Goal: Task Accomplishment & Management: Use online tool/utility

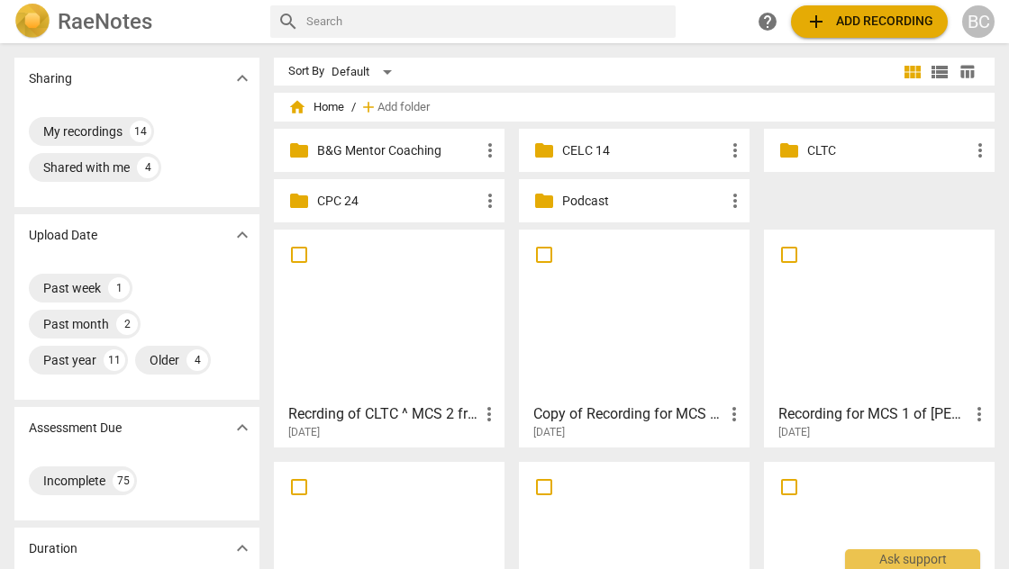
click at [369, 347] on div at bounding box center [389, 315] width 218 height 159
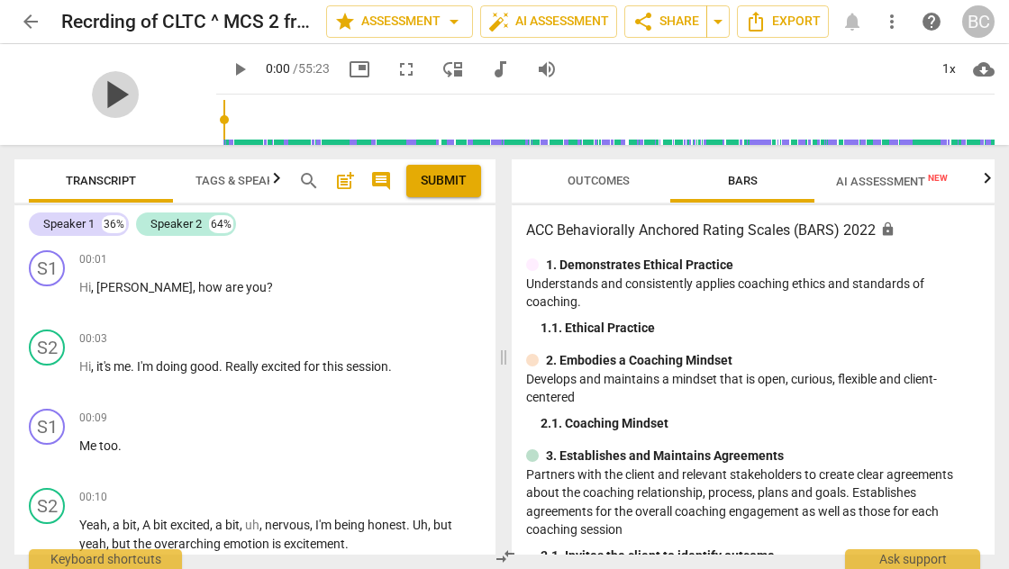
click at [108, 96] on span "play_arrow" at bounding box center [115, 94] width 47 height 47
click at [949, 71] on div "1x" at bounding box center [948, 69] width 34 height 29
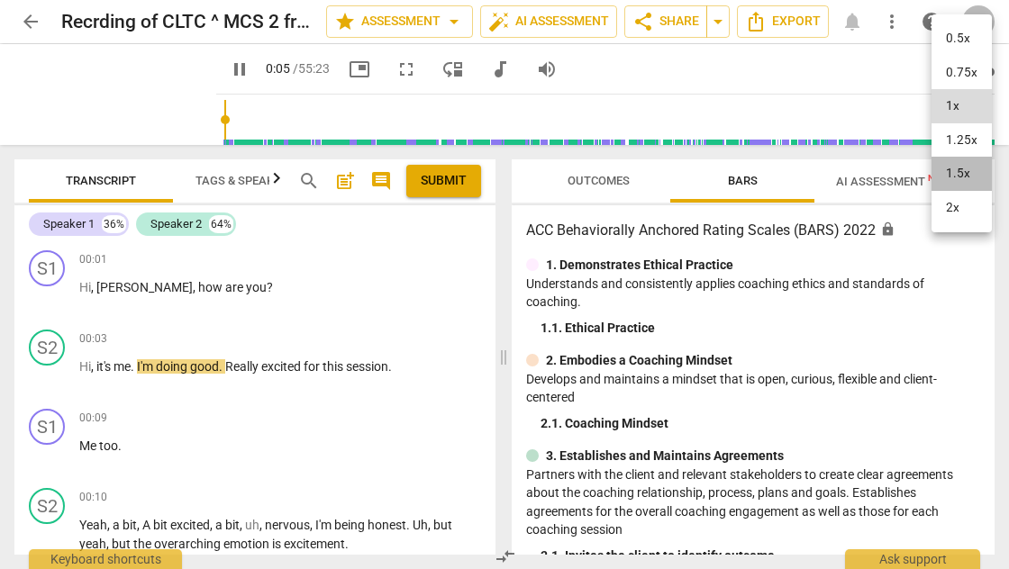
click at [963, 171] on li "1.5x" at bounding box center [961, 174] width 60 height 34
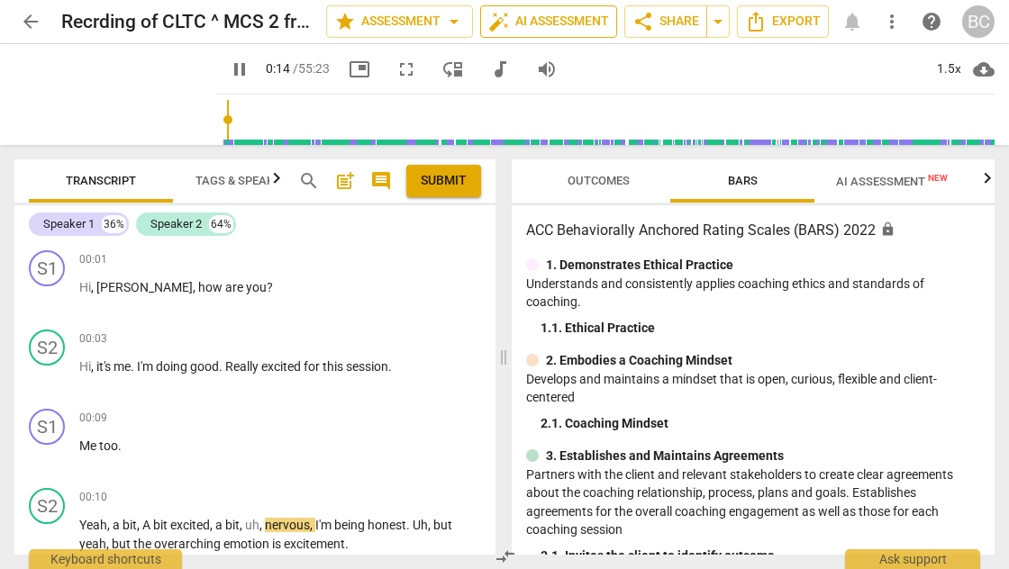
click at [571, 19] on span "auto_fix_high AI Assessment" at bounding box center [548, 22] width 121 height 22
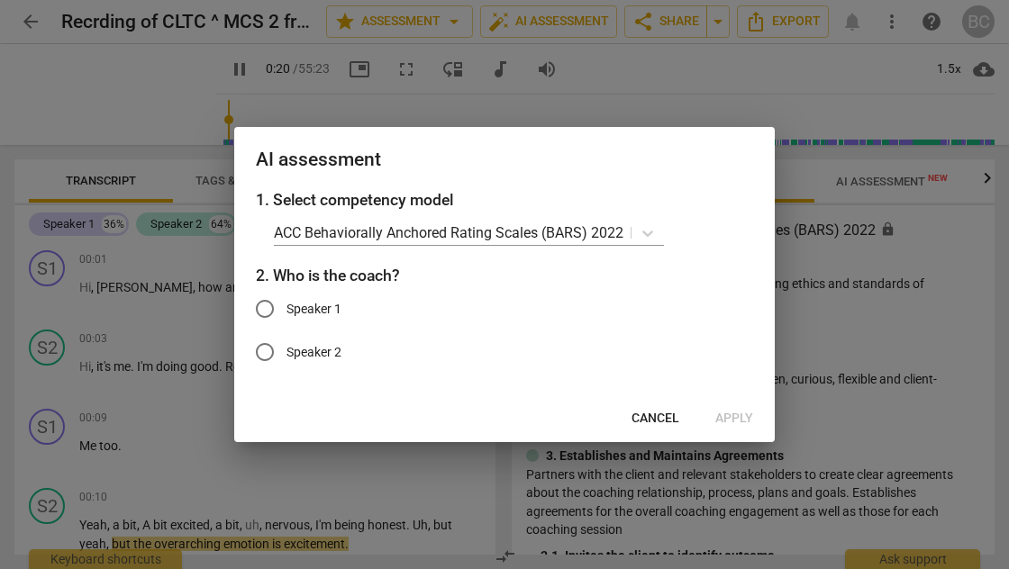
type input "21"
click at [267, 309] on input "Speaker 1" at bounding box center [264, 308] width 43 height 43
radio input "true"
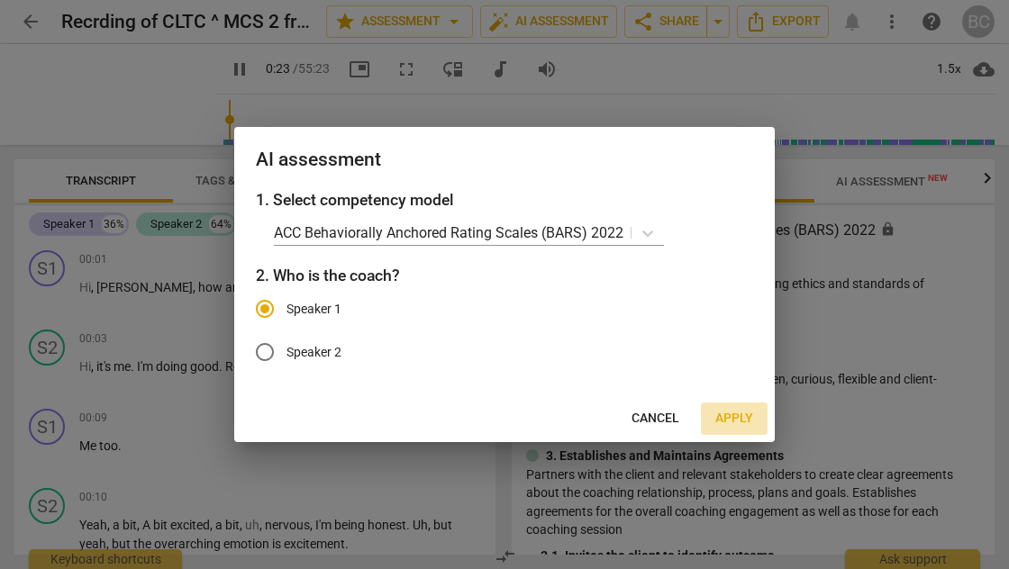
scroll to position [357, 0]
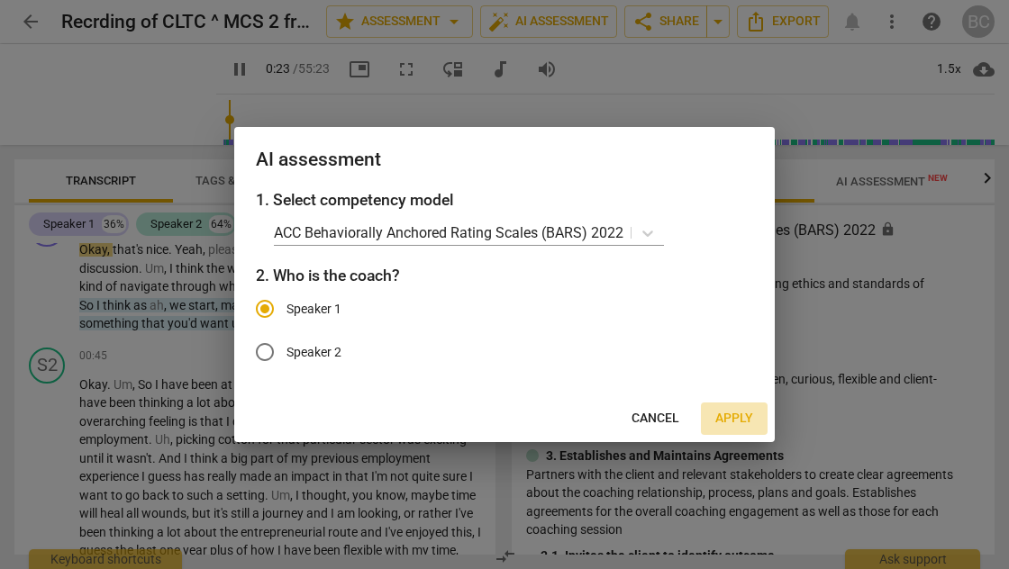
click at [724, 416] on span "Apply" at bounding box center [734, 419] width 38 height 18
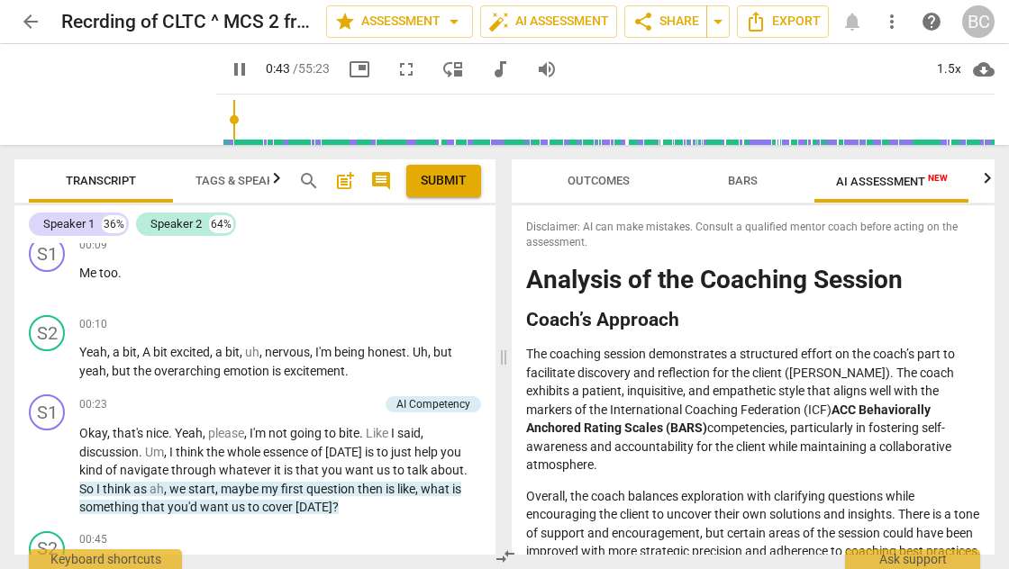
scroll to position [283, 0]
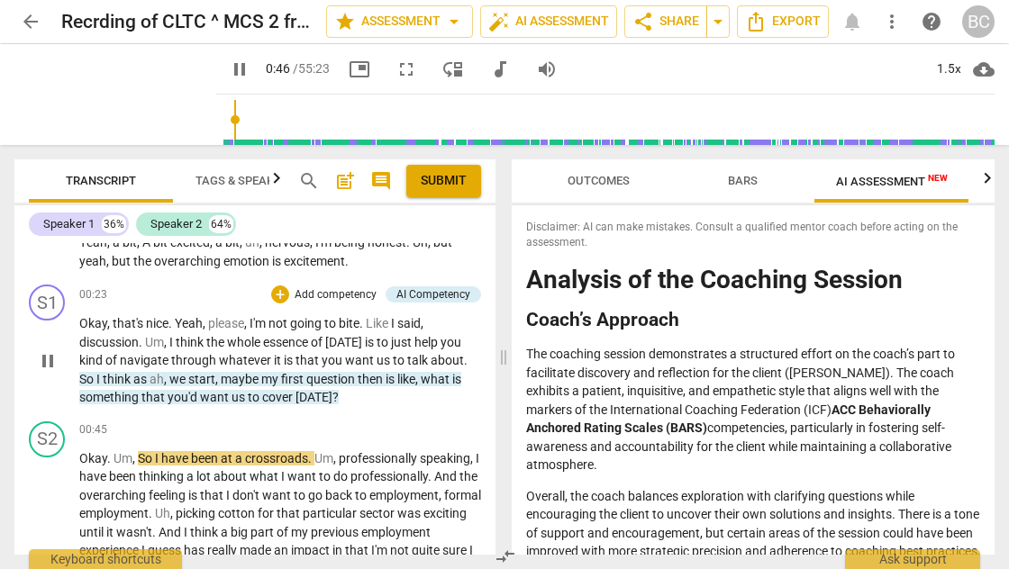
click at [325, 297] on p "Add competency" at bounding box center [336, 295] width 86 height 16
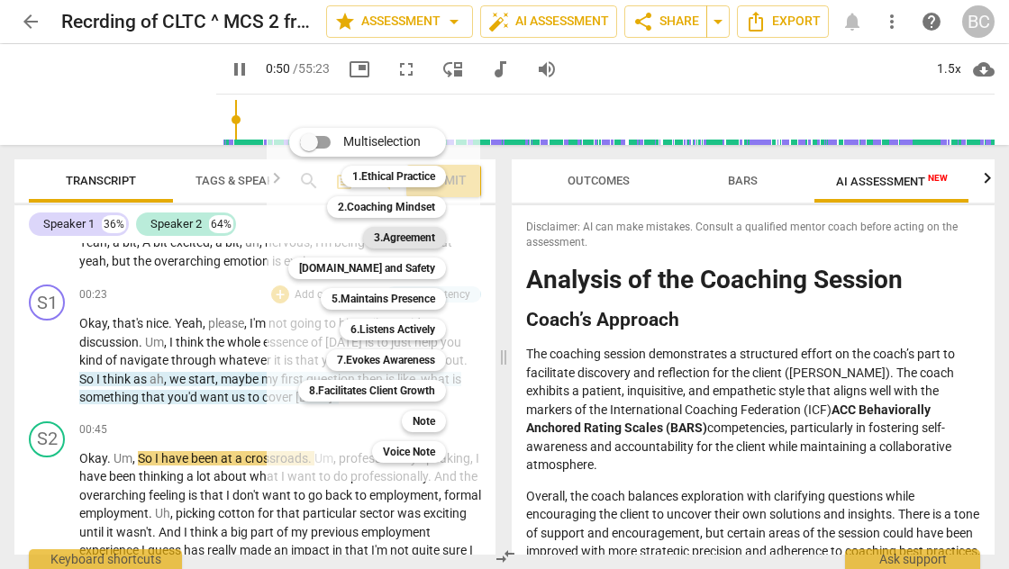
click at [401, 234] on b "3.Agreement" at bounding box center [404, 238] width 61 height 22
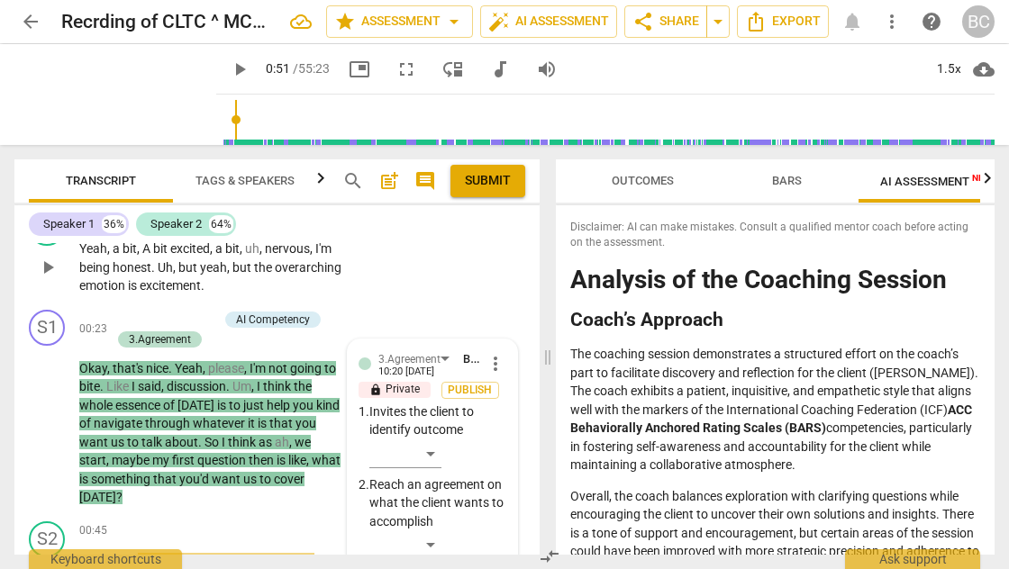
scroll to position [348, 0]
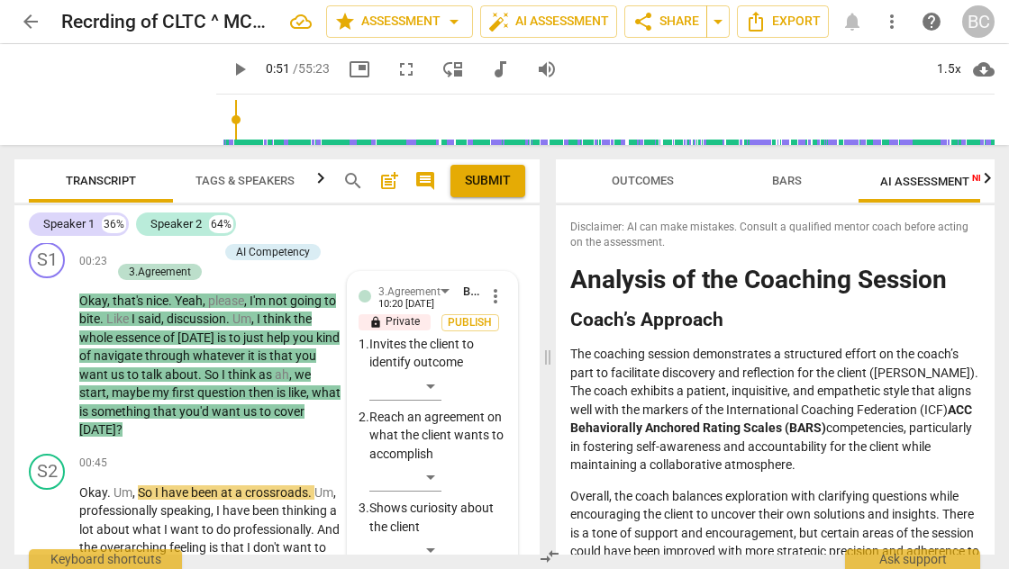
click at [429, 241] on div "Speaker 1 36% Speaker 2 64% S1 play_arrow pause 00:01 + Add competency keyboard…" at bounding box center [276, 380] width 525 height 350
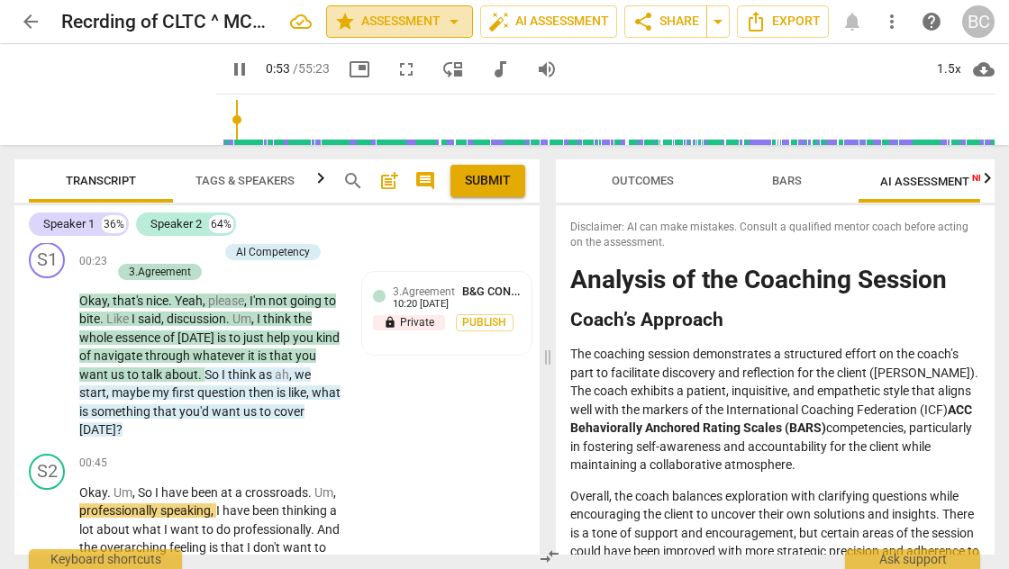
click at [447, 19] on span "arrow_drop_down" at bounding box center [454, 22] width 22 height 22
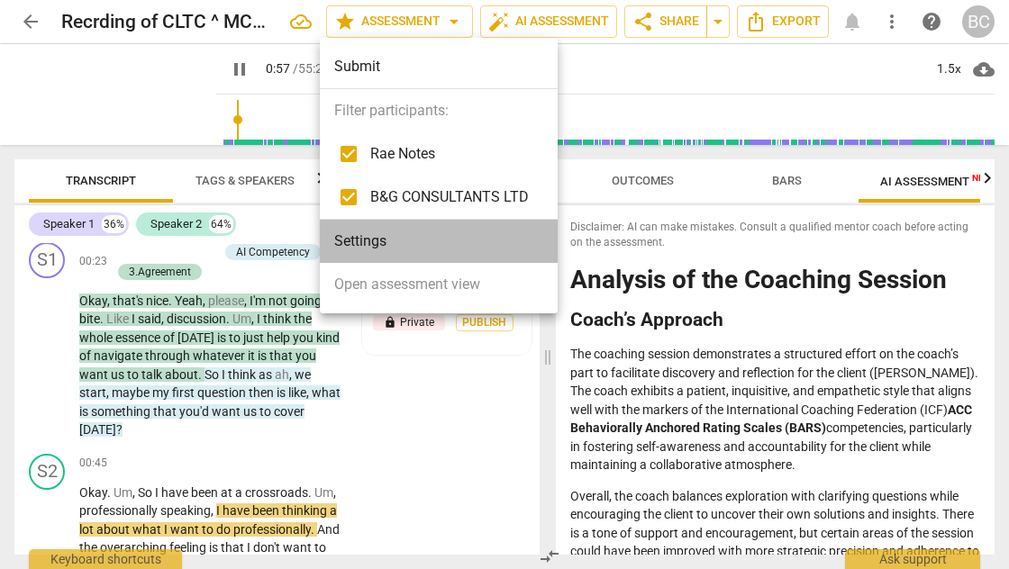
click at [365, 234] on li "Settings" at bounding box center [439, 241] width 238 height 43
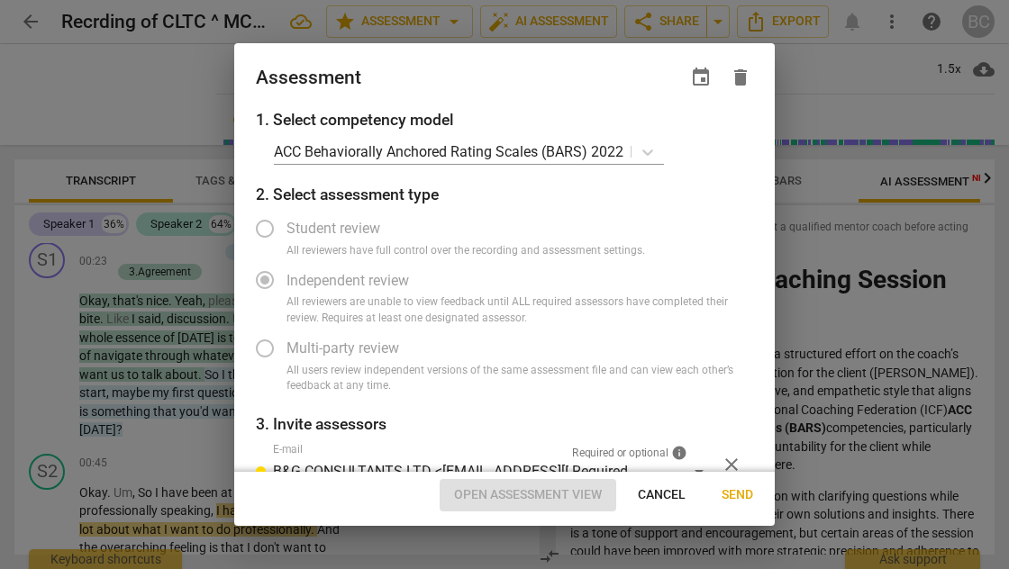
type input "58"
radio input "false"
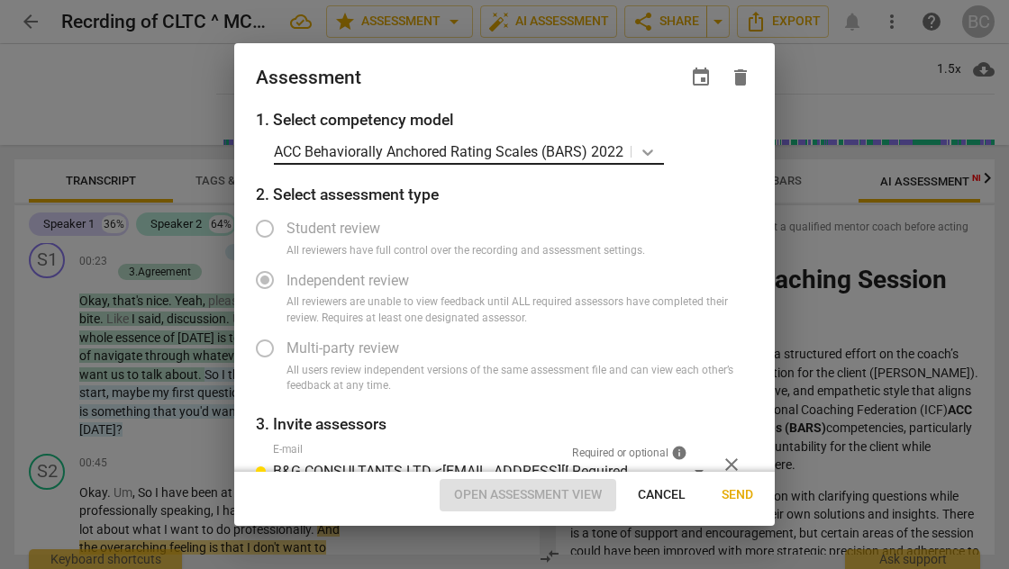
type input "62"
radio input "false"
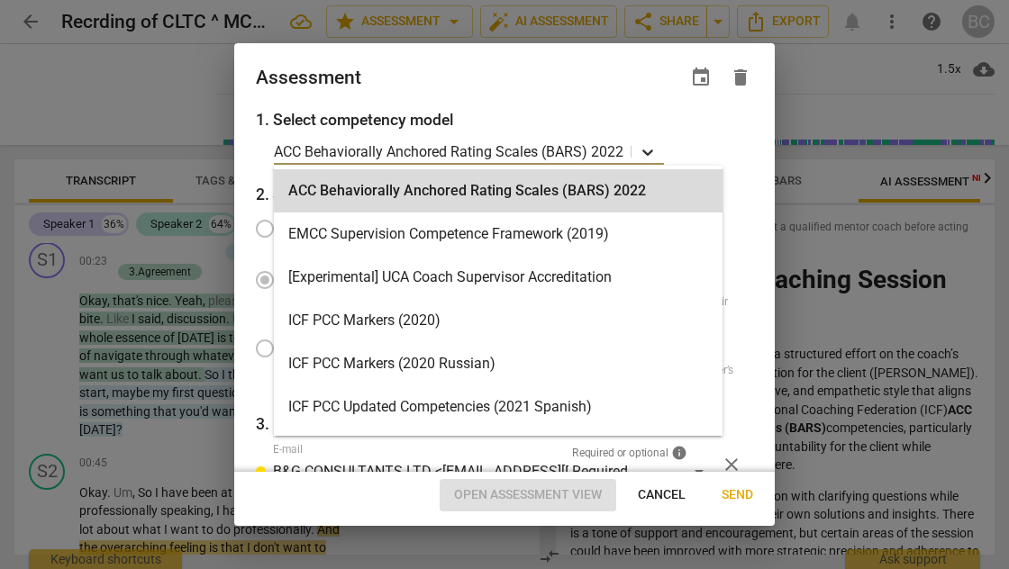
click at [649, 151] on icon at bounding box center [648, 152] width 18 height 18
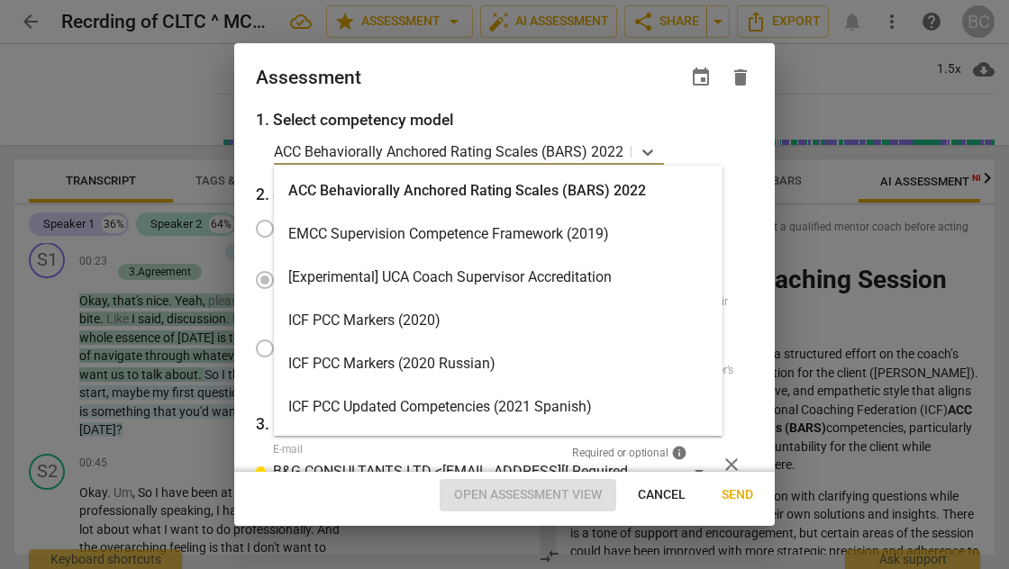
scroll to position [674, 0]
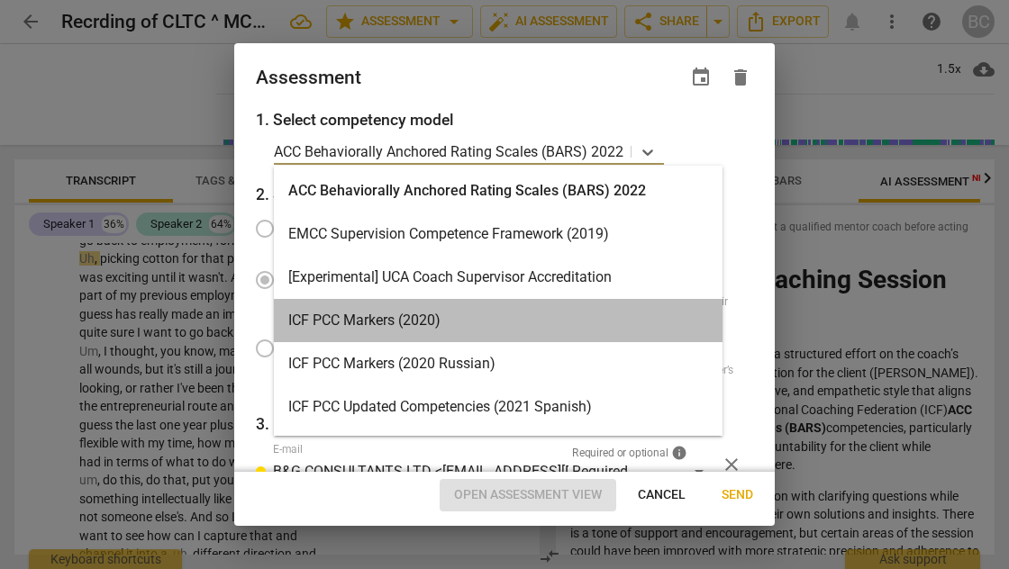
type input "67"
click at [434, 321] on div "ICF PCC Markers (2020)" at bounding box center [498, 320] width 449 height 43
radio input "false"
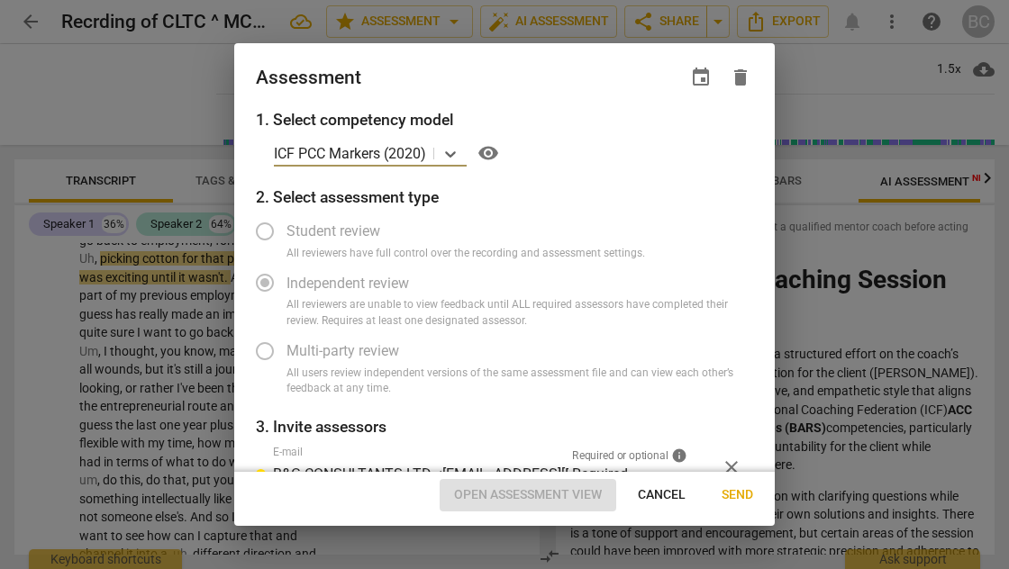
type input "72"
click at [658, 492] on span "Cancel" at bounding box center [662, 495] width 48 height 18
radio input "false"
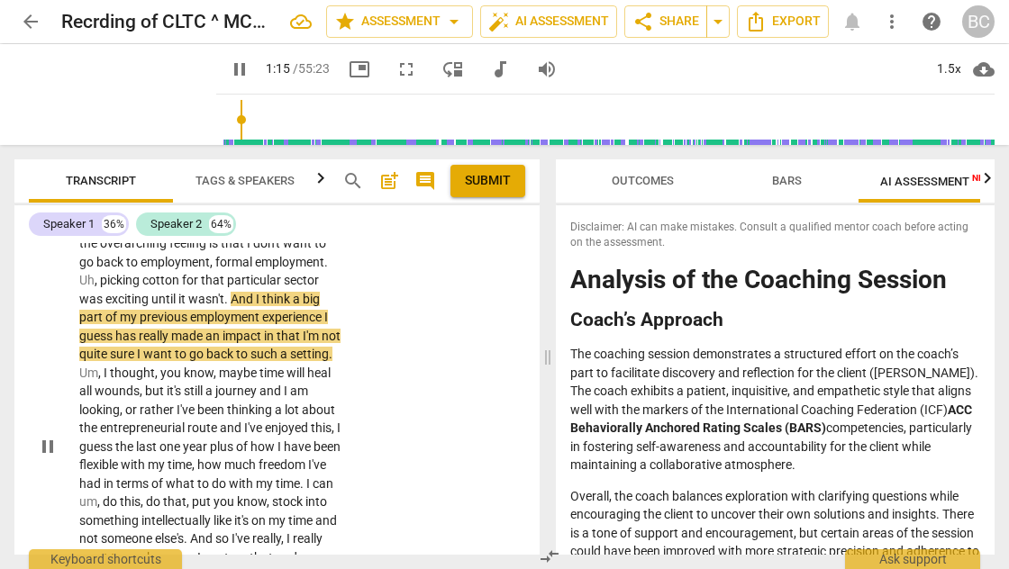
scroll to position [528, 0]
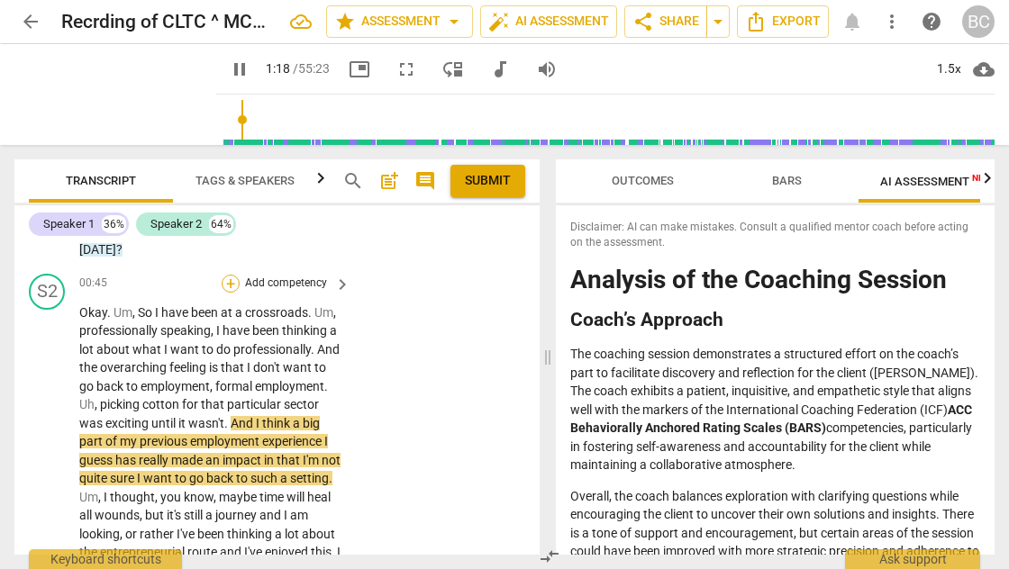
click at [230, 276] on div "+" at bounding box center [231, 284] width 18 height 18
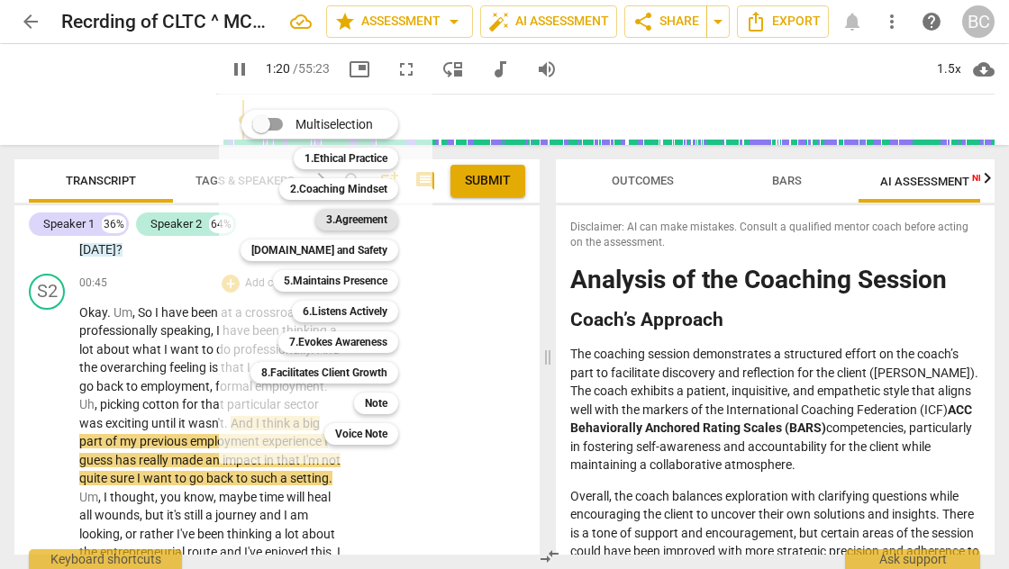
click at [345, 222] on b "3.Agreement" at bounding box center [356, 220] width 61 height 22
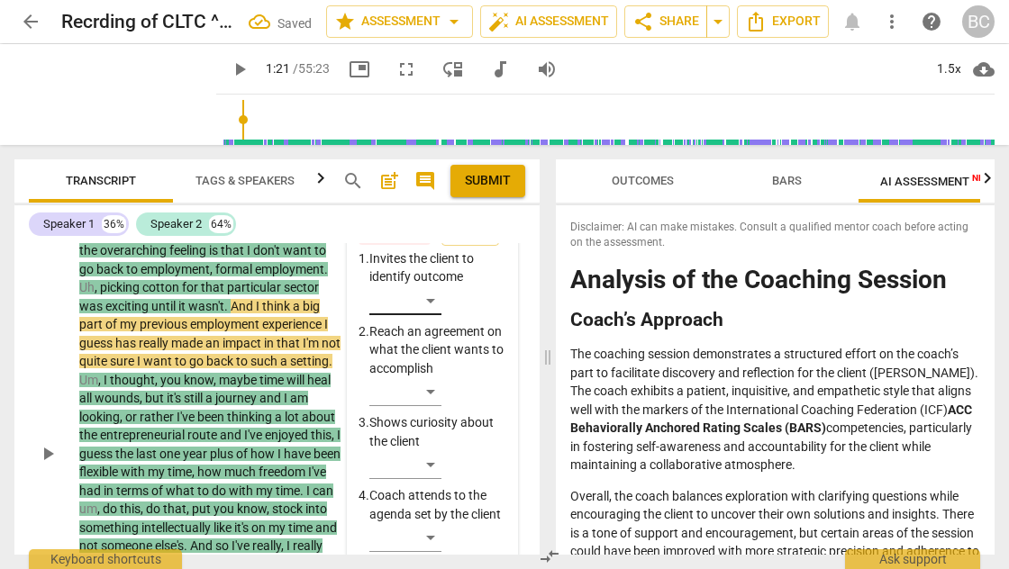
scroll to position [623, 0]
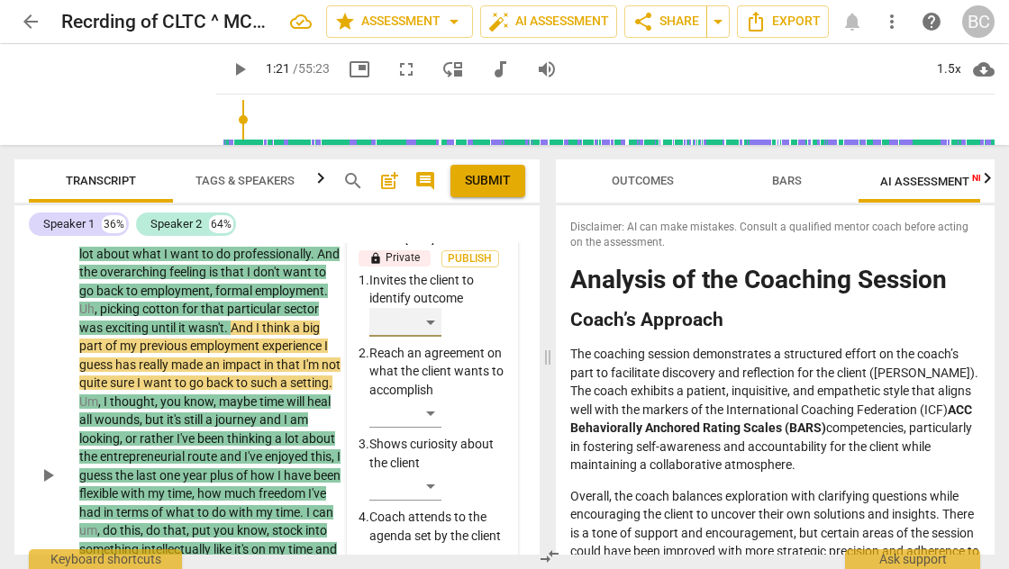
click at [437, 310] on div "​" at bounding box center [405, 322] width 72 height 29
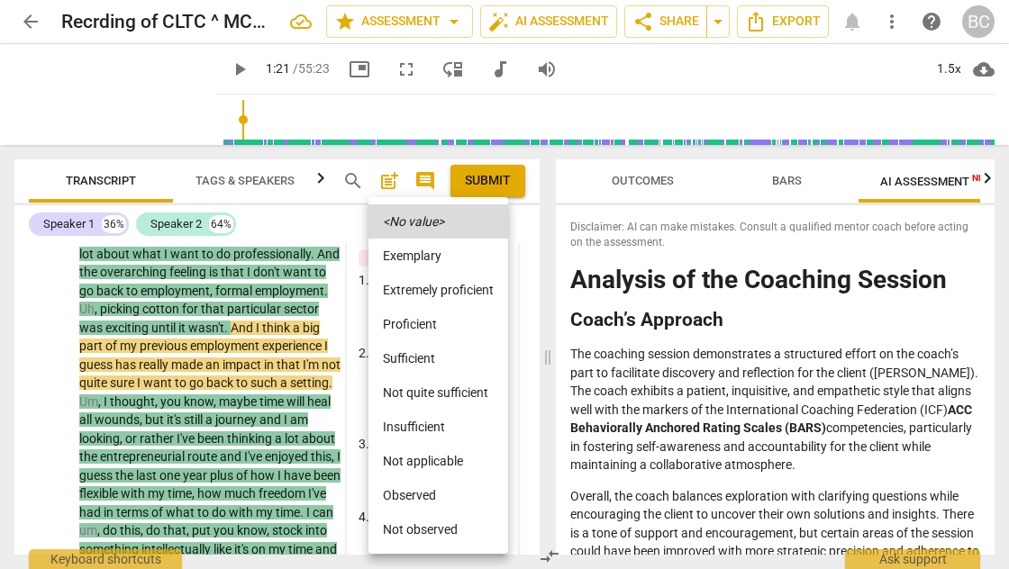
click at [517, 231] on div at bounding box center [504, 284] width 1009 height 569
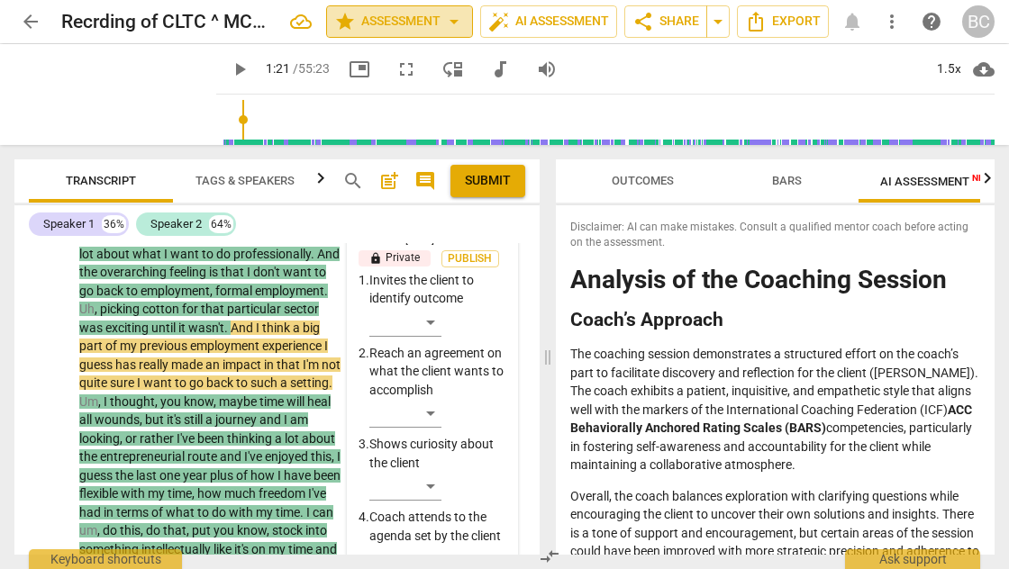
click at [449, 21] on span "arrow_drop_down" at bounding box center [454, 22] width 22 height 22
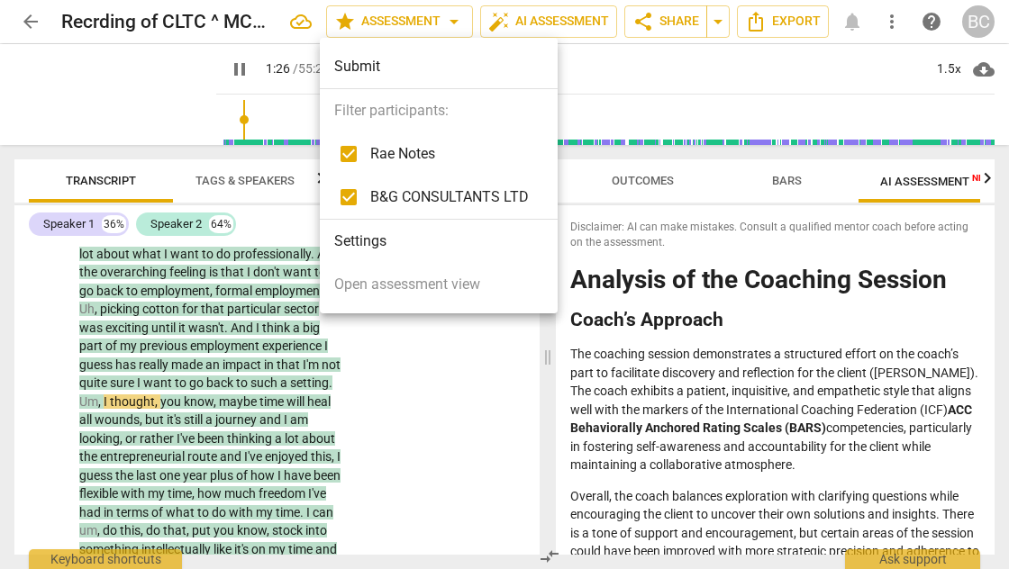
click at [587, 19] on div at bounding box center [504, 284] width 1009 height 569
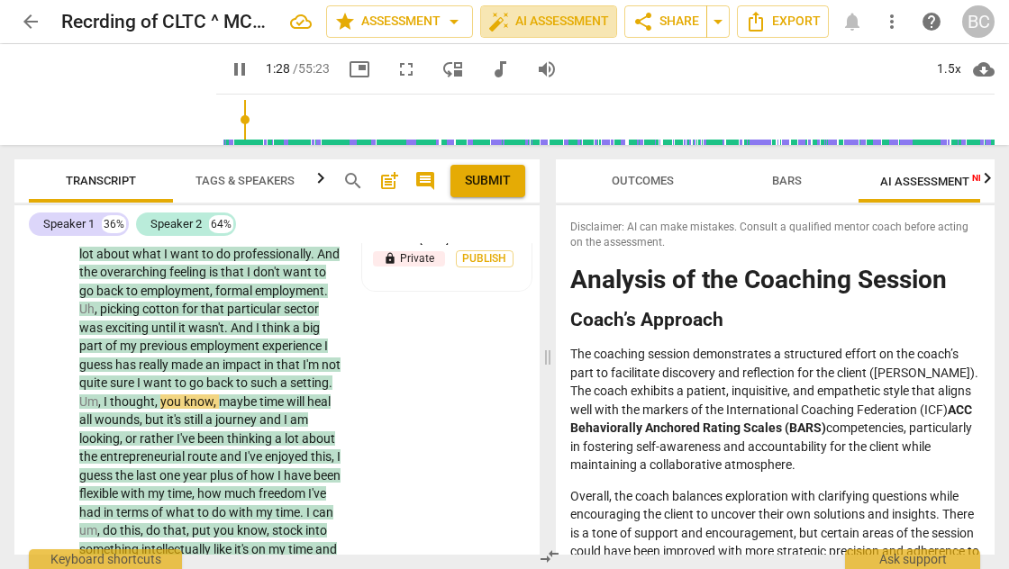
click at [587, 19] on span "auto_fix_high AI Assessment" at bounding box center [548, 22] width 121 height 22
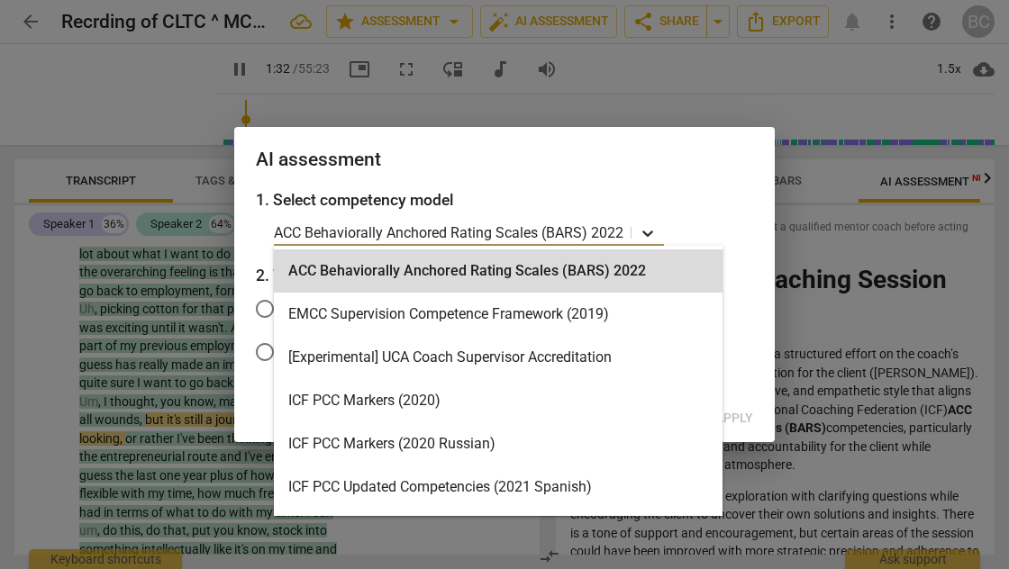
click at [649, 229] on icon at bounding box center [648, 233] width 18 height 18
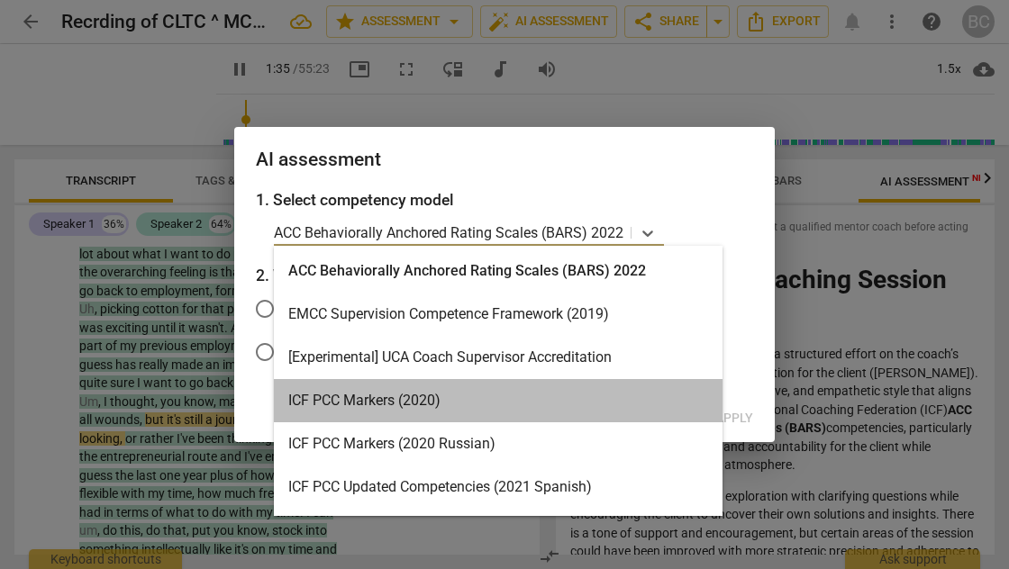
click at [484, 401] on div "ICF PCC Markers (2020)" at bounding box center [498, 400] width 449 height 43
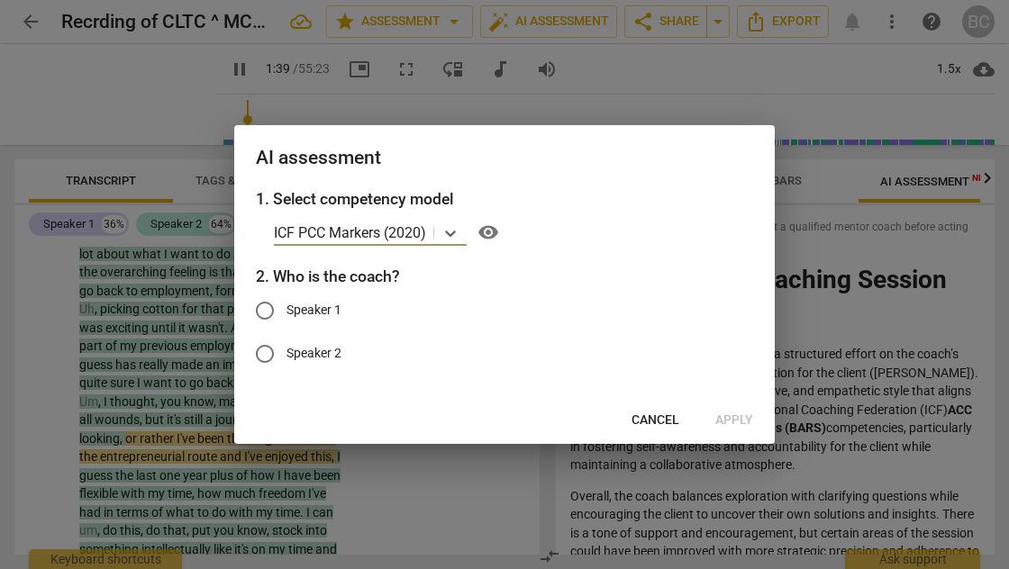
type input "100"
click at [264, 308] on input "Speaker 1" at bounding box center [264, 310] width 43 height 43
radio input "true"
click at [724, 414] on span "Apply" at bounding box center [734, 421] width 38 height 18
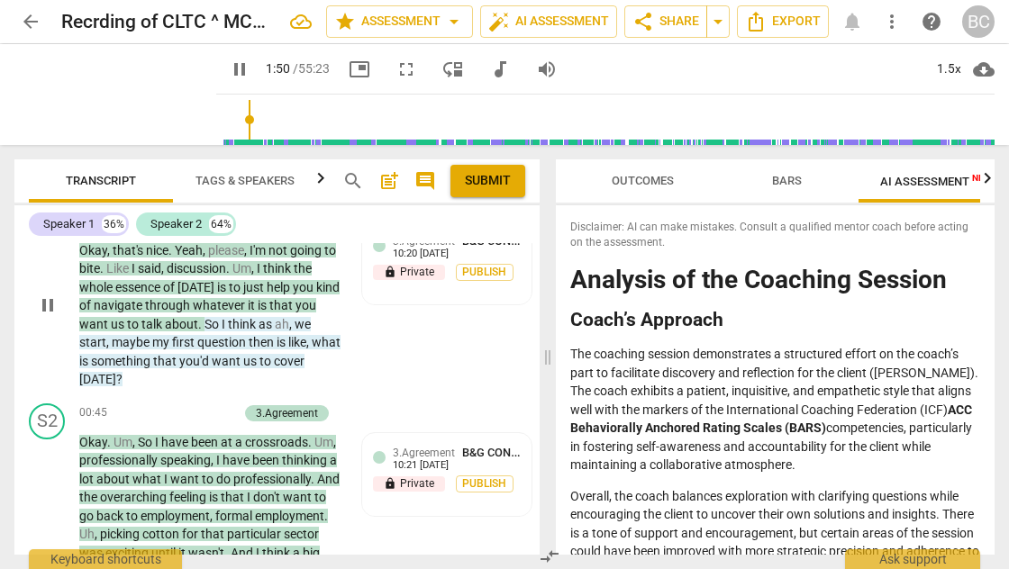
scroll to position [307, 0]
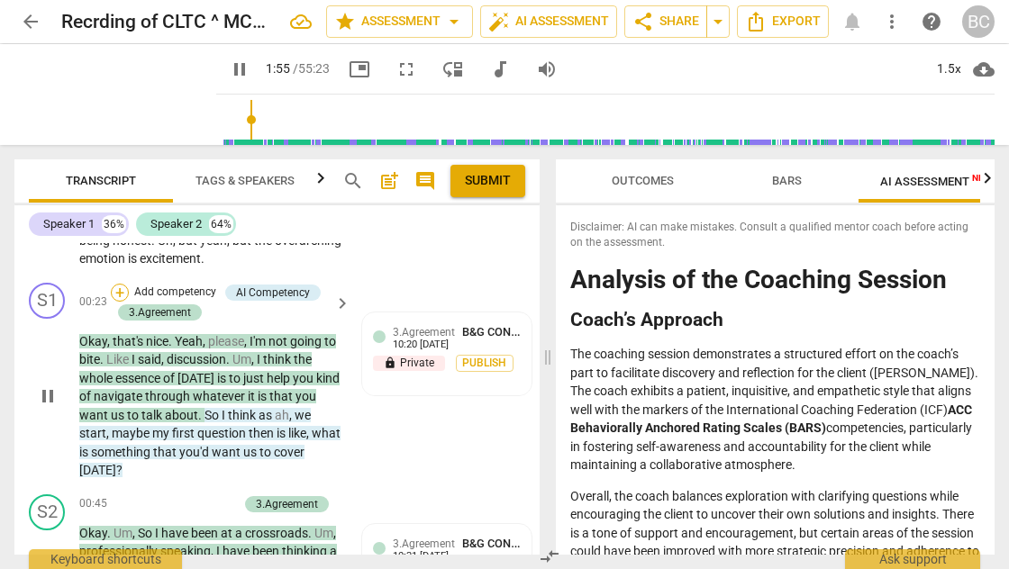
click at [121, 289] on div "+" at bounding box center [120, 293] width 18 height 18
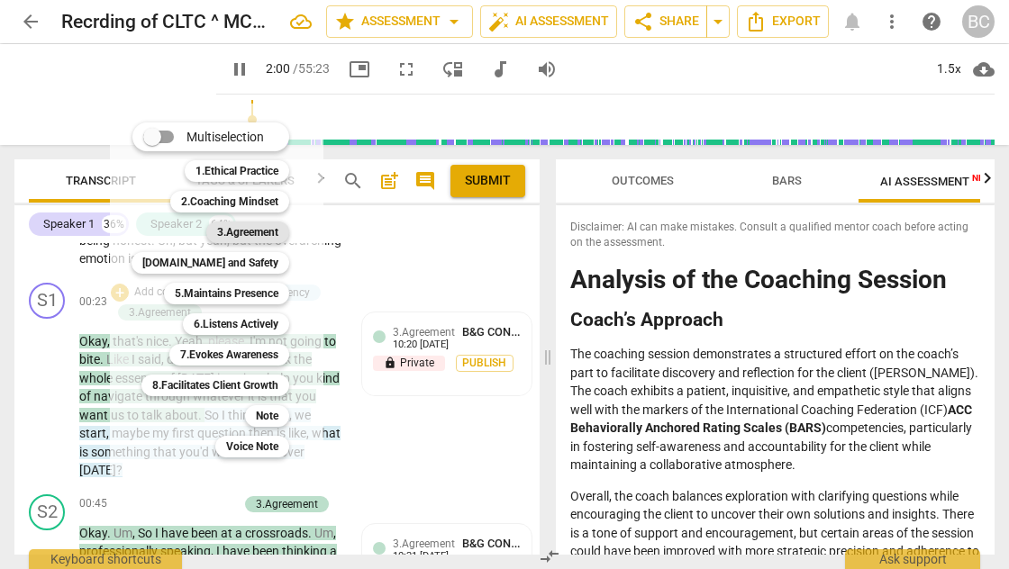
click at [258, 234] on b "3.Agreement" at bounding box center [247, 233] width 61 height 22
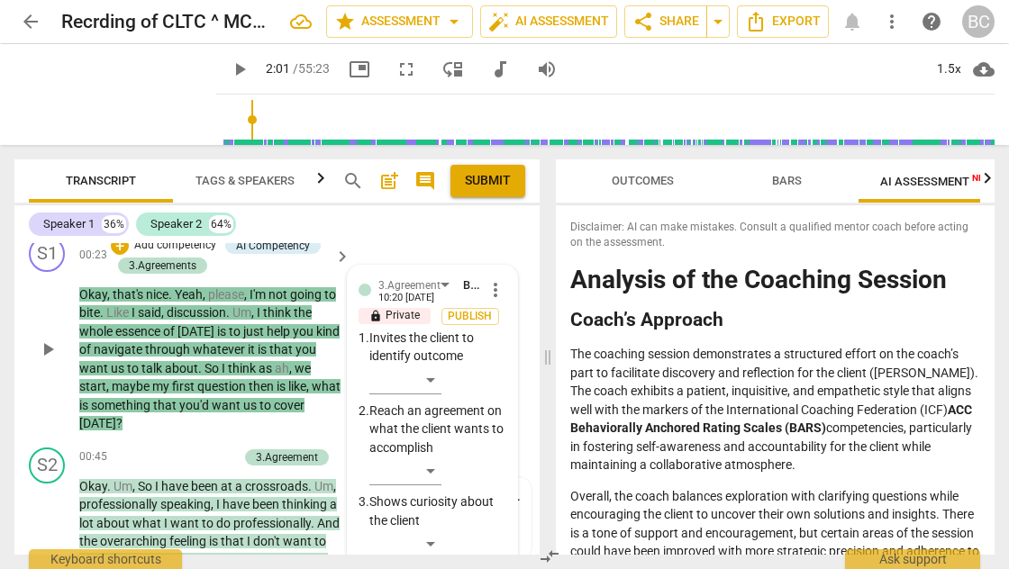
scroll to position [357, 0]
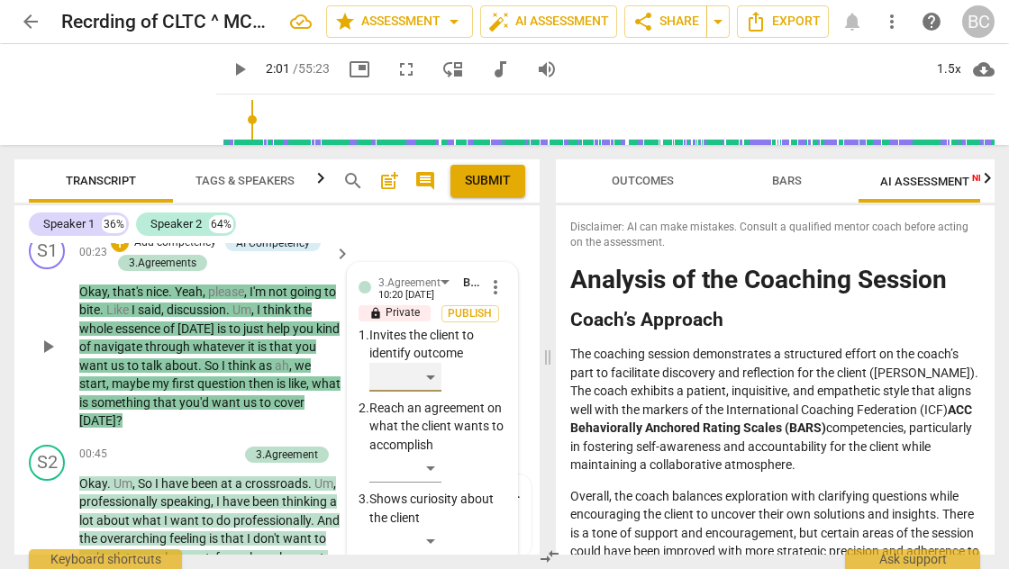
click at [433, 369] on div "​" at bounding box center [405, 377] width 72 height 29
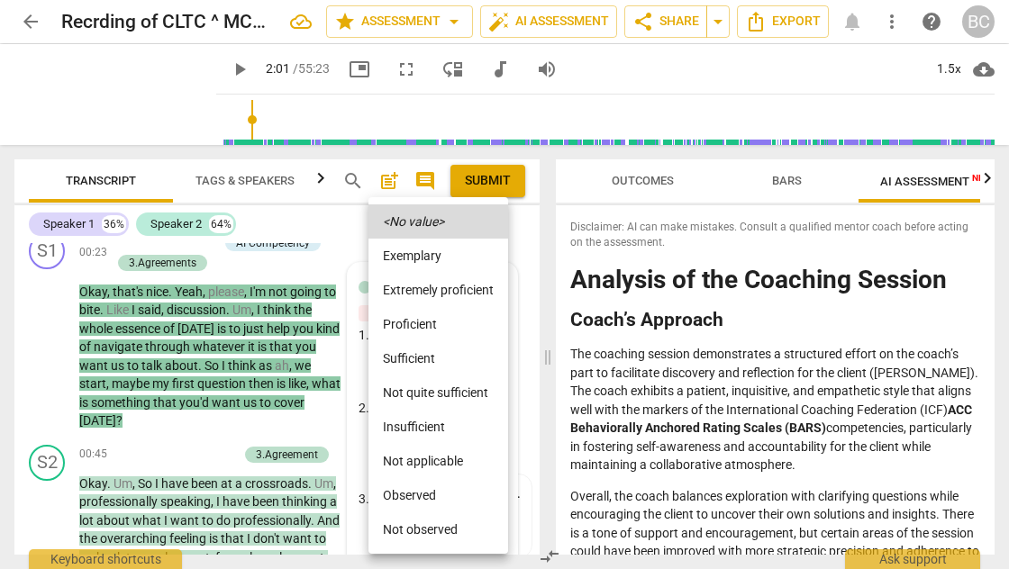
click at [574, 205] on div at bounding box center [504, 284] width 1009 height 569
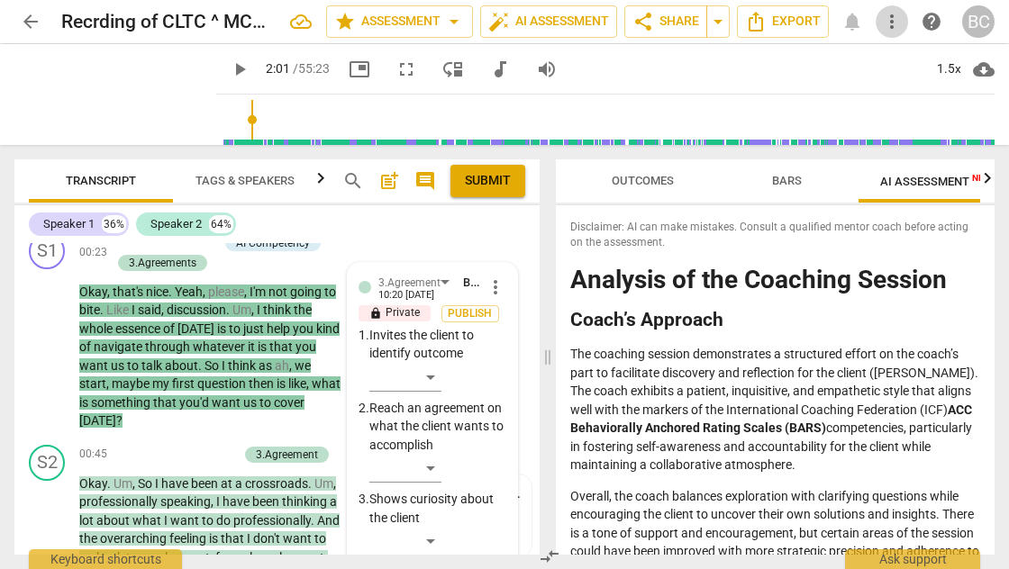
click at [891, 23] on span "more_vert" at bounding box center [892, 22] width 22 height 22
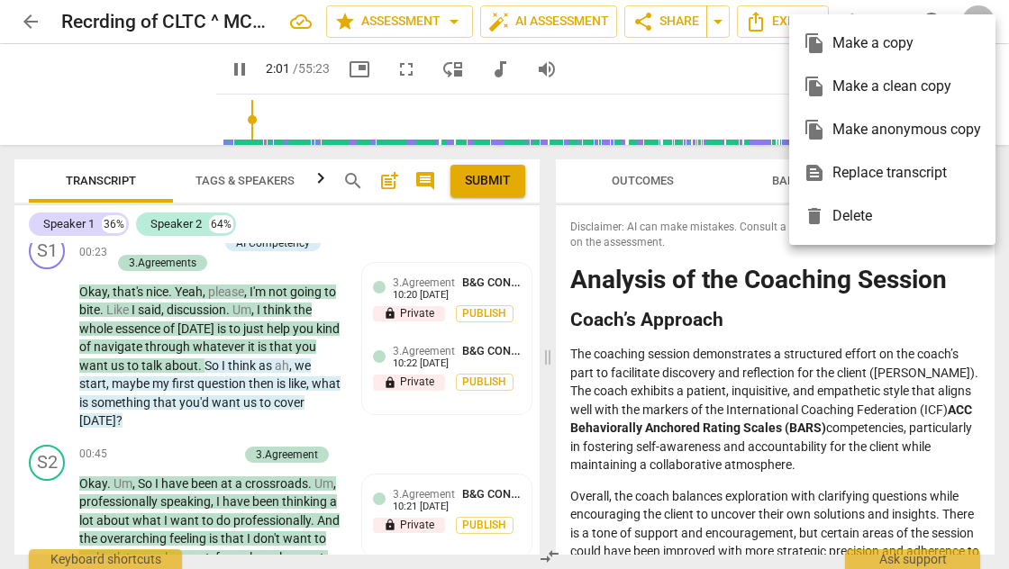
scroll to position [908, 0]
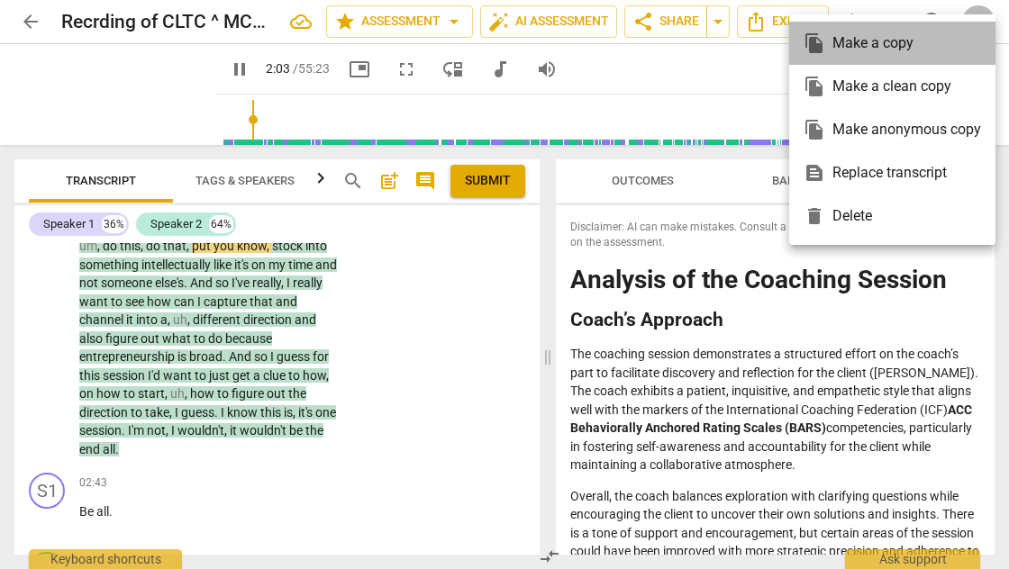
click at [891, 23] on div "file_copy Make a copy" at bounding box center [892, 43] width 177 height 43
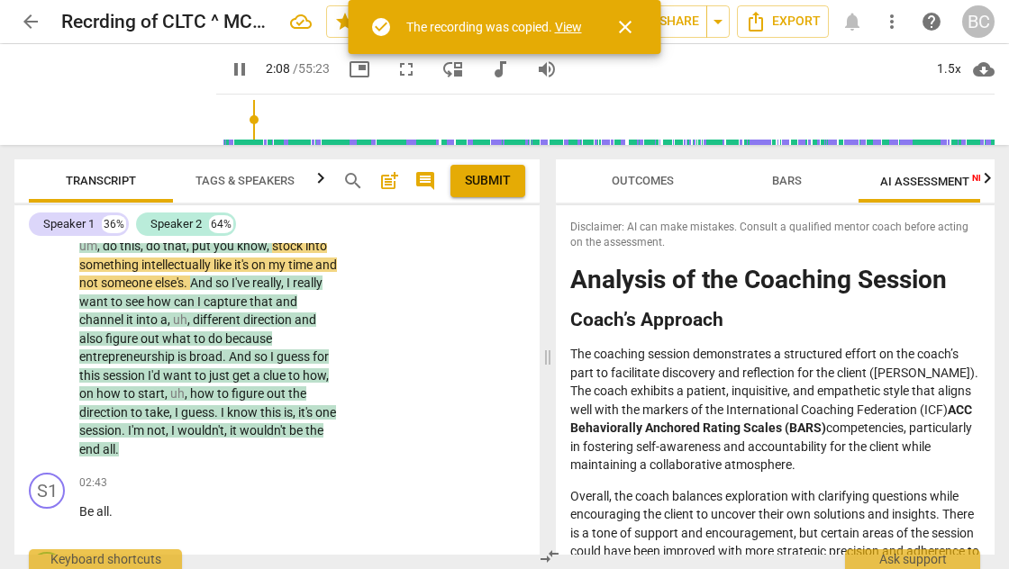
click at [618, 83] on div "pause 2:08 / 55:23 picture_in_picture fullscreen move_down audiotrack volume_up…" at bounding box center [605, 69] width 778 height 50
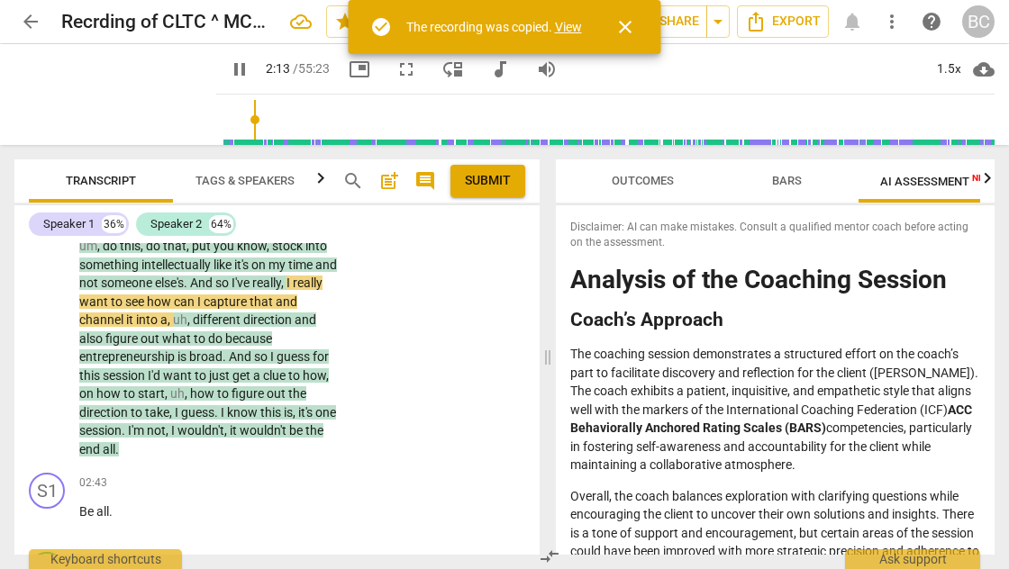
click at [442, 286] on div "S2 play_arrow pause 00:45 + Add competency 3.Agreement keyboard_arrow_right Oka…" at bounding box center [276, 176] width 525 height 580
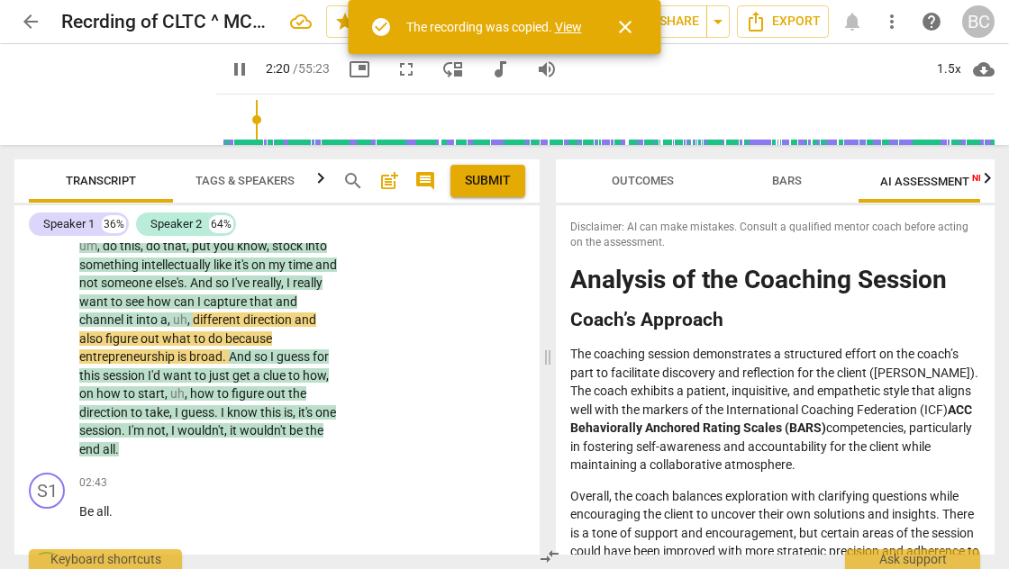
click at [623, 27] on span "close" at bounding box center [625, 27] width 22 height 22
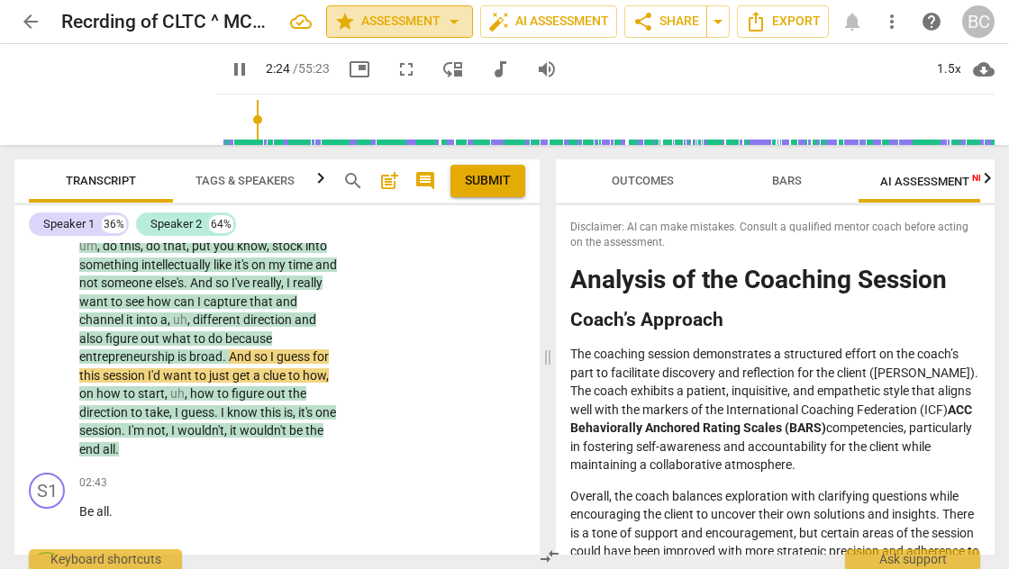
click at [450, 20] on span "arrow_drop_down" at bounding box center [454, 22] width 22 height 22
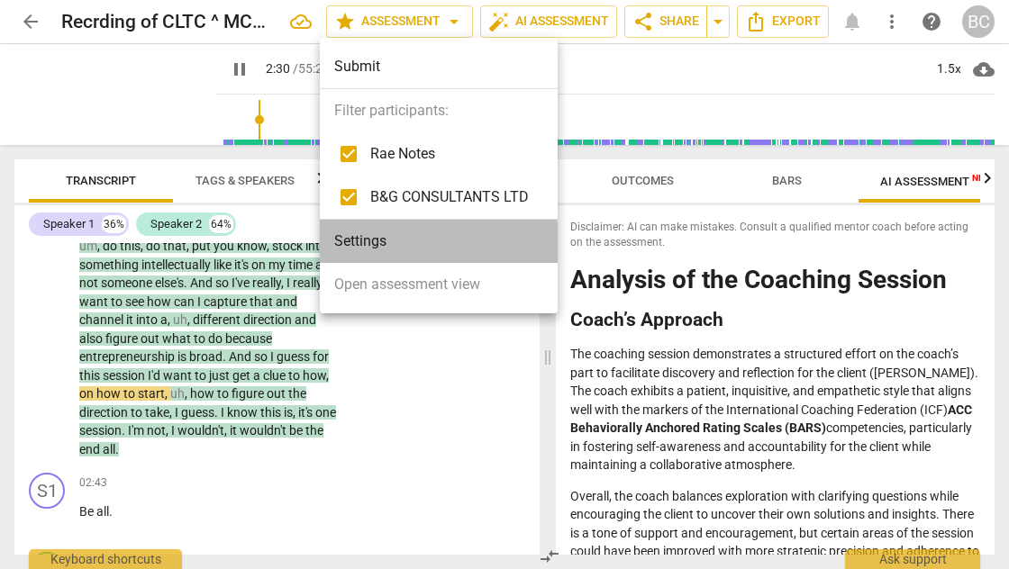
click at [368, 242] on li "Settings" at bounding box center [439, 241] width 238 height 43
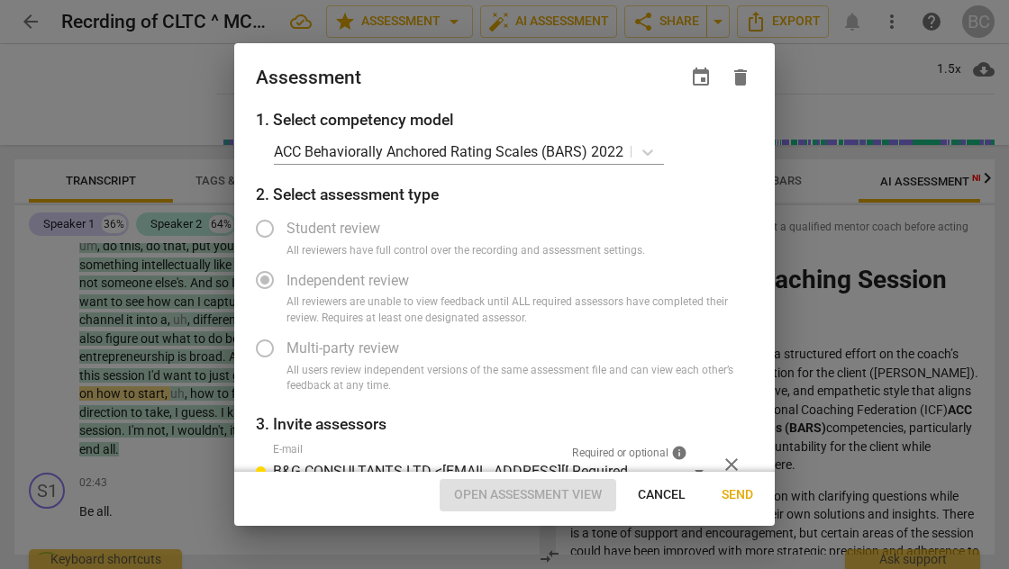
type input "151"
radio input "false"
type input "159"
radio input "false"
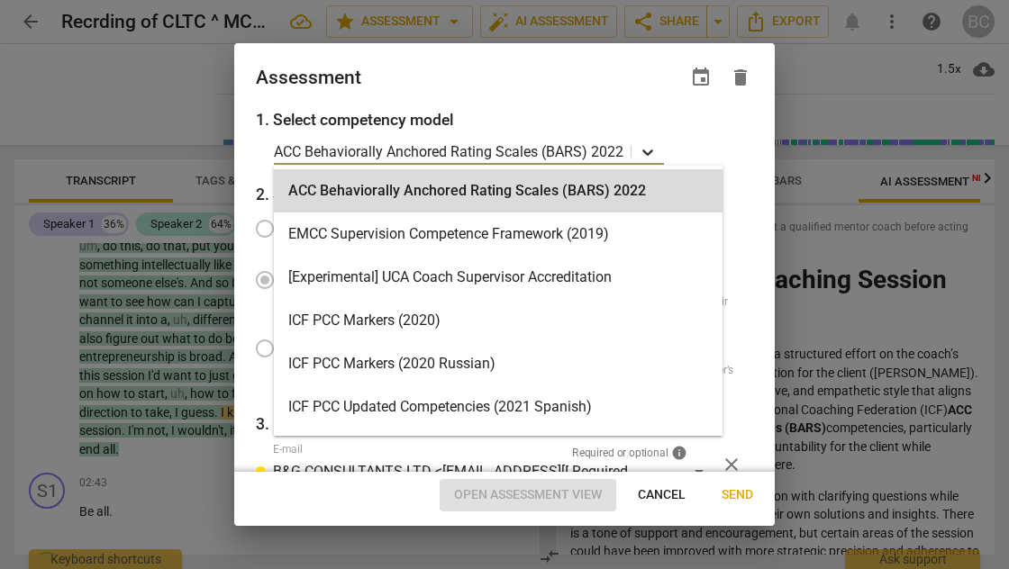
click at [646, 150] on icon at bounding box center [648, 152] width 18 height 18
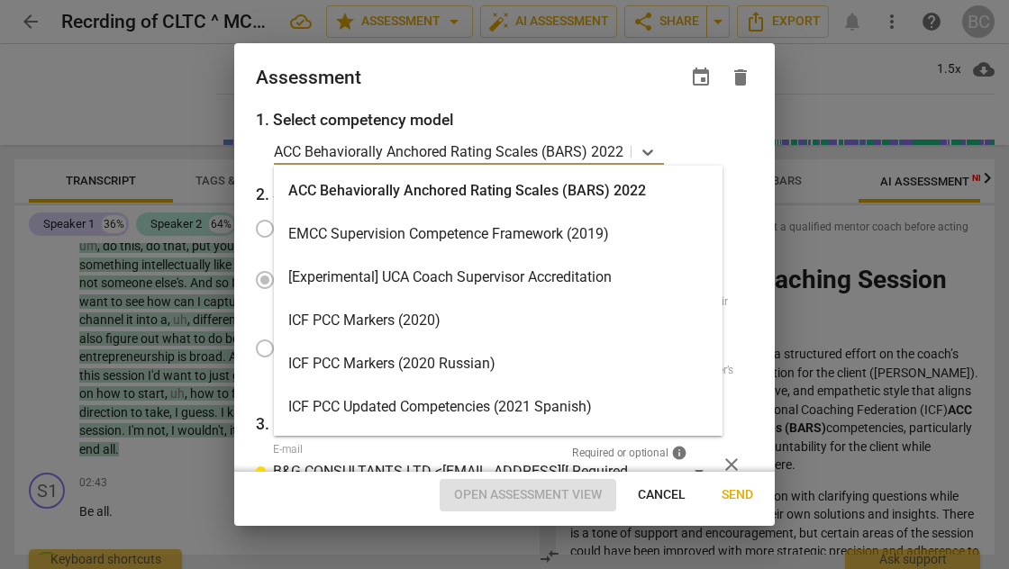
scroll to position [1249, 0]
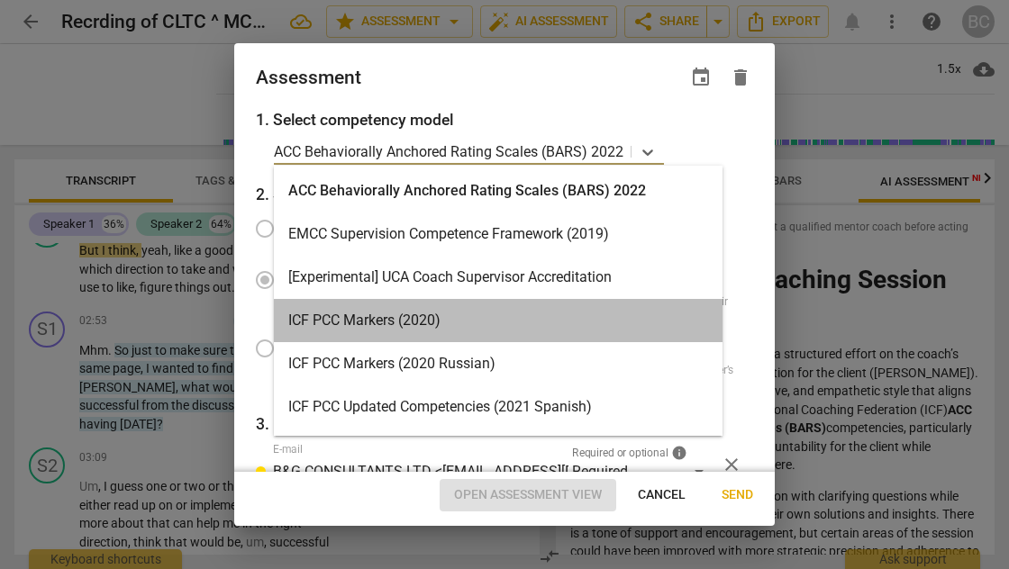
type input "165"
click at [429, 322] on div "ICF PCC Markers (2020)" at bounding box center [498, 320] width 449 height 43
radio input "false"
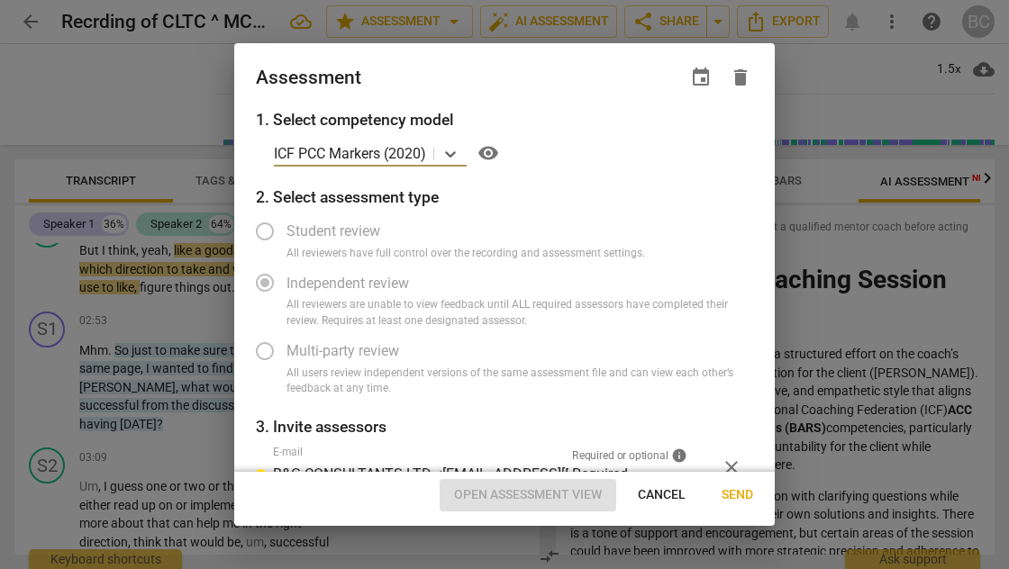
type input "169"
radio input "false"
type input "169"
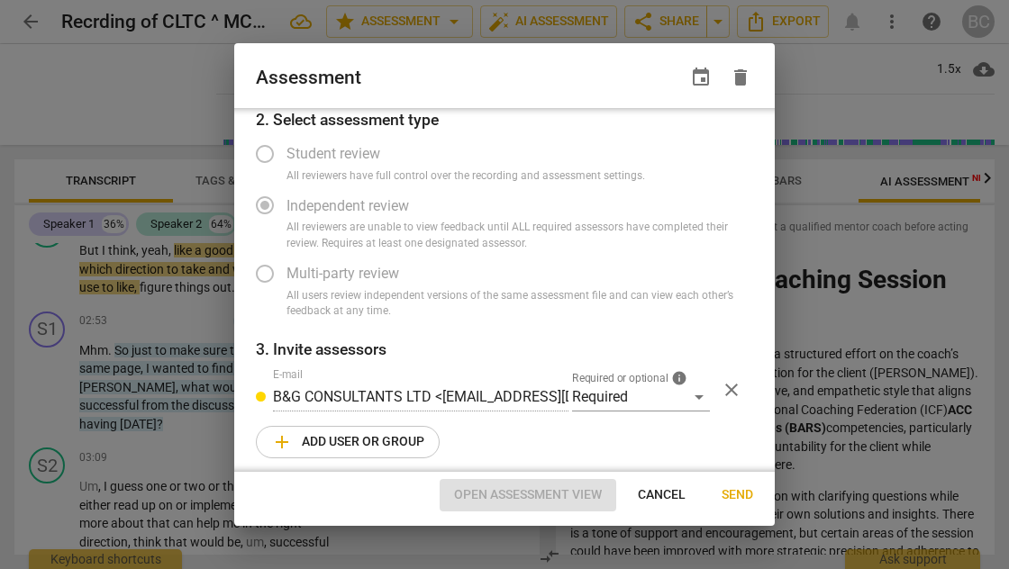
radio input "false"
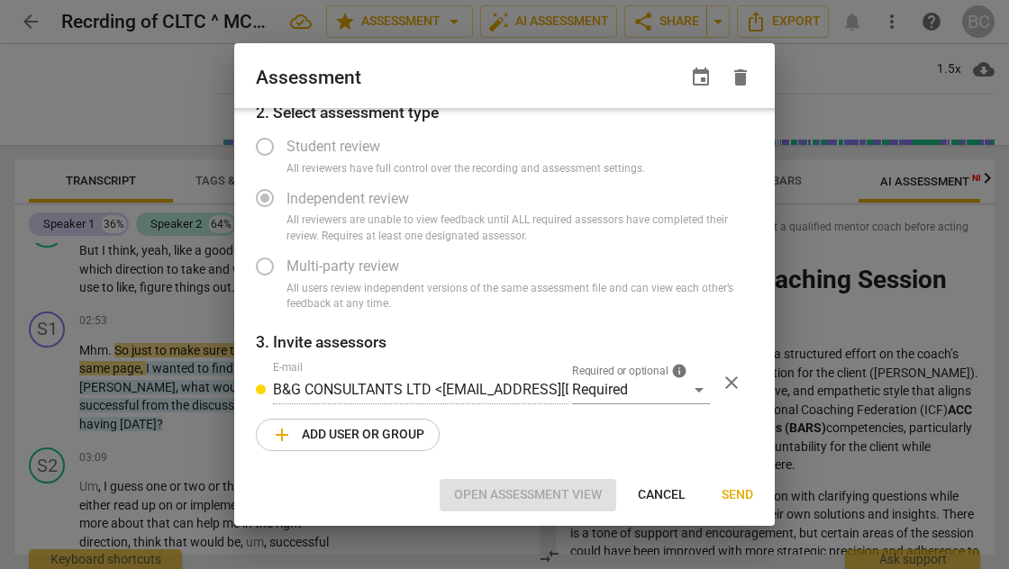
type input "177"
radio input "false"
type input "177"
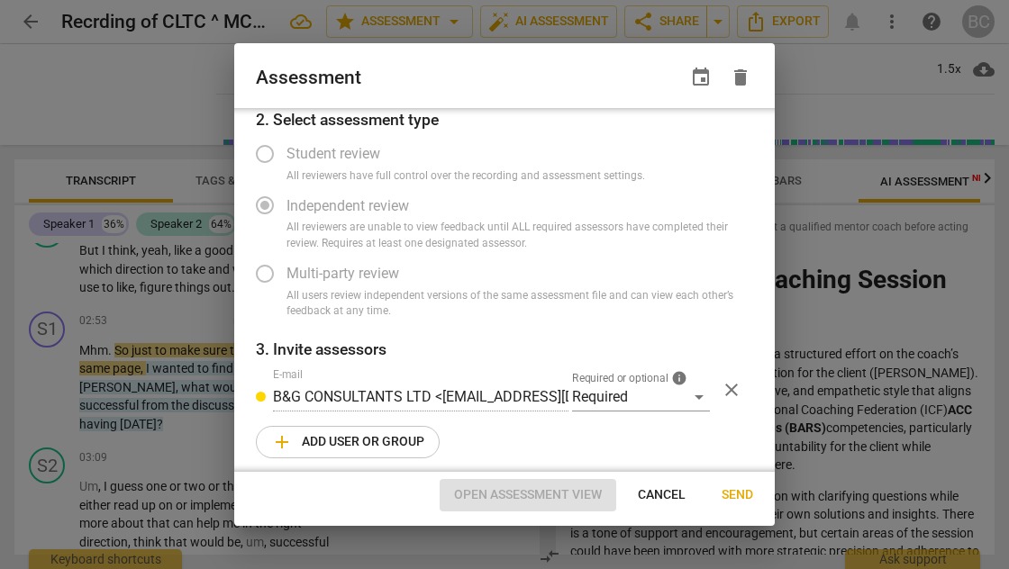
radio input "false"
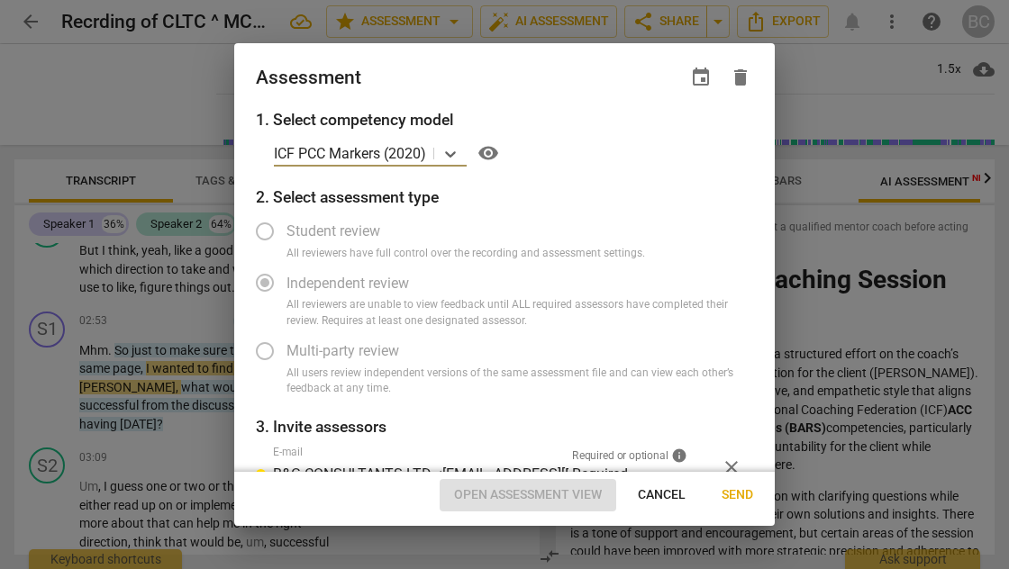
type input "181"
radio input "false"
click at [490, 155] on span "visibility" at bounding box center [488, 153] width 22 height 22
type input "182"
radio input "false"
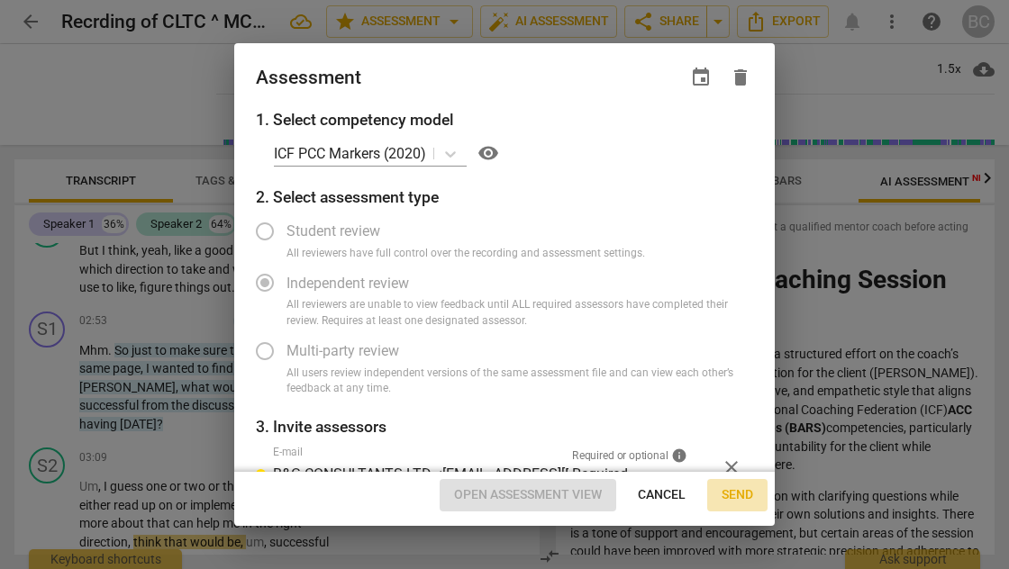
click at [738, 493] on span "Send" at bounding box center [738, 495] width 32 height 18
type input "204"
radio input "false"
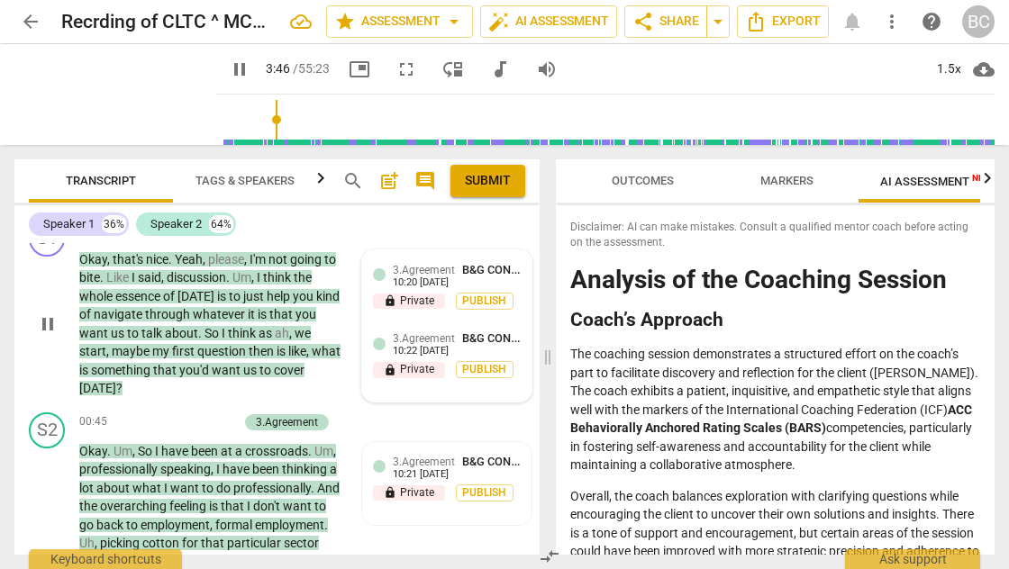
scroll to position [359, 0]
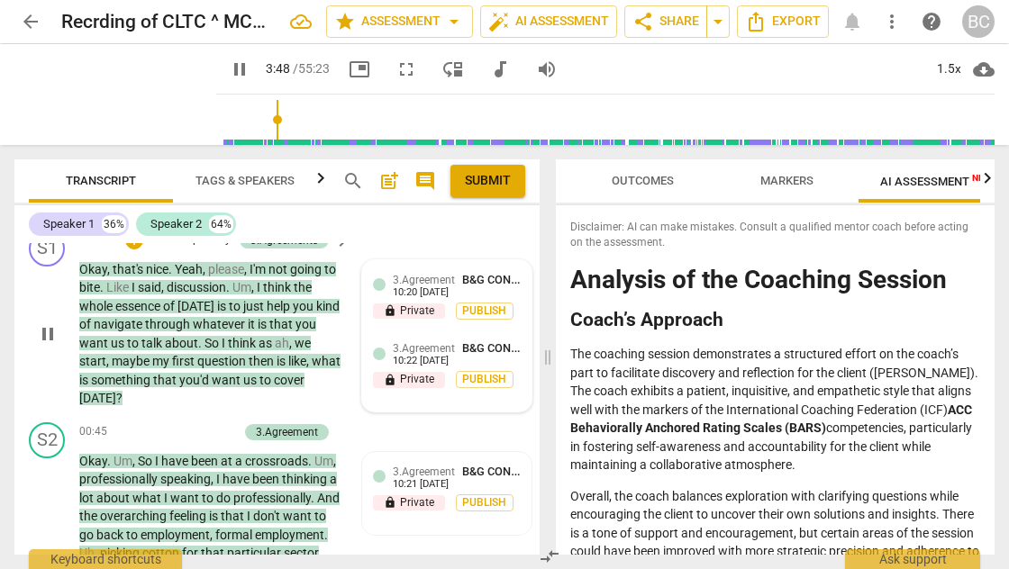
click at [468, 278] on span "B&G CONSULTANTS LTD" at bounding box center [524, 280] width 125 height 14
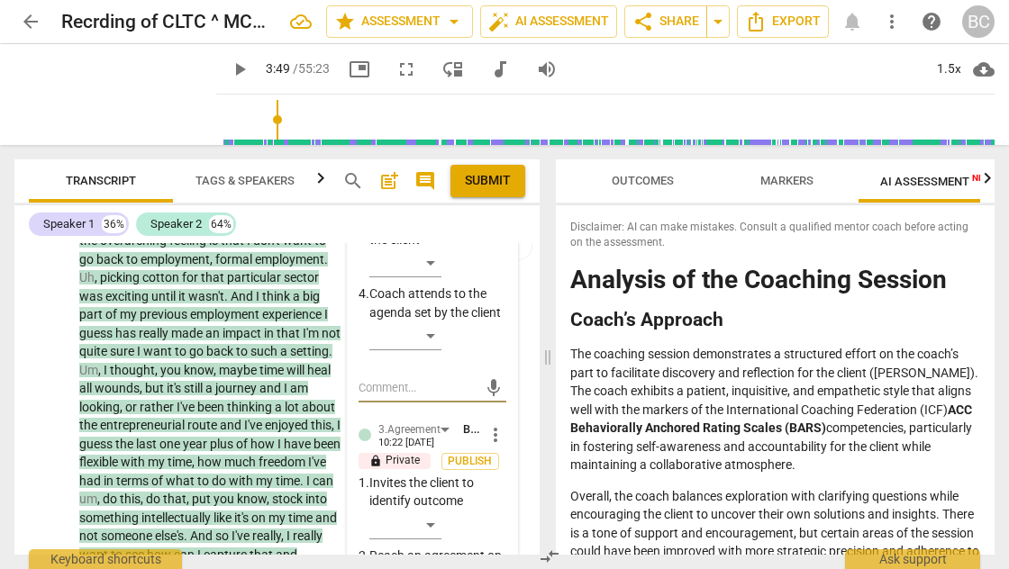
scroll to position [329, 0]
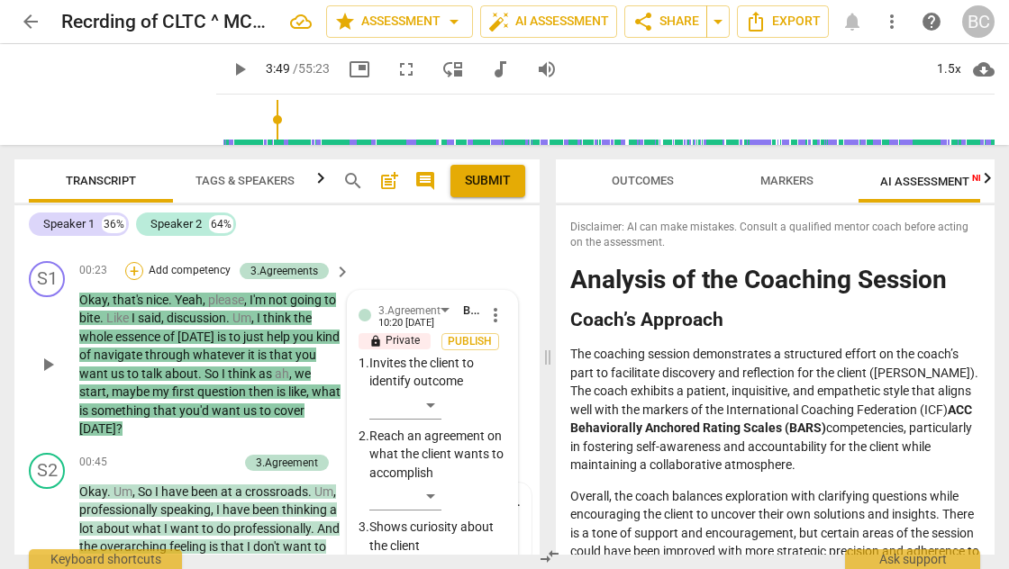
click at [136, 268] on div "+" at bounding box center [134, 271] width 18 height 18
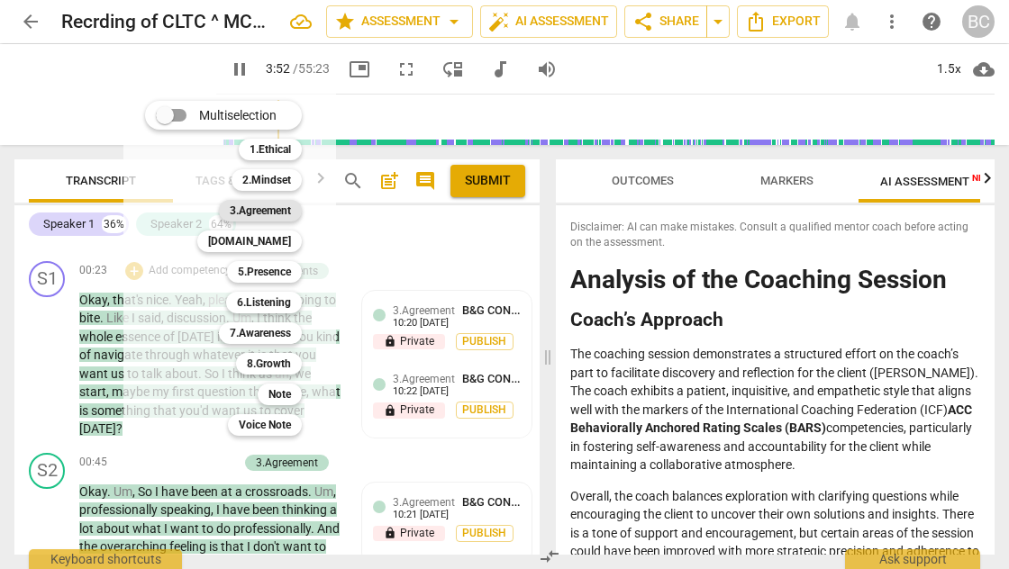
click at [281, 216] on b "3.Agreement" at bounding box center [260, 211] width 61 height 22
type input "233"
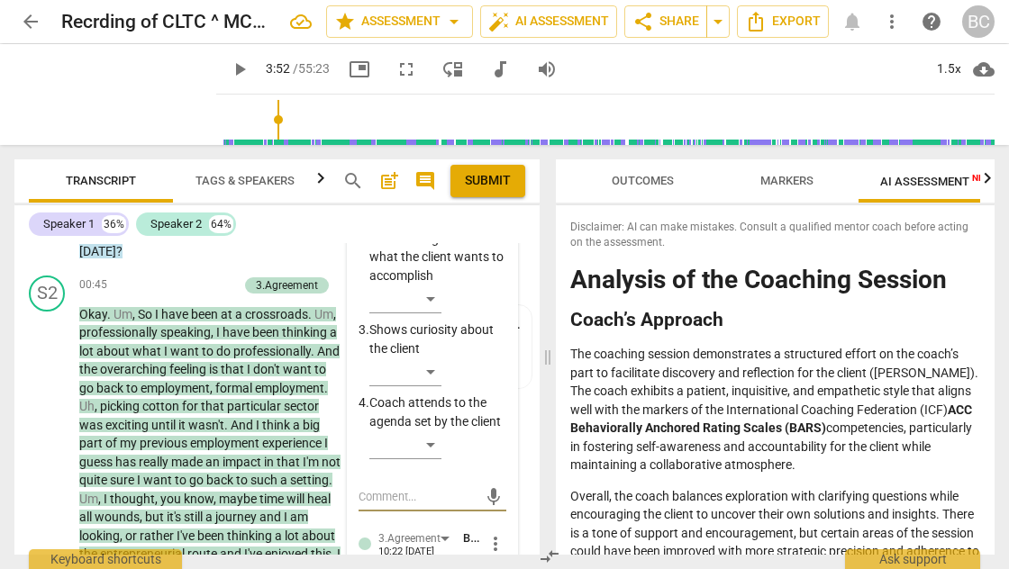
scroll to position [0, 0]
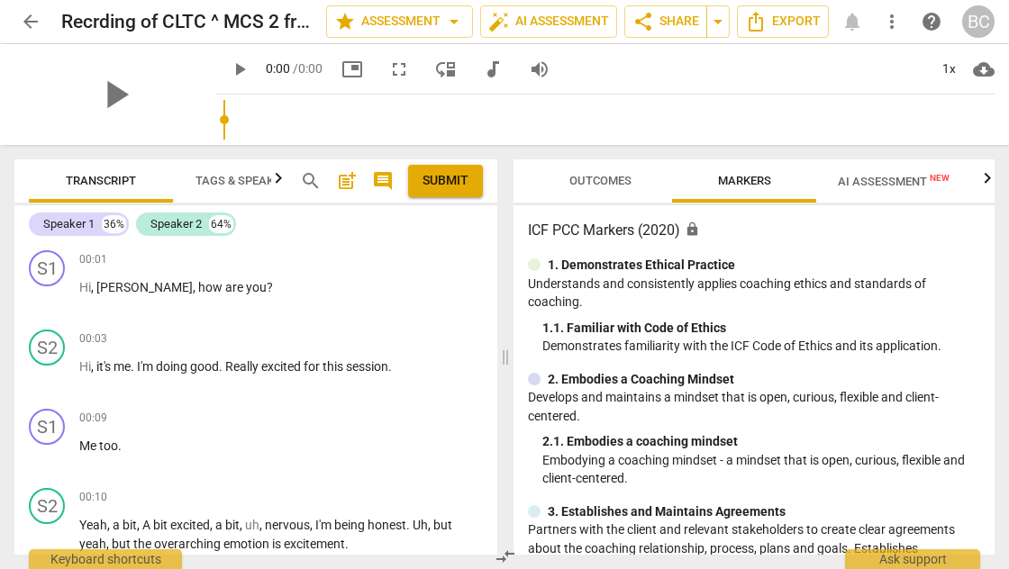
click at [596, 177] on span "Outcomes" at bounding box center [600, 181] width 62 height 14
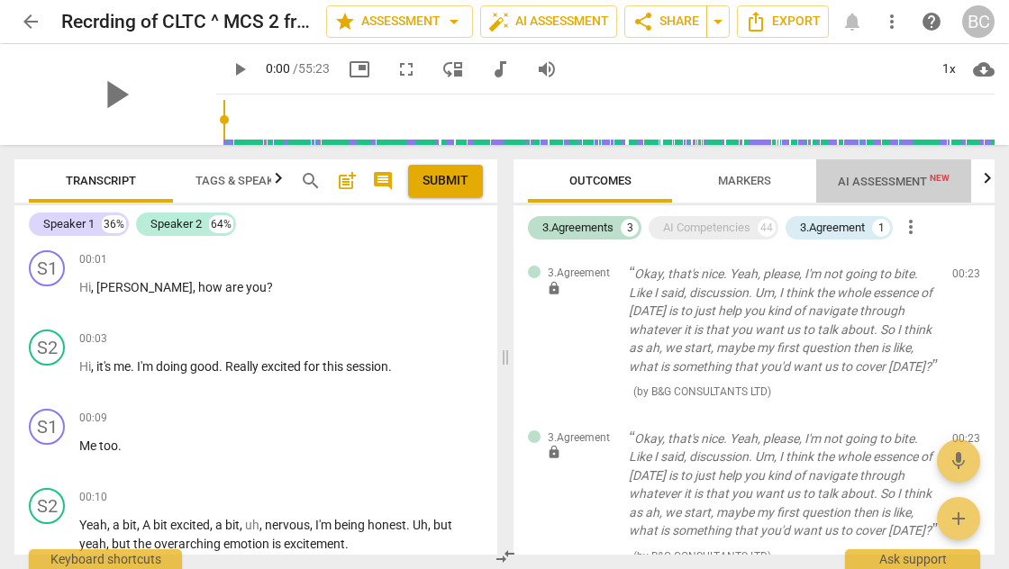
click at [889, 183] on span "AI Assessment New" at bounding box center [894, 182] width 112 height 14
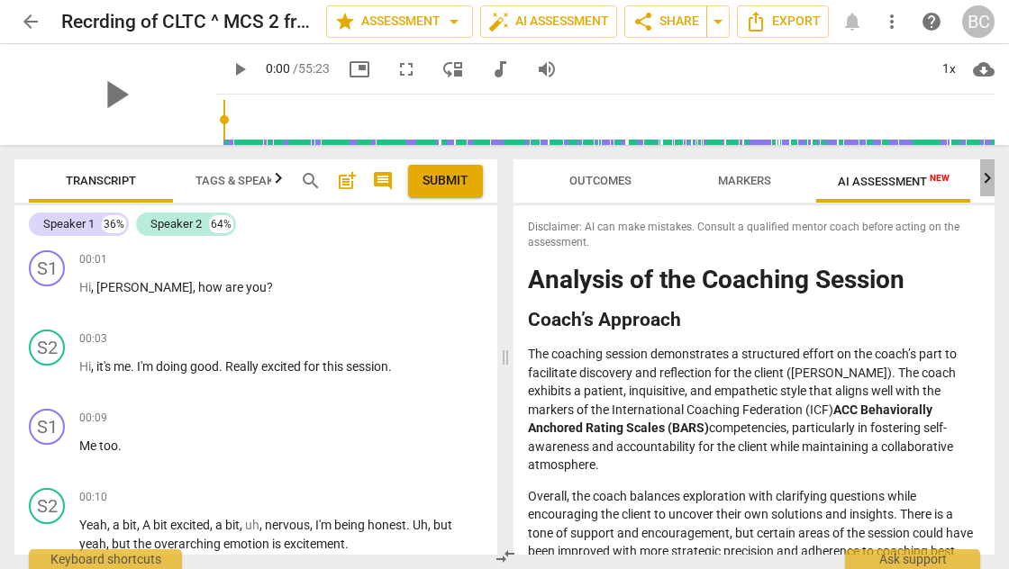
click at [987, 180] on icon "button" at bounding box center [988, 177] width 6 height 11
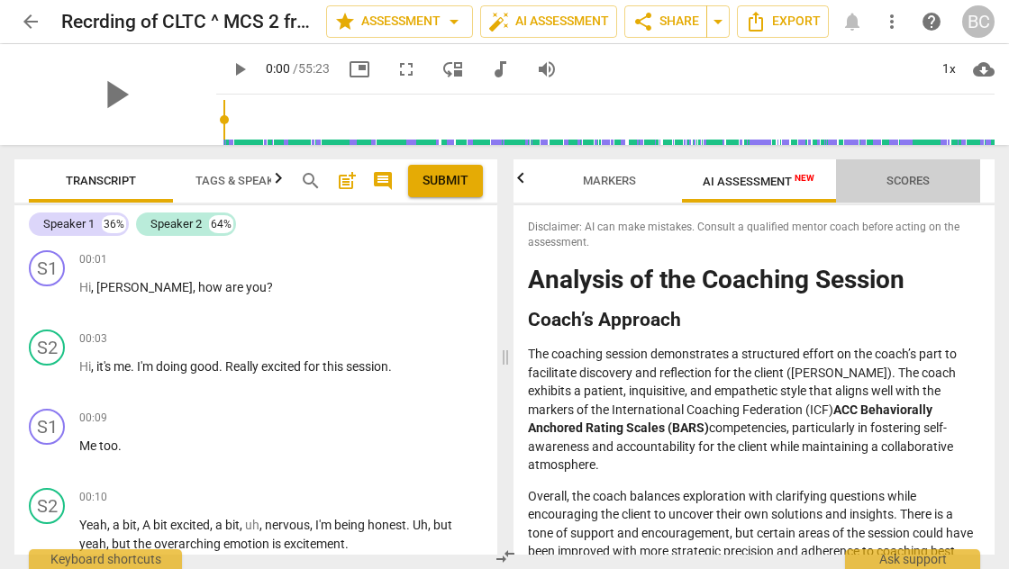
click at [922, 180] on span "Scores" at bounding box center [907, 181] width 43 height 14
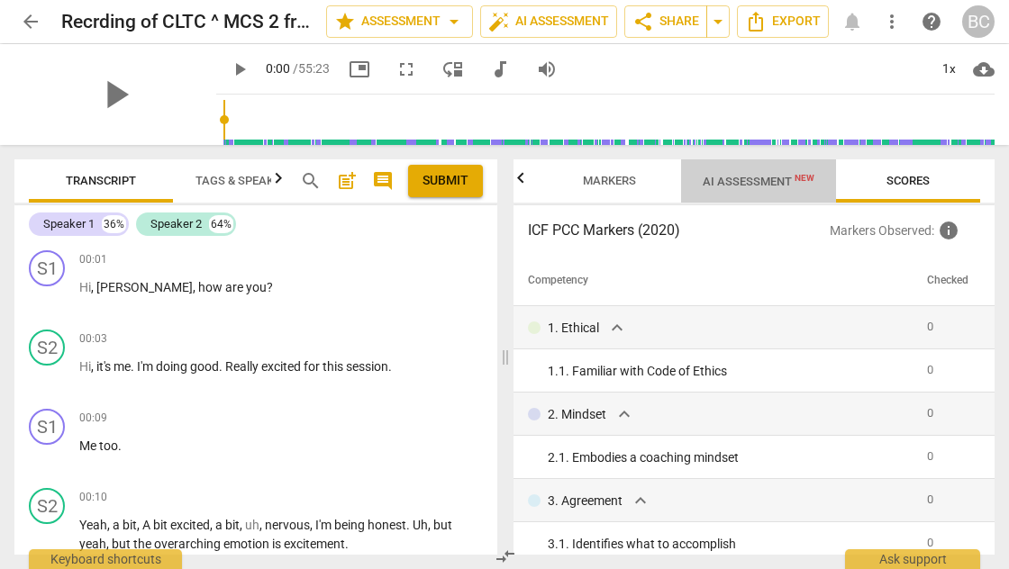
click at [789, 184] on span "AI Assessment New" at bounding box center [759, 182] width 112 height 14
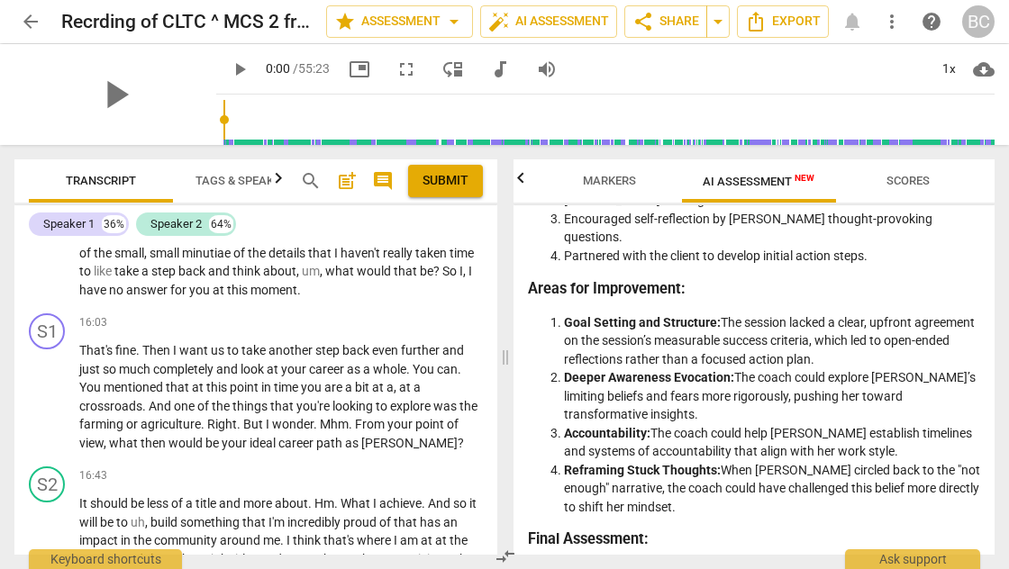
scroll to position [0, 0]
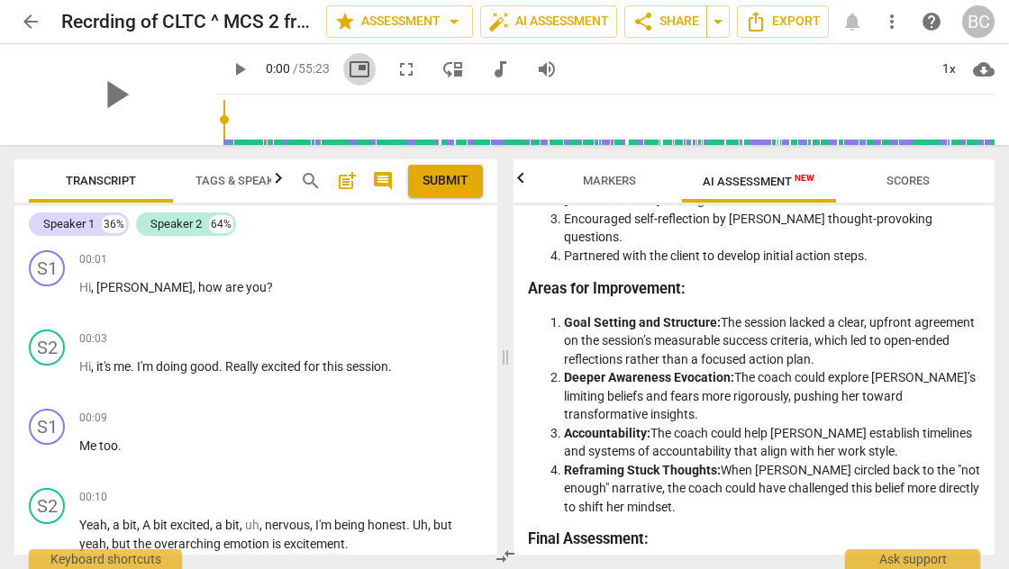
click at [349, 73] on span "picture_in_picture" at bounding box center [360, 70] width 22 height 22
click at [229, 68] on span "play_arrow" at bounding box center [240, 70] width 22 height 22
click at [349, 74] on span "picture_in_picture" at bounding box center [360, 70] width 22 height 22
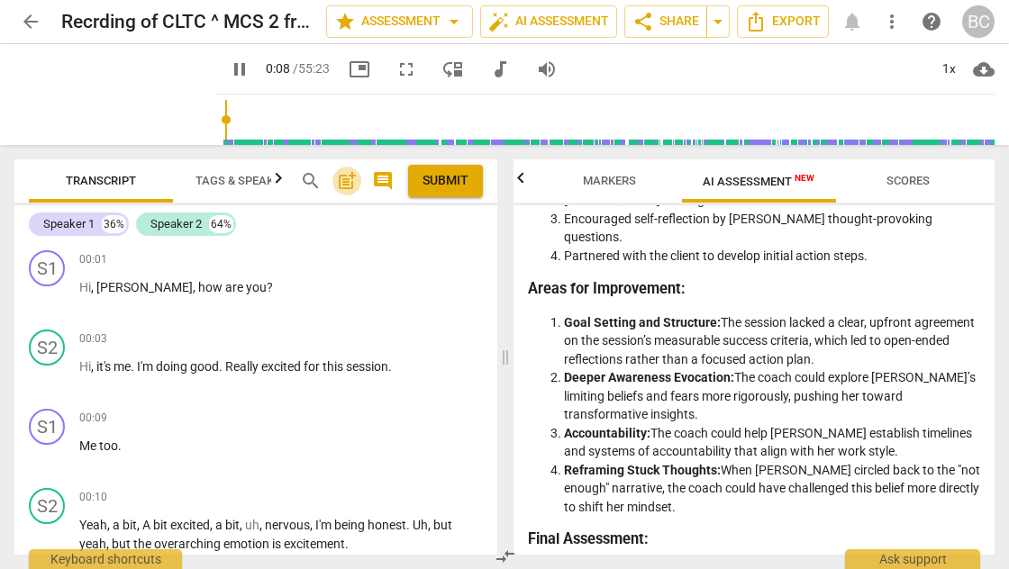
click at [348, 181] on span "post_add" at bounding box center [347, 181] width 22 height 22
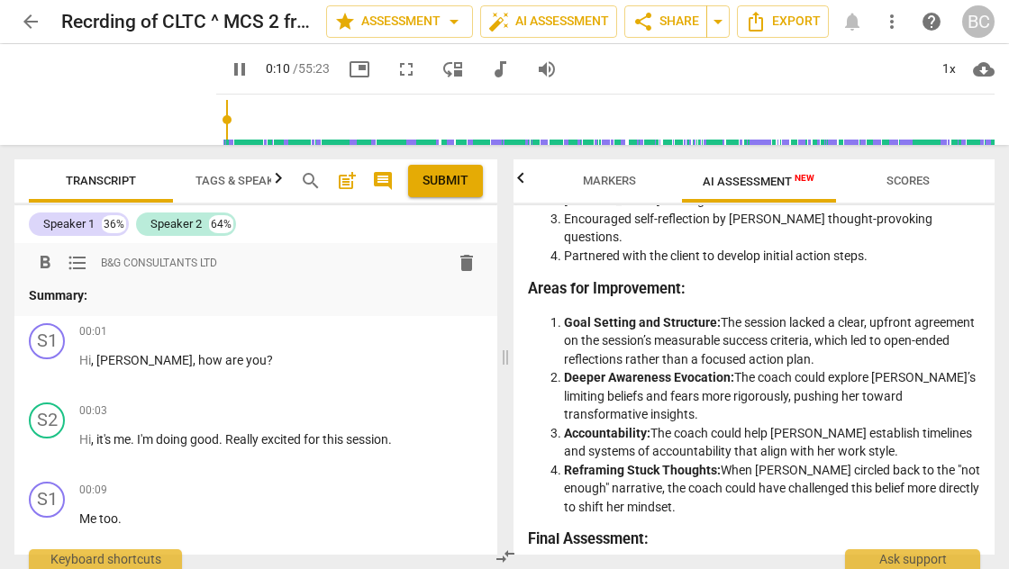
scroll to position [348, 0]
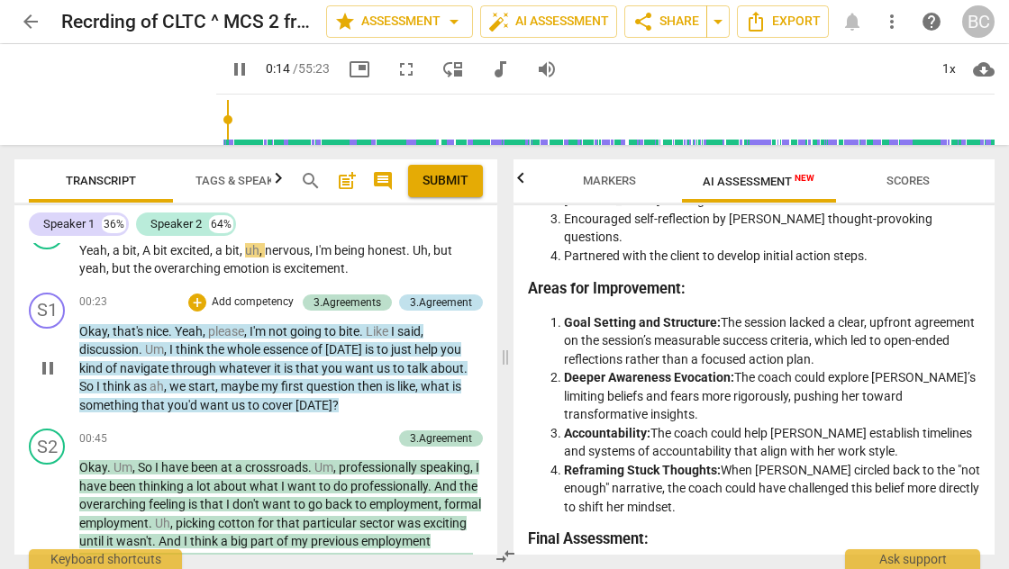
click at [438, 303] on div "3.Agreement" at bounding box center [441, 303] width 62 height 16
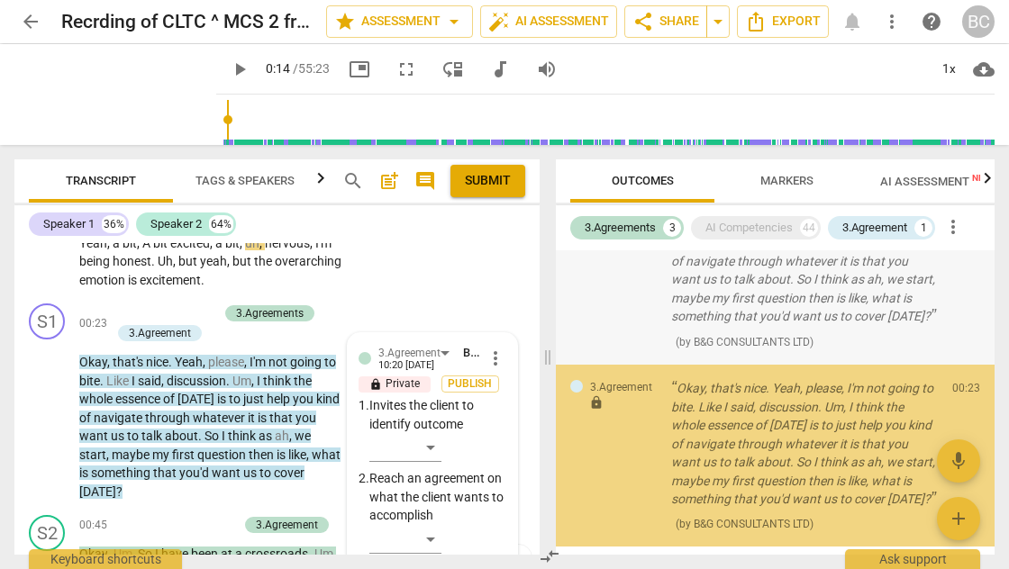
scroll to position [359, 0]
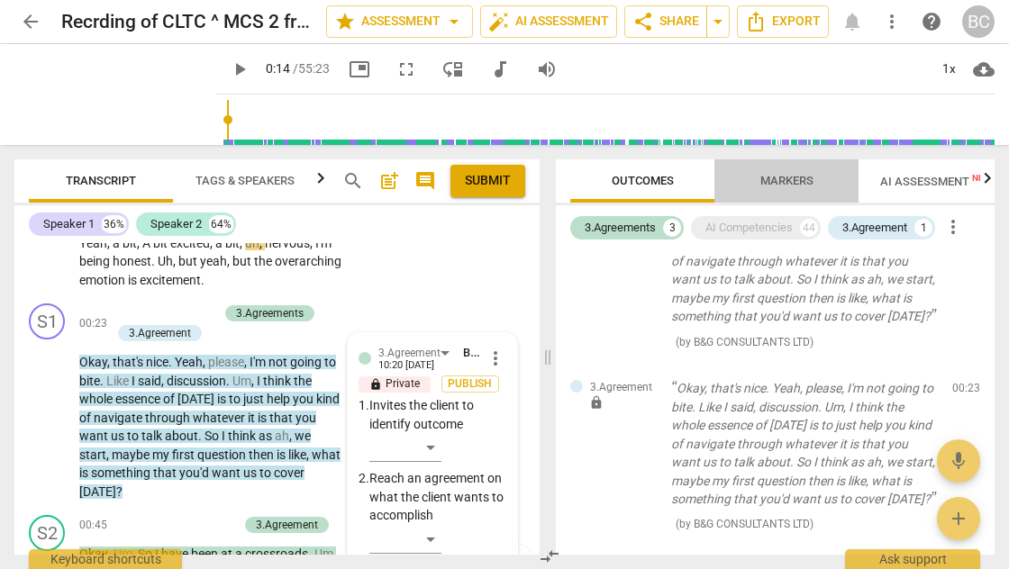
click at [779, 177] on span "Markers" at bounding box center [786, 181] width 53 height 14
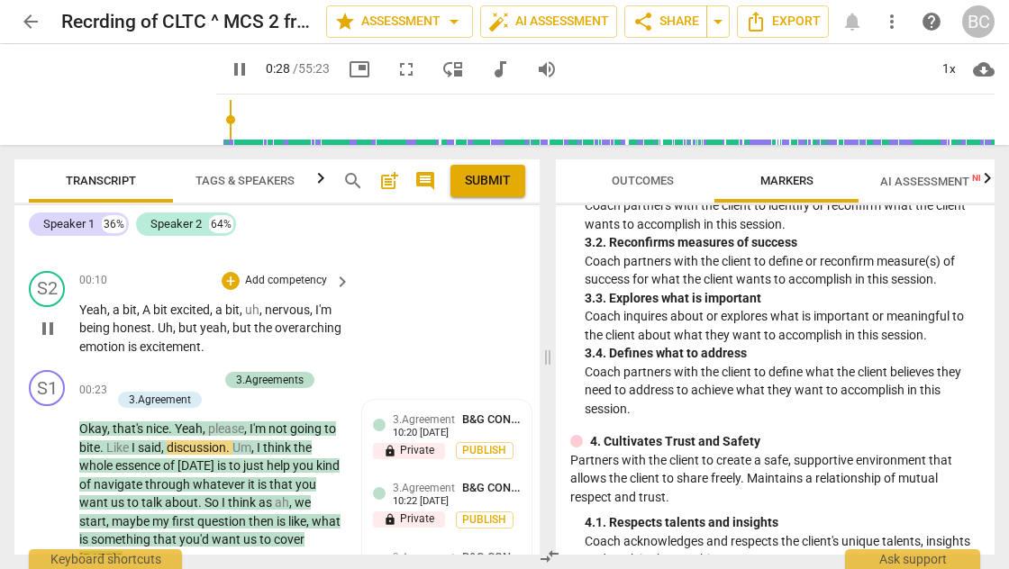
scroll to position [0, 0]
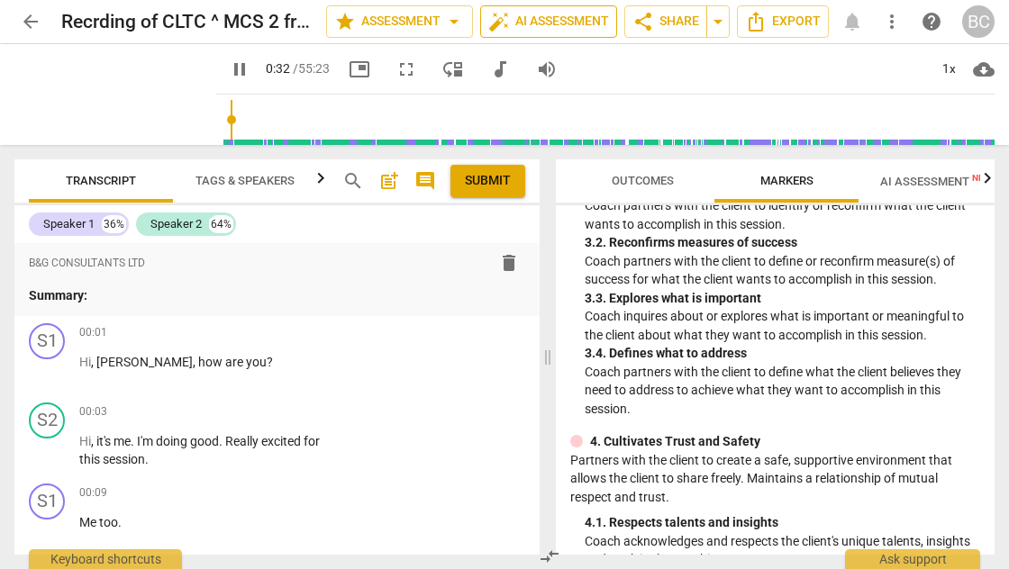
type input "33"
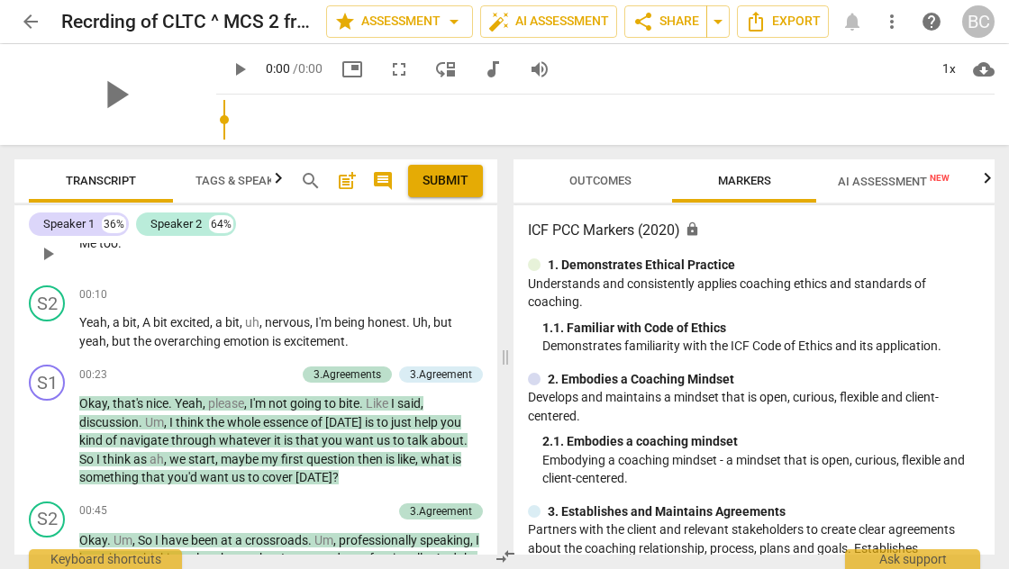
scroll to position [205, 0]
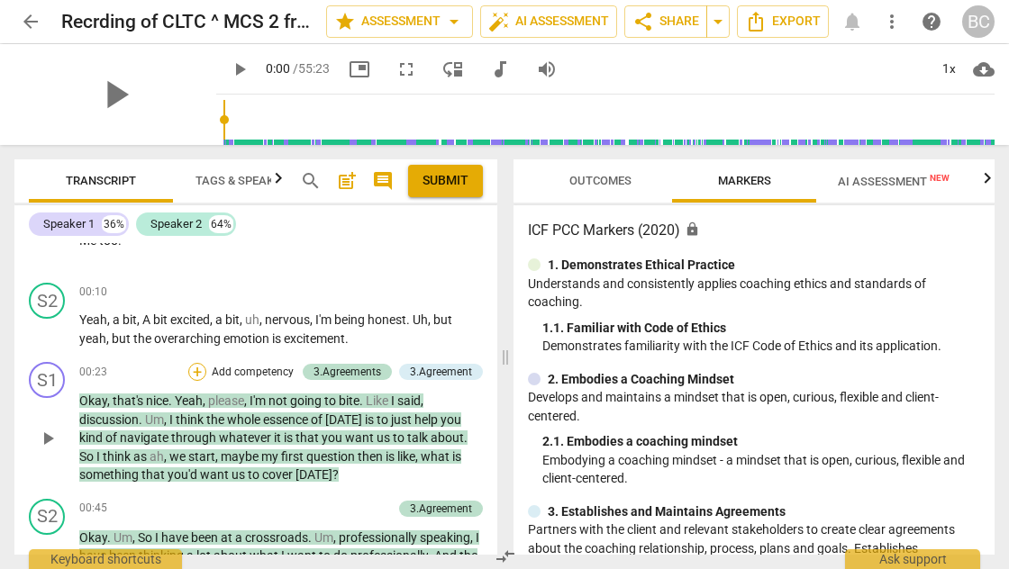
click at [195, 377] on div "+" at bounding box center [197, 372] width 18 height 18
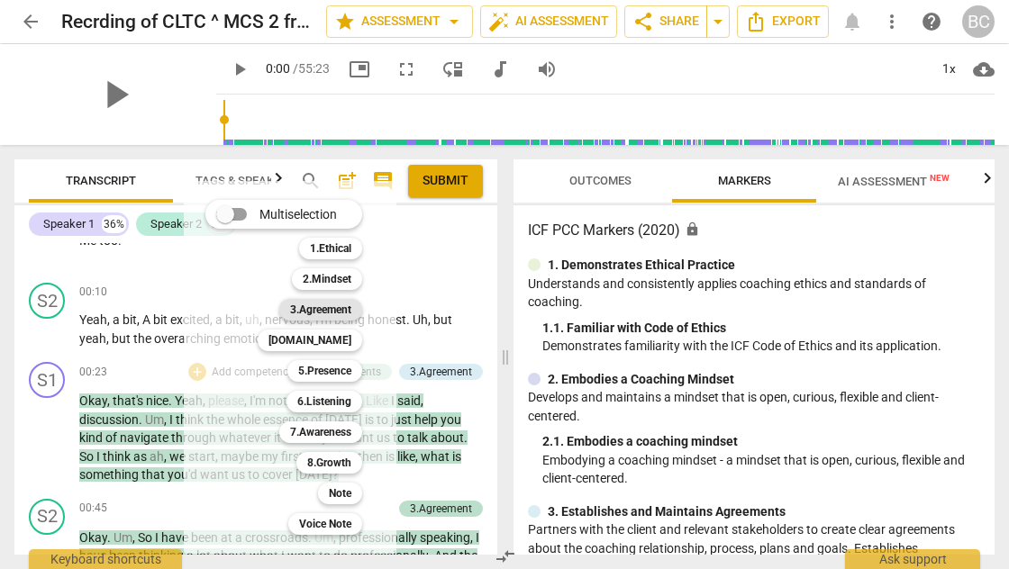
click at [321, 312] on b "3.Agreement" at bounding box center [320, 310] width 61 height 22
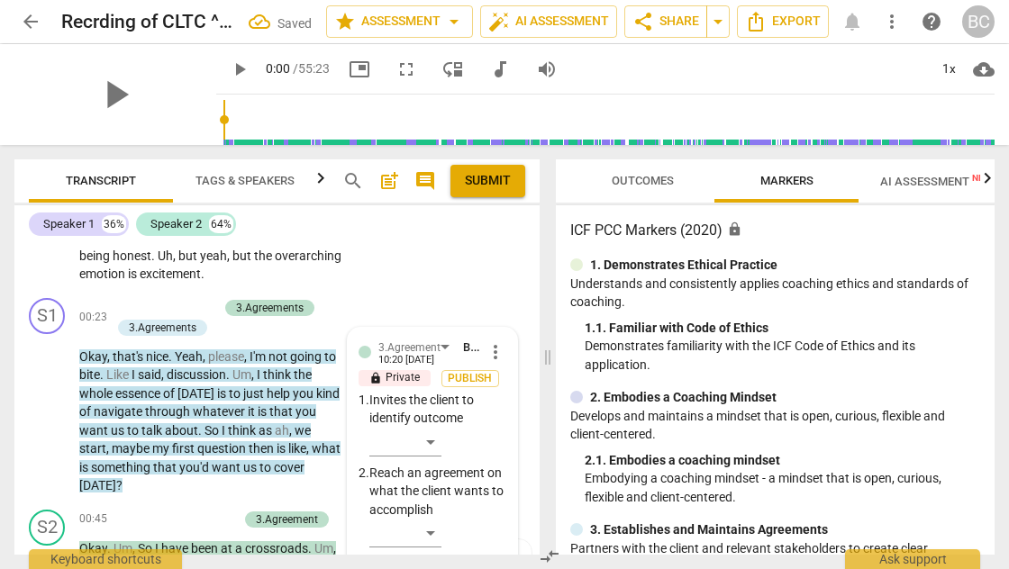
scroll to position [286, 0]
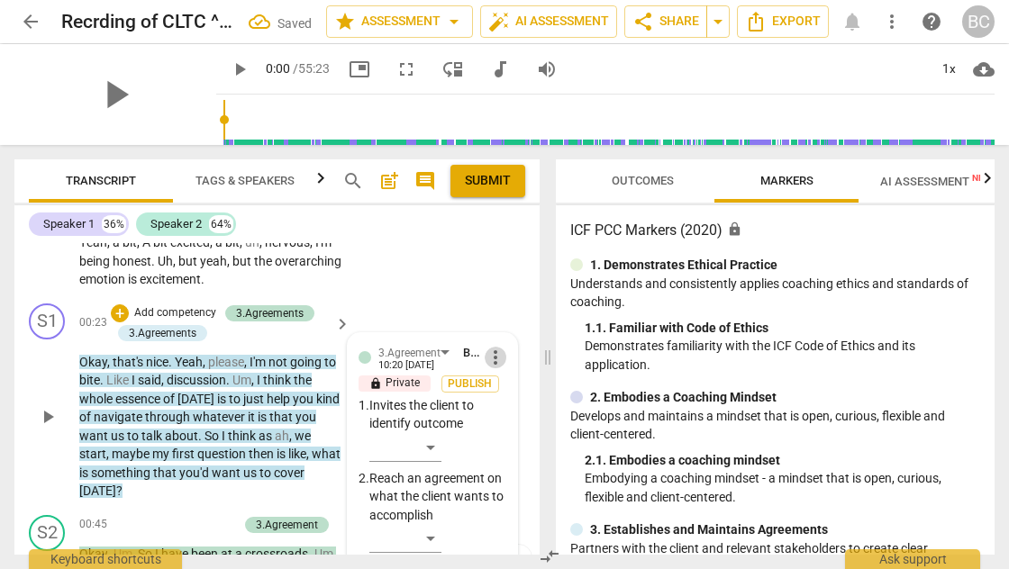
click at [492, 360] on span "more_vert" at bounding box center [496, 358] width 22 height 22
click at [508, 387] on li "Delete" at bounding box center [509, 390] width 62 height 34
click at [490, 359] on span "more_vert" at bounding box center [496, 358] width 22 height 22
click at [513, 386] on li "Delete" at bounding box center [509, 390] width 62 height 34
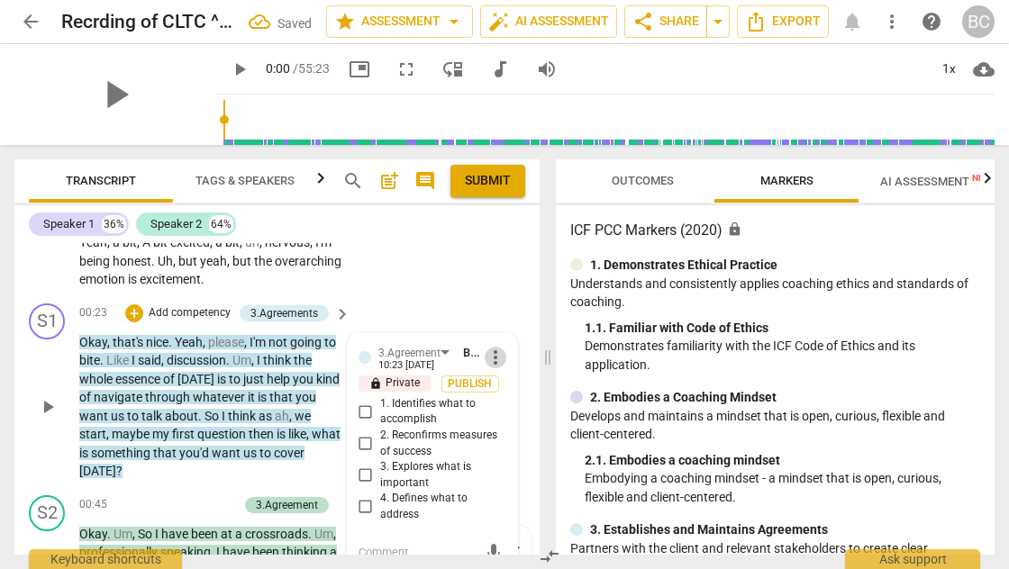
click at [490, 360] on span "more_vert" at bounding box center [496, 358] width 22 height 22
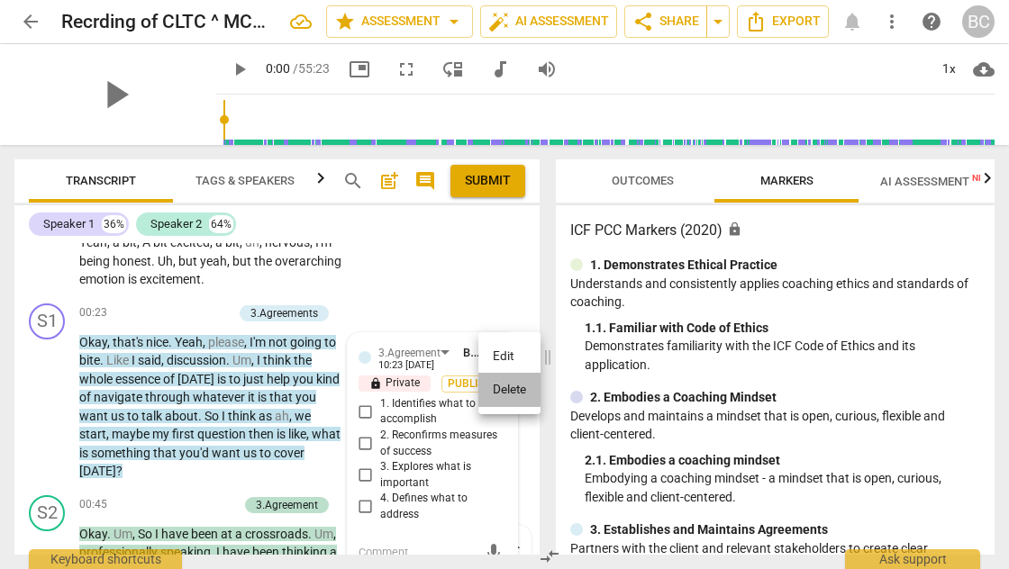
click at [512, 388] on li "Delete" at bounding box center [509, 390] width 62 height 34
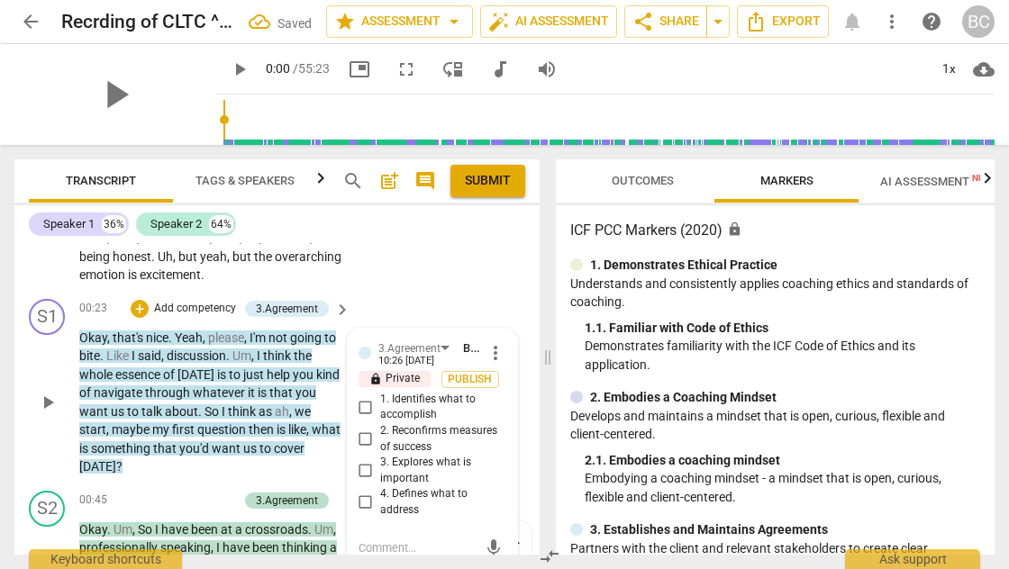
scroll to position [326, 0]
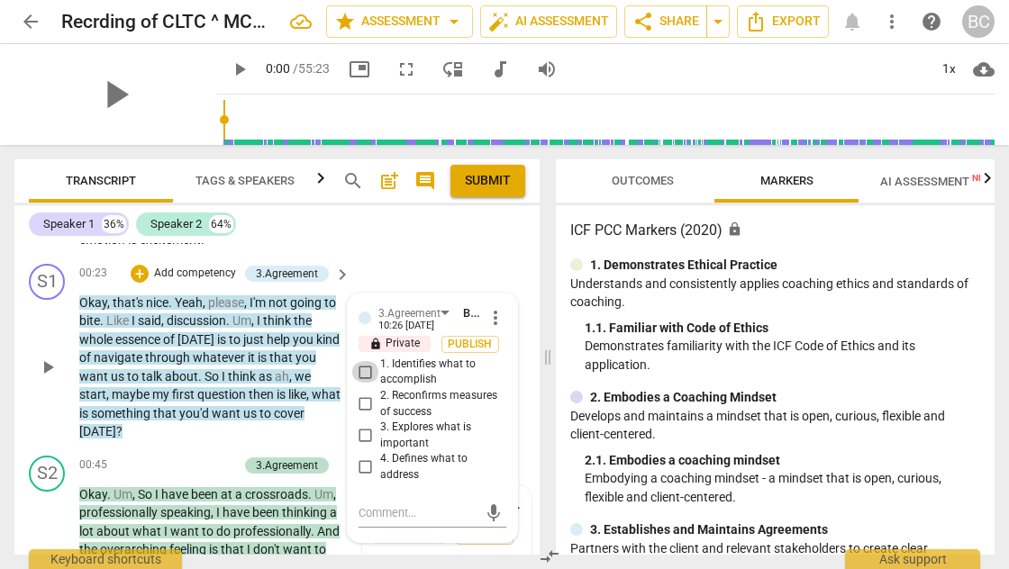
click at [364, 368] on input "1. Identifies what to accomplish" at bounding box center [365, 372] width 29 height 22
checkbox input "true"
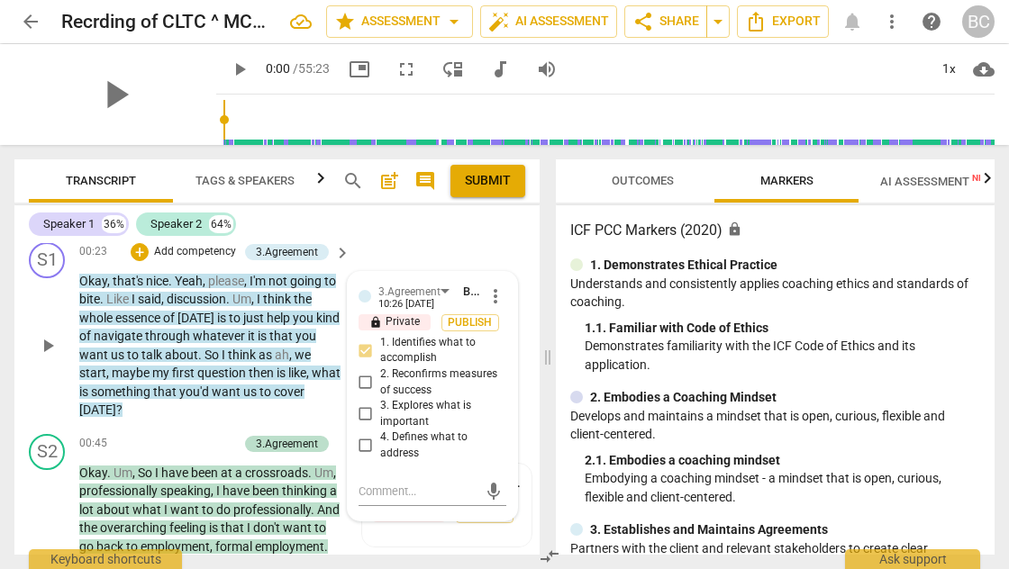
scroll to position [468, 0]
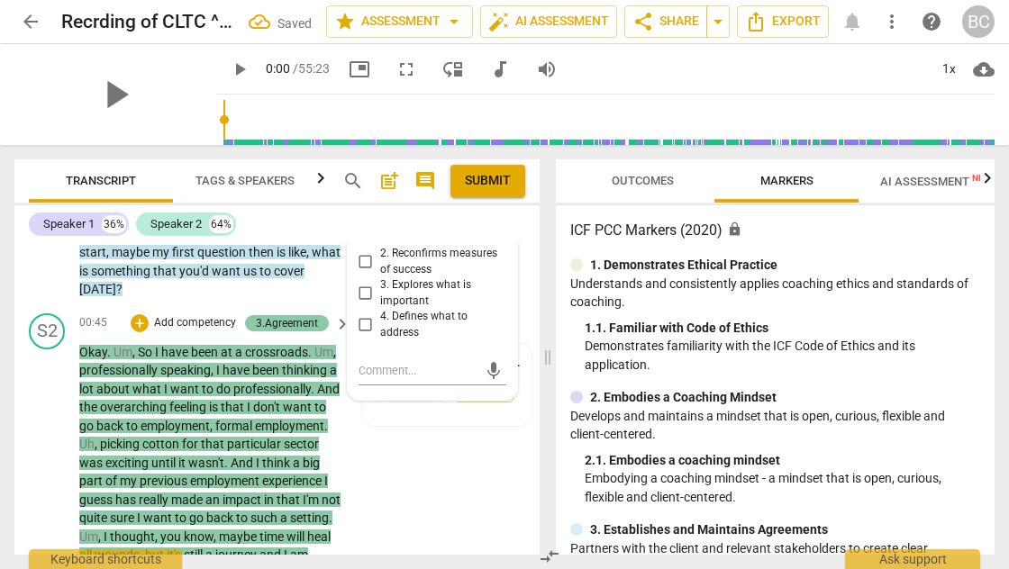
click at [295, 317] on div "3.Agreement" at bounding box center [287, 323] width 62 height 16
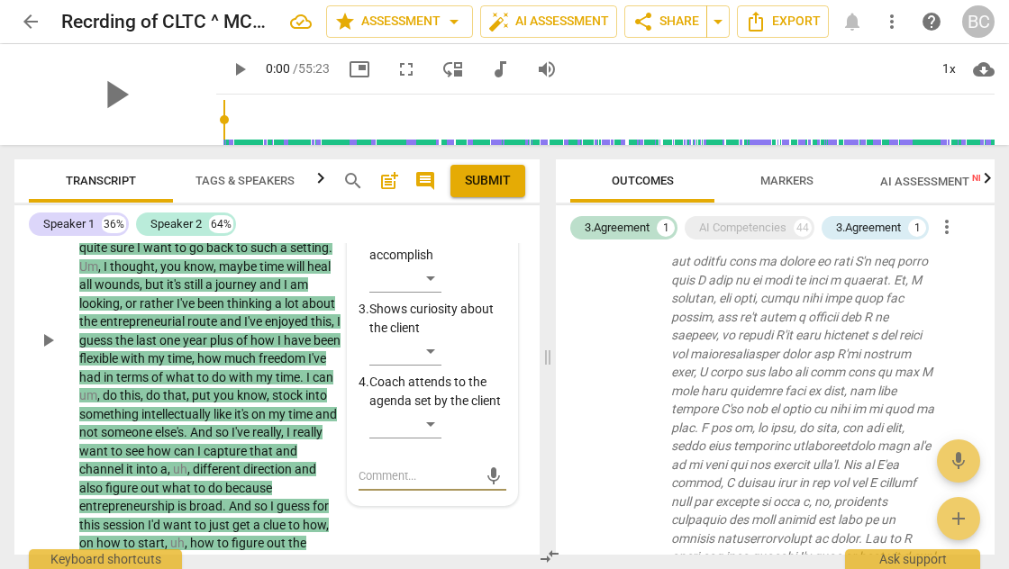
scroll to position [481, 0]
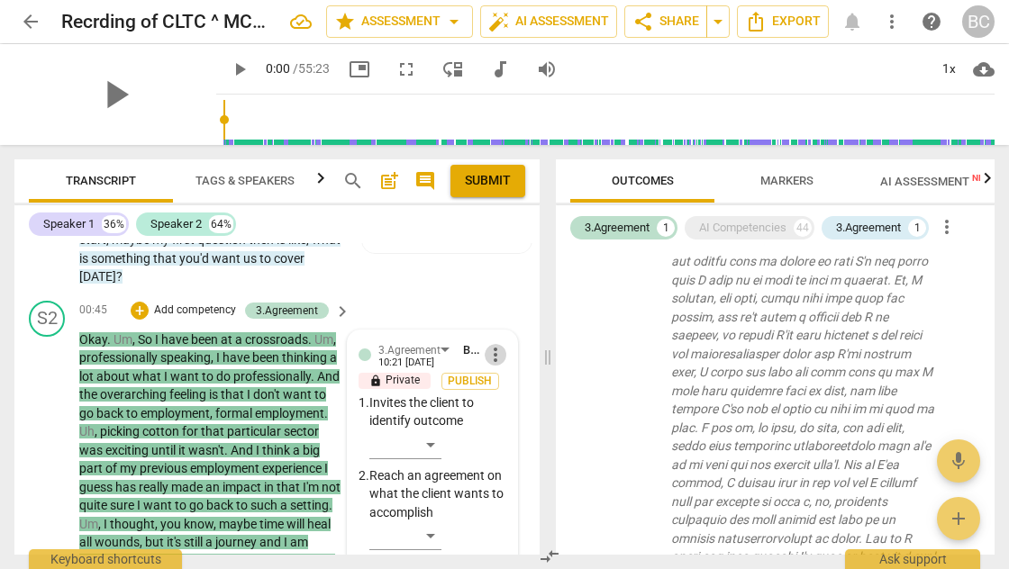
click at [490, 350] on span "more_vert" at bounding box center [496, 355] width 22 height 22
click at [510, 382] on li "Delete" at bounding box center [509, 384] width 62 height 34
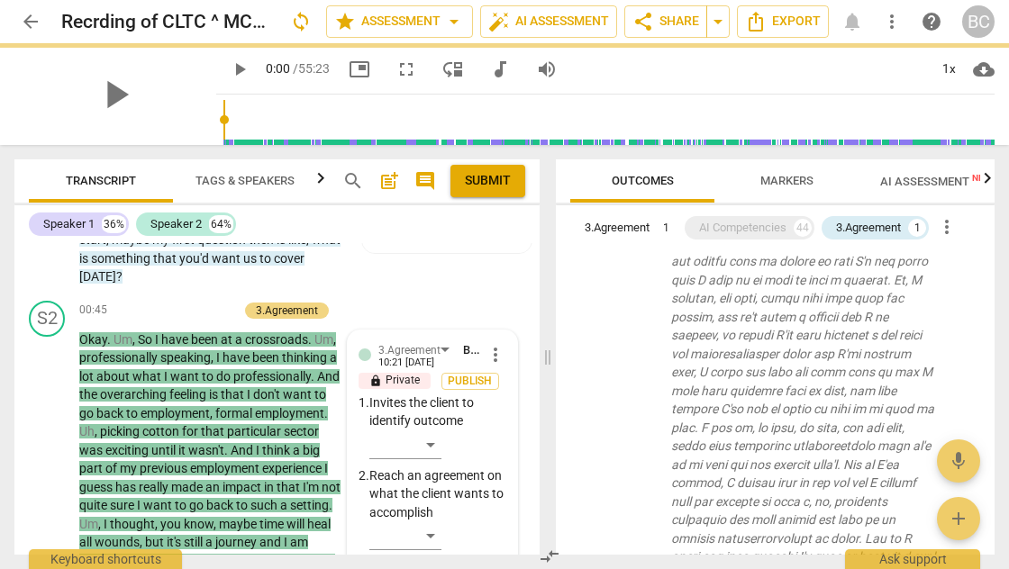
scroll to position [5, 0]
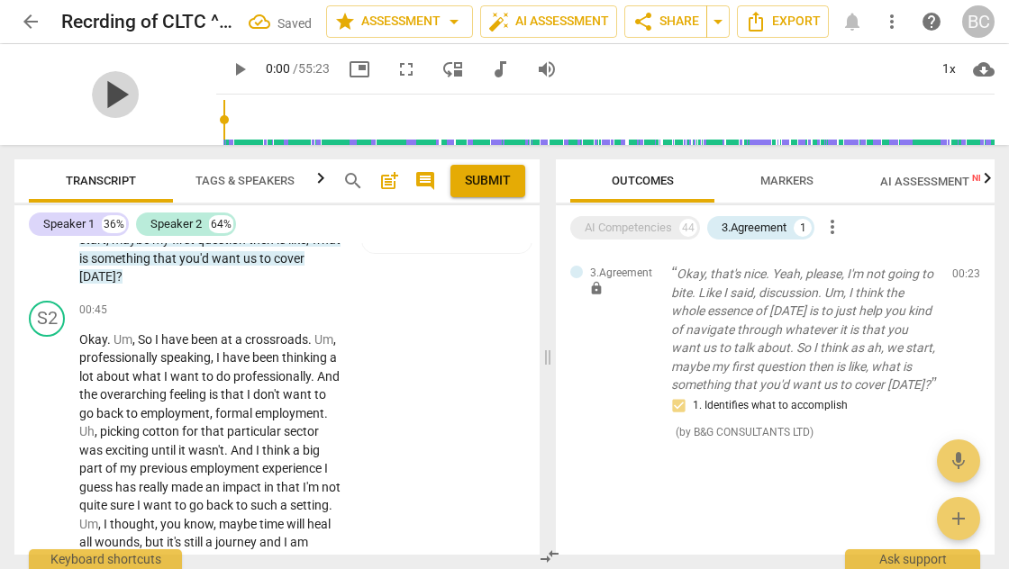
click at [101, 95] on span "play_arrow" at bounding box center [115, 94] width 47 height 47
click at [946, 68] on div "1x" at bounding box center [948, 69] width 34 height 29
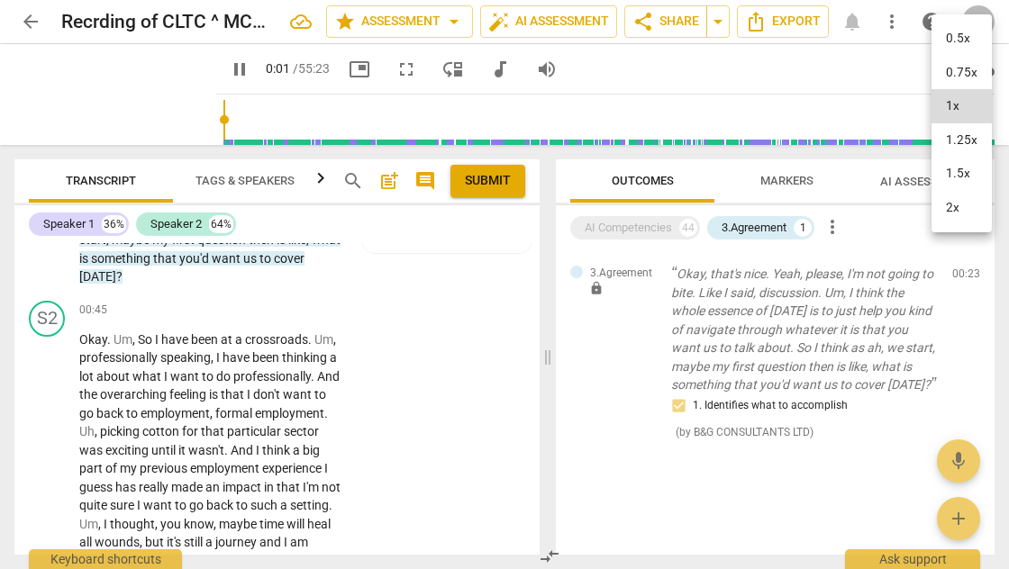
scroll to position [39, 0]
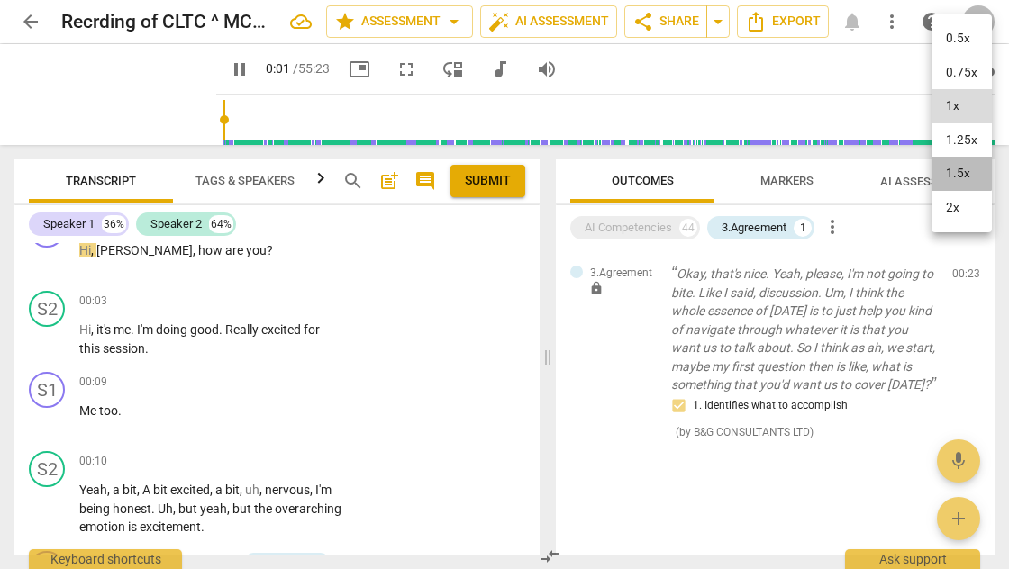
click at [958, 170] on li "1.5x" at bounding box center [961, 174] width 60 height 34
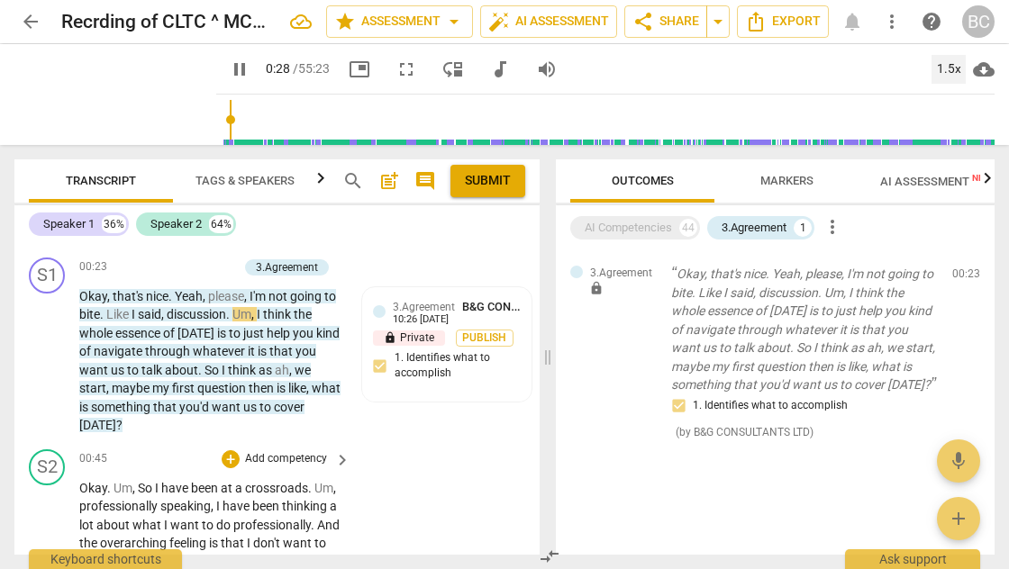
scroll to position [411, 0]
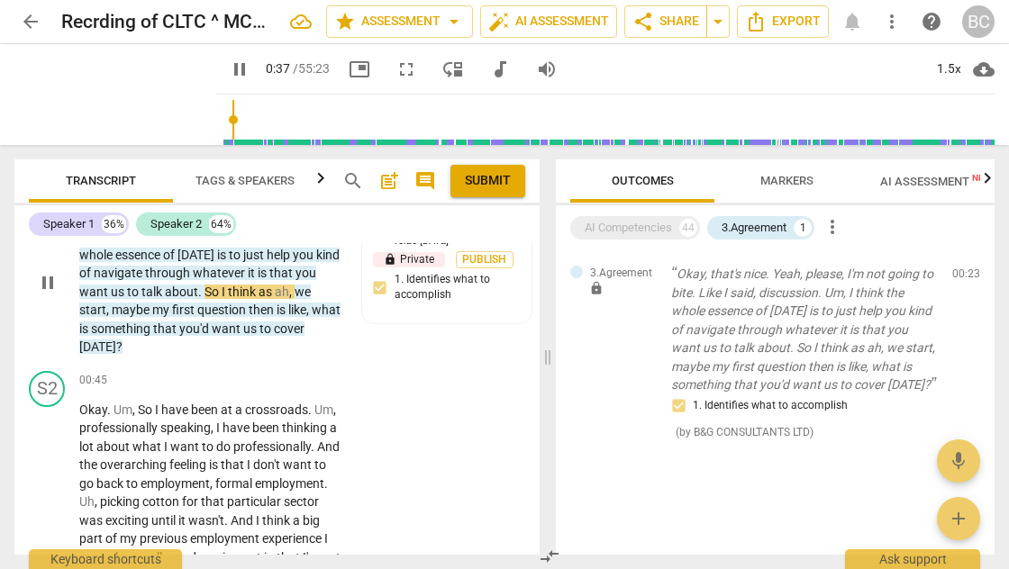
click at [250, 286] on span "think" at bounding box center [243, 292] width 31 height 14
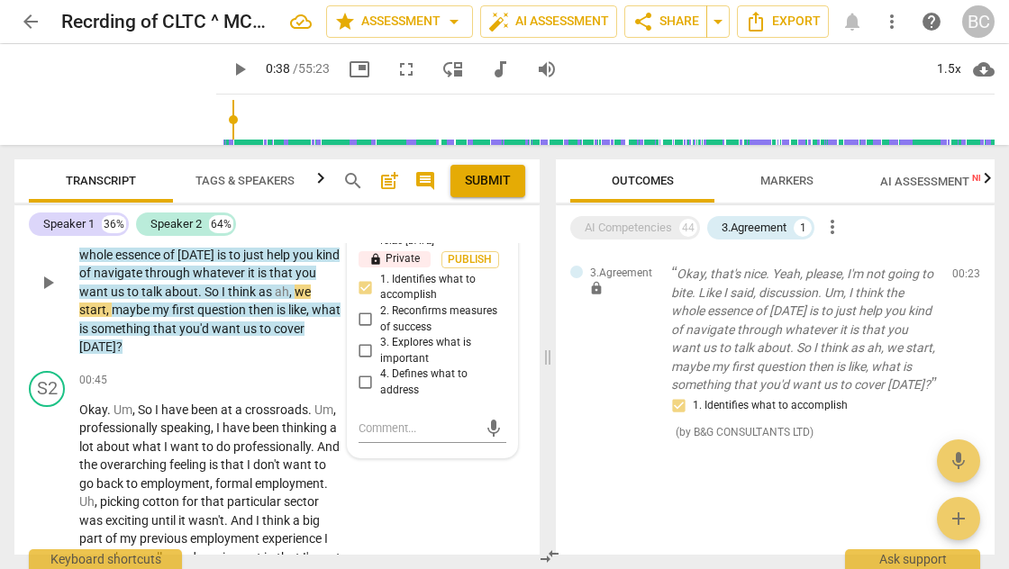
click at [222, 285] on span "So" at bounding box center [212, 292] width 17 height 14
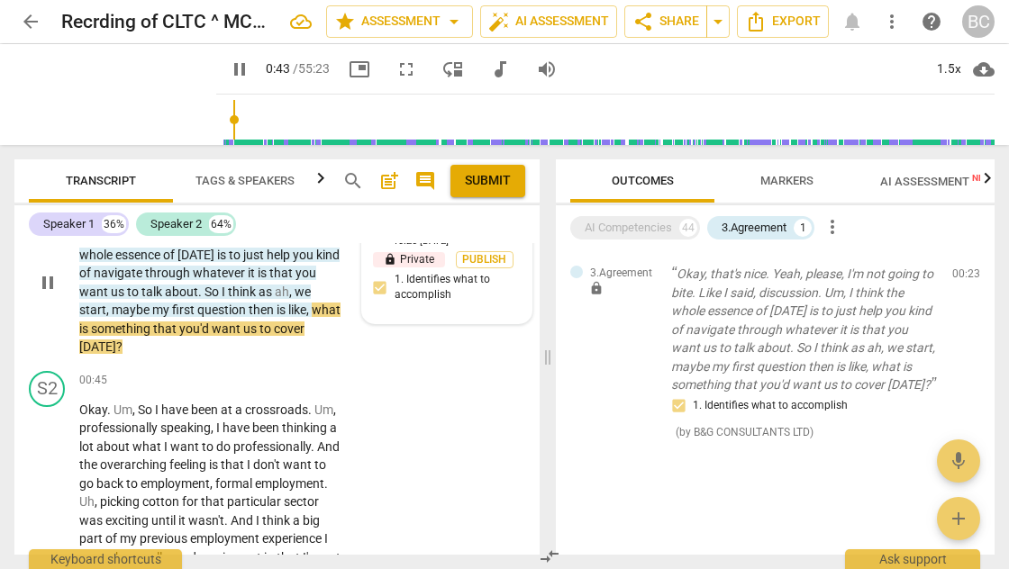
click at [377, 285] on div "3.Agreement B&G CONSULTANTS LTD 10:26 [DATE] lock Private Publish 1. Identifies…" at bounding box center [447, 267] width 148 height 94
type input "44"
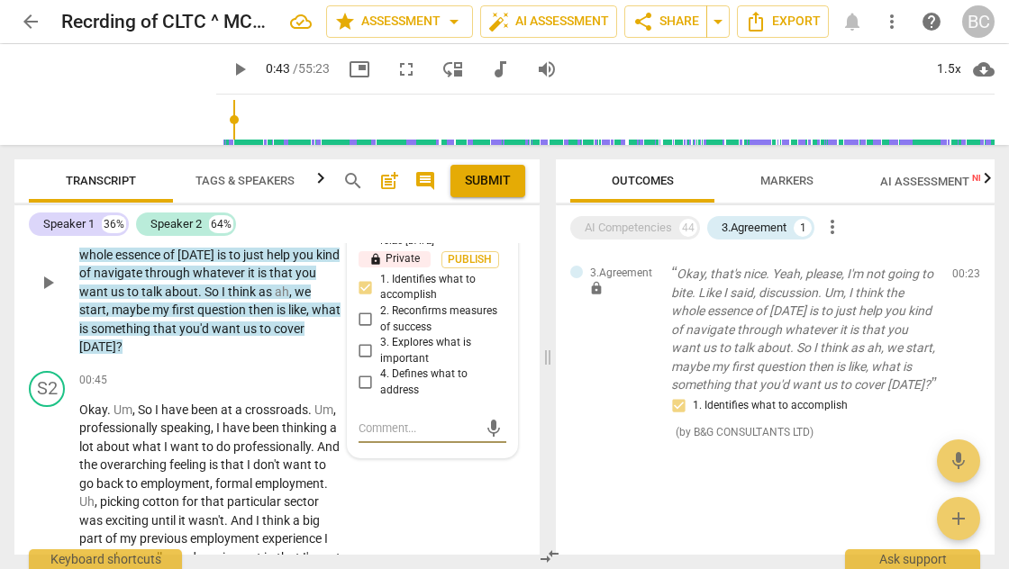
click at [367, 285] on input "1. Identifies what to accomplish" at bounding box center [365, 288] width 29 height 22
checkbox input "false"
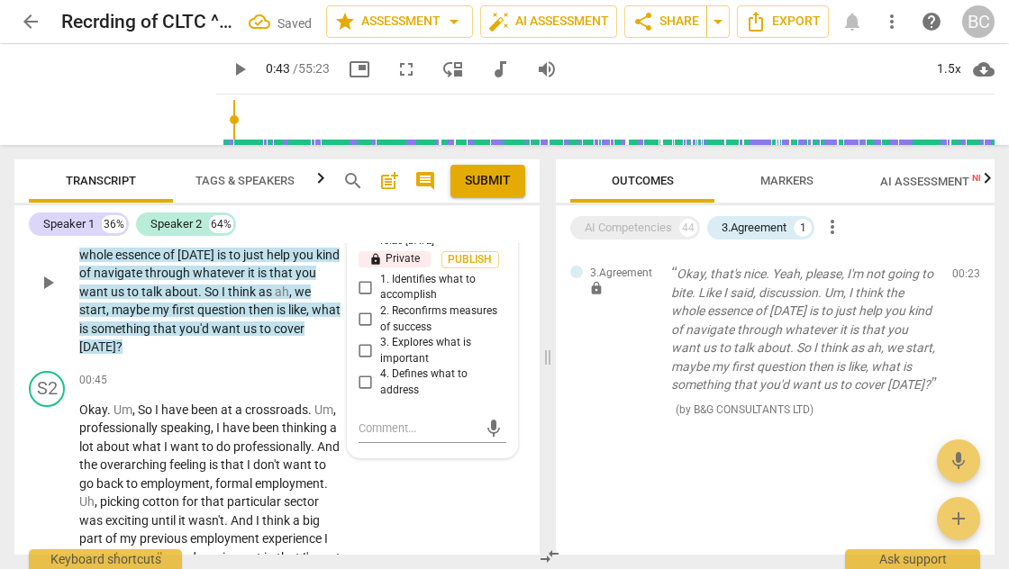
scroll to position [0, 0]
click at [521, 335] on div "S1 play_arrow pause 00:23 + Add competency 3.Agreement keyboard_arrow_right Oka…" at bounding box center [276, 268] width 525 height 192
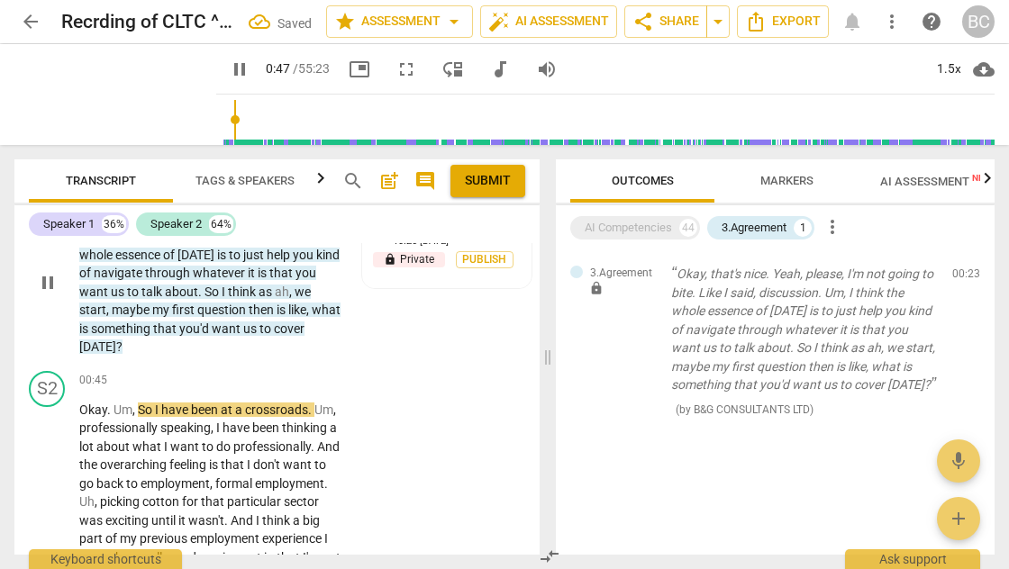
click at [222, 286] on span "So" at bounding box center [212, 292] width 17 height 14
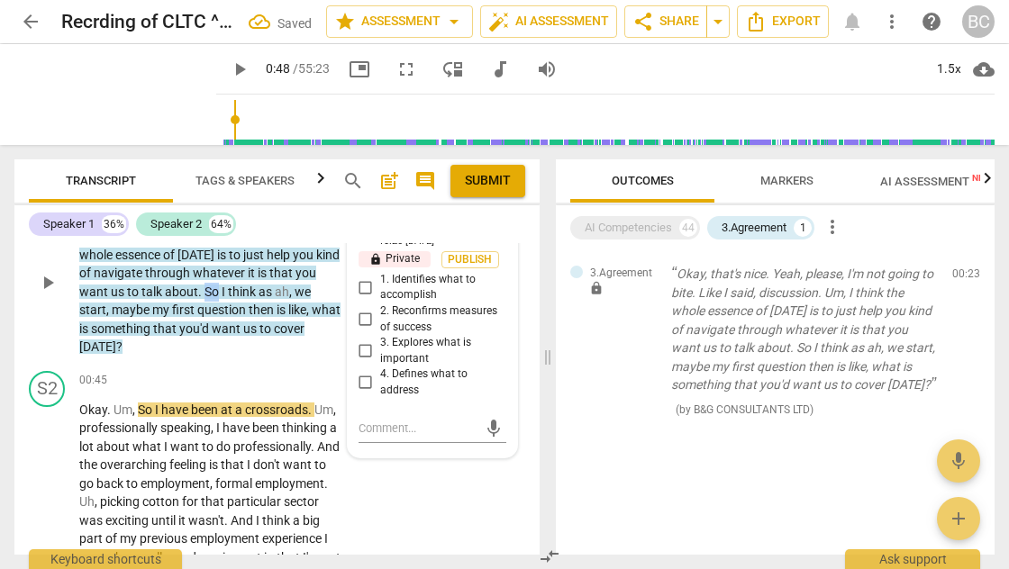
click at [222, 286] on span "So" at bounding box center [212, 292] width 17 height 14
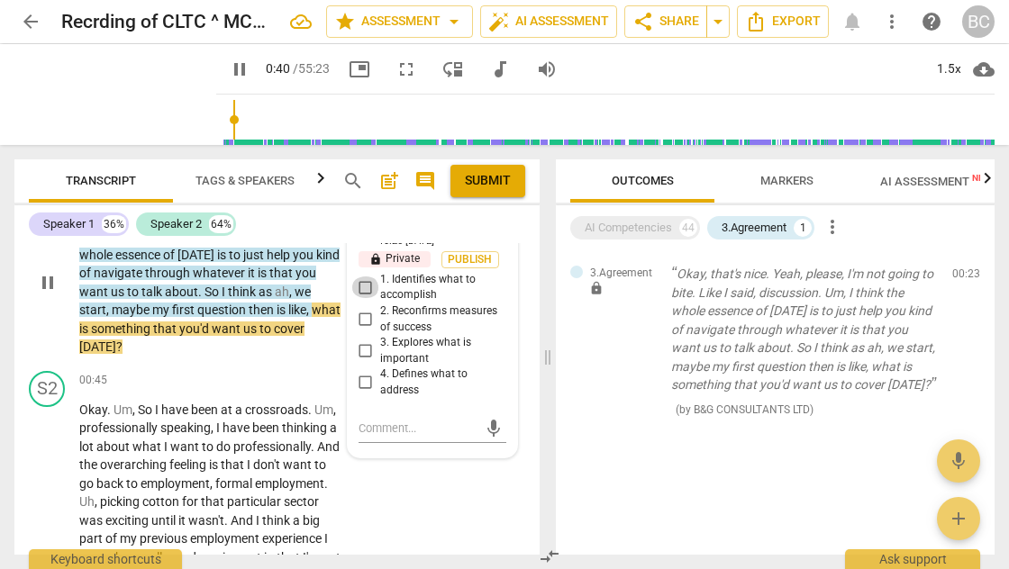
type input "41"
click at [362, 286] on input "1. Identifies what to accomplish" at bounding box center [365, 288] width 29 height 22
checkbox input "true"
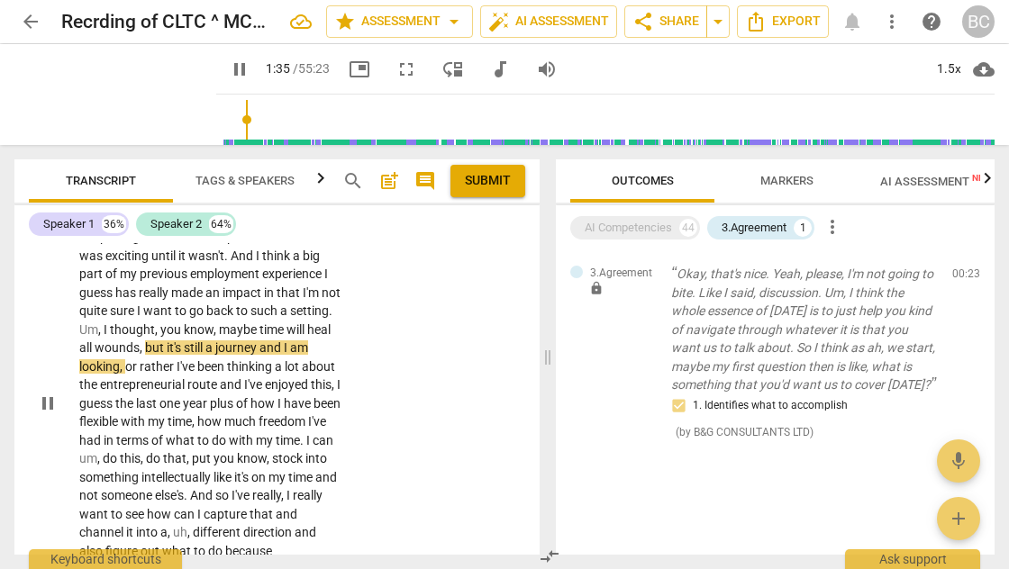
scroll to position [679, 0]
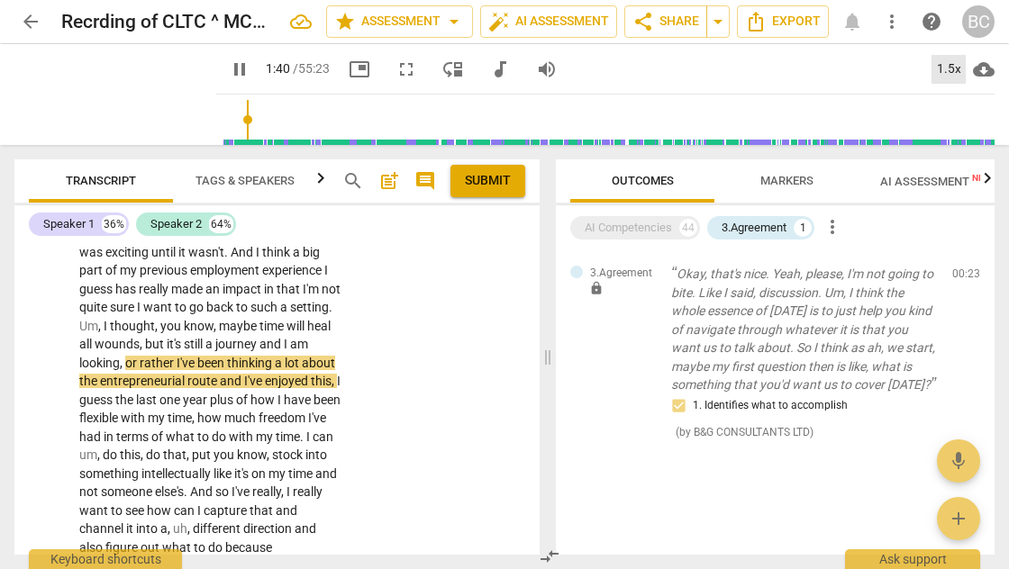
click at [942, 65] on div "1.5x" at bounding box center [948, 69] width 34 height 29
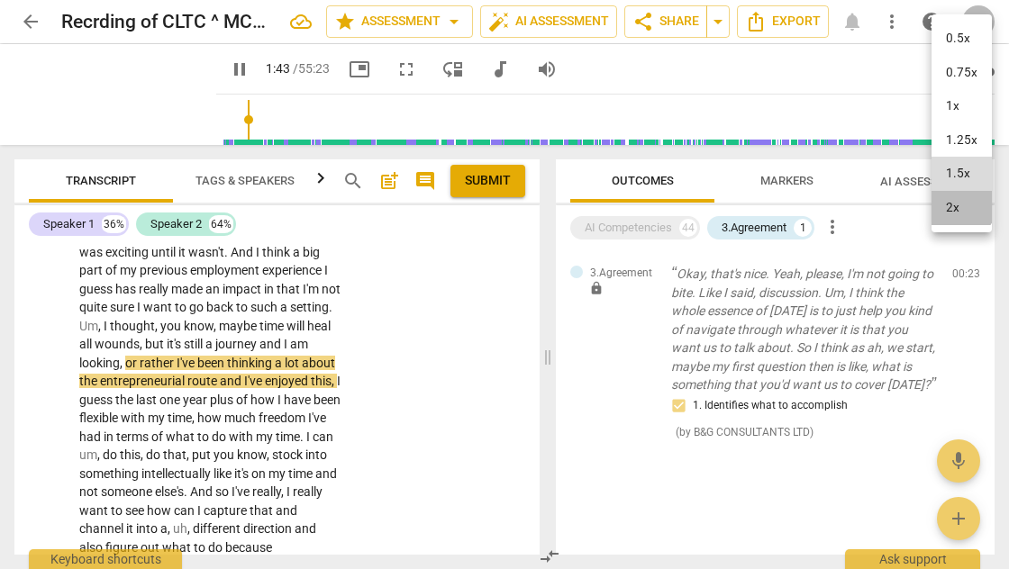
click at [957, 204] on li "2x" at bounding box center [961, 208] width 60 height 34
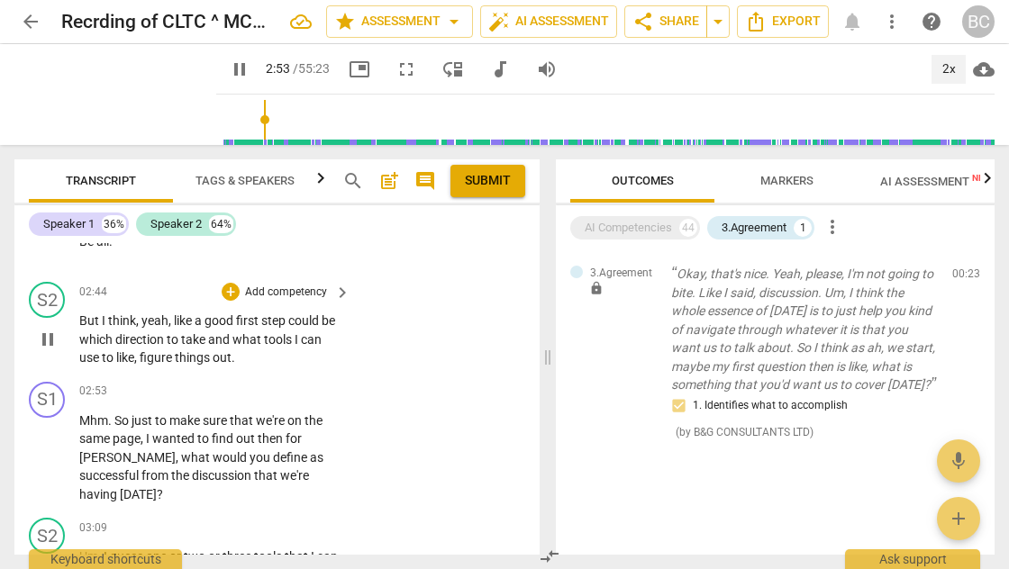
scroll to position [1239, 0]
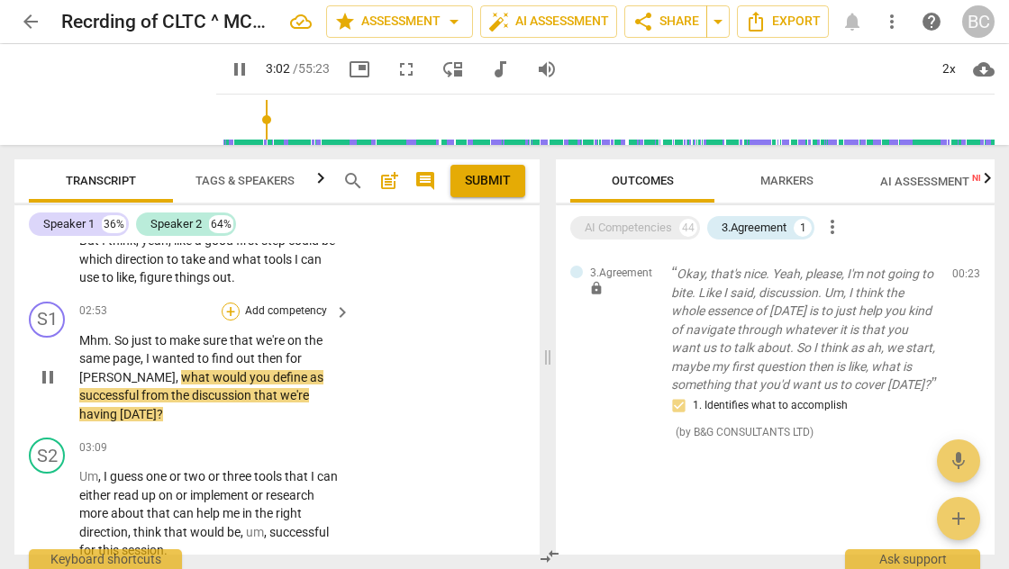
click at [231, 310] on div "+" at bounding box center [231, 312] width 18 height 18
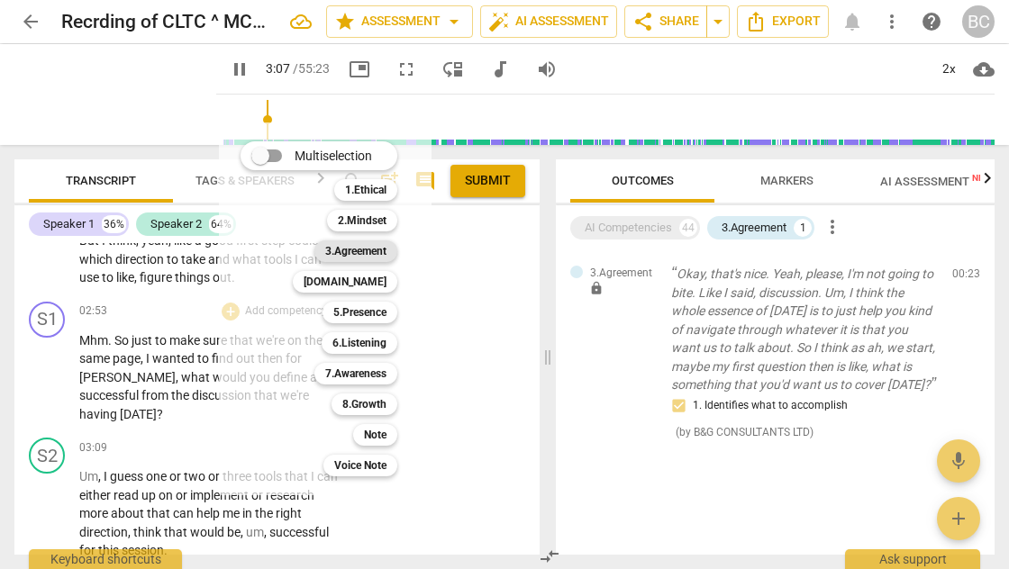
click at [379, 252] on b "3.Agreement" at bounding box center [355, 252] width 61 height 22
type input "188"
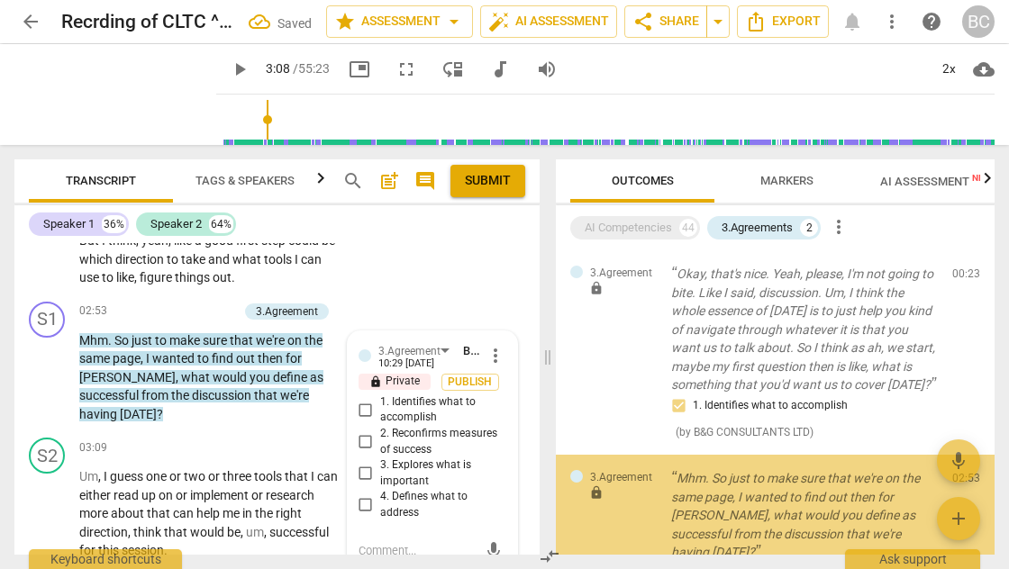
scroll to position [130, 0]
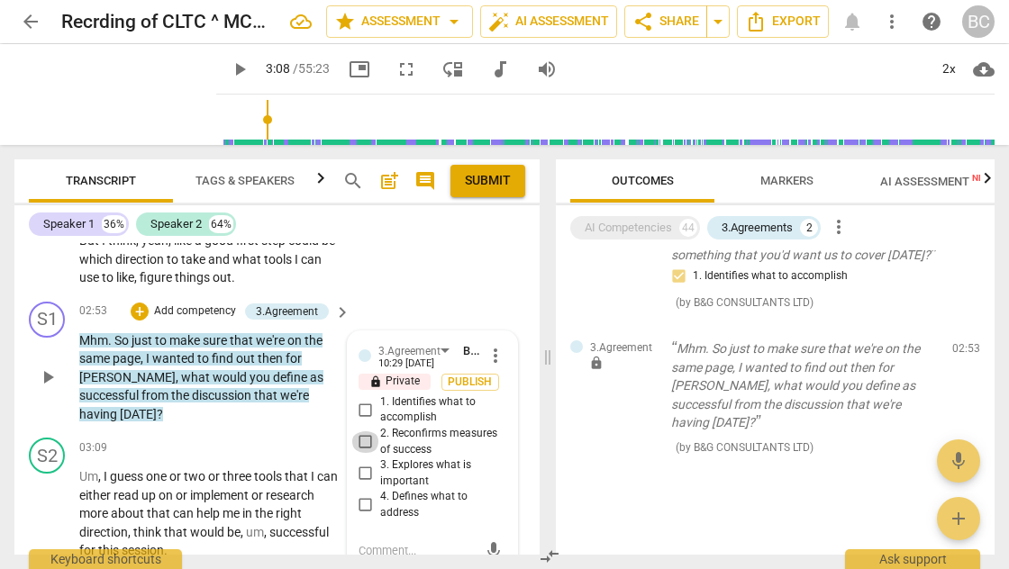
click at [363, 441] on input "2. Reconfirms measures of success" at bounding box center [365, 442] width 29 height 22
checkbox input "true"
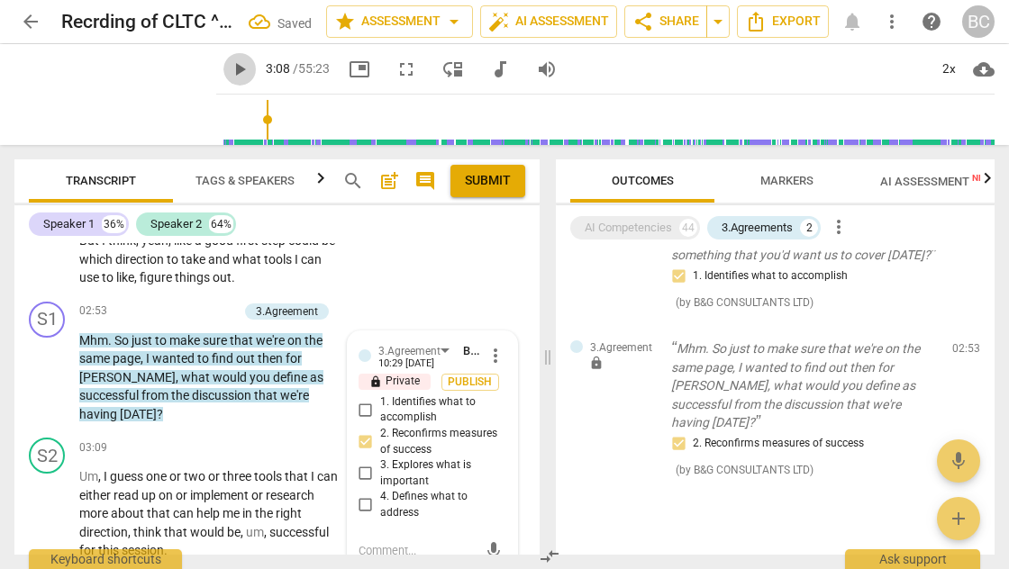
click at [229, 73] on span "play_arrow" at bounding box center [240, 70] width 22 height 22
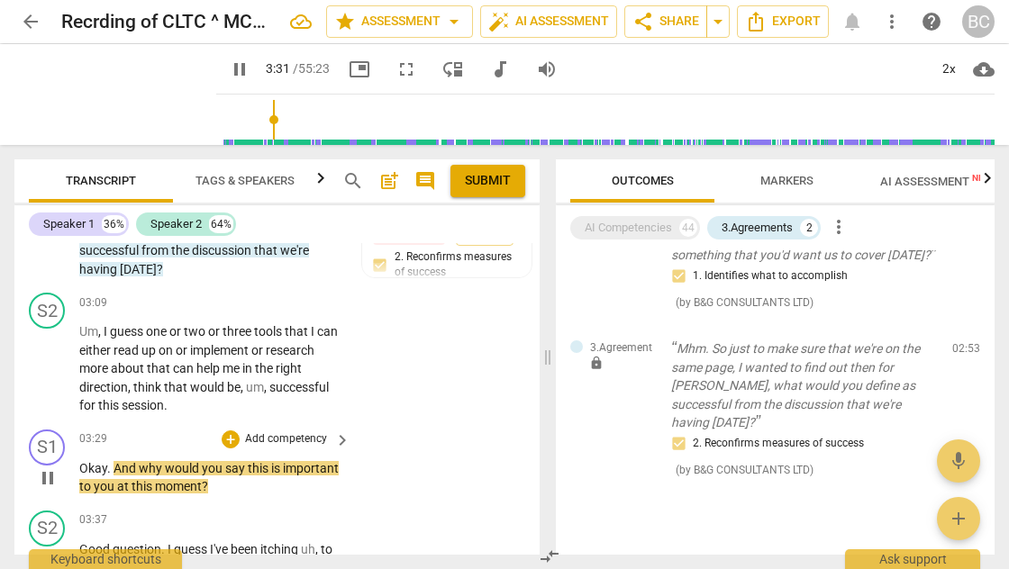
scroll to position [1423, 0]
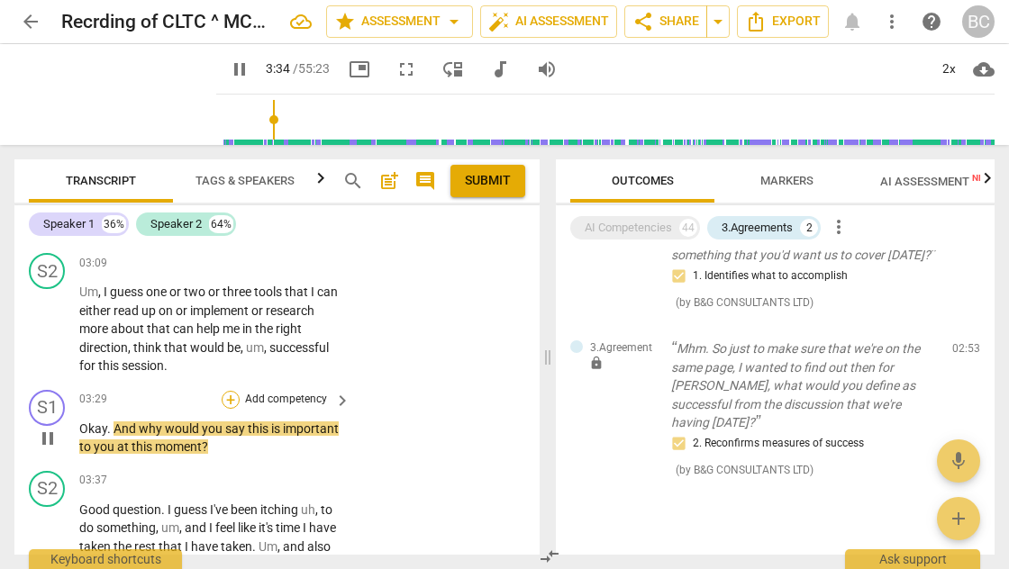
click at [231, 391] on div "+" at bounding box center [231, 400] width 18 height 18
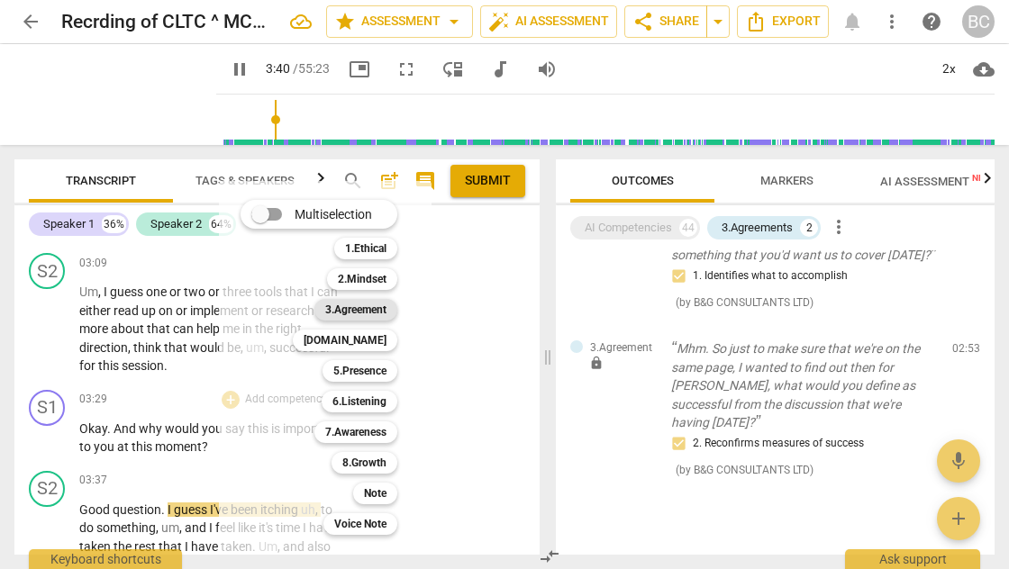
click at [359, 312] on b "3.Agreement" at bounding box center [355, 310] width 61 height 22
type input "221"
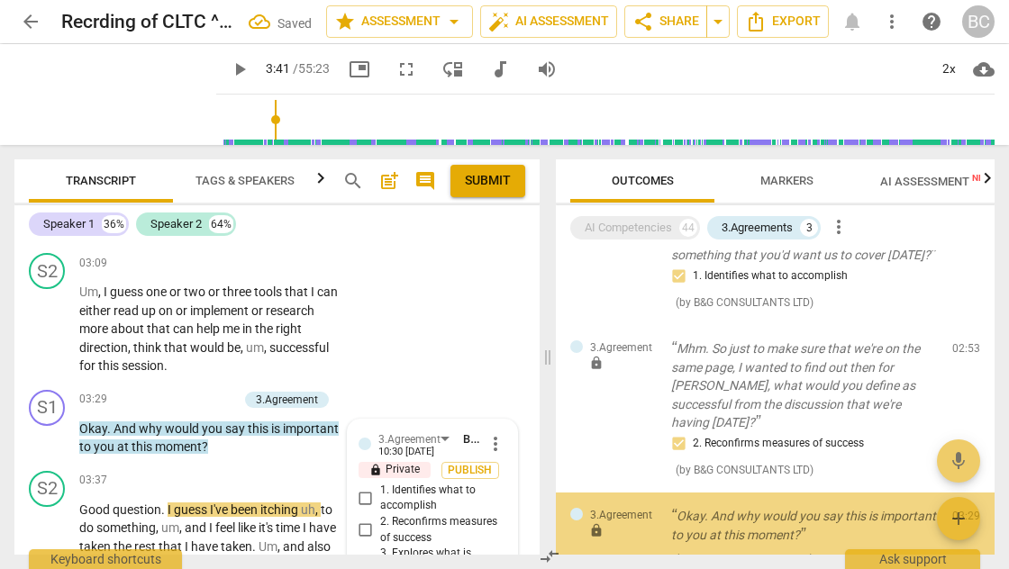
scroll to position [241, 0]
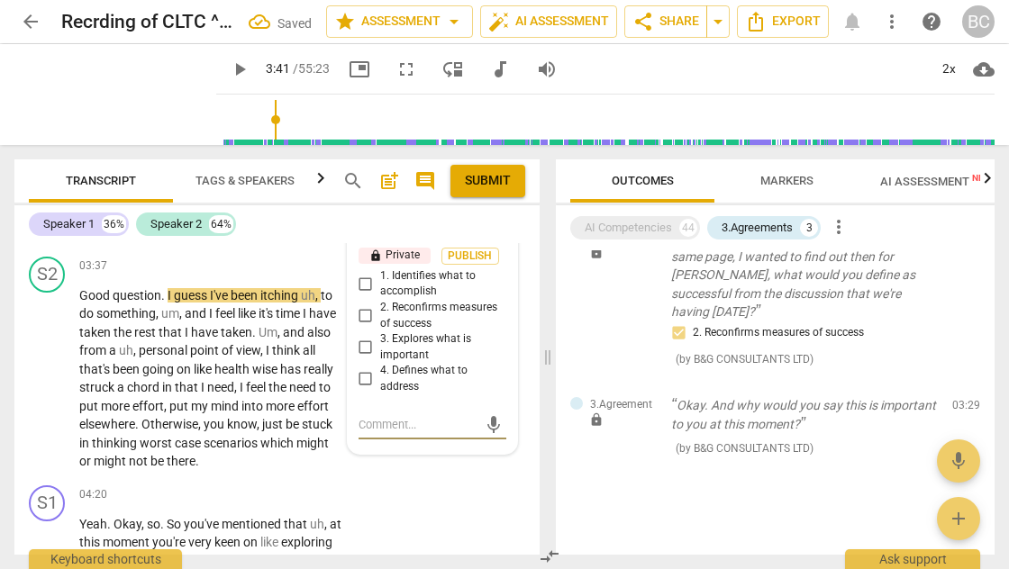
click at [363, 337] on input "3. Explores what is important" at bounding box center [365, 348] width 29 height 22
checkbox input "true"
click at [229, 65] on span "play_arrow" at bounding box center [240, 70] width 22 height 22
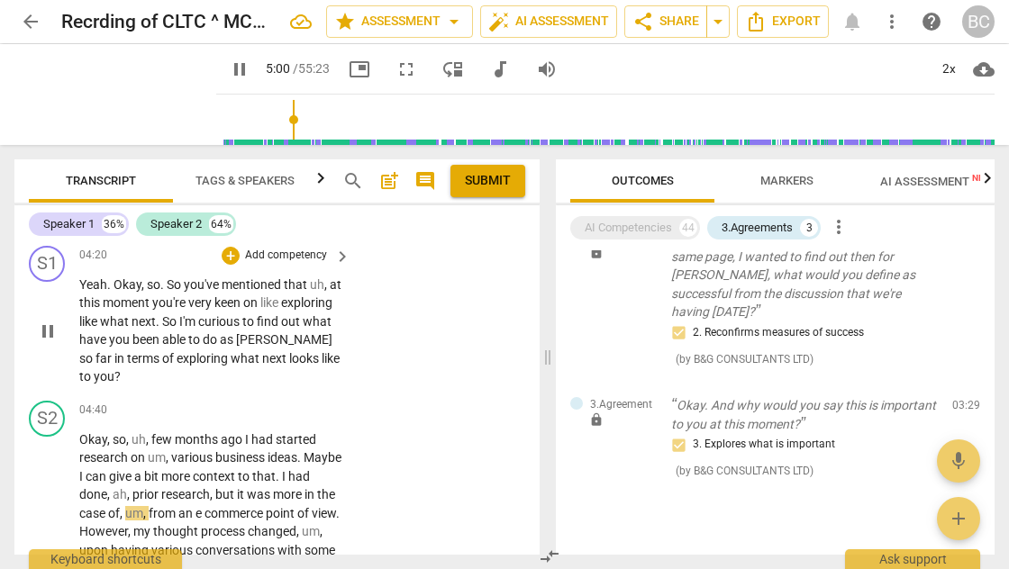
scroll to position [1854, 0]
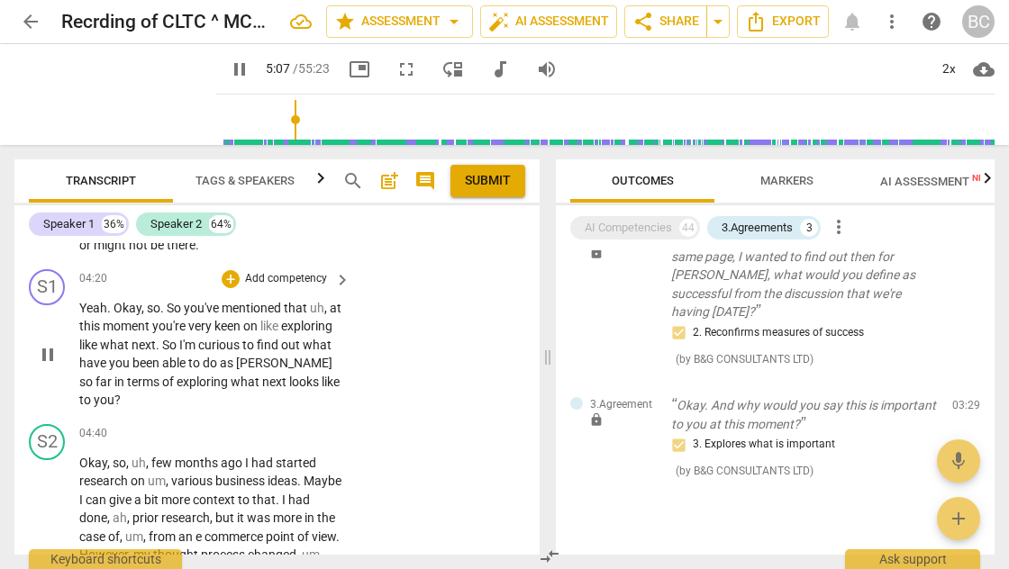
click at [86, 301] on span "Yeah" at bounding box center [93, 308] width 28 height 14
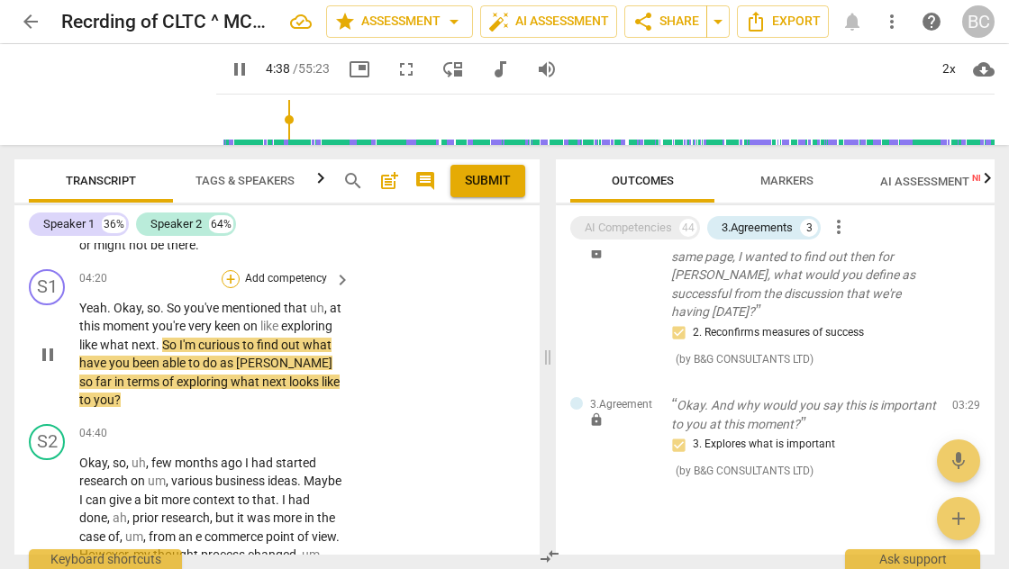
click at [232, 270] on div "+" at bounding box center [231, 279] width 18 height 18
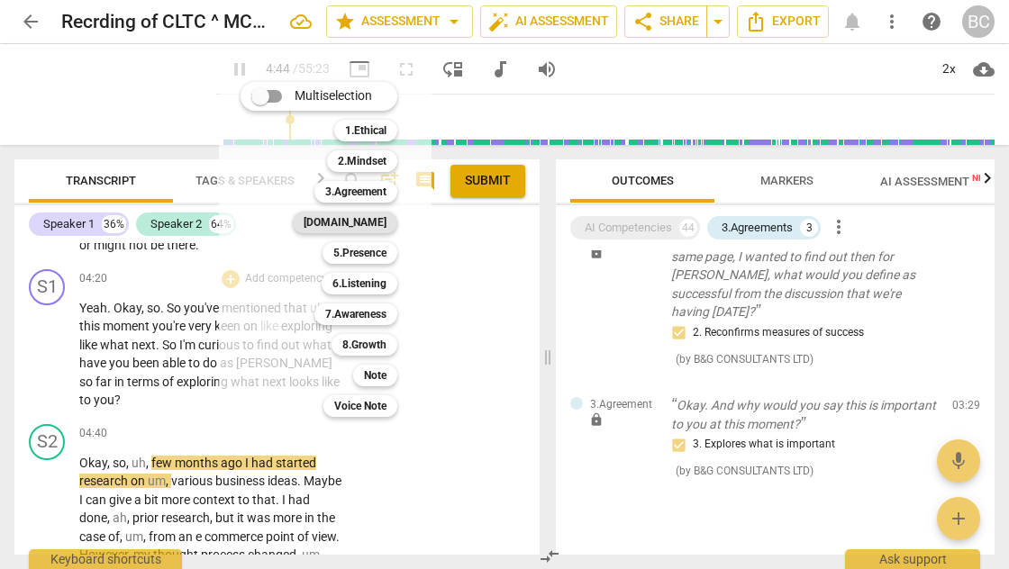
click at [377, 222] on b "[DOMAIN_NAME]" at bounding box center [345, 223] width 83 height 22
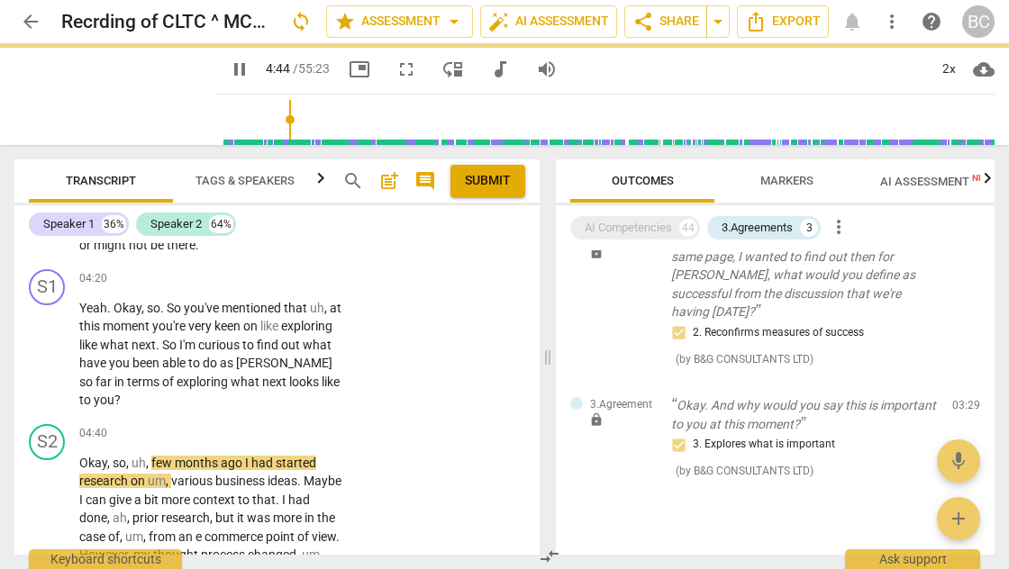
type input "285"
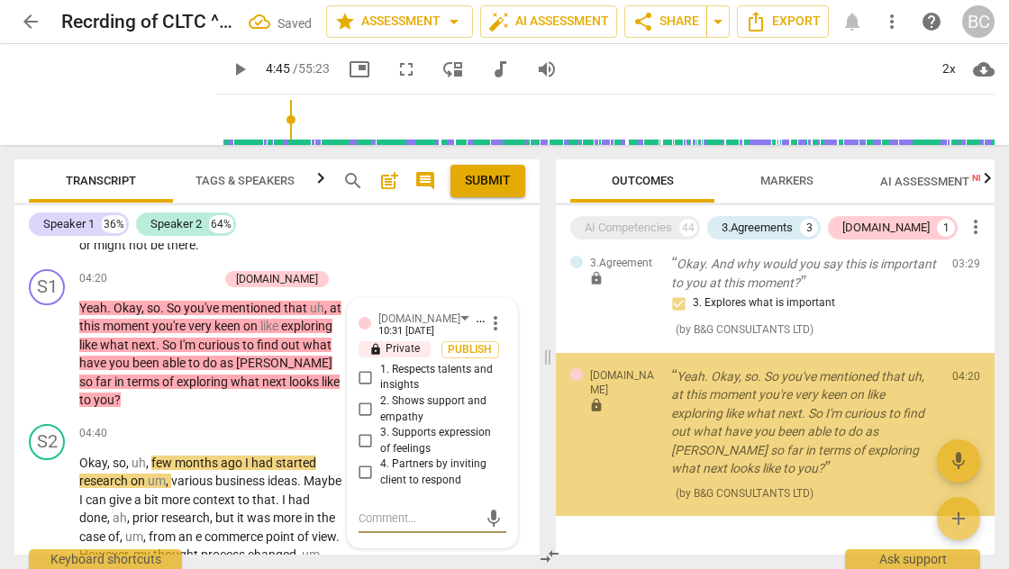
scroll to position [405, 0]
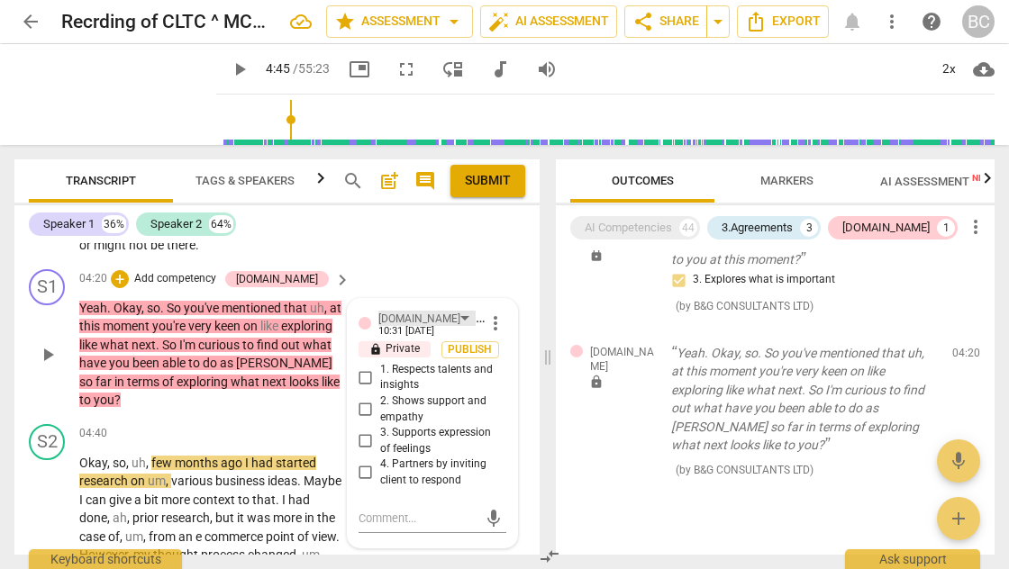
click at [418, 311] on div "[DOMAIN_NAME]" at bounding box center [426, 318] width 97 height 15
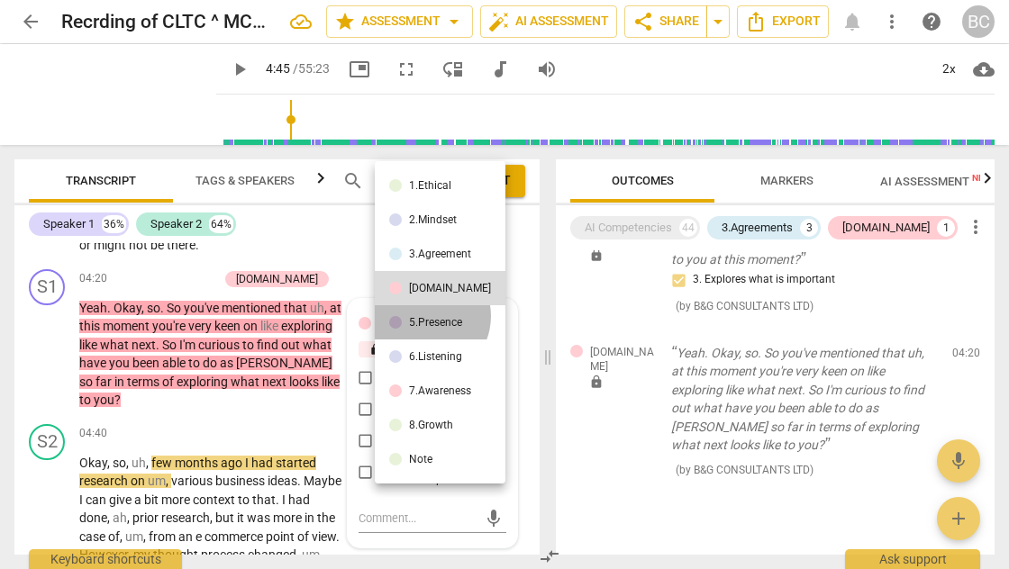
click at [423, 317] on div "5.Presence" at bounding box center [435, 322] width 53 height 11
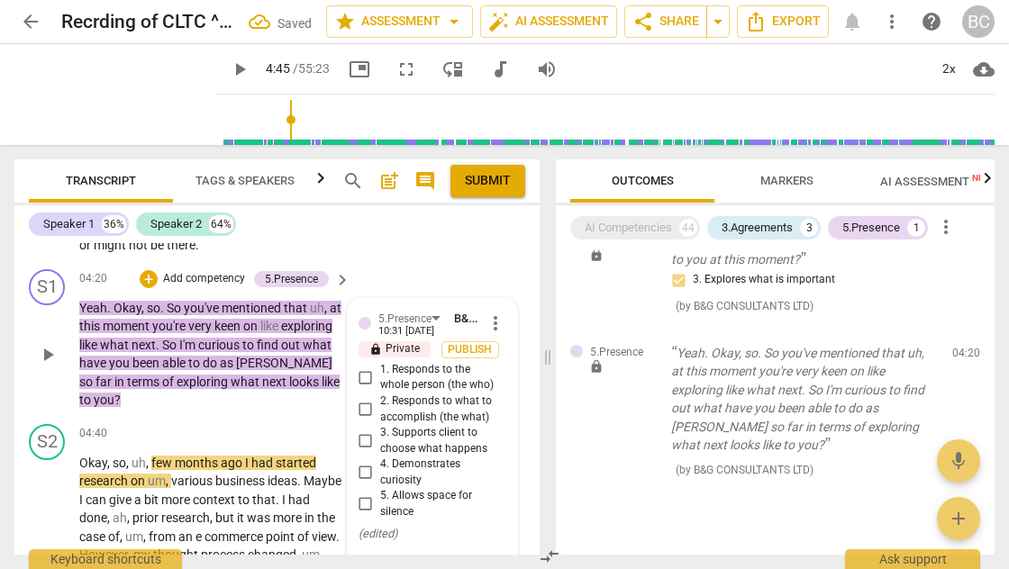
click at [364, 399] on input "2. Responds to what to accomplish (the what)" at bounding box center [365, 410] width 29 height 22
checkbox input "true"
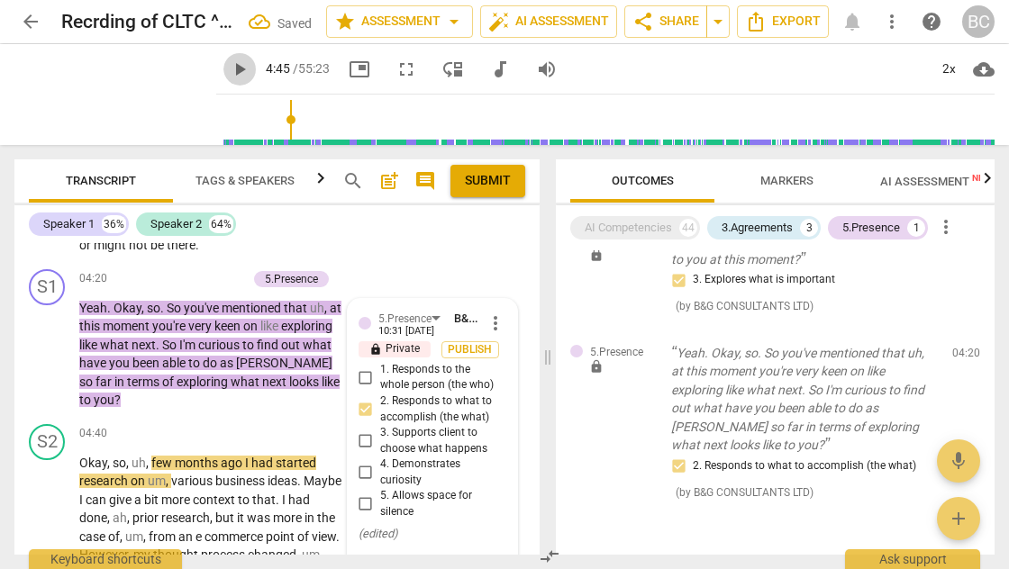
click at [229, 74] on span "play_arrow" at bounding box center [240, 70] width 22 height 22
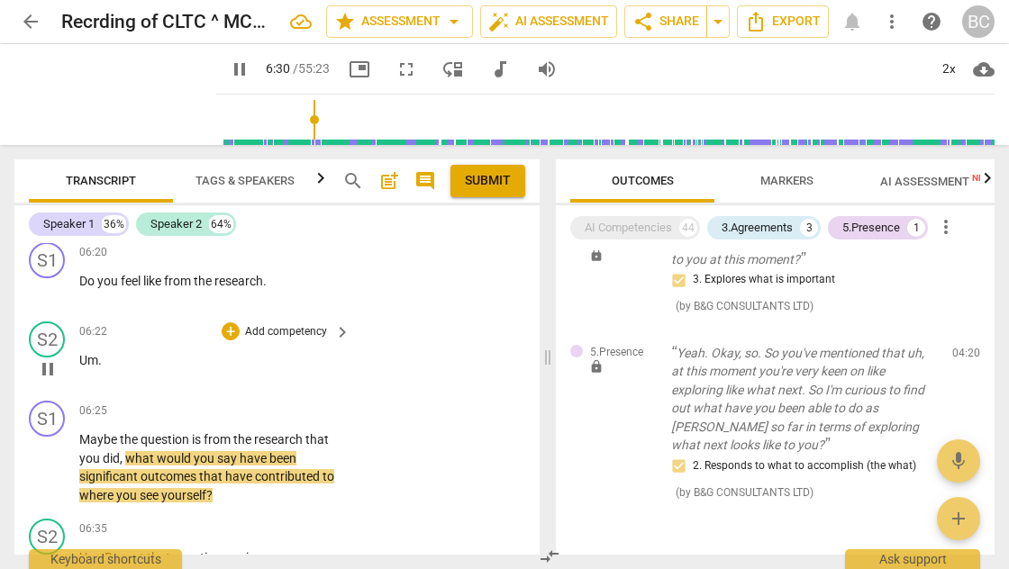
scroll to position [2570, 0]
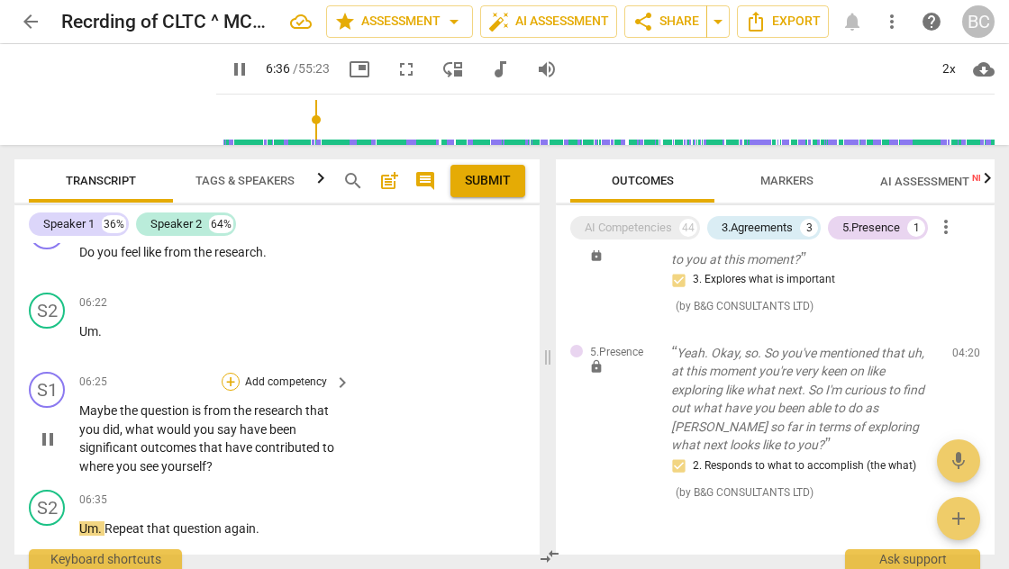
click at [231, 373] on div "+" at bounding box center [231, 382] width 18 height 18
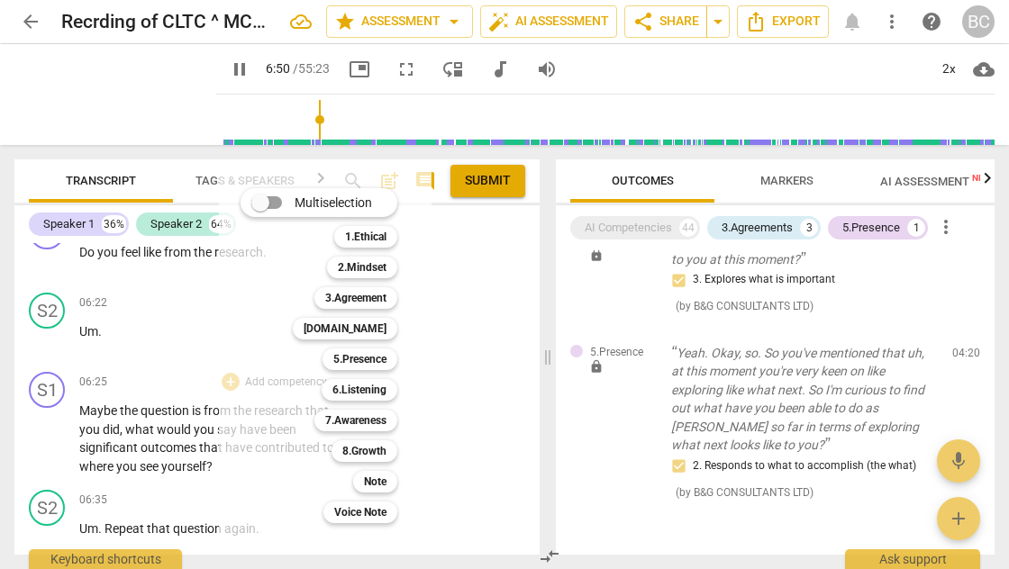
scroll to position [3095, 0]
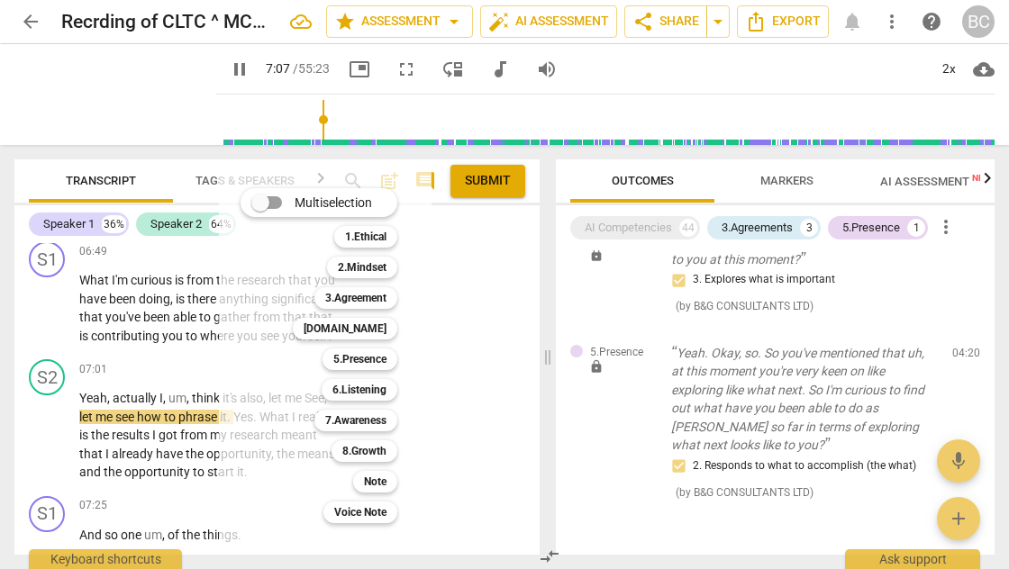
click at [486, 354] on div at bounding box center [504, 284] width 1009 height 569
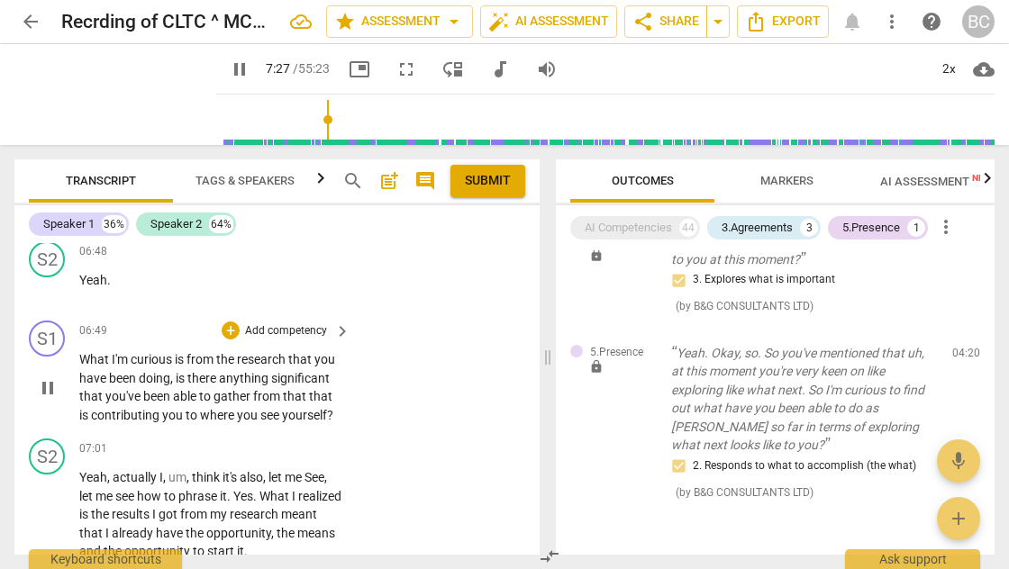
scroll to position [2988, 0]
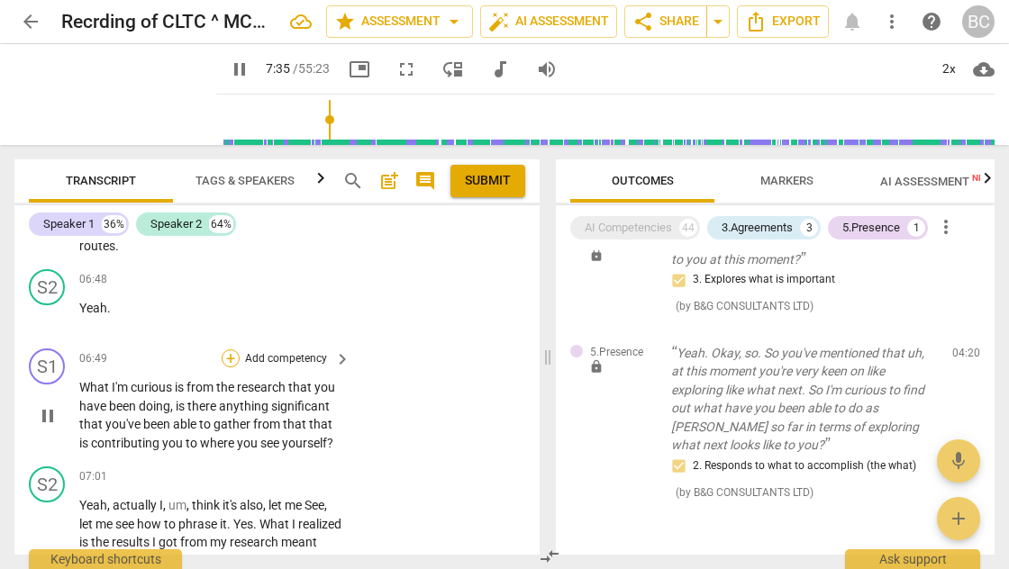
click at [229, 350] on div "+" at bounding box center [231, 359] width 18 height 18
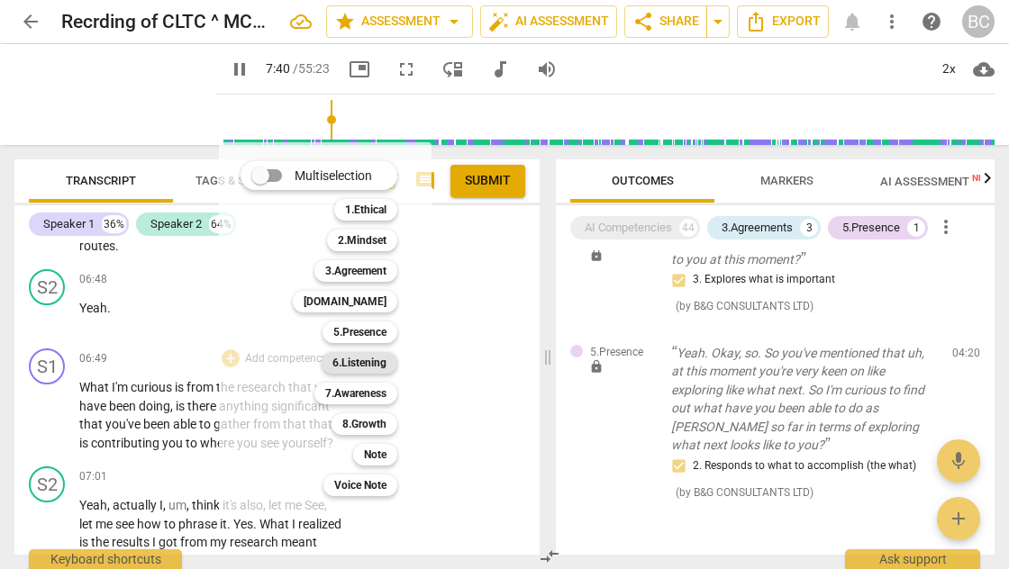
click at [375, 359] on b "6.Listening" at bounding box center [359, 363] width 54 height 22
type input "461"
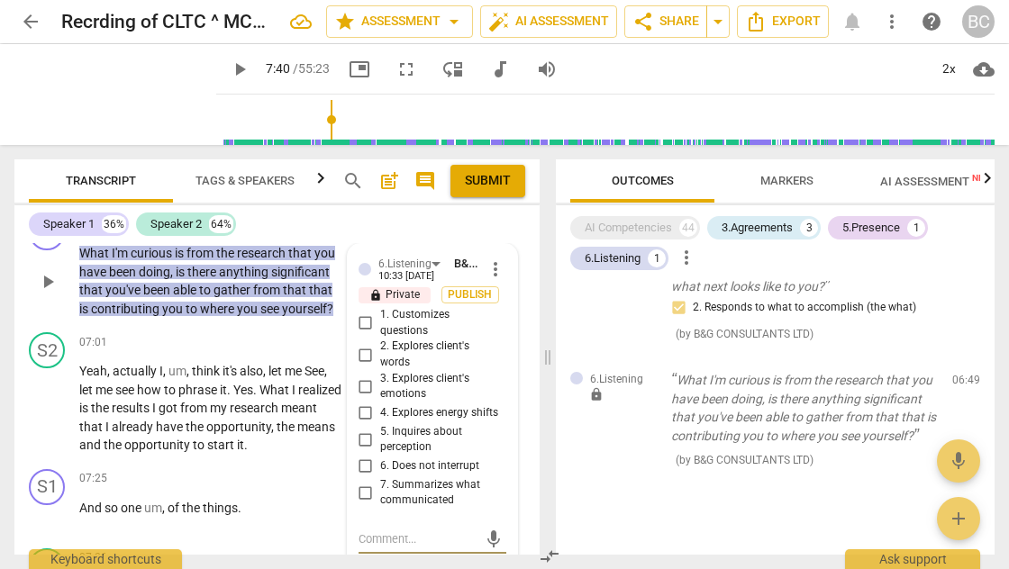
scroll to position [3120, 0]
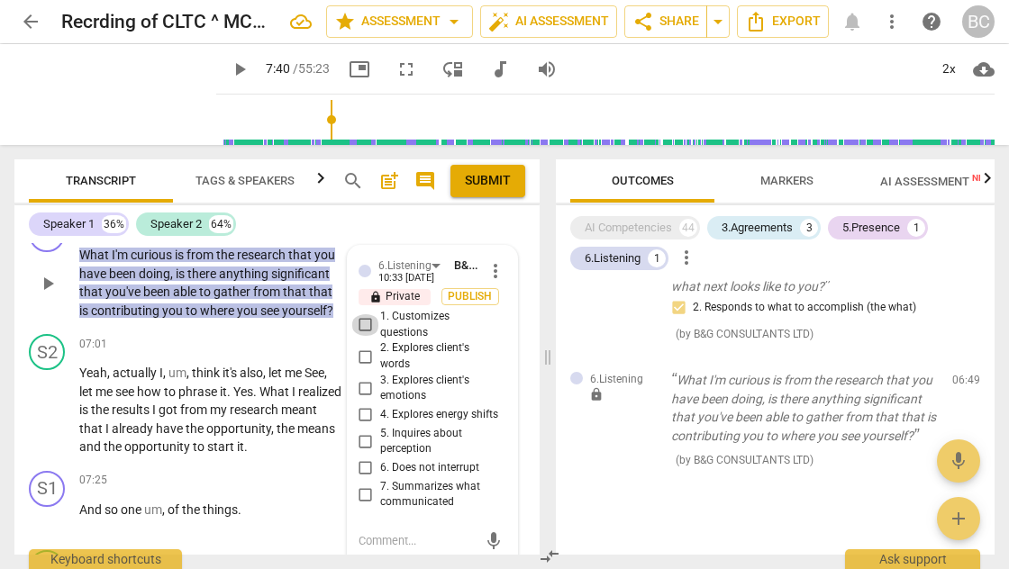
click at [362, 314] on input "1. Customizes questions" at bounding box center [365, 325] width 29 height 22
checkbox input "true"
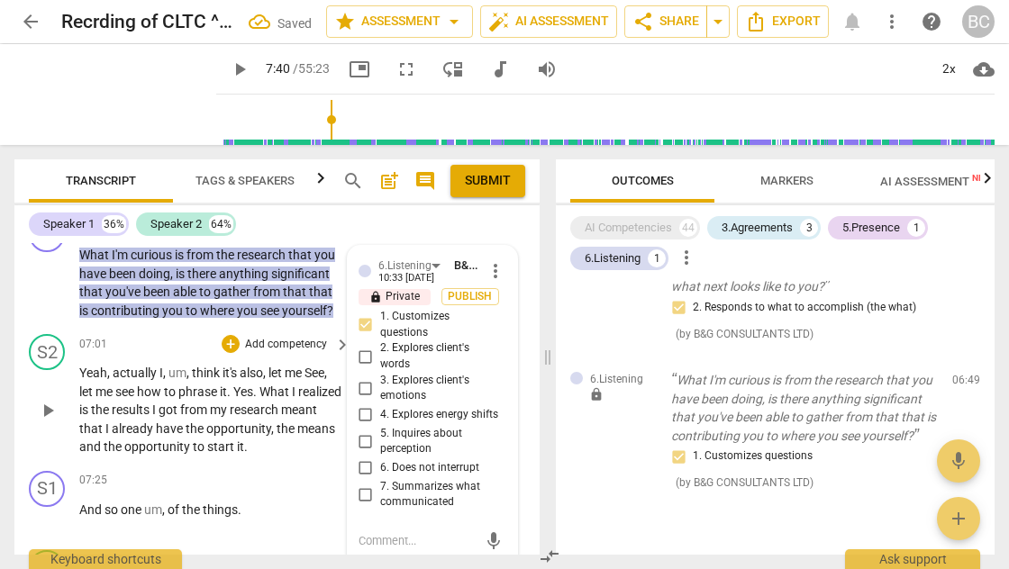
click at [143, 334] on div "07:01 + Add competency keyboard_arrow_right" at bounding box center [215, 344] width 273 height 20
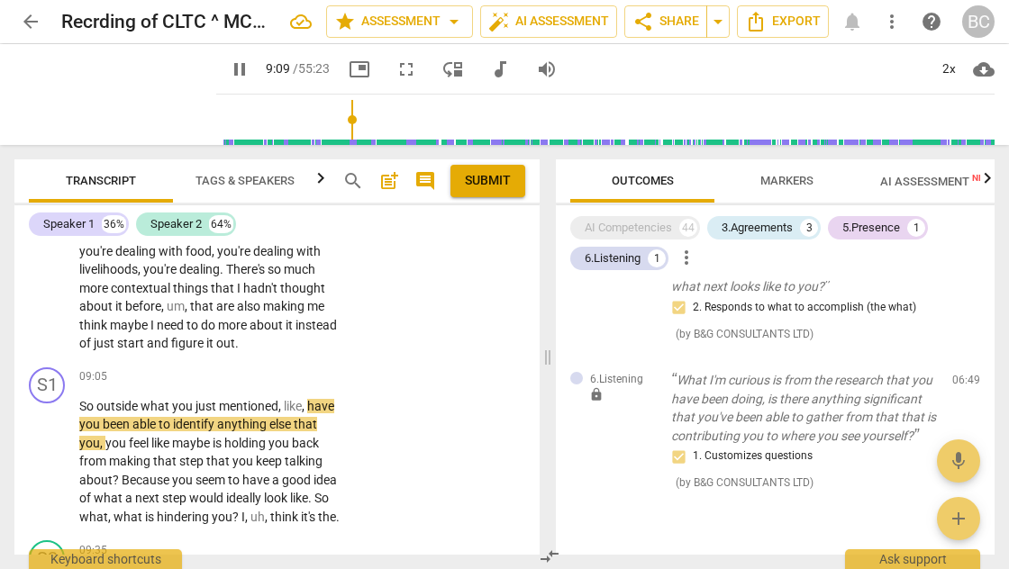
scroll to position [3891, 0]
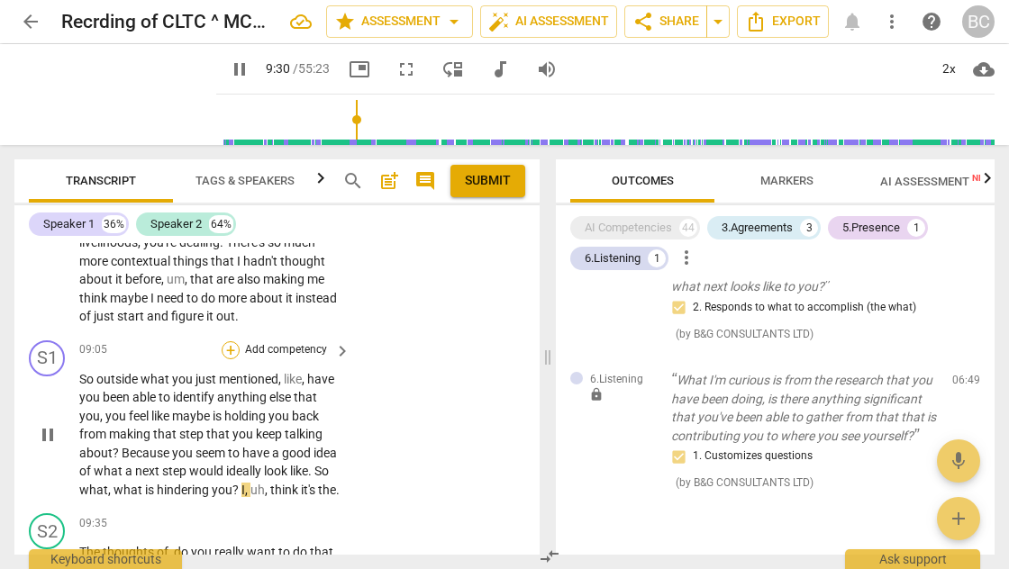
click at [227, 341] on div "+" at bounding box center [231, 350] width 18 height 18
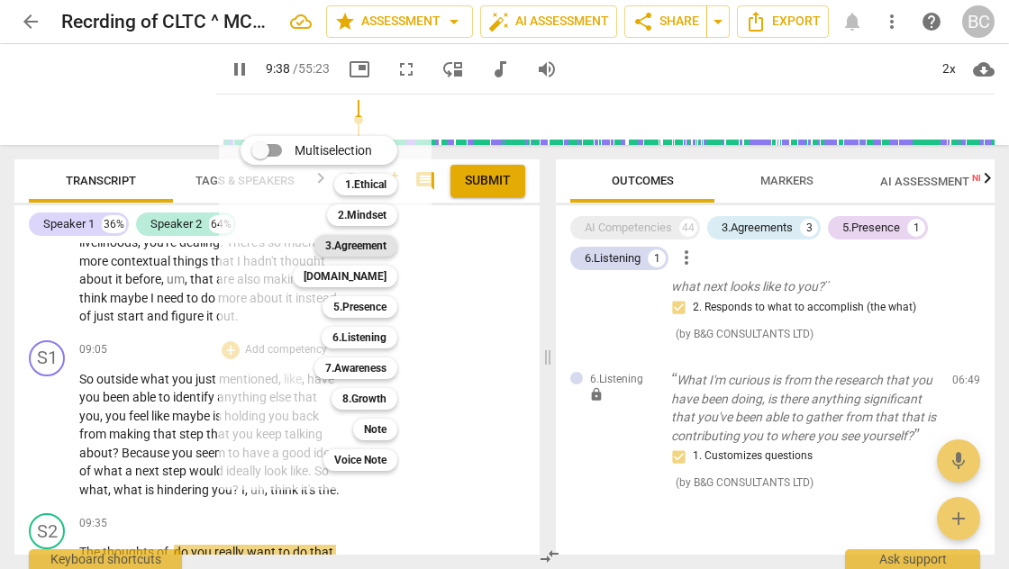
click at [372, 249] on b "3.Agreement" at bounding box center [355, 246] width 61 height 22
type input "579"
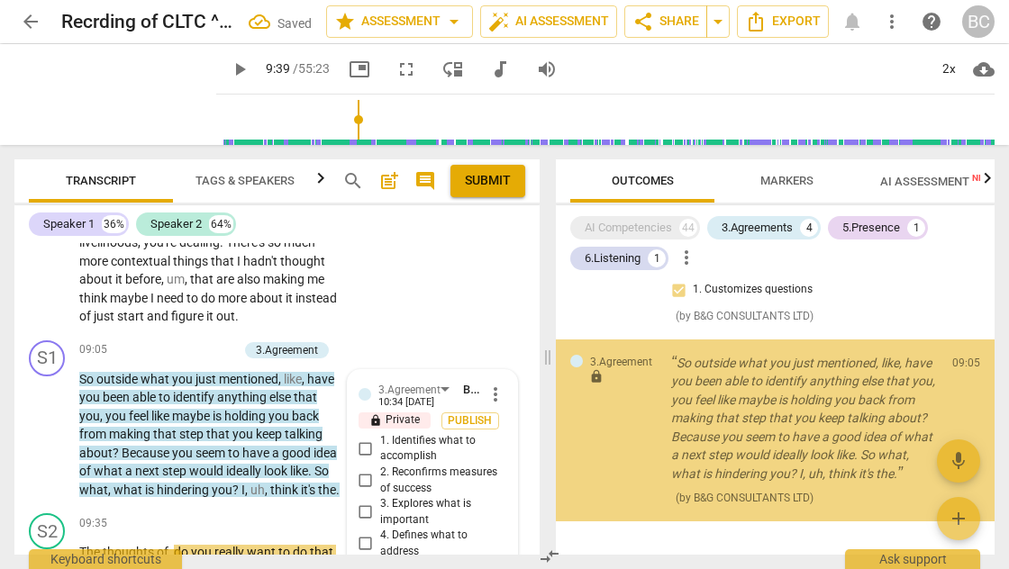
scroll to position [786, 0]
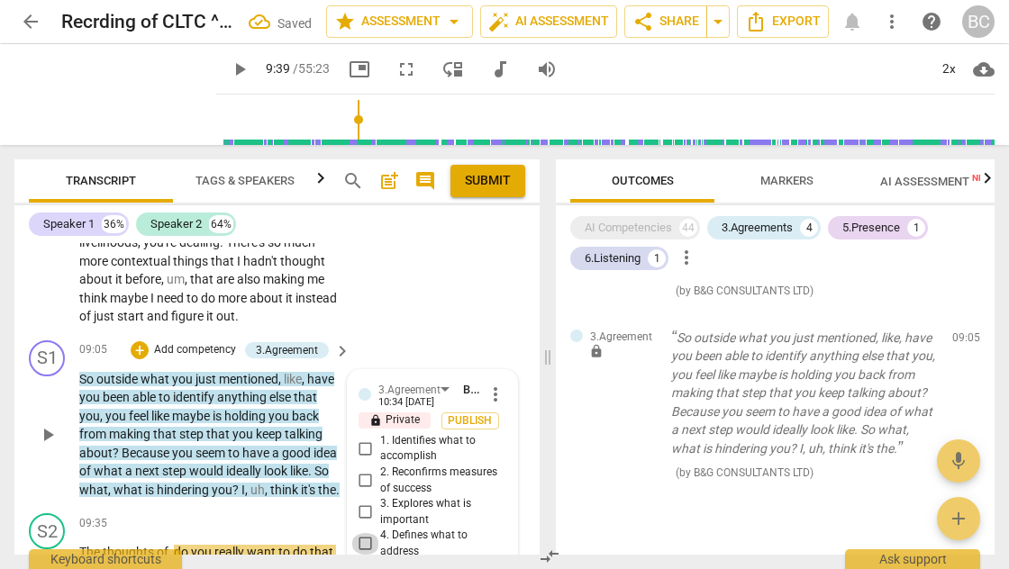
click at [363, 533] on input "4. Defines what to address" at bounding box center [365, 544] width 29 height 22
checkbox input "true"
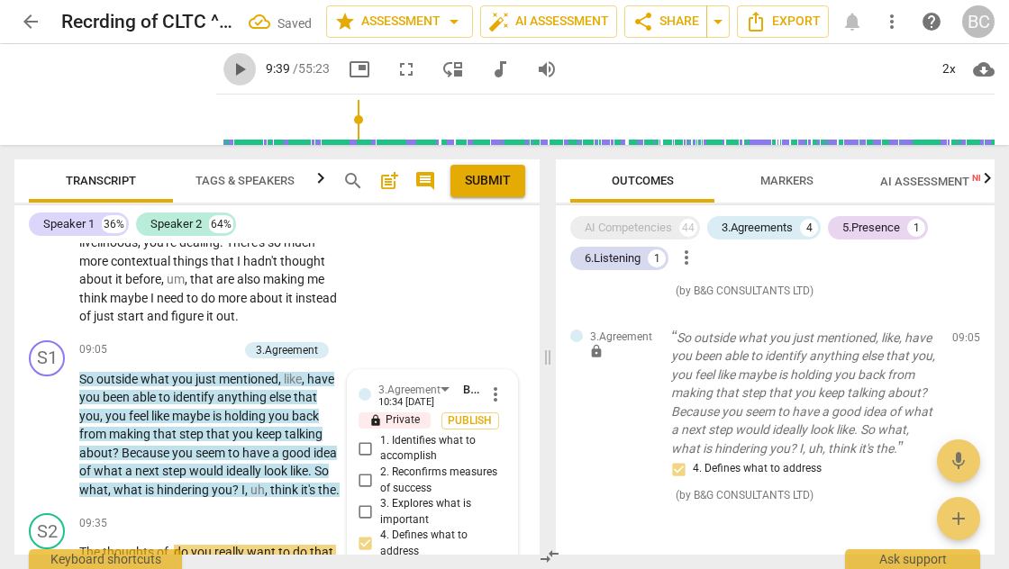
click at [229, 70] on span "play_arrow" at bounding box center [240, 70] width 22 height 22
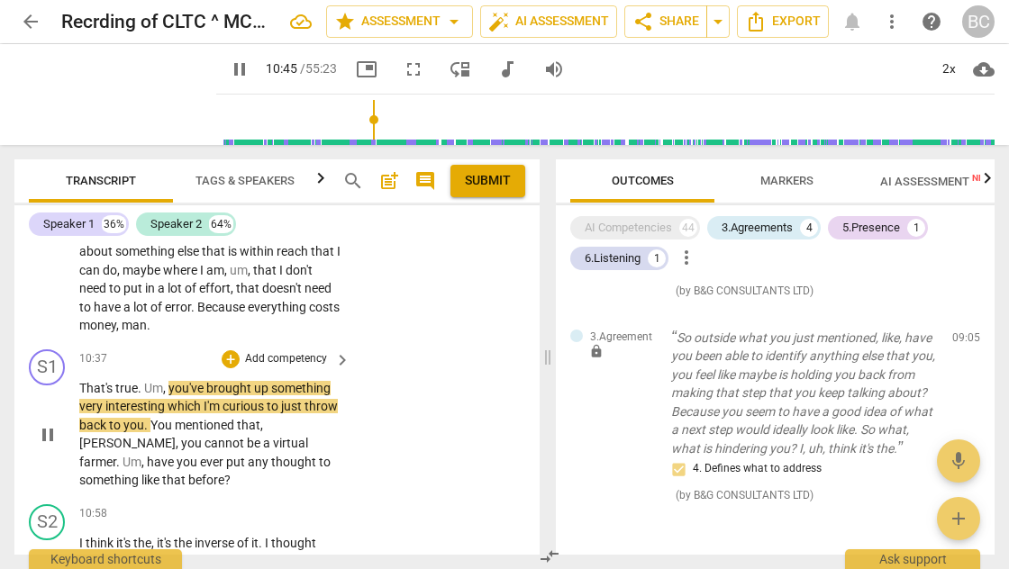
scroll to position [4459, 0]
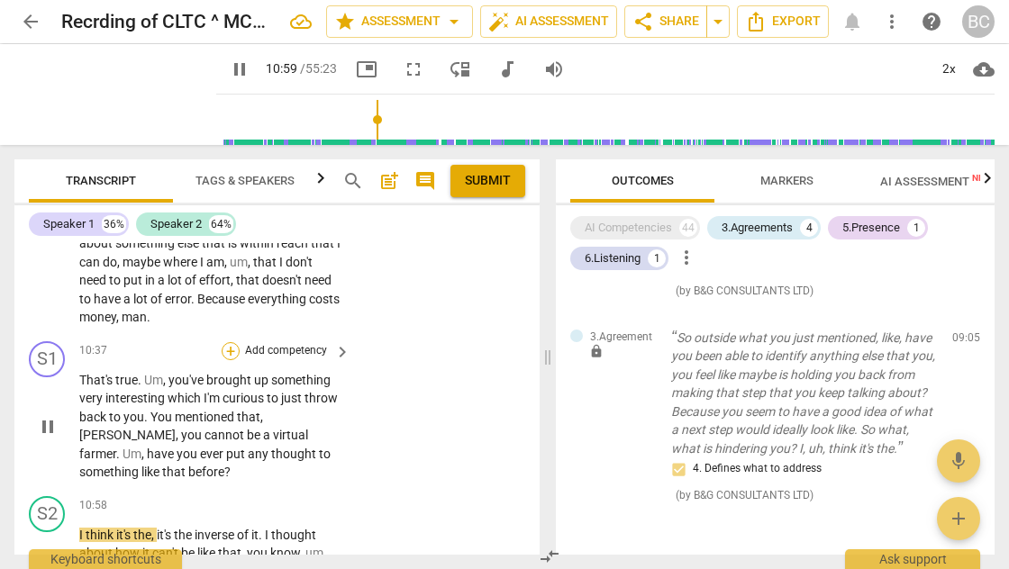
click at [223, 342] on div "+" at bounding box center [231, 351] width 18 height 18
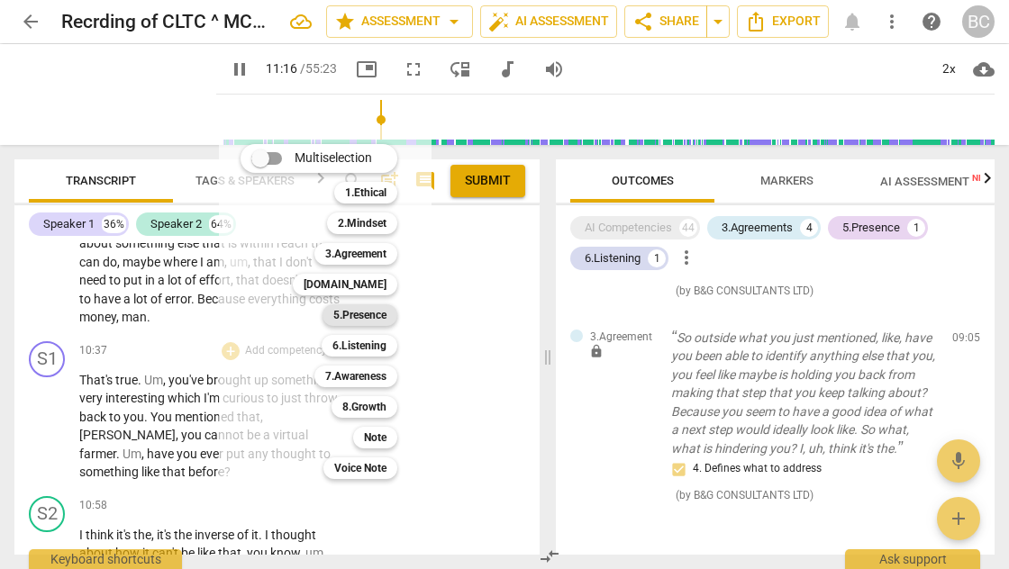
click at [376, 312] on b "5.Presence" at bounding box center [359, 315] width 53 height 22
type input "677"
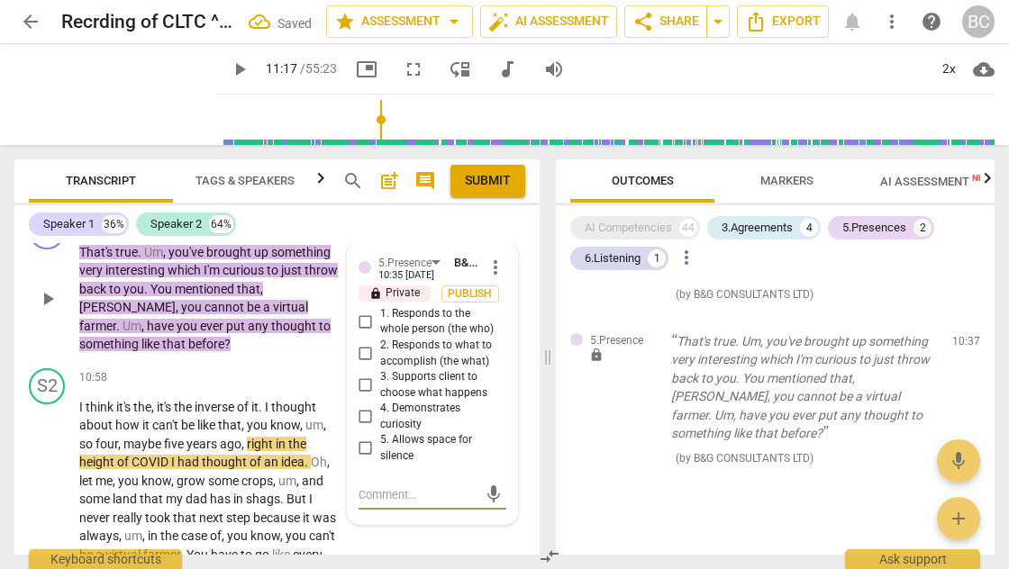
scroll to position [4568, 0]
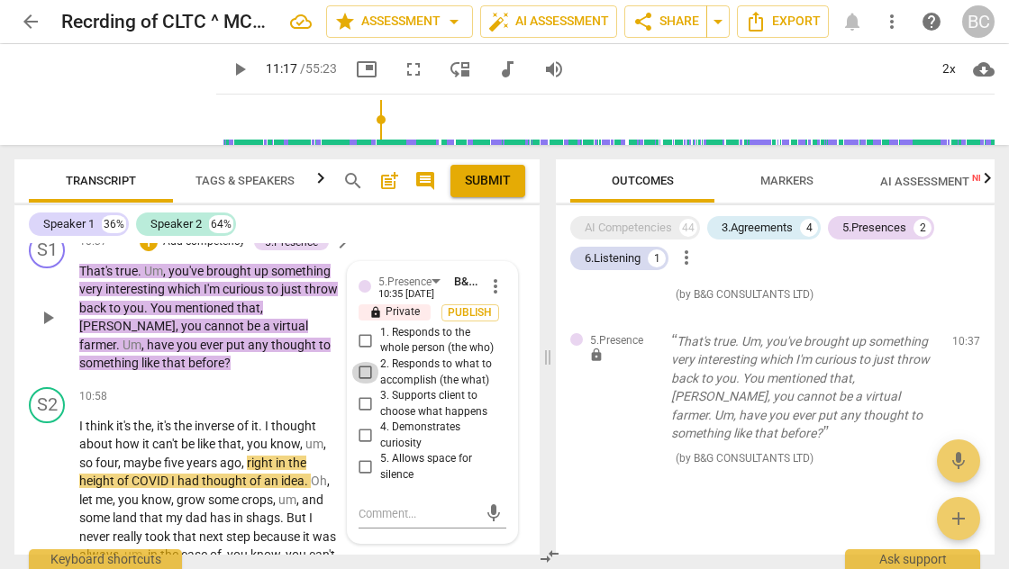
click at [362, 362] on input "2. Responds to what to accomplish (the what)" at bounding box center [365, 373] width 29 height 22
checkbox input "true"
click at [362, 330] on input "1. Responds to the whole person (the who)" at bounding box center [365, 341] width 29 height 22
checkbox input "true"
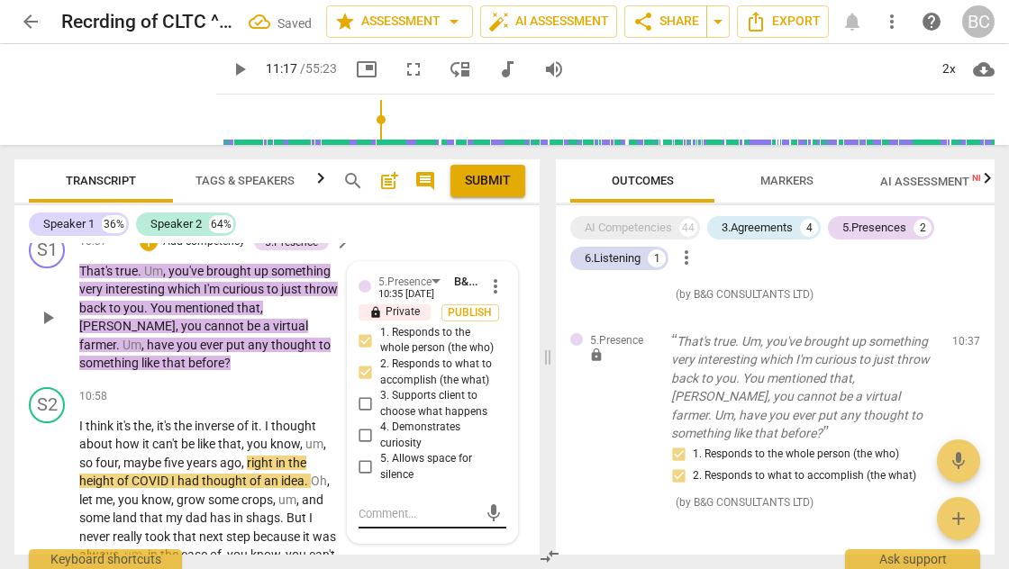
click at [375, 505] on textarea at bounding box center [418, 513] width 119 height 17
type textarea "C"
type textarea "Cl"
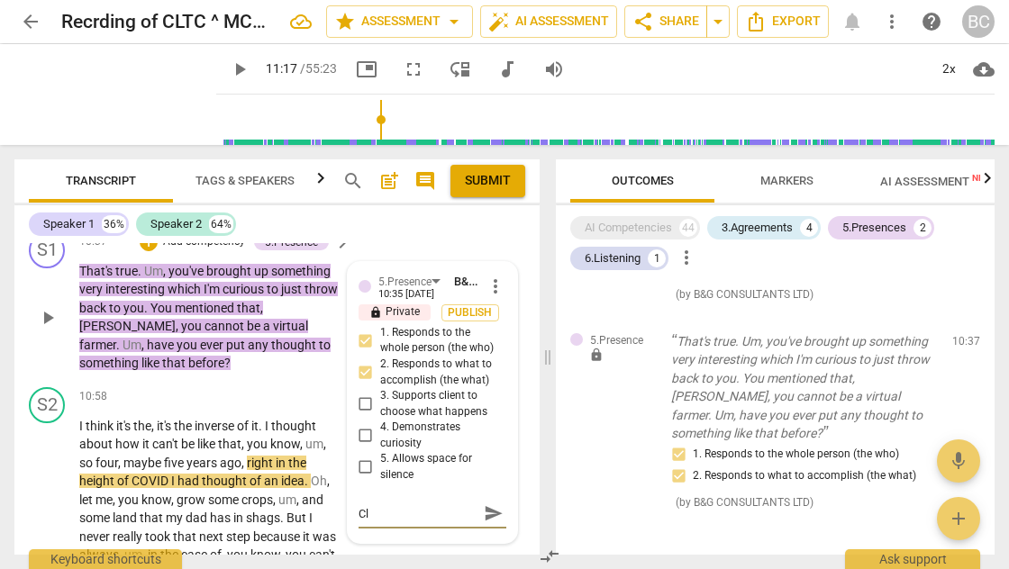
type textarea "Clo"
type textarea "Clos"
type textarea "Close"
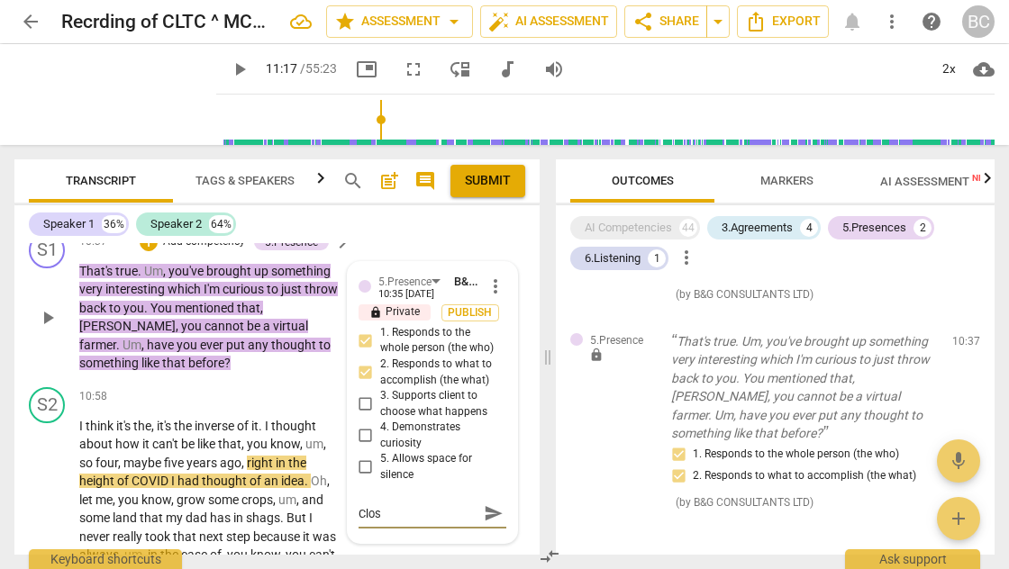
type textarea "Close"
type textarea "Closed"
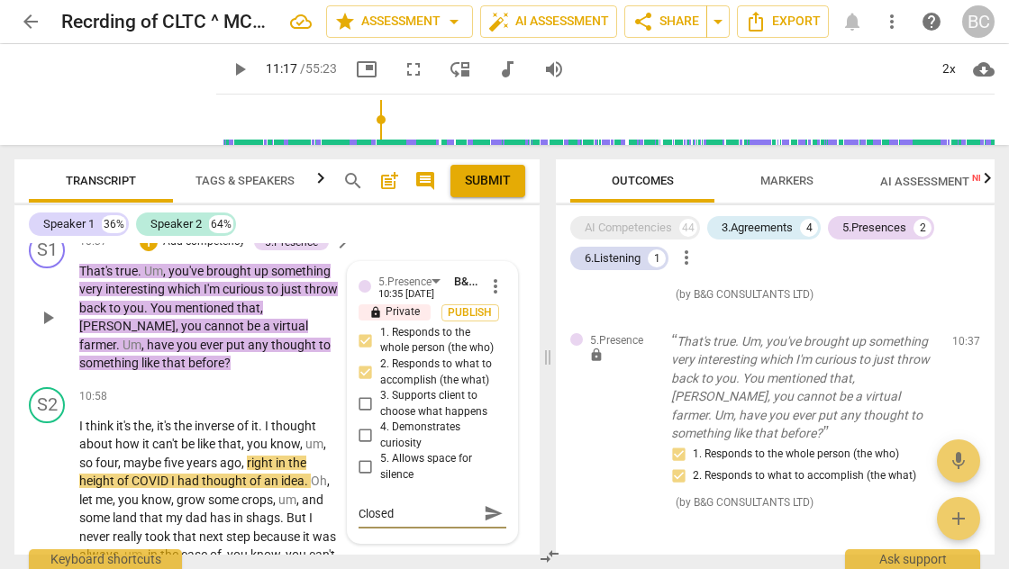
type textarea "Closed q"
type textarea "Closed qu"
type textarea "Closed que"
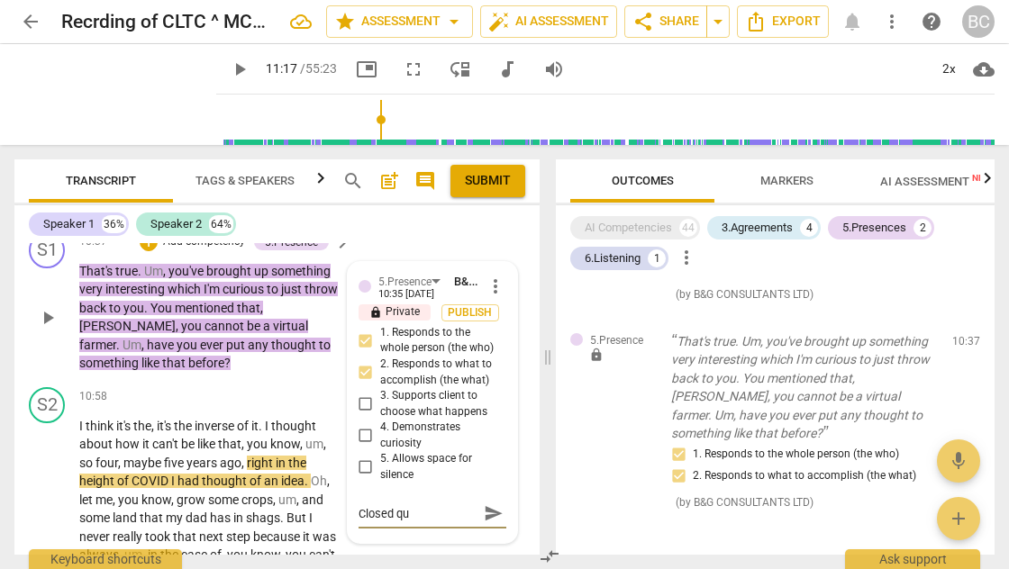
type textarea "Closed que"
type textarea "Closed ques"
type textarea "Closed quest"
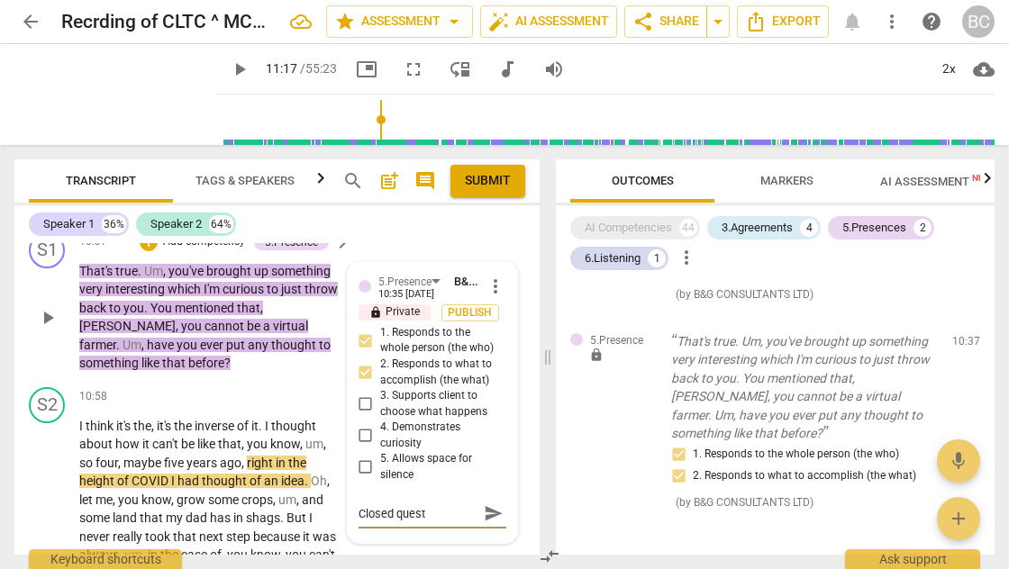
type textarea "Closed questi"
type textarea "Closed questio"
type textarea "Closed question"
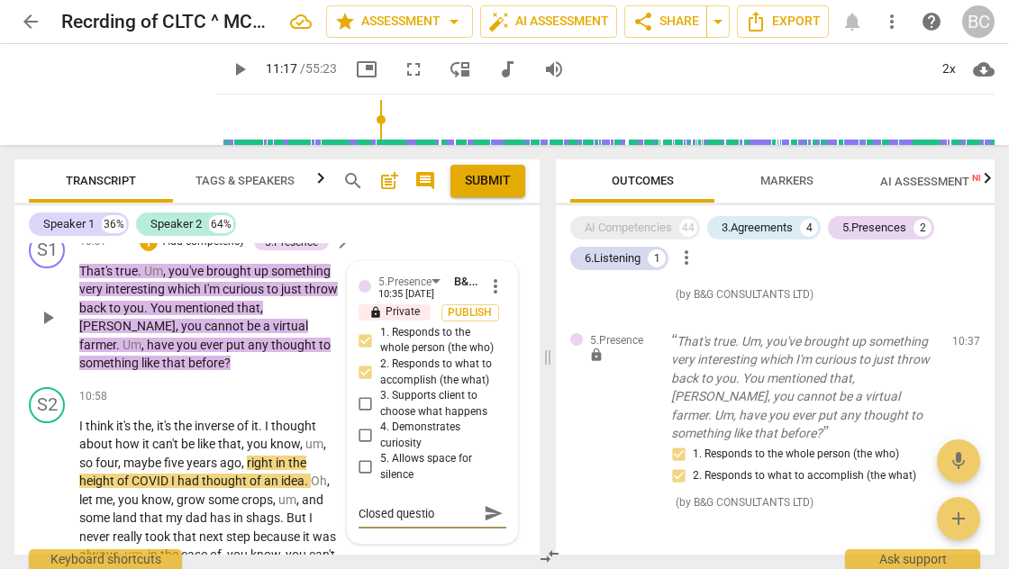
type textarea "Closed question"
type textarea "Closed questionb"
type textarea "Closed question"
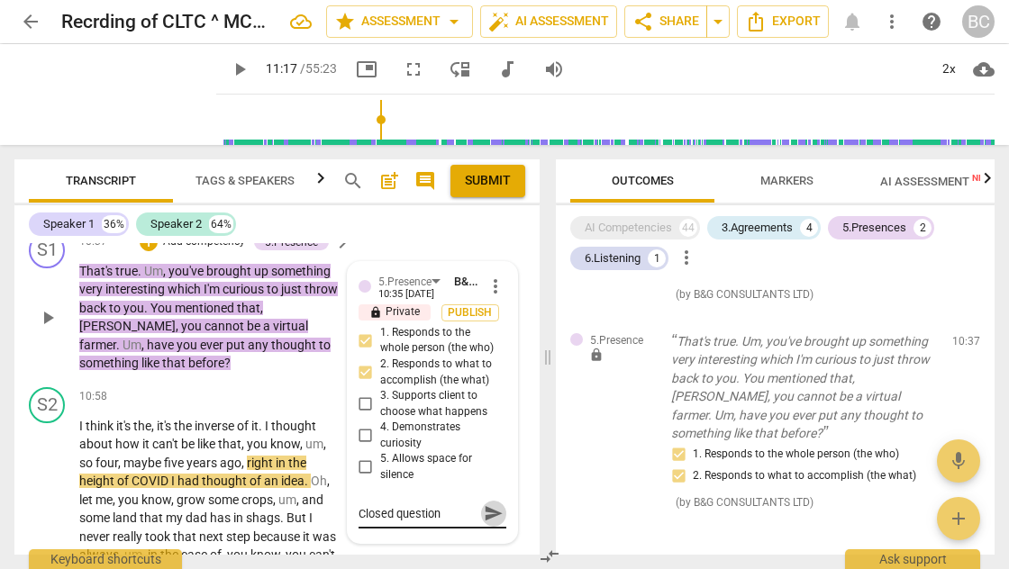
click at [492, 504] on span "send" at bounding box center [494, 514] width 20 height 20
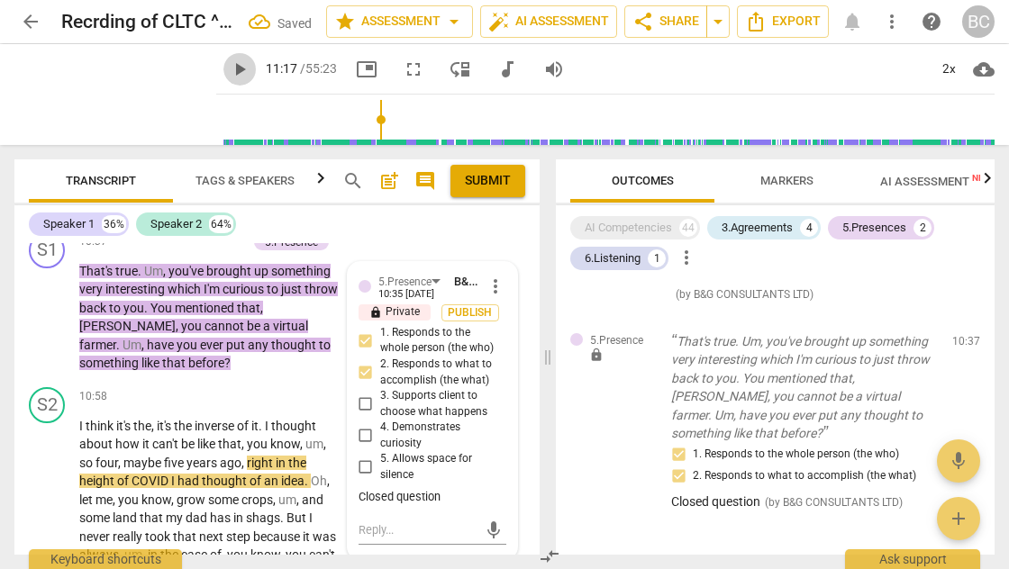
click at [229, 67] on span "play_arrow" at bounding box center [240, 70] width 22 height 22
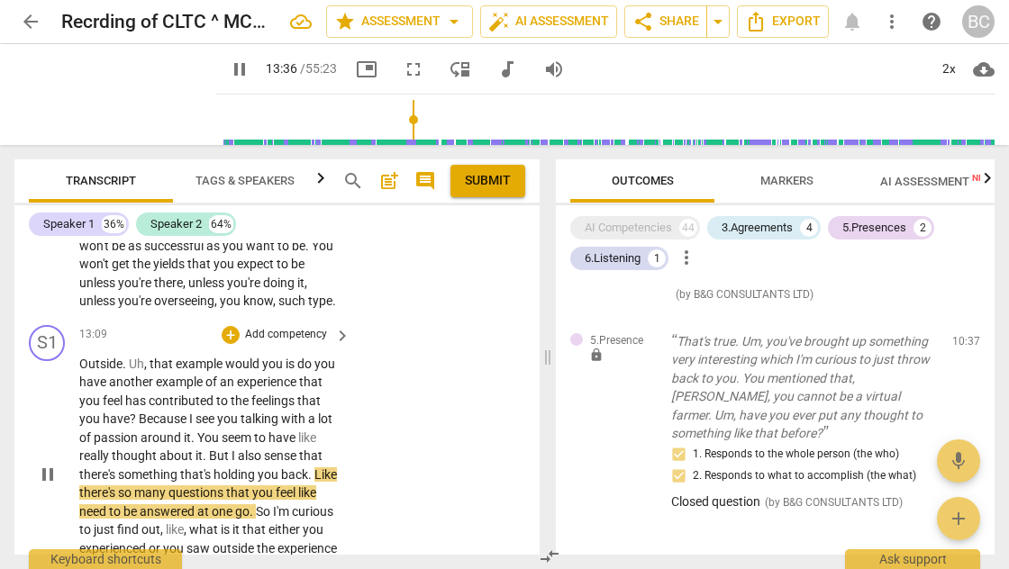
scroll to position [5308, 0]
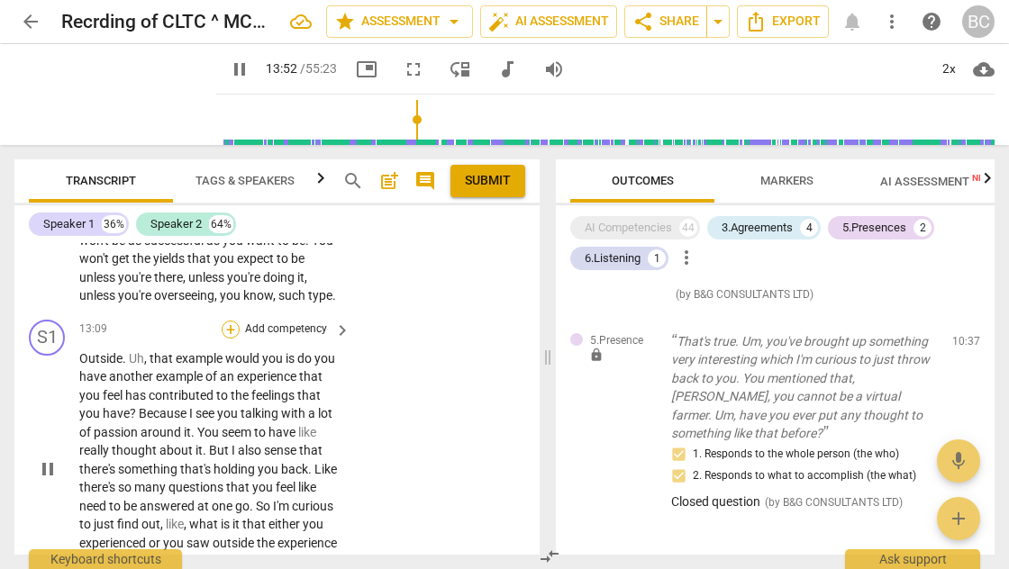
click at [224, 321] on div "+" at bounding box center [231, 330] width 18 height 18
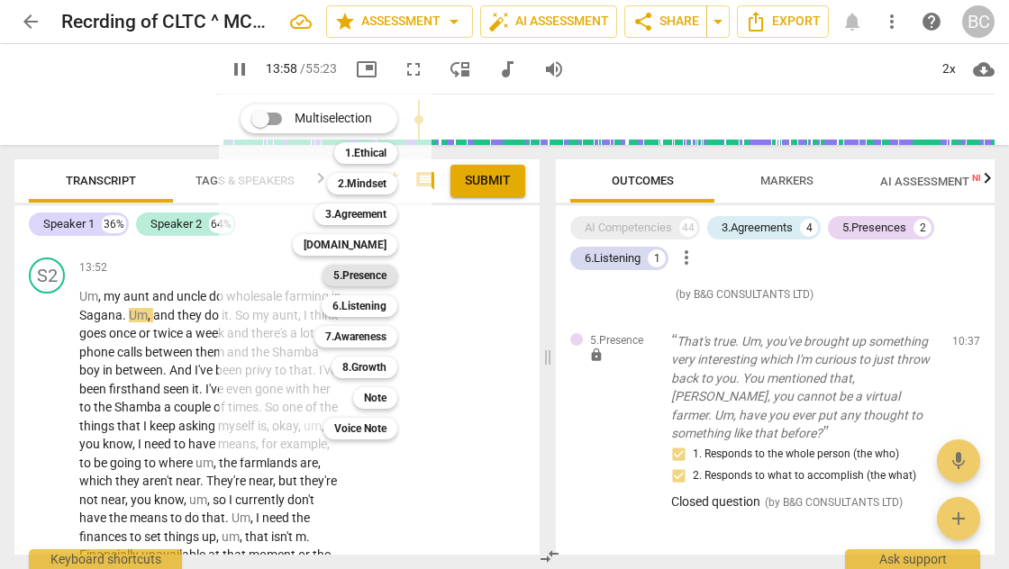
click at [372, 277] on b "5.Presence" at bounding box center [359, 276] width 53 height 22
type input "840"
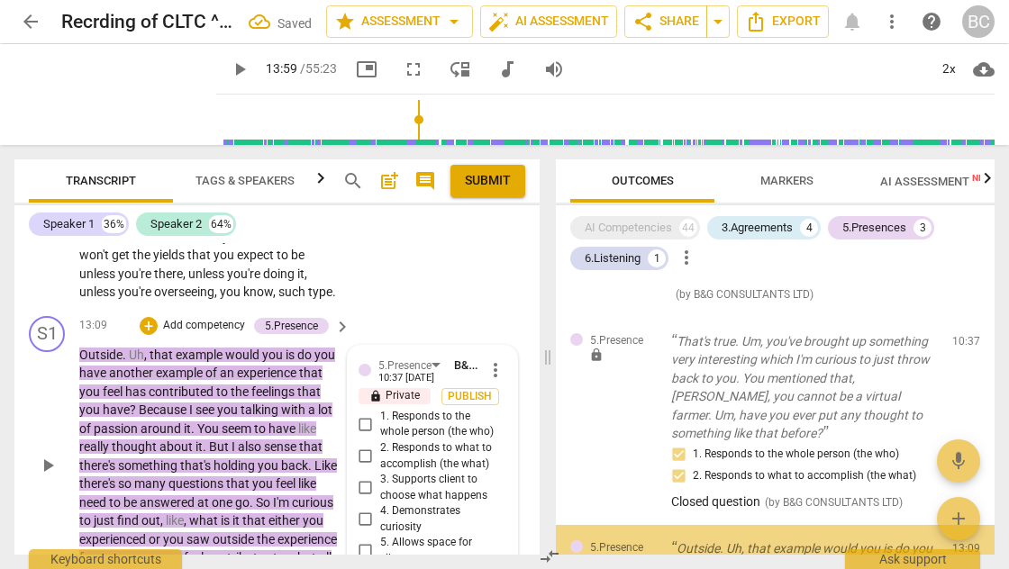
scroll to position [1264, 0]
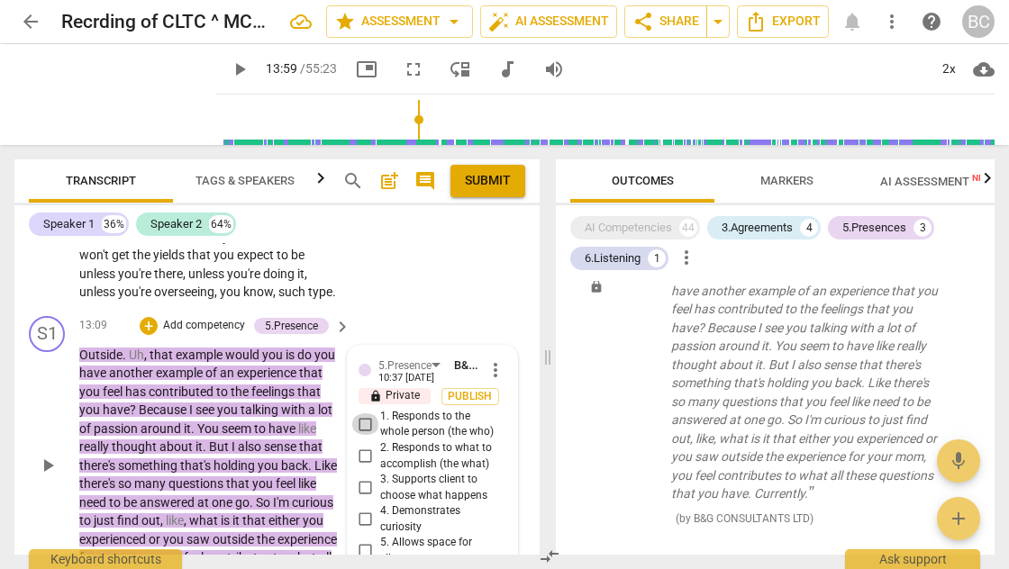
click at [364, 413] on input "1. Responds to the whole person (the who)" at bounding box center [365, 424] width 29 height 22
checkbox input "true"
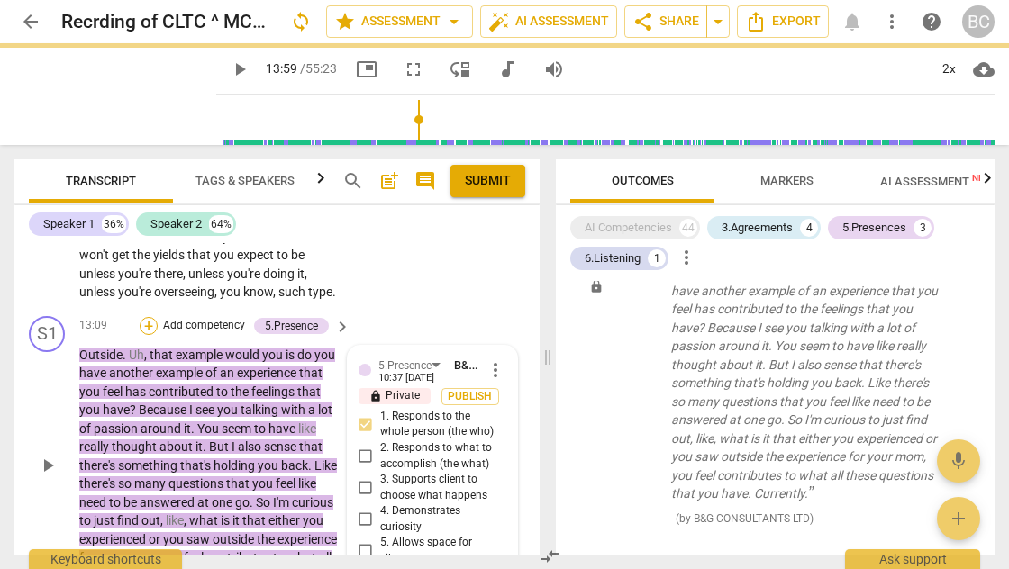
click at [150, 317] on div "+" at bounding box center [149, 326] width 18 height 18
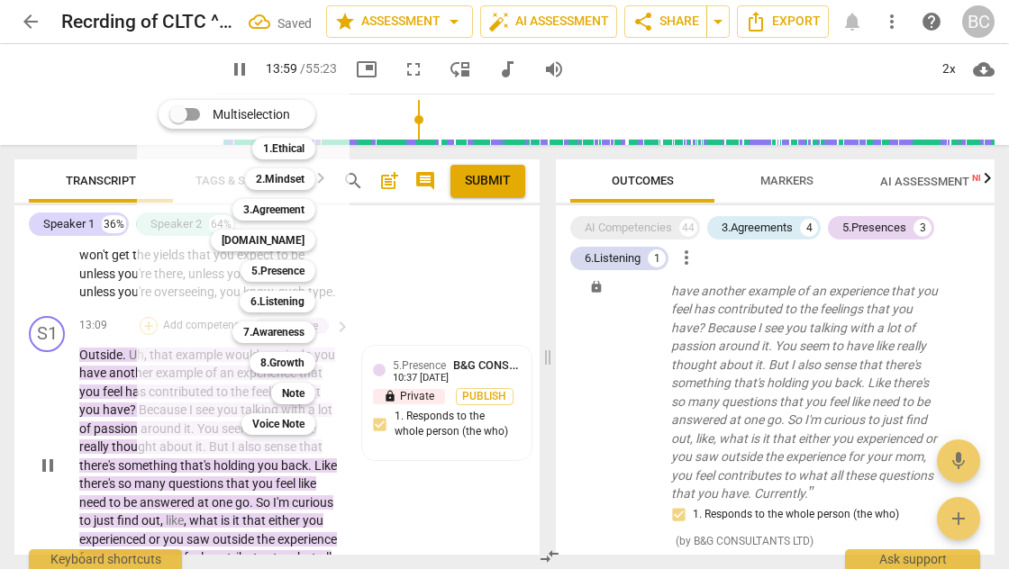
scroll to position [5671, 0]
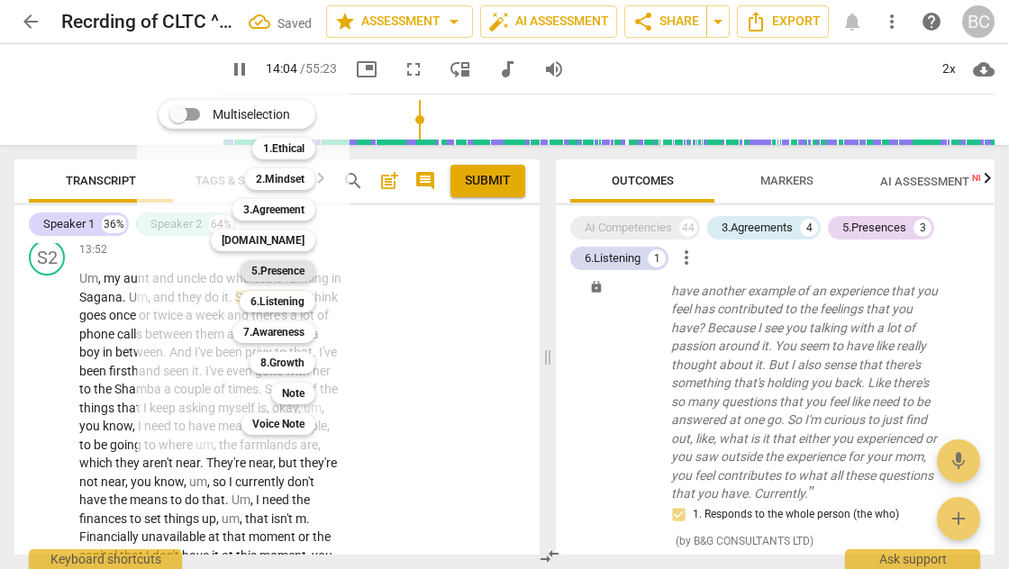
click at [297, 274] on b "5.Presence" at bounding box center [277, 271] width 53 height 22
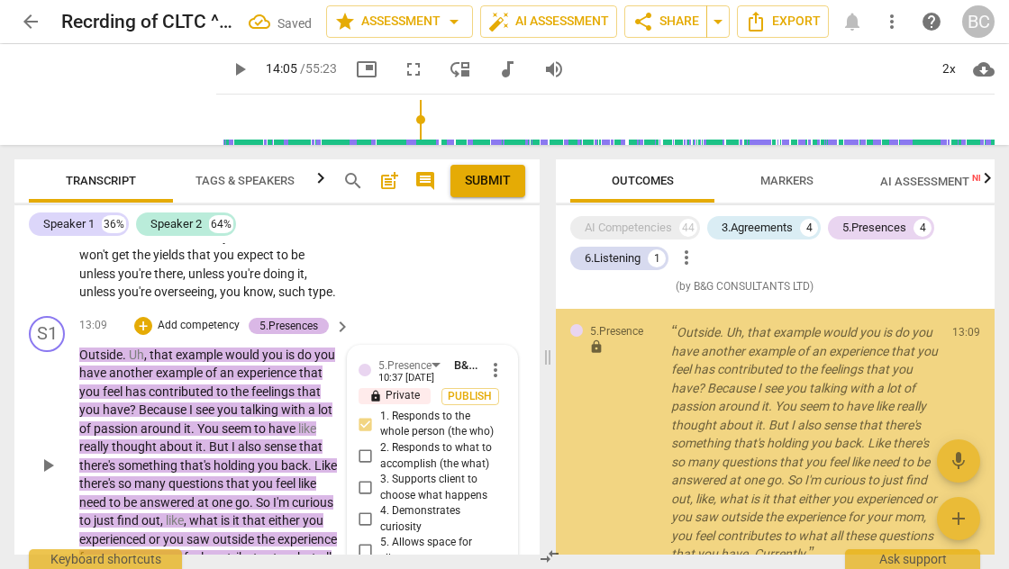
scroll to position [1591, 0]
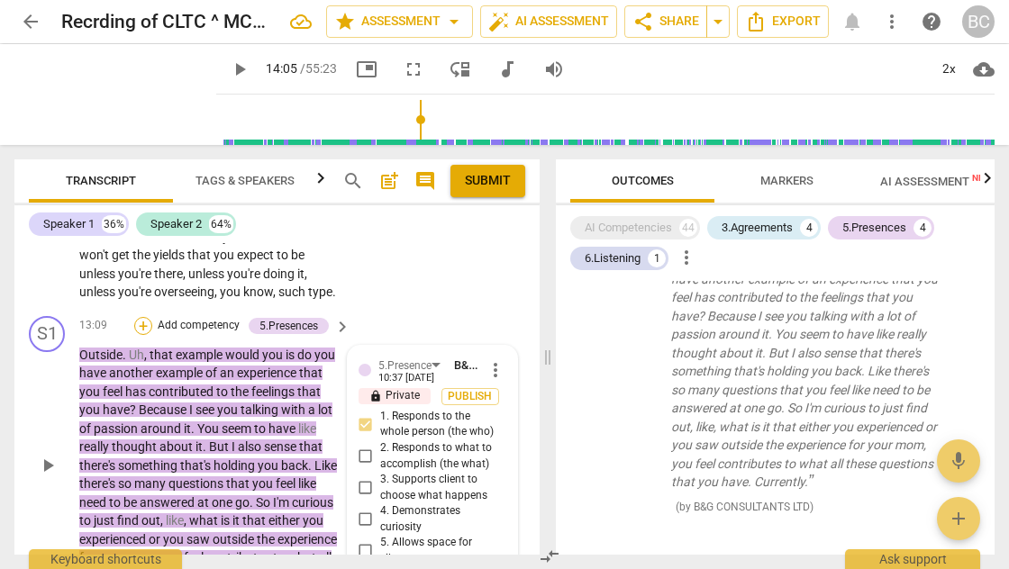
click at [145, 317] on div "+" at bounding box center [143, 326] width 18 height 18
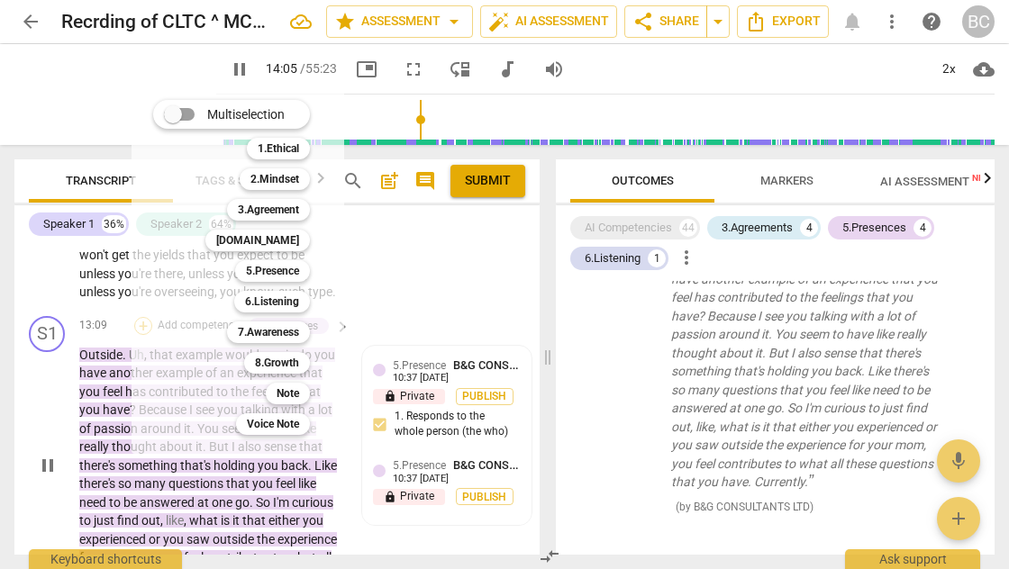
scroll to position [5671, 0]
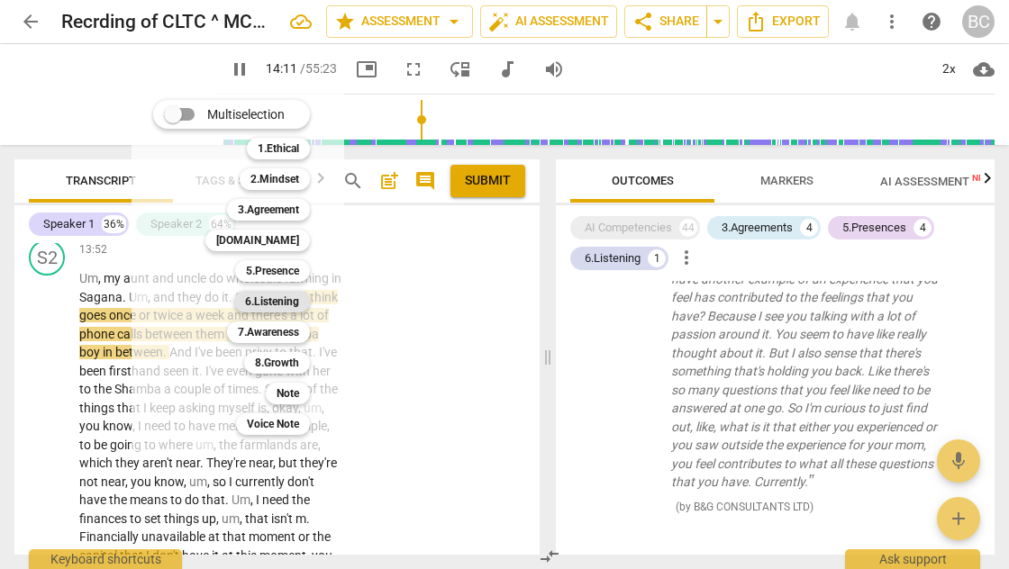
click at [282, 306] on b "6.Listening" at bounding box center [272, 302] width 54 height 22
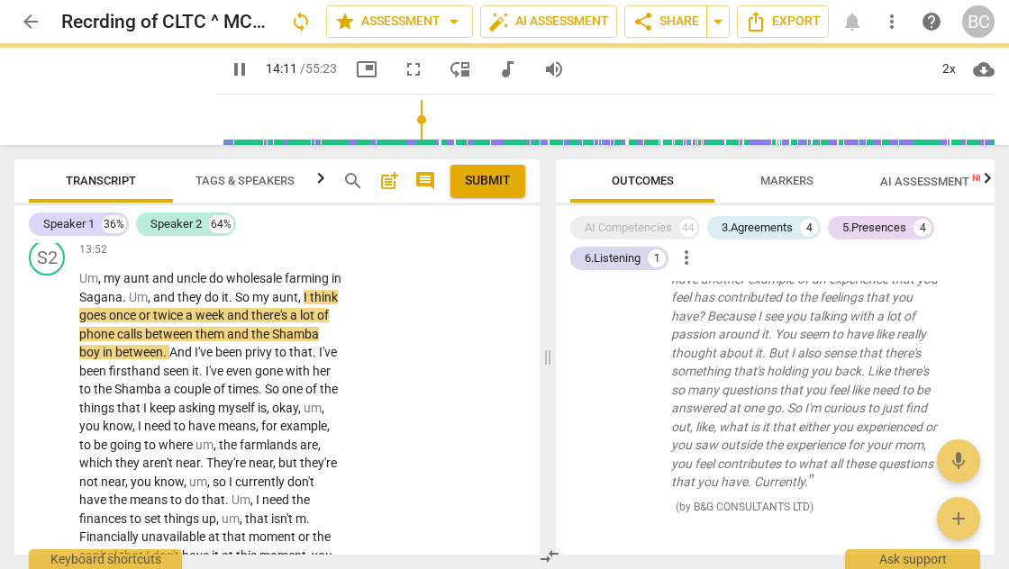
type input "853"
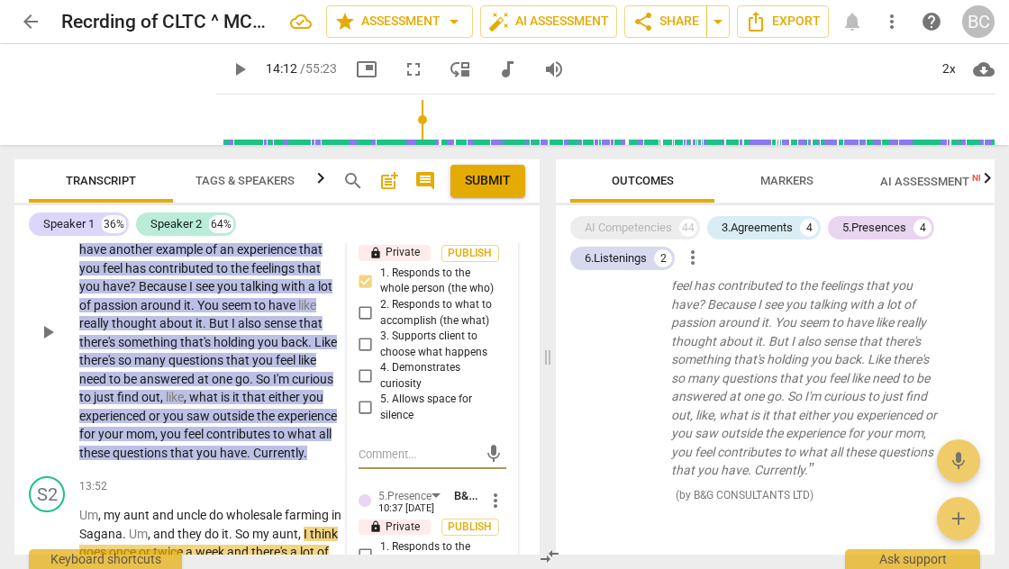
scroll to position [5533, 0]
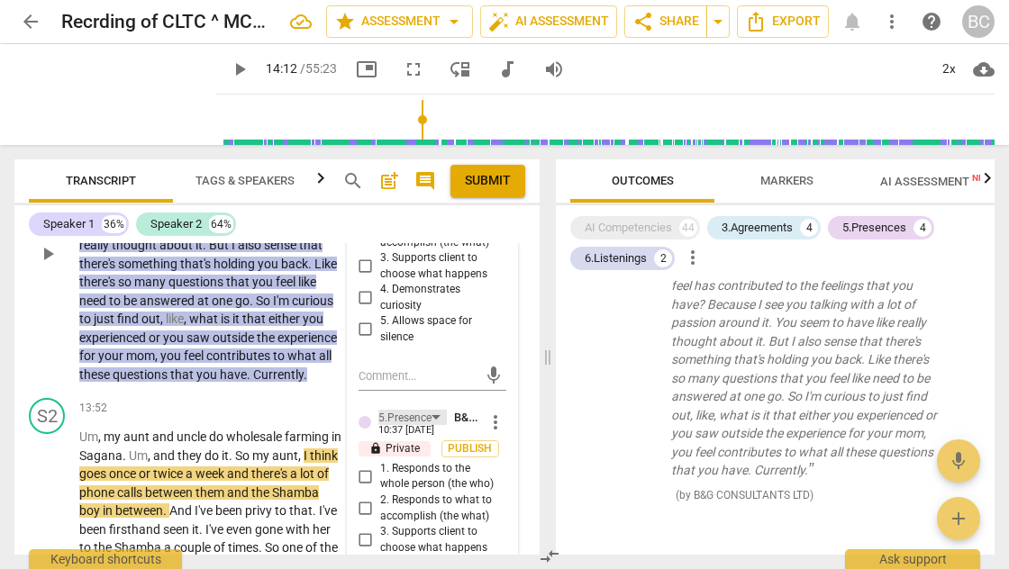
click at [438, 410] on div "5.Presence" at bounding box center [412, 417] width 68 height 15
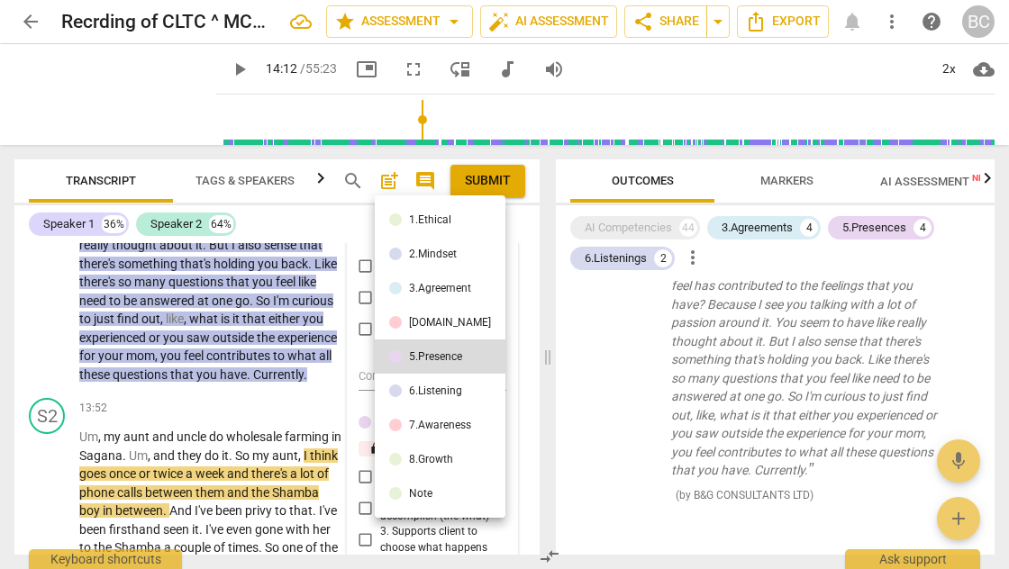
click at [433, 320] on div "[DOMAIN_NAME]" at bounding box center [450, 322] width 82 height 11
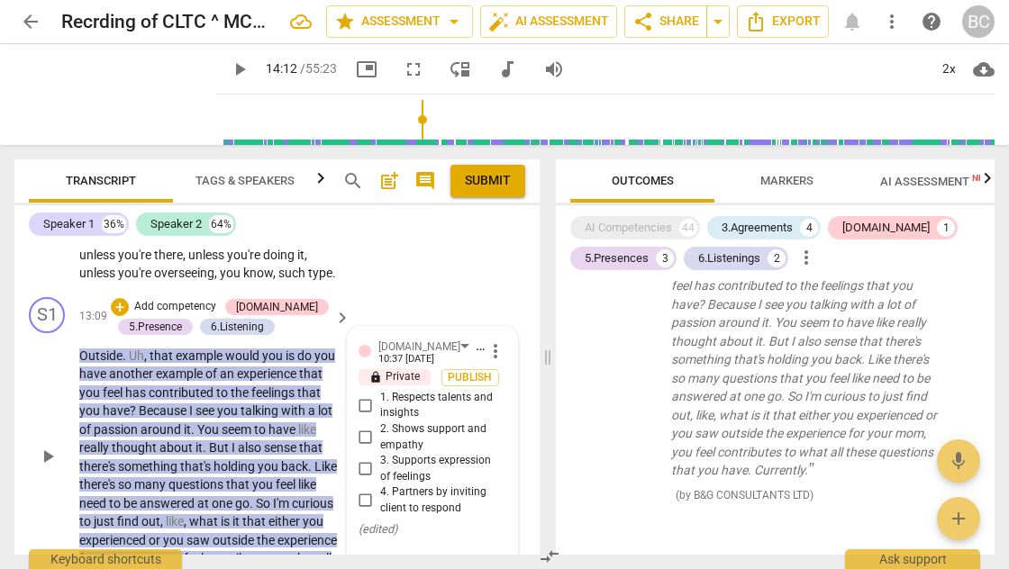
scroll to position [5333, 0]
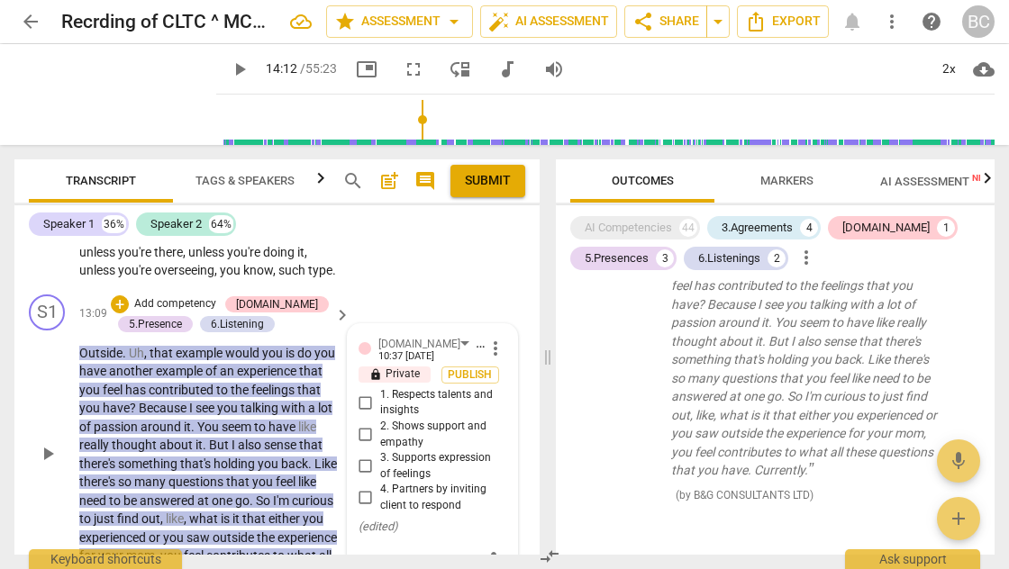
click at [365, 456] on input "3. Supports expression of feelings" at bounding box center [365, 467] width 29 height 22
checkbox input "true"
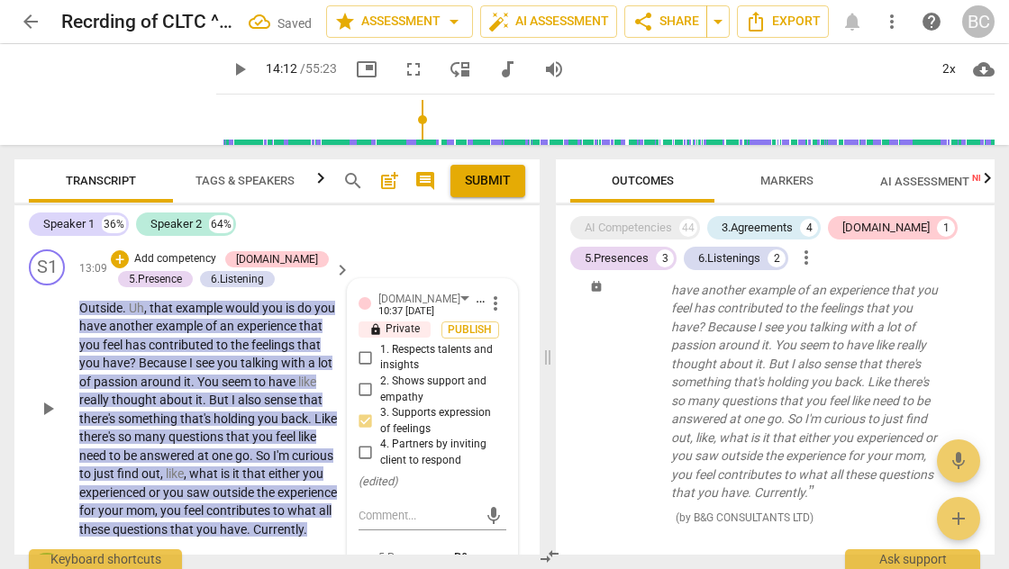
scroll to position [5401, 0]
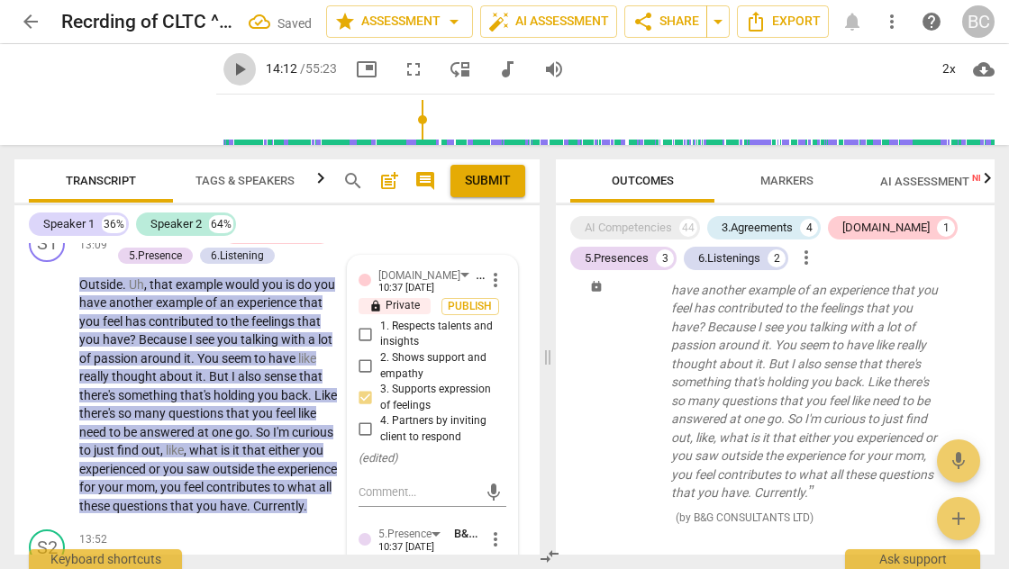
click at [229, 69] on span "play_arrow" at bounding box center [240, 70] width 22 height 22
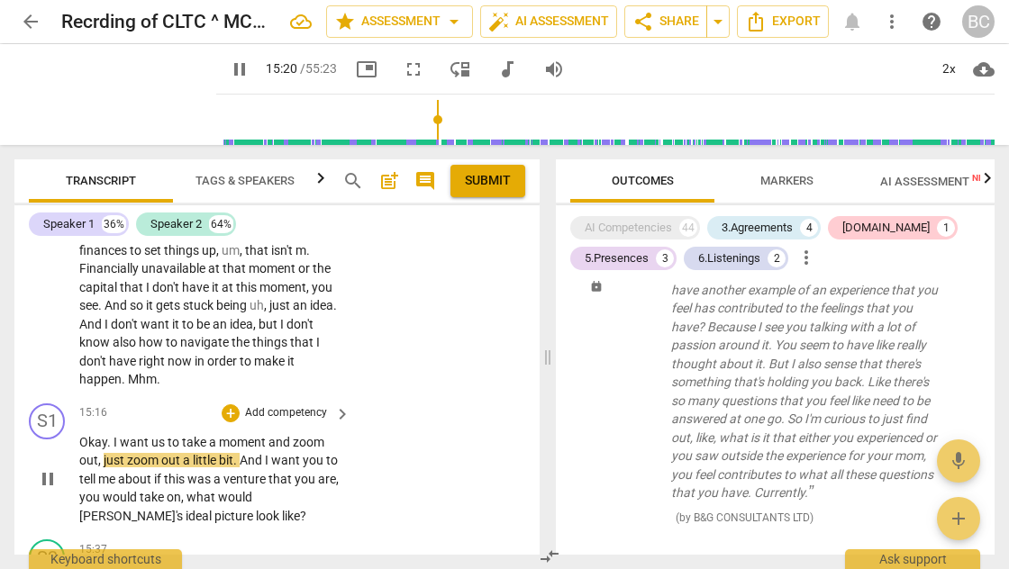
scroll to position [5983, 0]
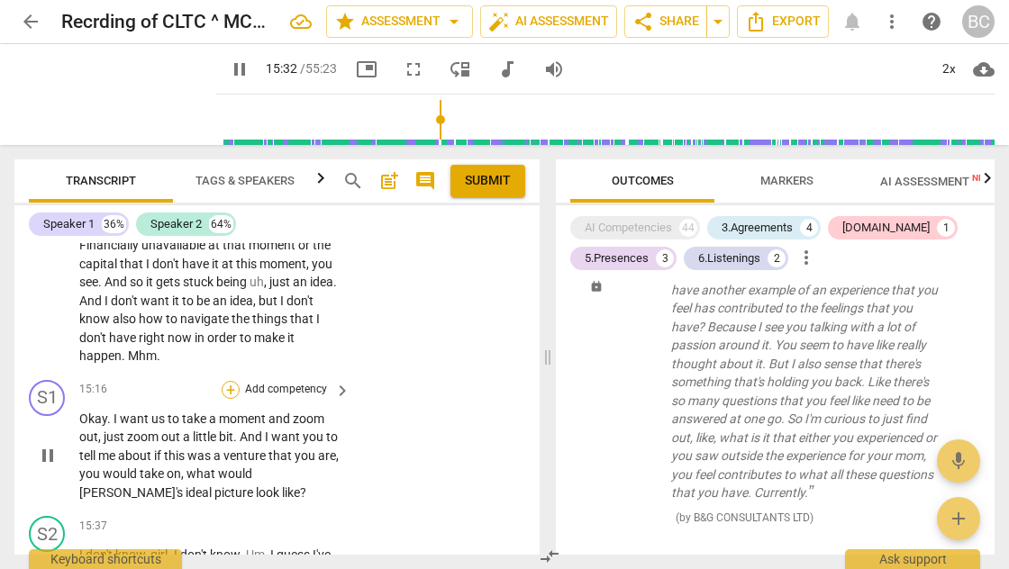
click at [227, 381] on div "+" at bounding box center [231, 390] width 18 height 18
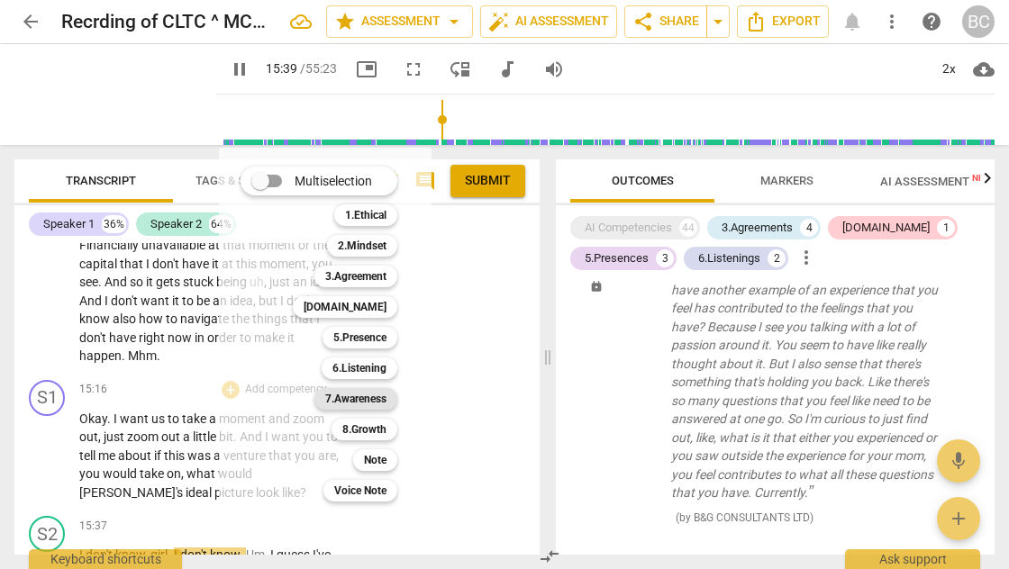
click at [351, 398] on b "7.Awareness" at bounding box center [355, 399] width 61 height 22
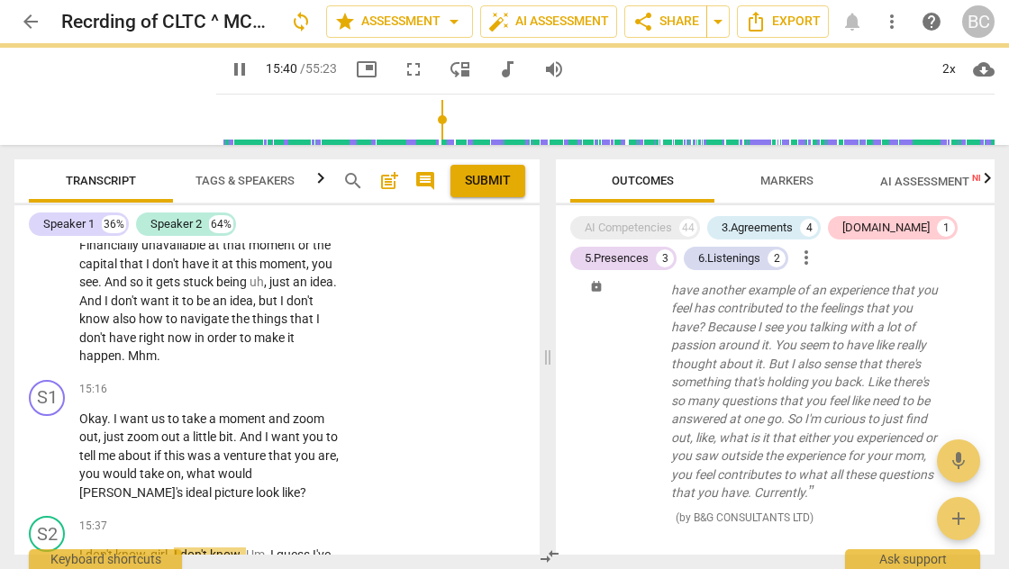
type input "941"
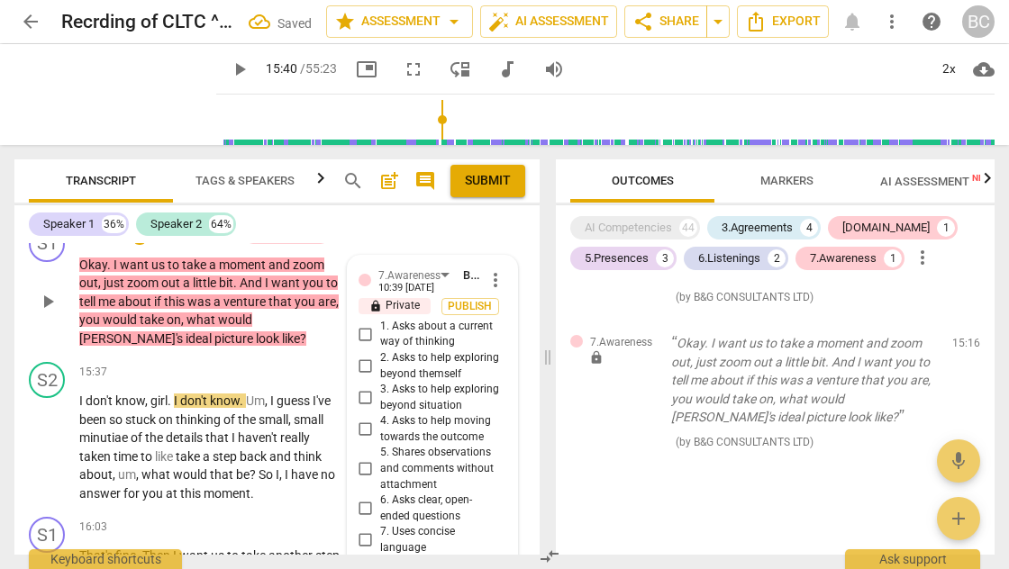
scroll to position [6135, 0]
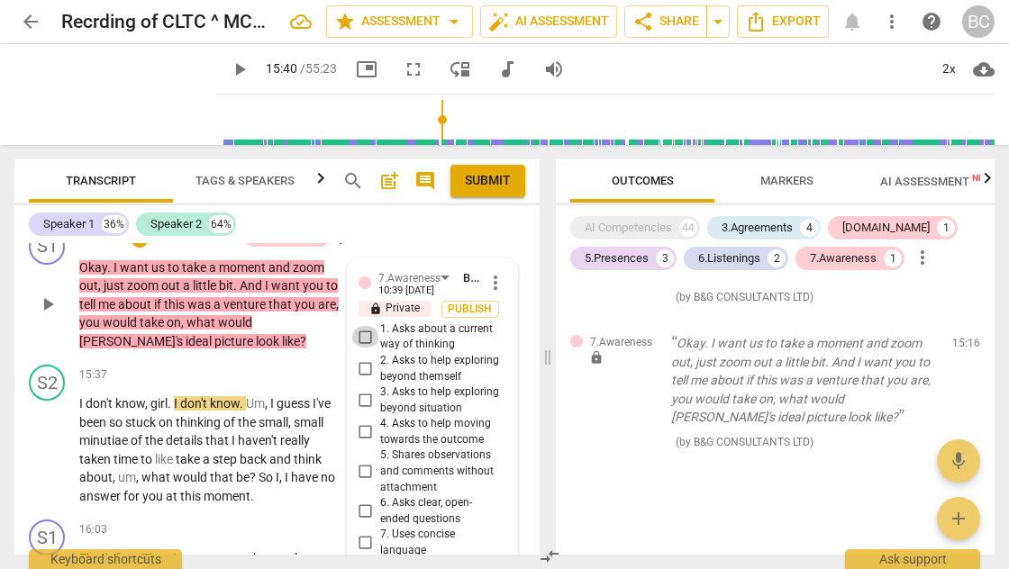
click at [362, 326] on input "1. Asks about a current way of thinking" at bounding box center [365, 337] width 29 height 22
checkbox input "true"
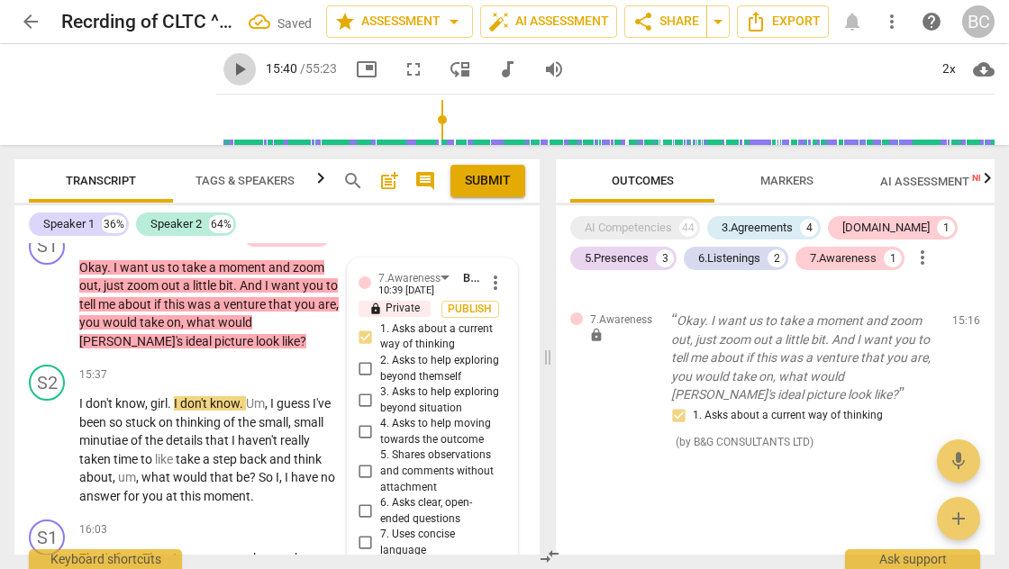
click at [229, 68] on span "play_arrow" at bounding box center [240, 70] width 22 height 22
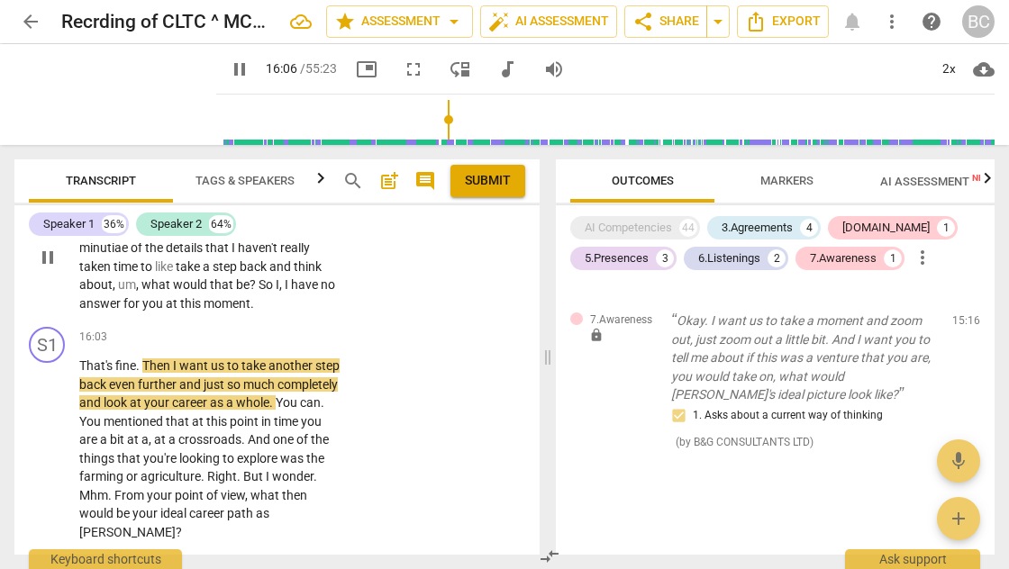
scroll to position [6329, 0]
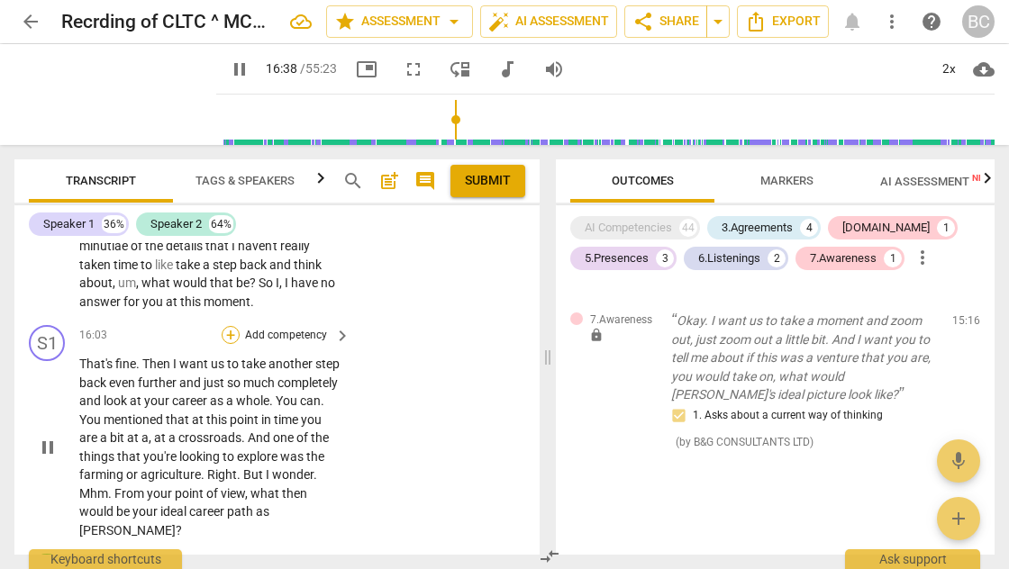
click at [228, 326] on div "+" at bounding box center [231, 335] width 18 height 18
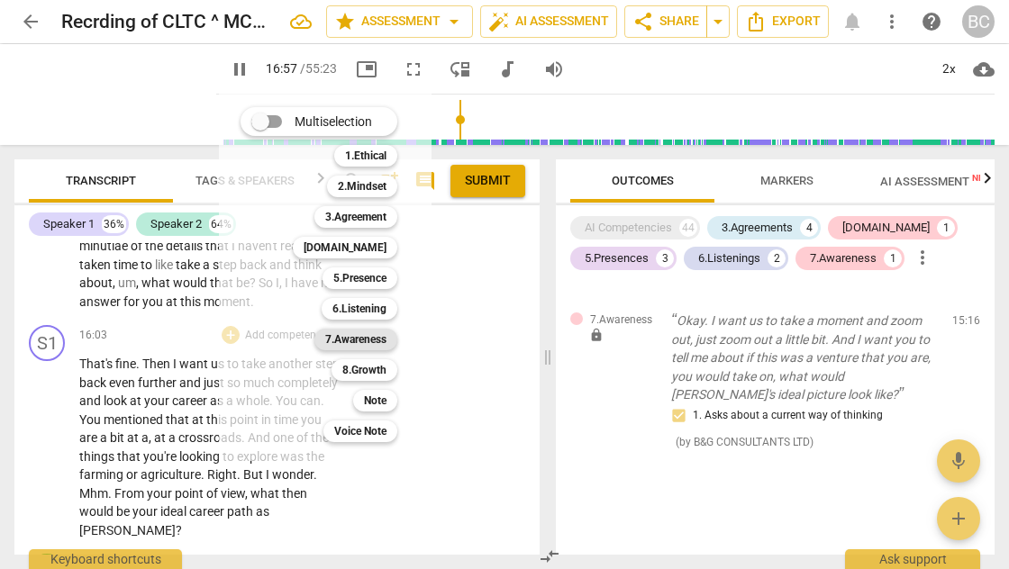
scroll to position [6643, 0]
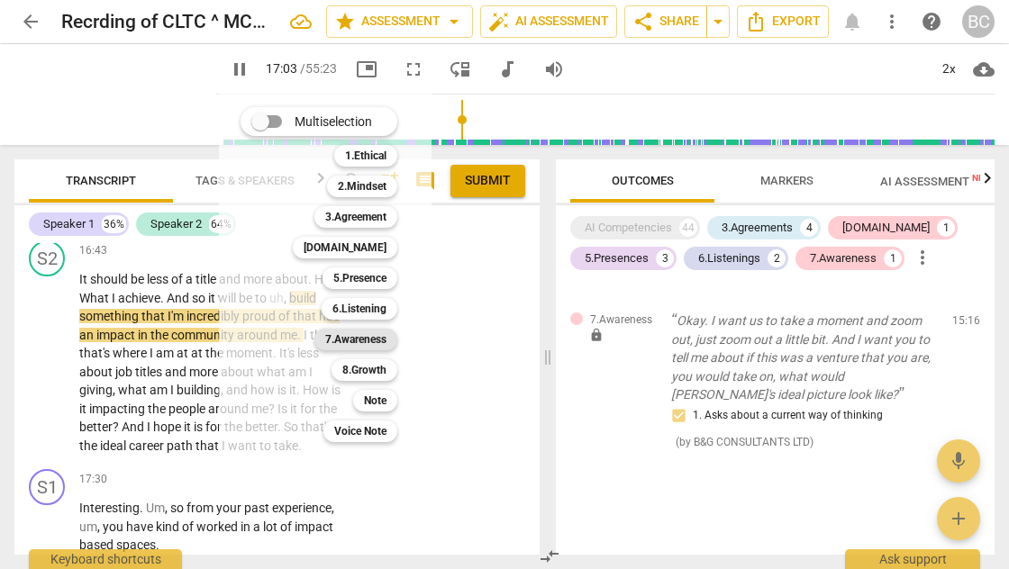
click at [371, 337] on b "7.Awareness" at bounding box center [355, 340] width 61 height 22
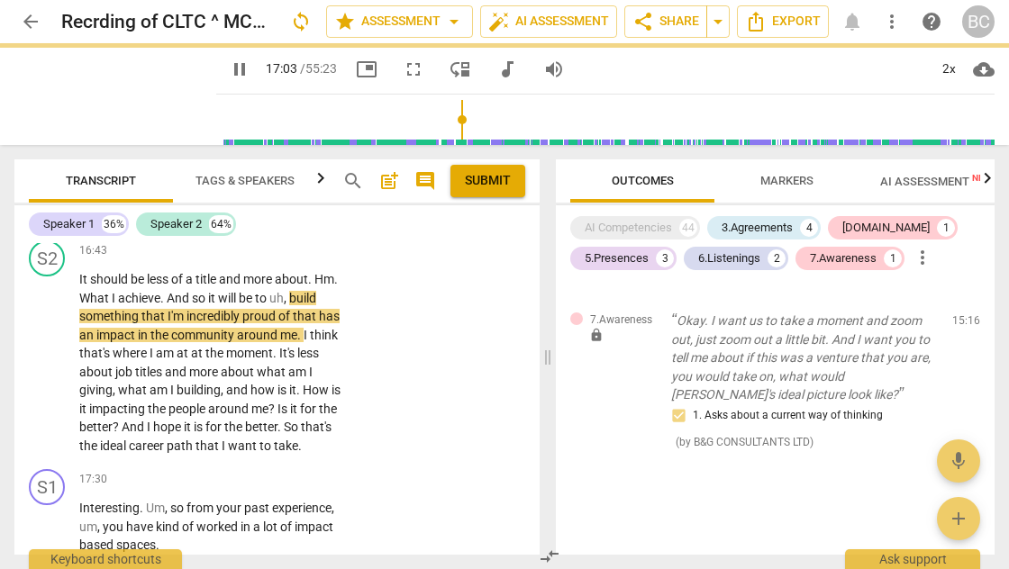
type input "1024"
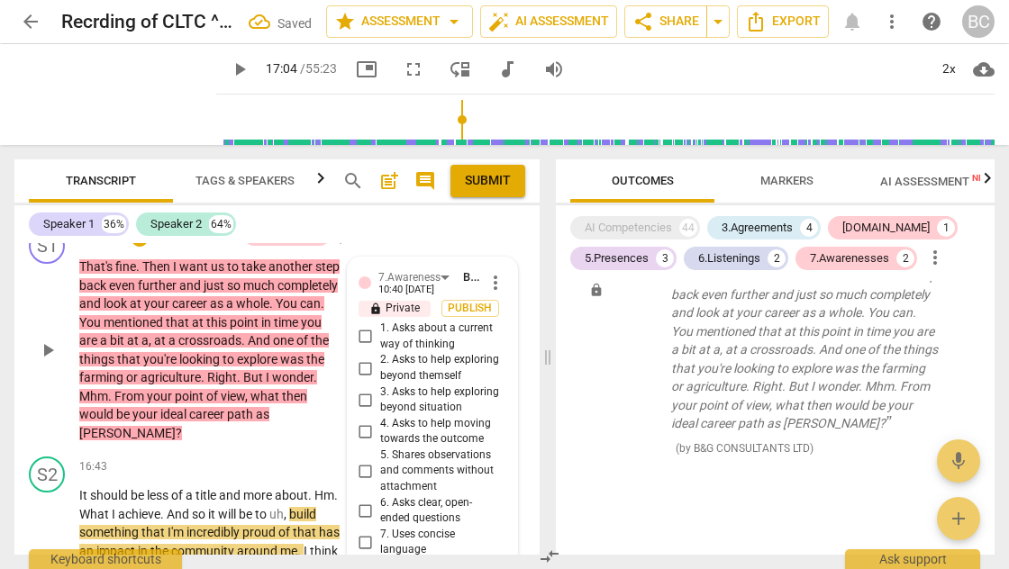
scroll to position [6429, 0]
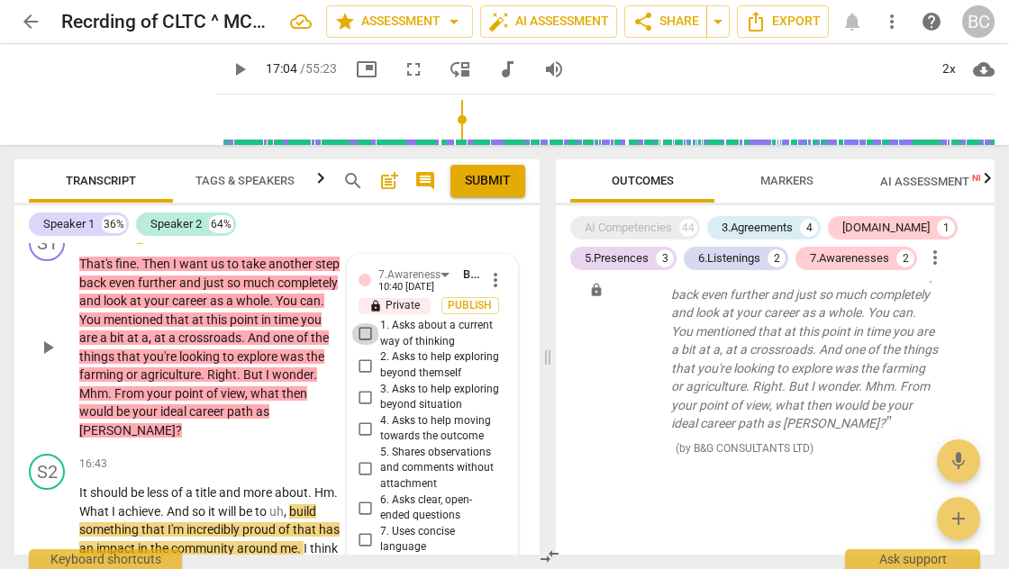
click at [362, 323] on input "1. Asks about a current way of thinking" at bounding box center [365, 334] width 29 height 22
checkbox input "true"
click at [364, 386] on input "3. Asks to help exploring beyond situation" at bounding box center [365, 397] width 29 height 22
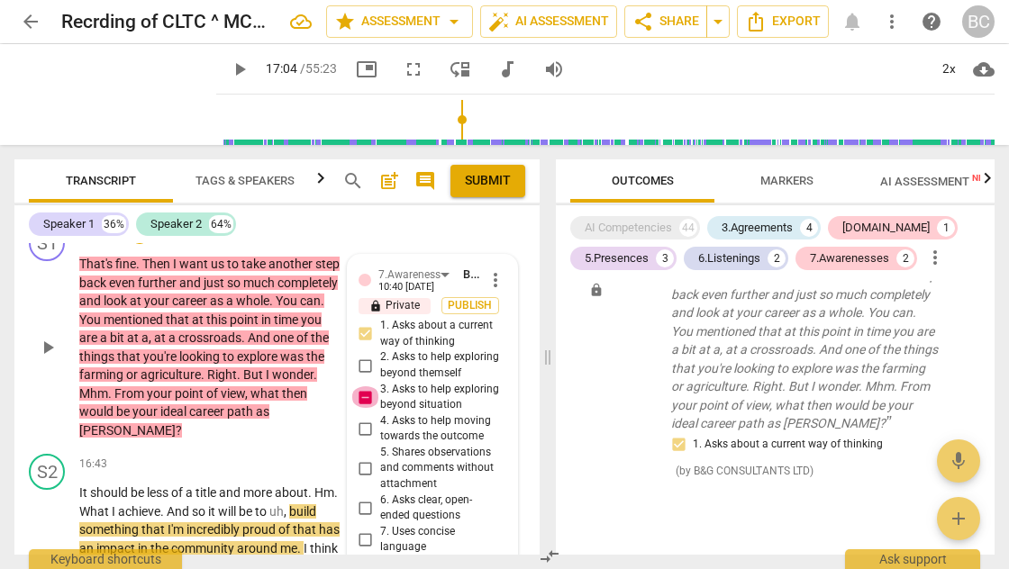
checkbox input "false"
click at [229, 71] on span "play_arrow" at bounding box center [240, 70] width 22 height 22
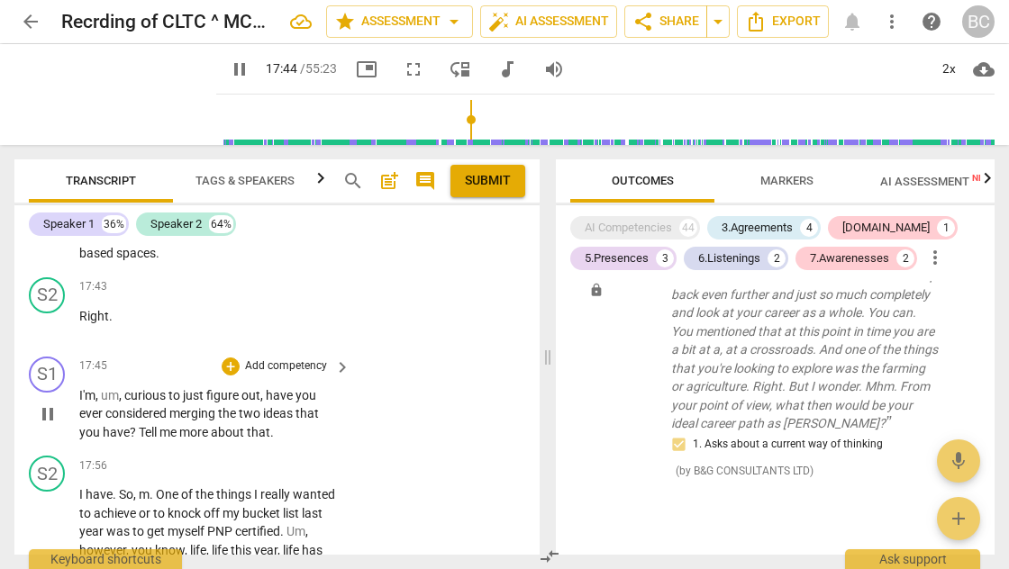
scroll to position [6936, 0]
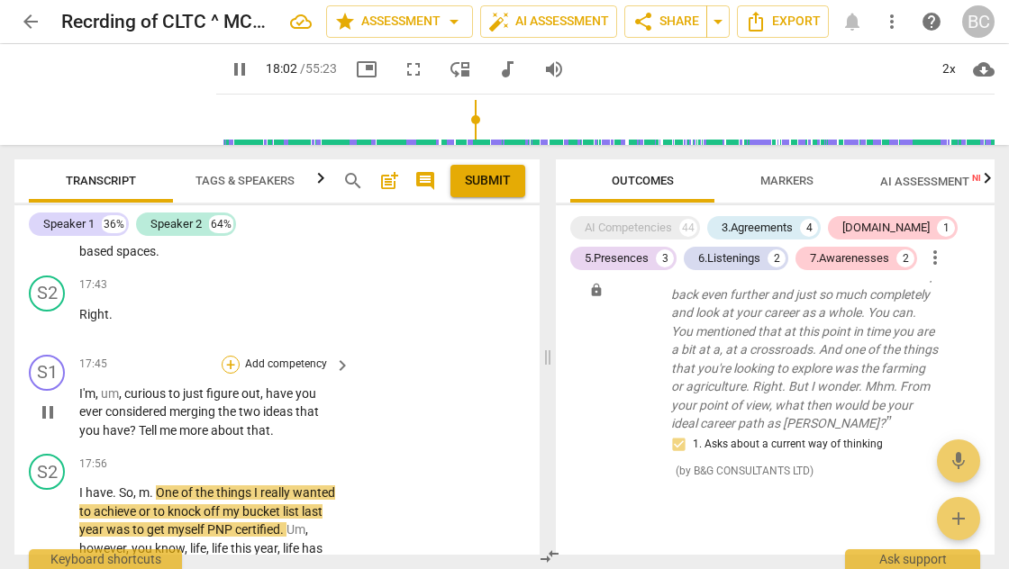
click at [231, 356] on div "+" at bounding box center [231, 365] width 18 height 18
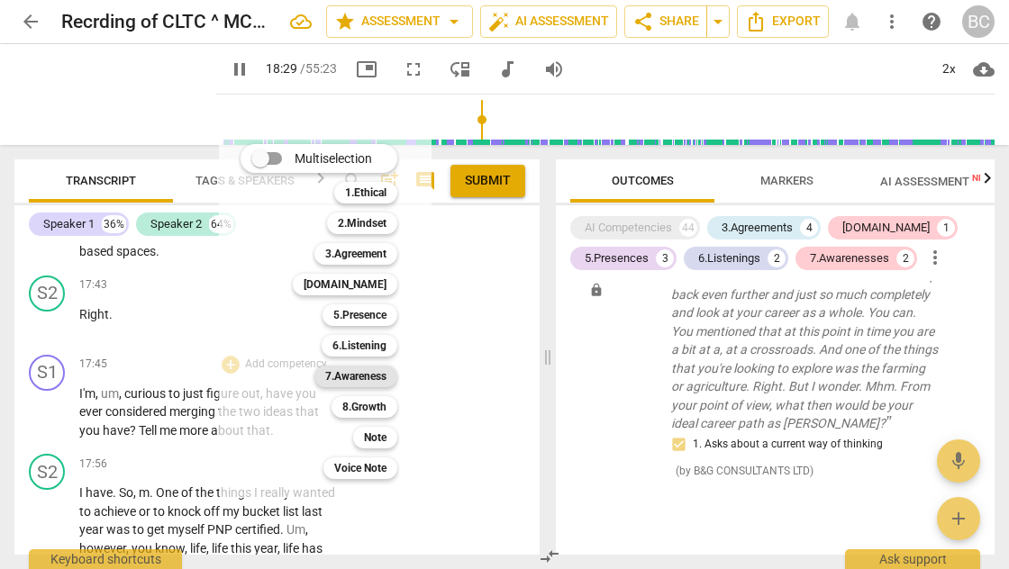
scroll to position [7252, 0]
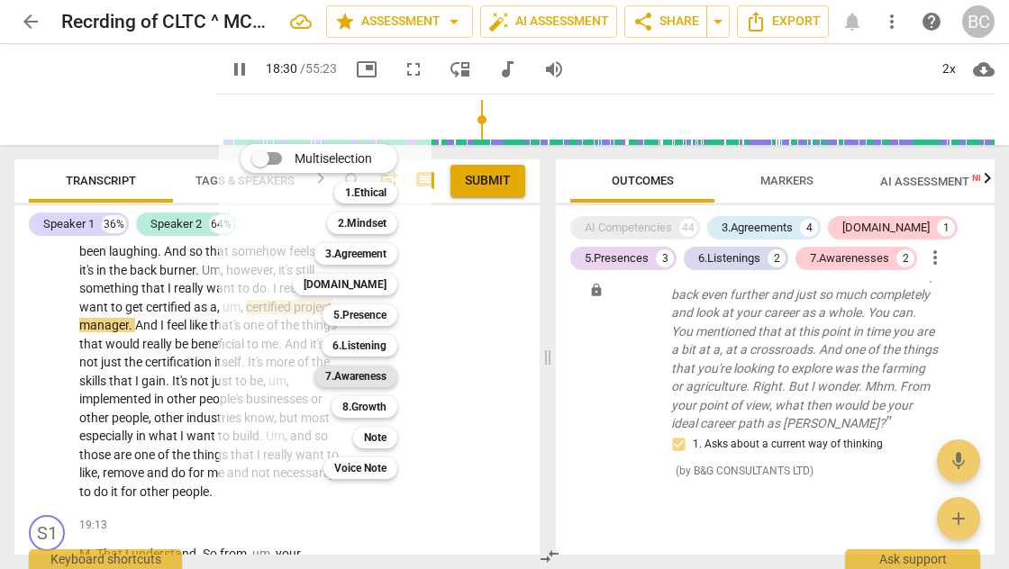
click at [361, 373] on b "7.Awareness" at bounding box center [355, 377] width 61 height 22
type input "1111"
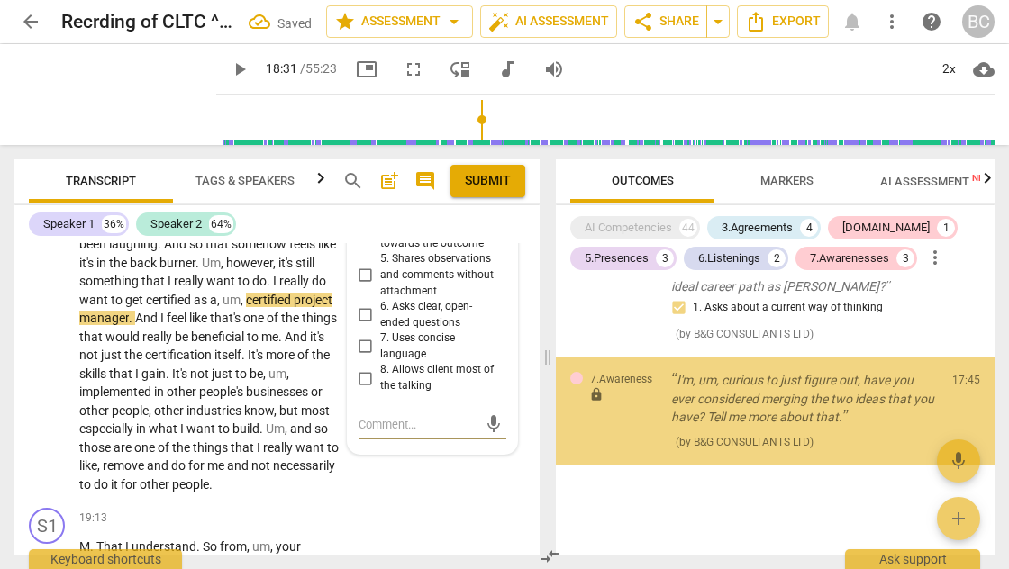
scroll to position [2543, 0]
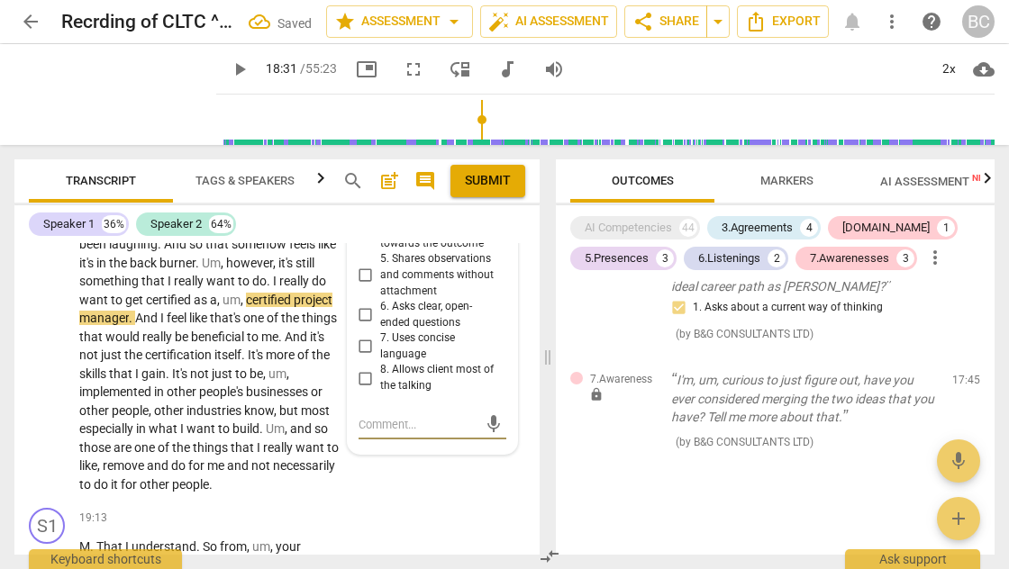
click at [366, 304] on input "6. Asks clear, open-ended questions" at bounding box center [365, 315] width 29 height 22
checkbox input "true"
click at [369, 416] on textarea at bounding box center [418, 424] width 119 height 17
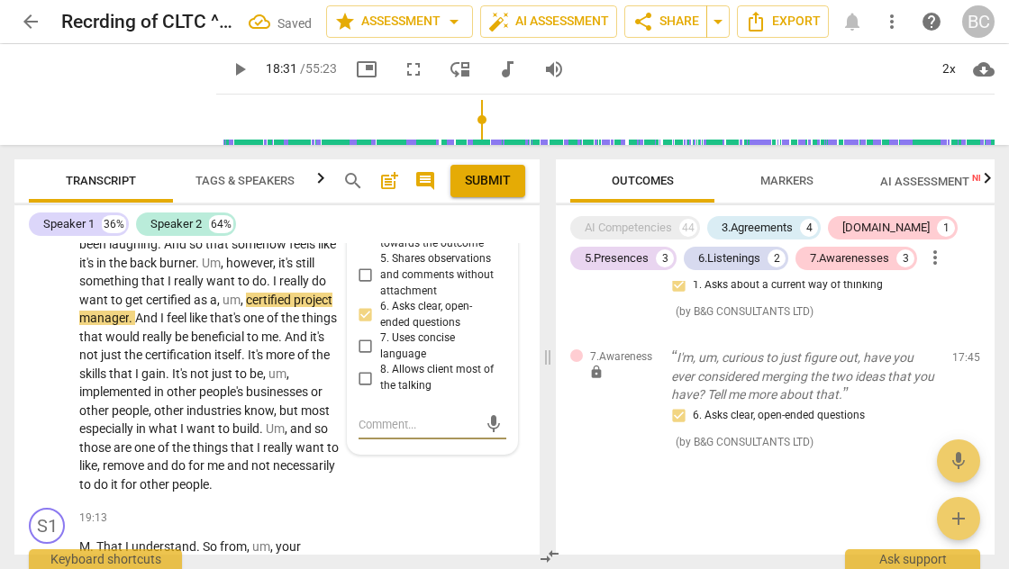
type textarea "C"
type textarea "Cl"
type textarea "Clo"
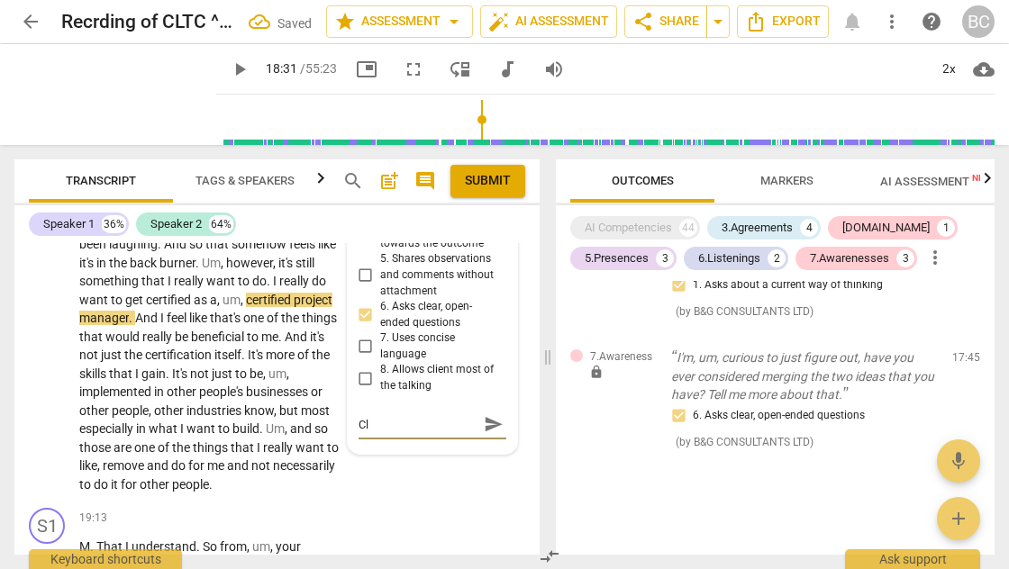
type textarea "Clo"
type textarea "Clos"
type textarea "Close"
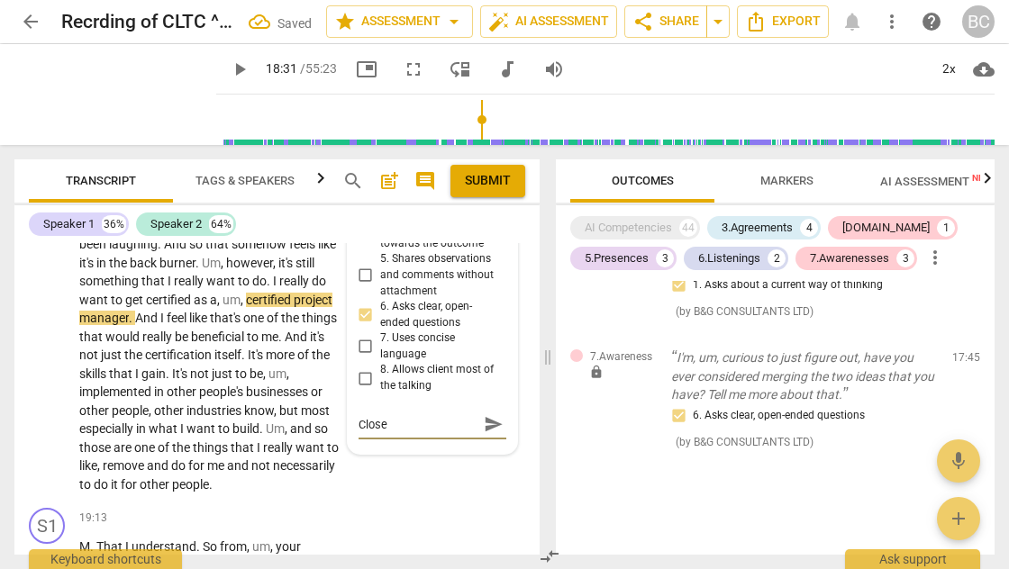
type textarea "Closed"
type textarea "Closed q"
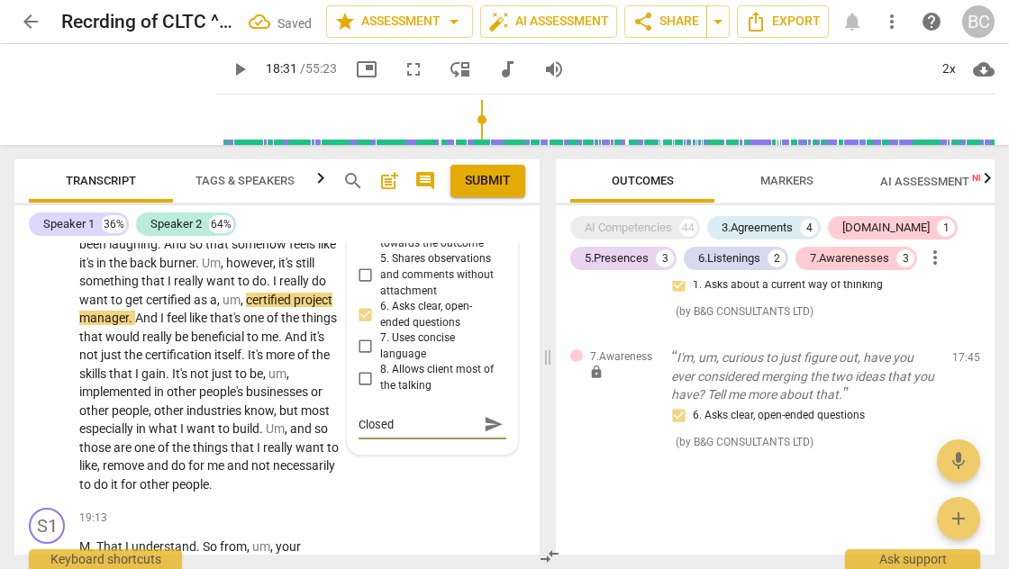
type textarea "Closed q"
type textarea "Closed qu"
type textarea "Closed que"
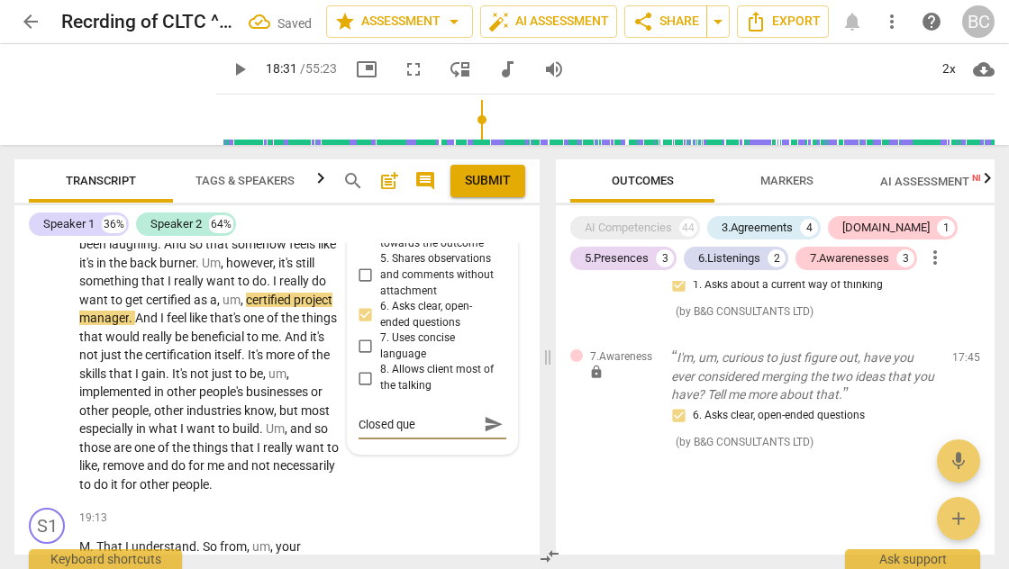
type textarea "Closed ques"
type textarea "Closed quest"
type textarea "Closed questi"
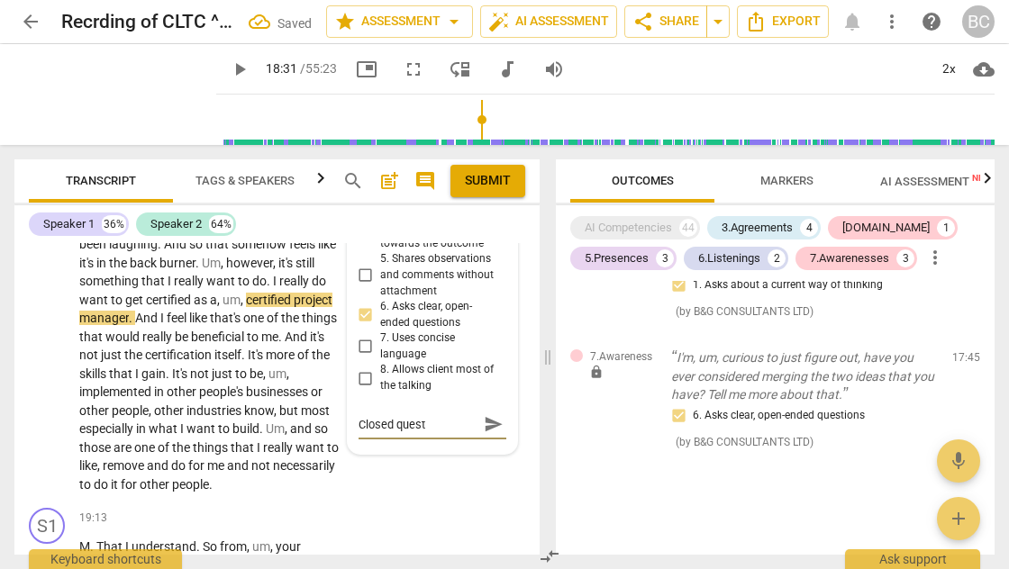
type textarea "Closed questi"
type textarea "Closed questio"
type textarea "Closed question"
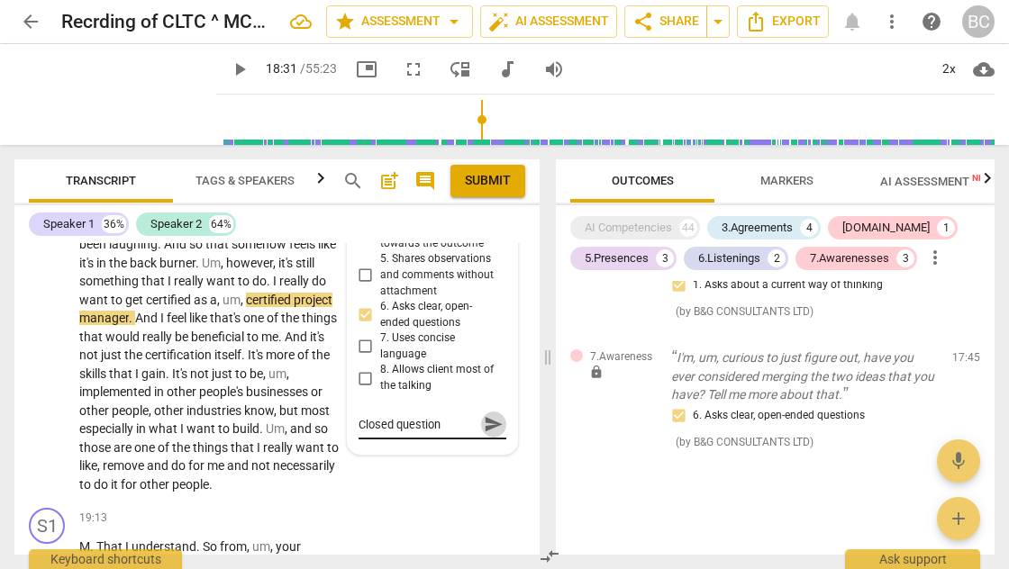
click at [486, 414] on span "send" at bounding box center [494, 424] width 20 height 20
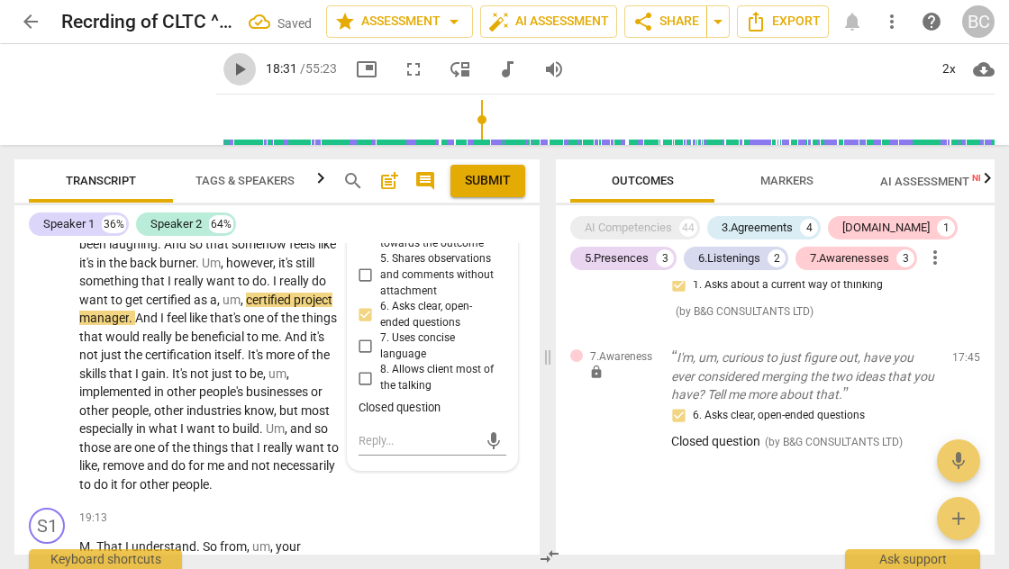
click at [229, 70] on span "play_arrow" at bounding box center [240, 70] width 22 height 22
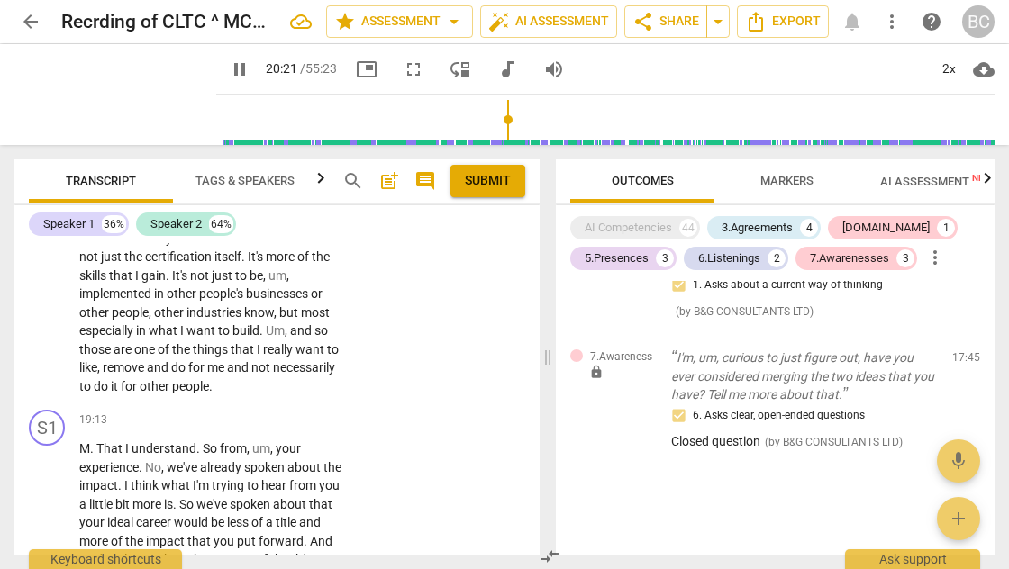
scroll to position [7360, 0]
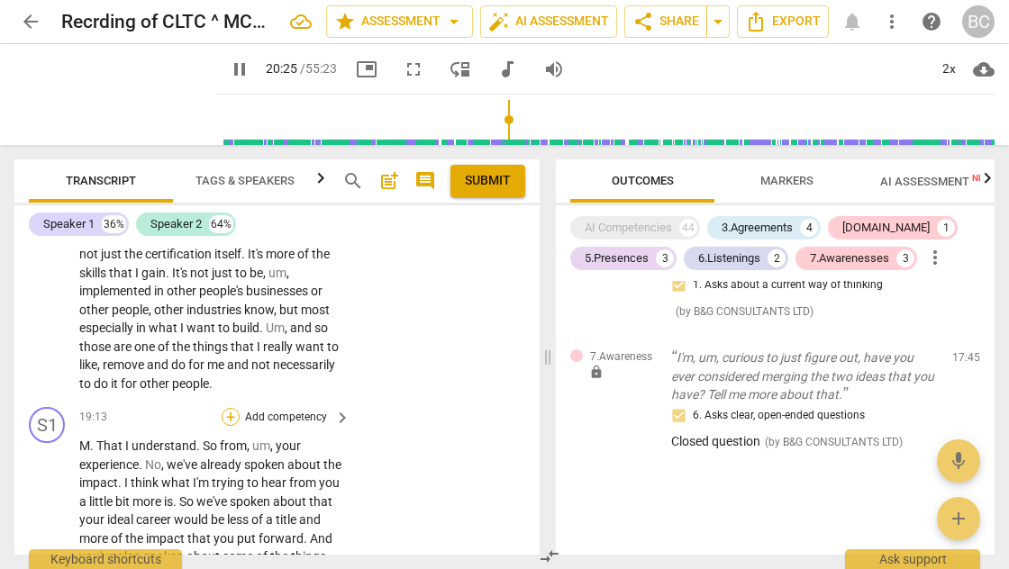
click at [227, 408] on div "+" at bounding box center [231, 417] width 18 height 18
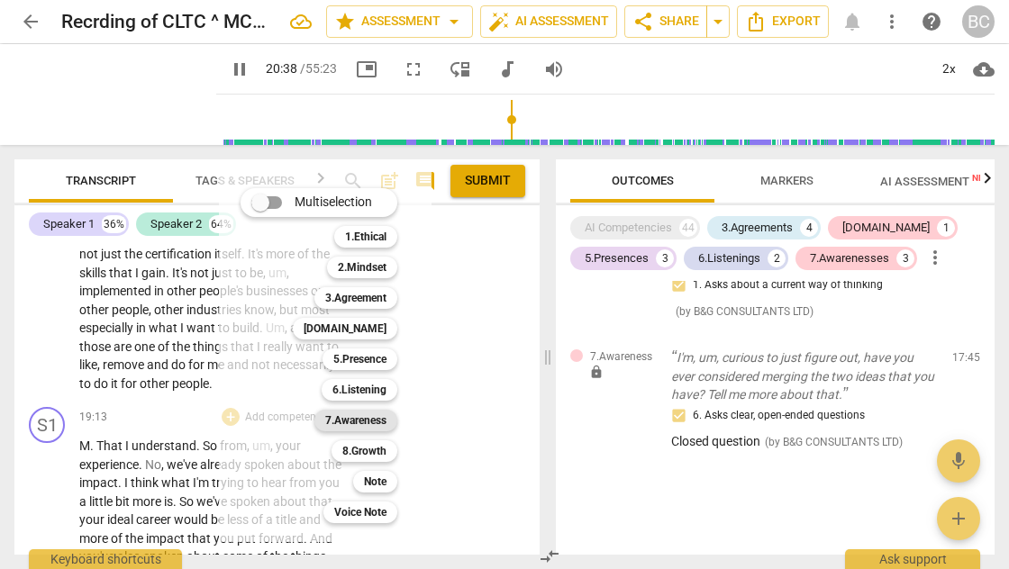
click at [370, 415] on b "7.Awareness" at bounding box center [355, 421] width 61 height 22
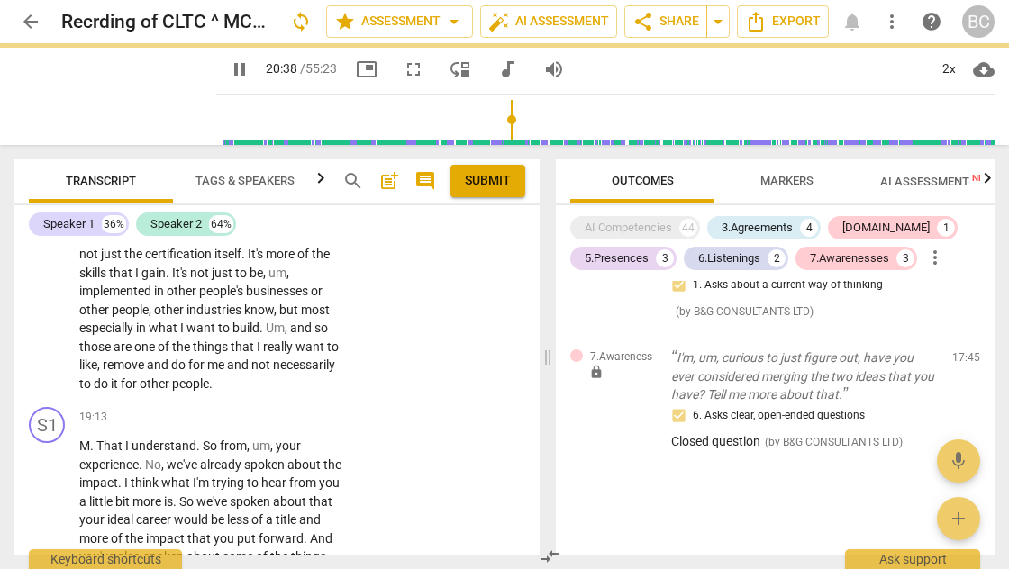
type input "1239"
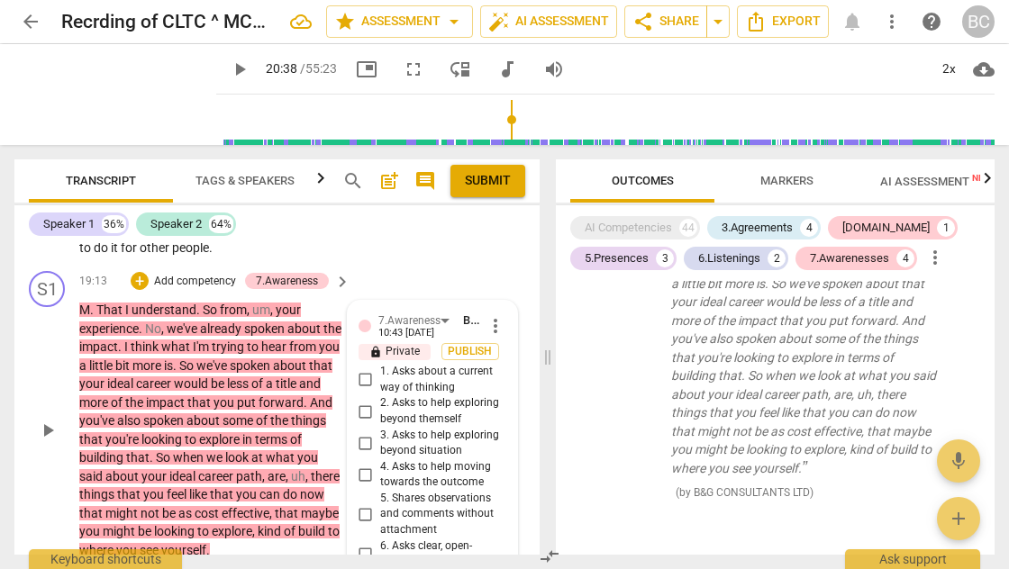
scroll to position [7493, 0]
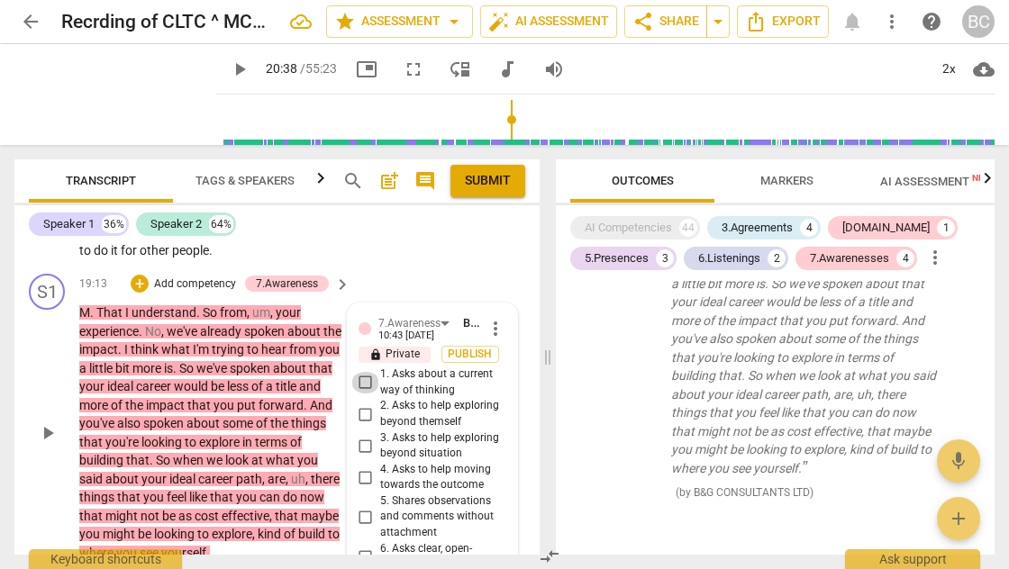
click at [363, 372] on input "1. Asks about a current way of thinking" at bounding box center [365, 383] width 29 height 22
checkbox input "true"
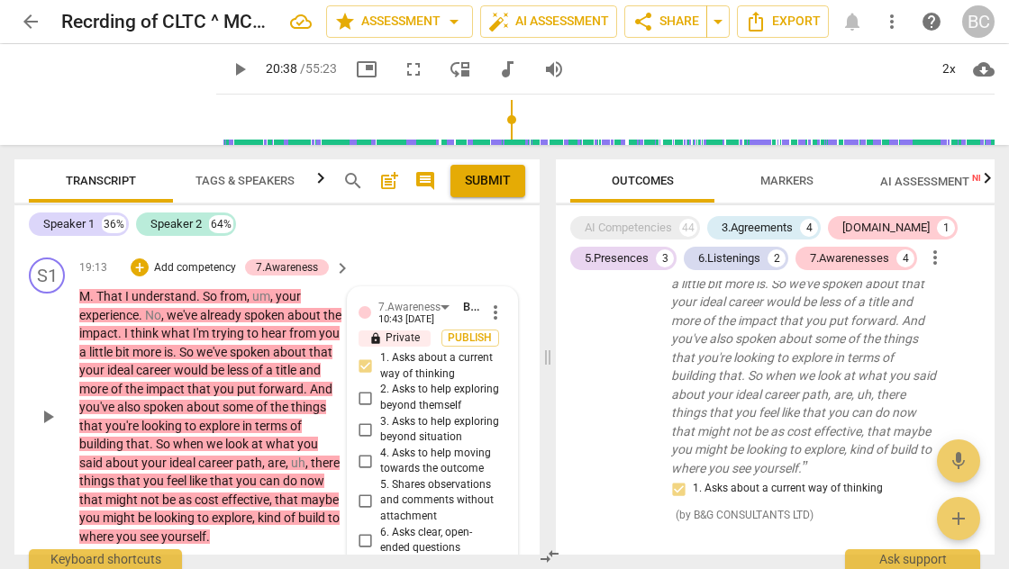
scroll to position [7544, 0]
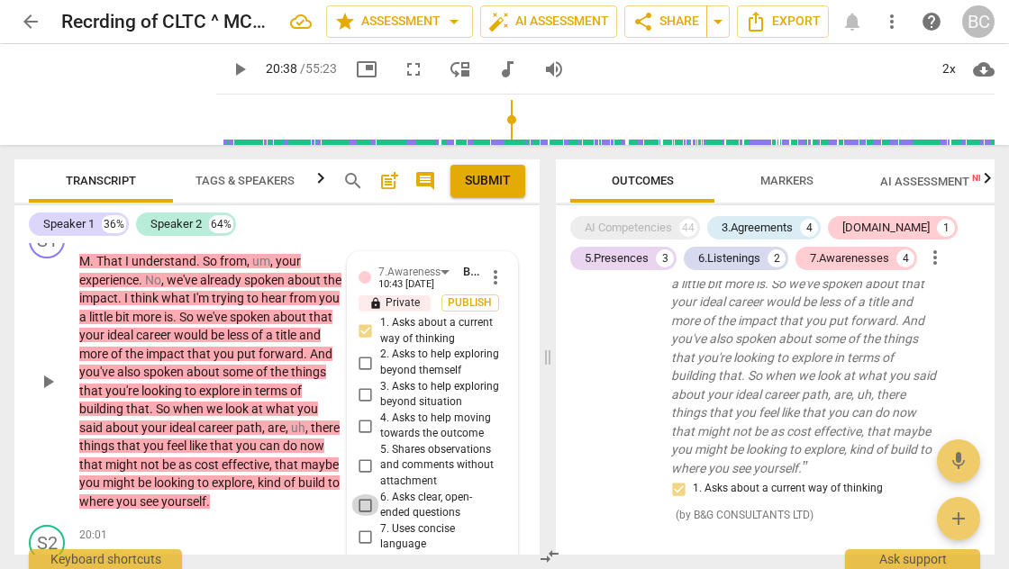
click at [365, 495] on input "6. Asks clear, open-ended questions" at bounding box center [365, 506] width 29 height 22
checkbox input "true"
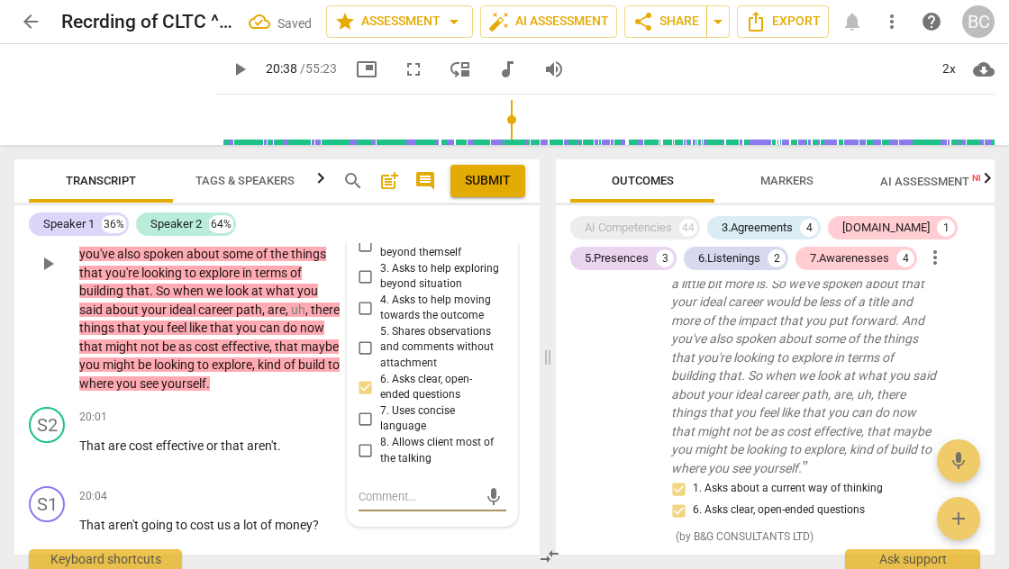
click at [380, 488] on textarea at bounding box center [418, 496] width 119 height 17
type textarea "C"
type textarea "Cl"
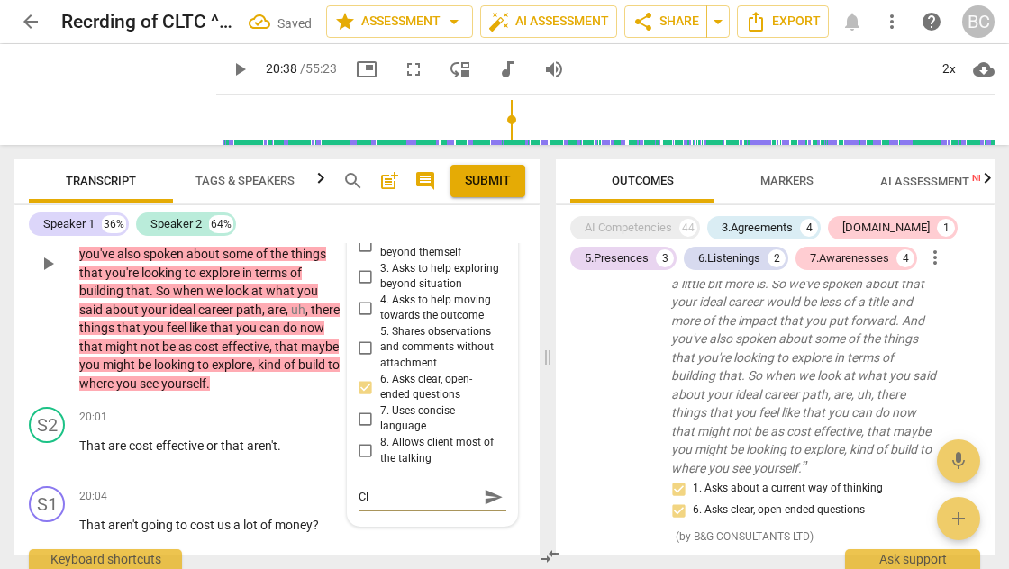
type textarea "Clo"
type textarea "Clos"
type textarea "Closi"
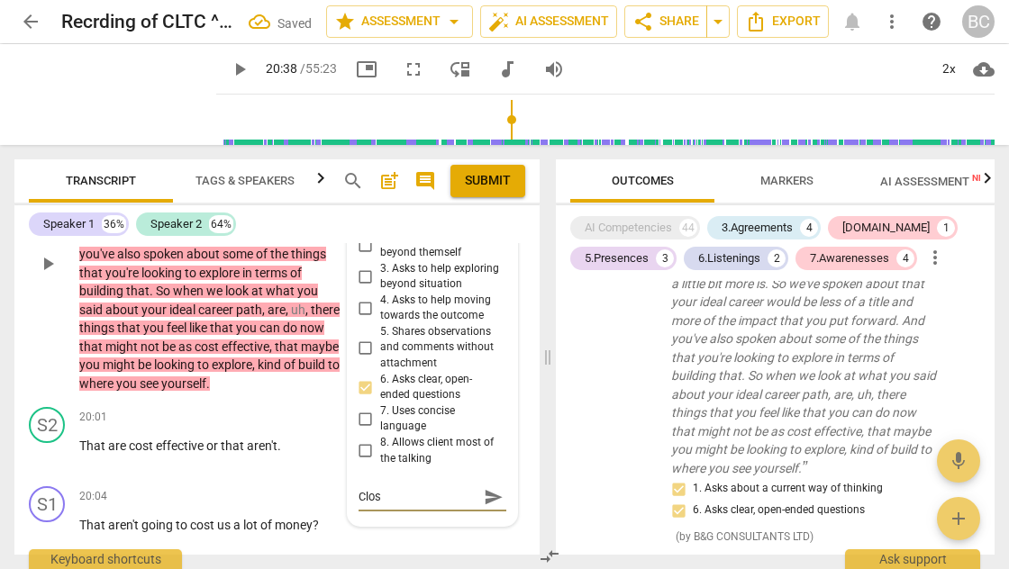
type textarea "Closi"
type textarea "Clos"
type textarea "Close"
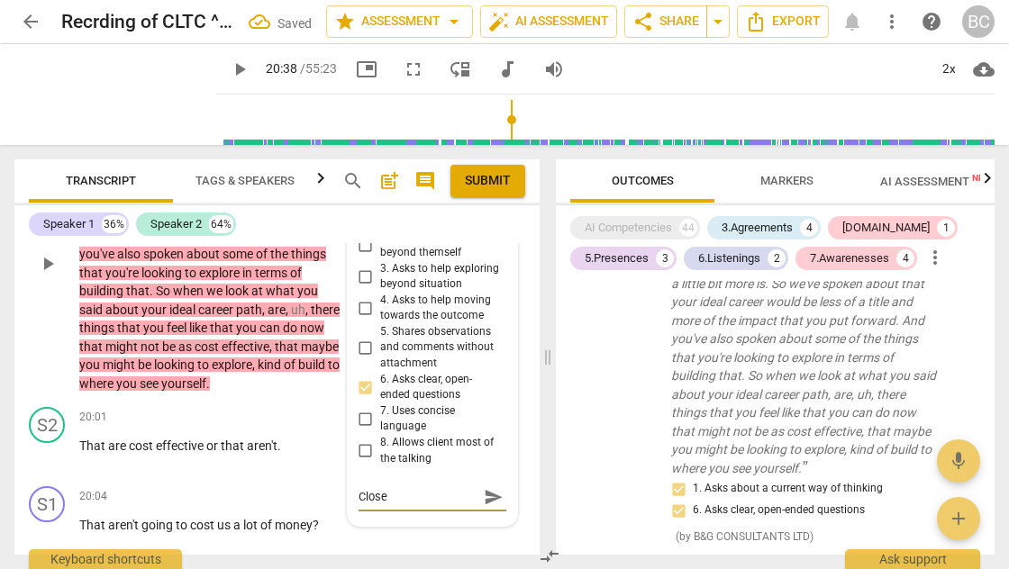
type textarea "Closed"
type textarea "Closed &"
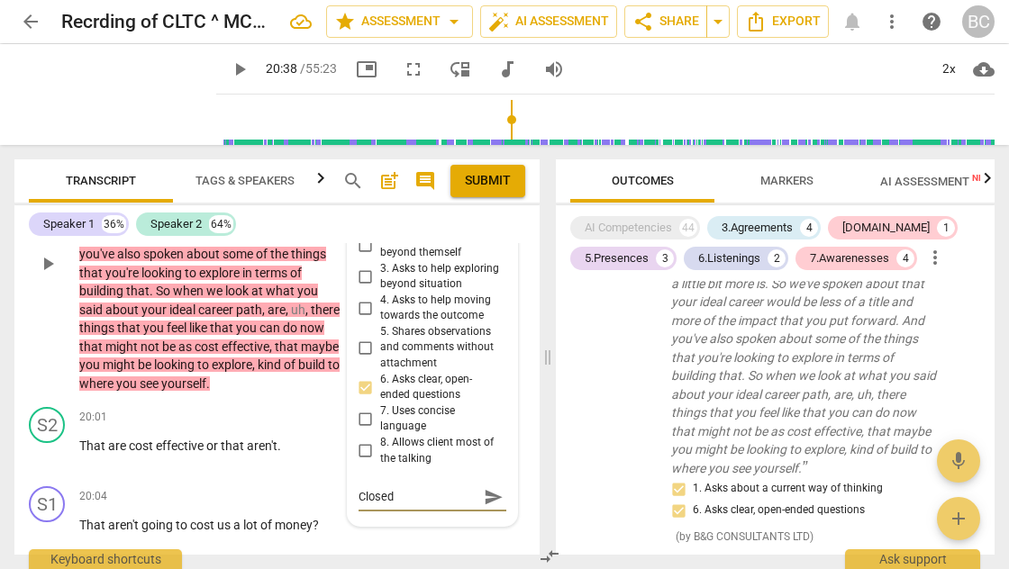
type textarea "Closed &"
type textarea "Closed & l"
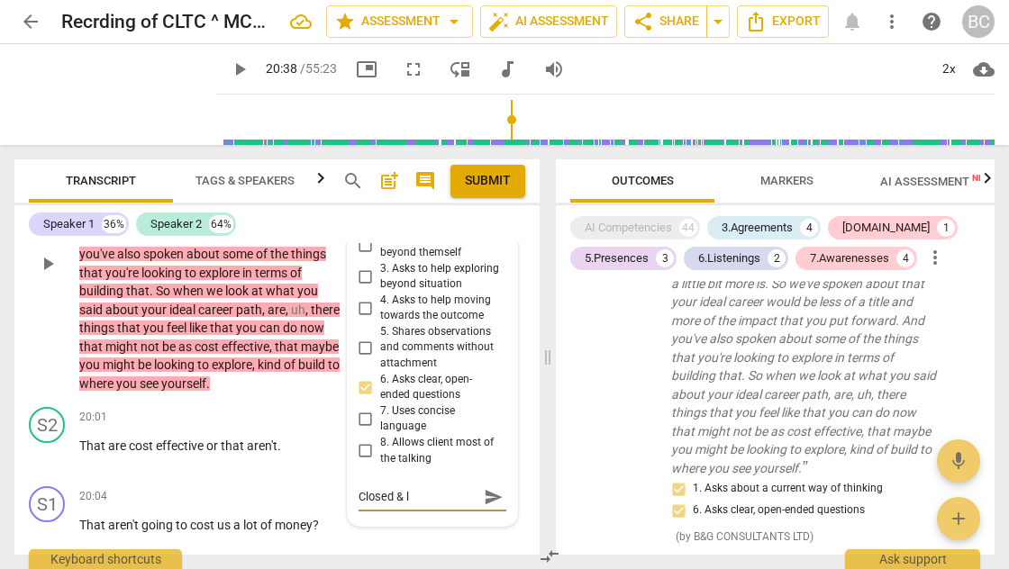
type textarea "Closed & le"
type textarea "Closed & lea"
type textarea "Closed & lead"
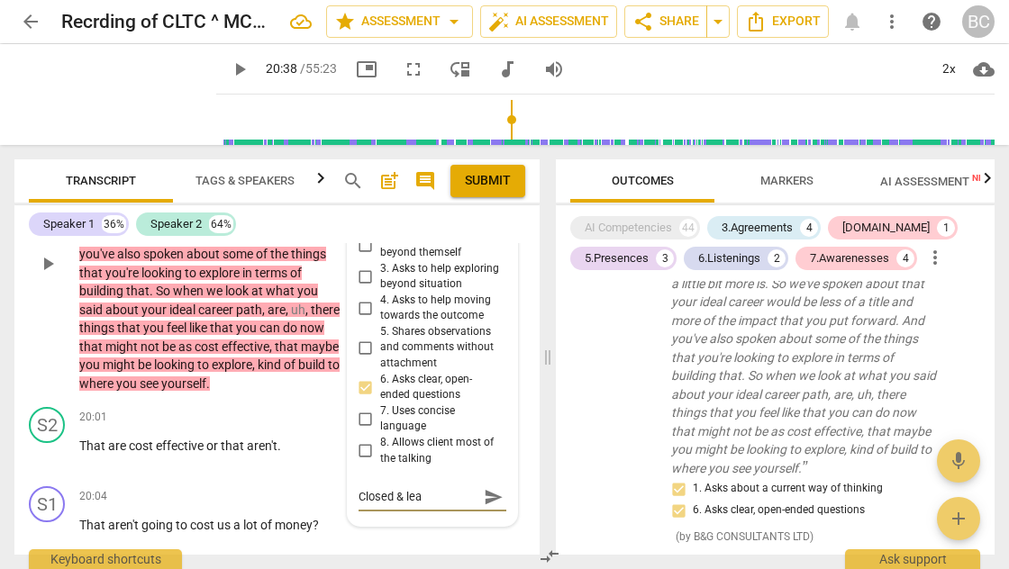
type textarea "Closed & lead"
type textarea "Closed & leadi"
type textarea "Closed & leadin"
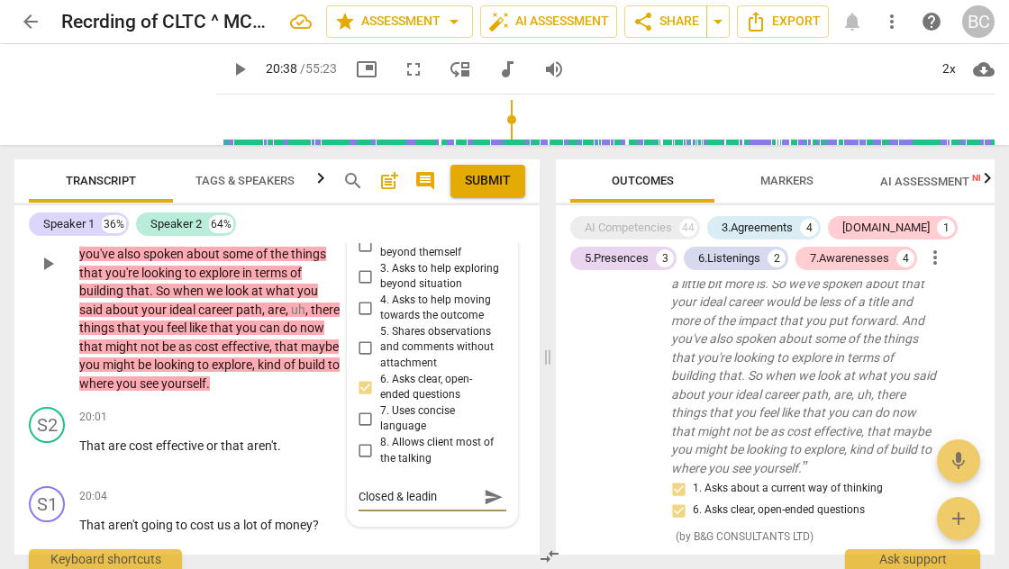
type textarea "Closed & leading"
type textarea "Closed & leading Q"
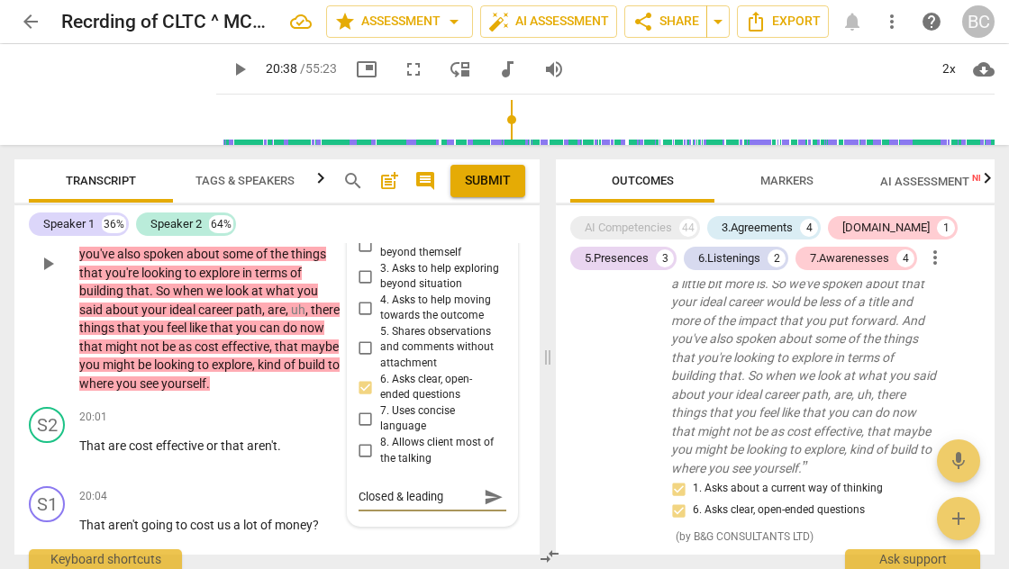
type textarea "Closed & leading Q"
type textarea "Closed & leading Qu"
type textarea "Closed & leading Que"
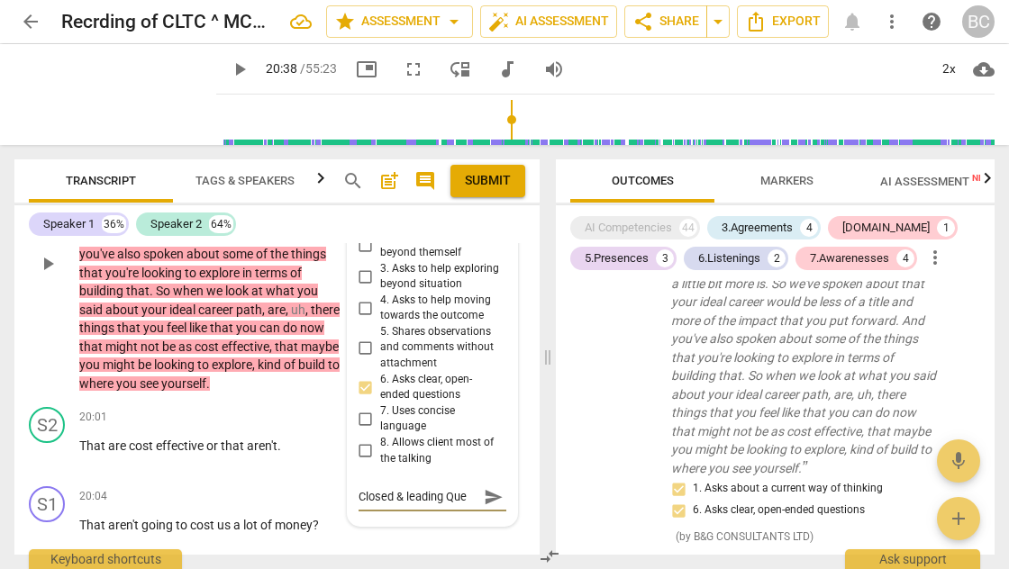
type textarea "Closed & leading Ques"
type textarea "Closed & leading Quest"
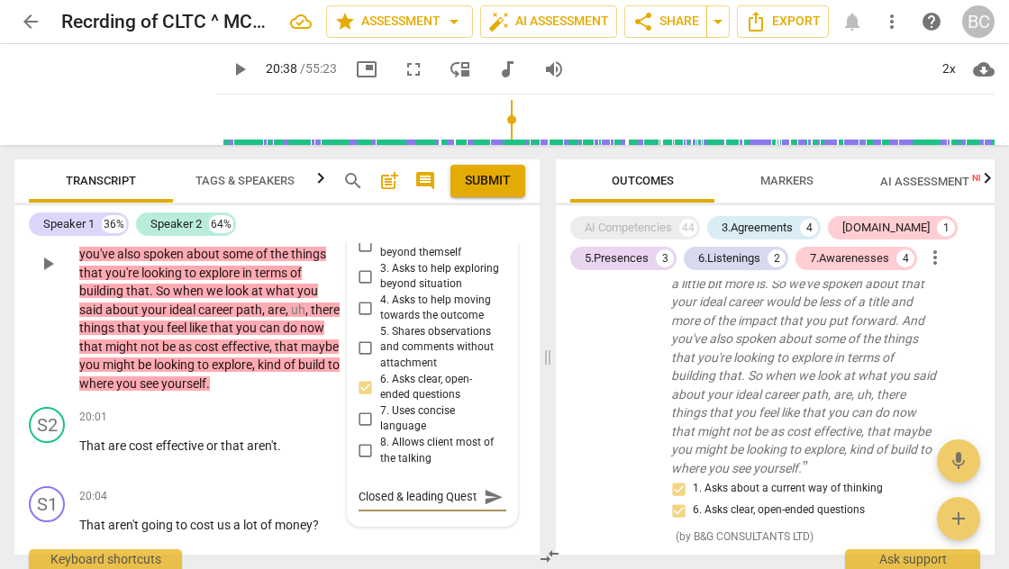
type textarea "Closed & leading Questi"
type textarea "Closed & leading Questio"
type textarea "Closed & leading Question"
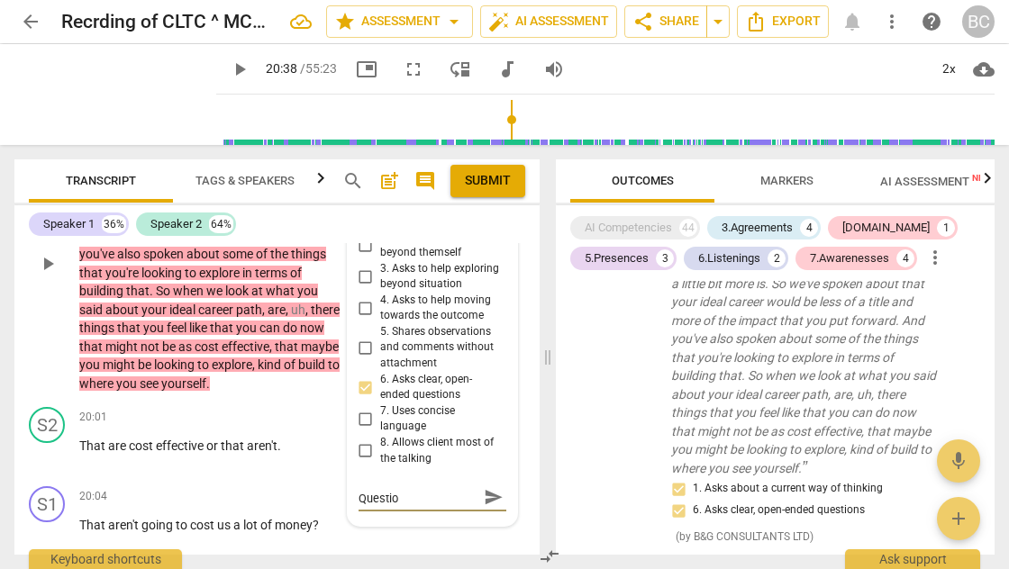
type textarea "Closed & leading Question"
type textarea "Closed & leading Question."
click at [490, 487] on span "send" at bounding box center [494, 497] width 20 height 20
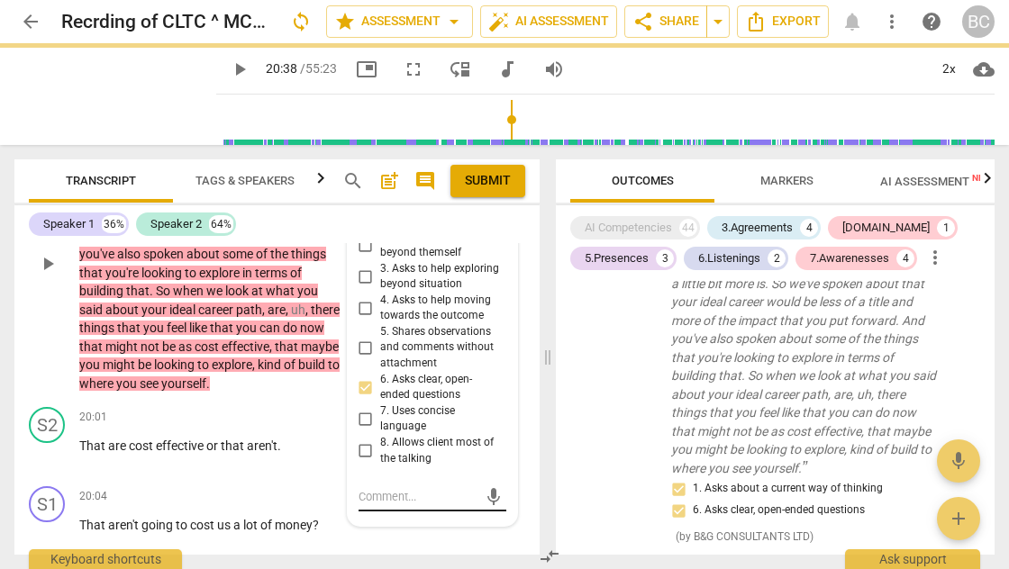
scroll to position [0, 0]
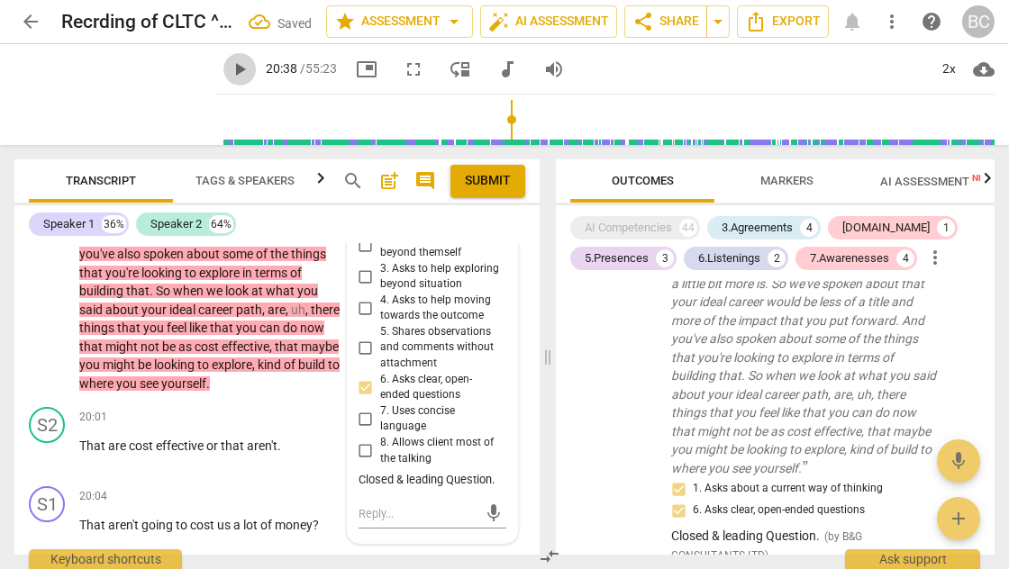
click at [229, 69] on span "play_arrow" at bounding box center [240, 70] width 22 height 22
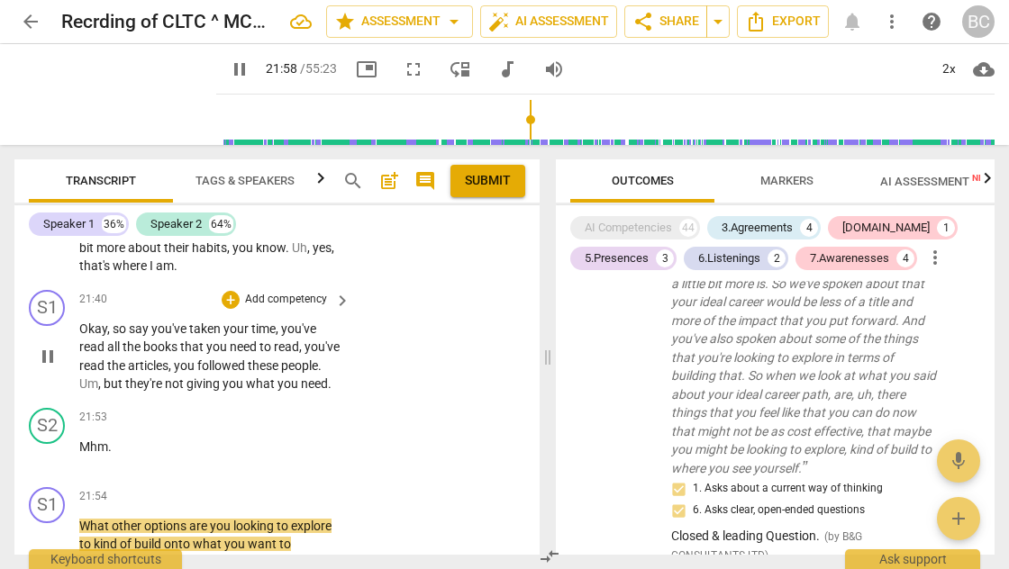
scroll to position [8594, 0]
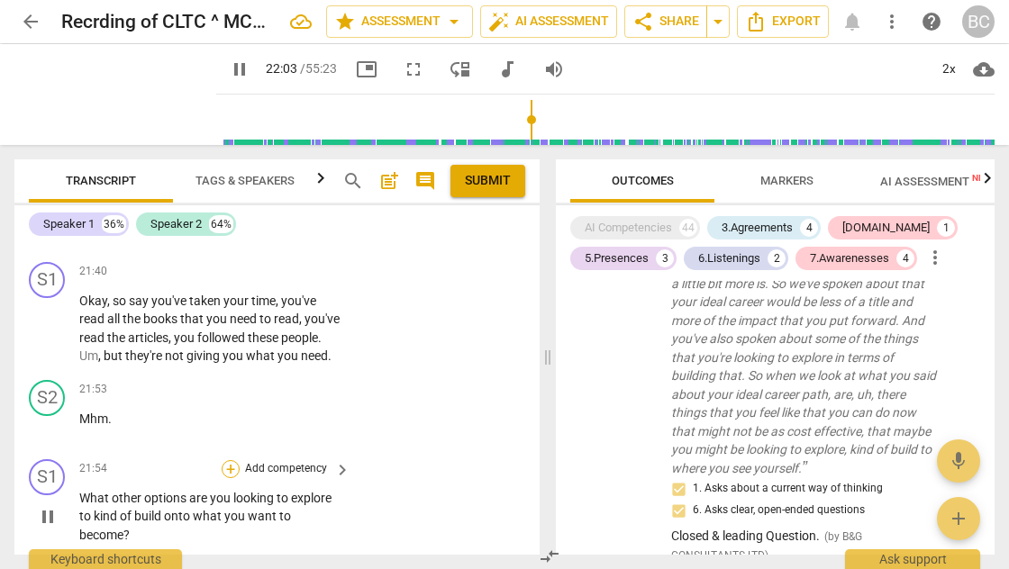
click at [232, 460] on div "+" at bounding box center [231, 469] width 18 height 18
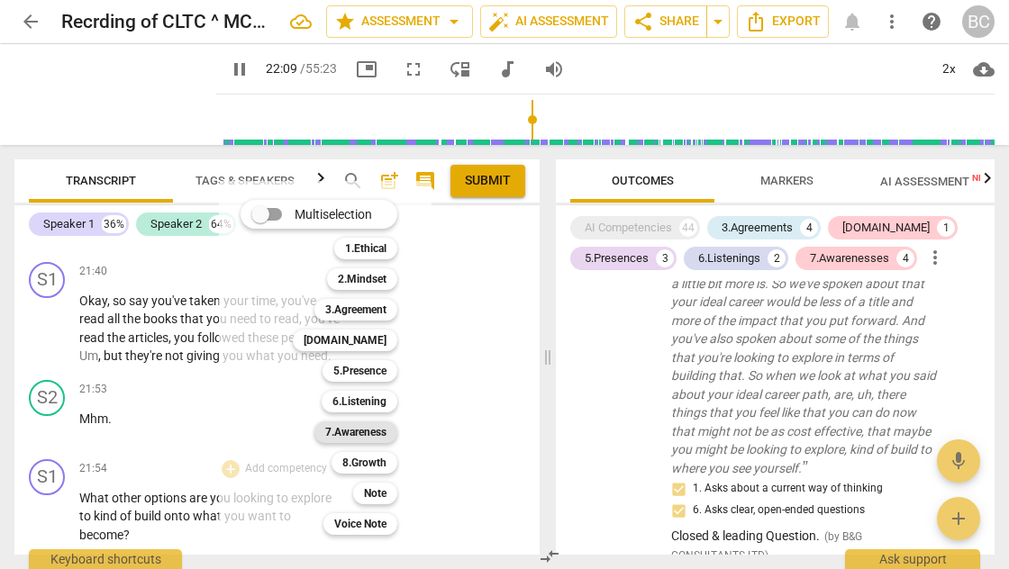
click at [374, 433] on b "7.Awareness" at bounding box center [355, 433] width 61 height 22
type input "1330"
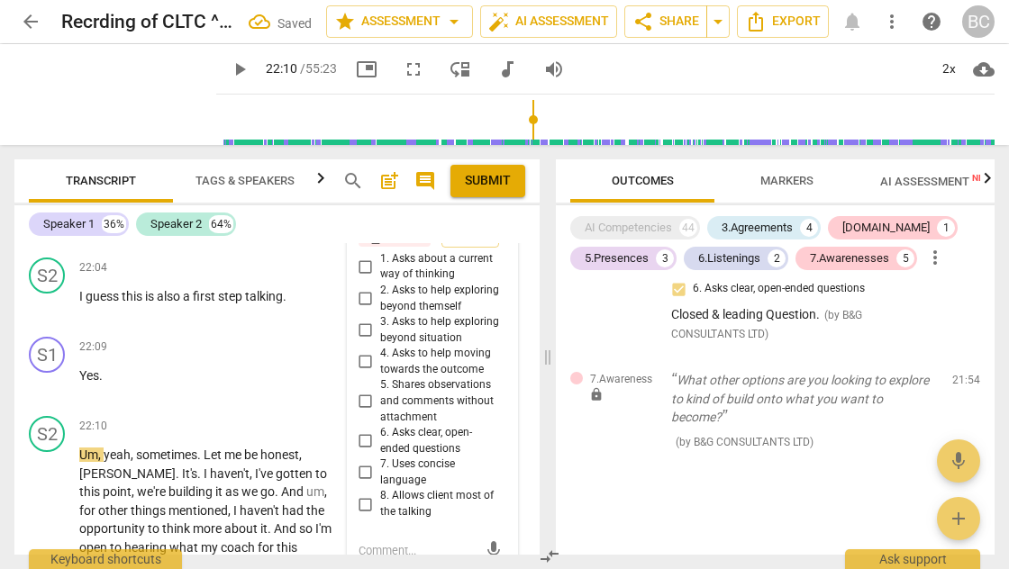
scroll to position [8892, 0]
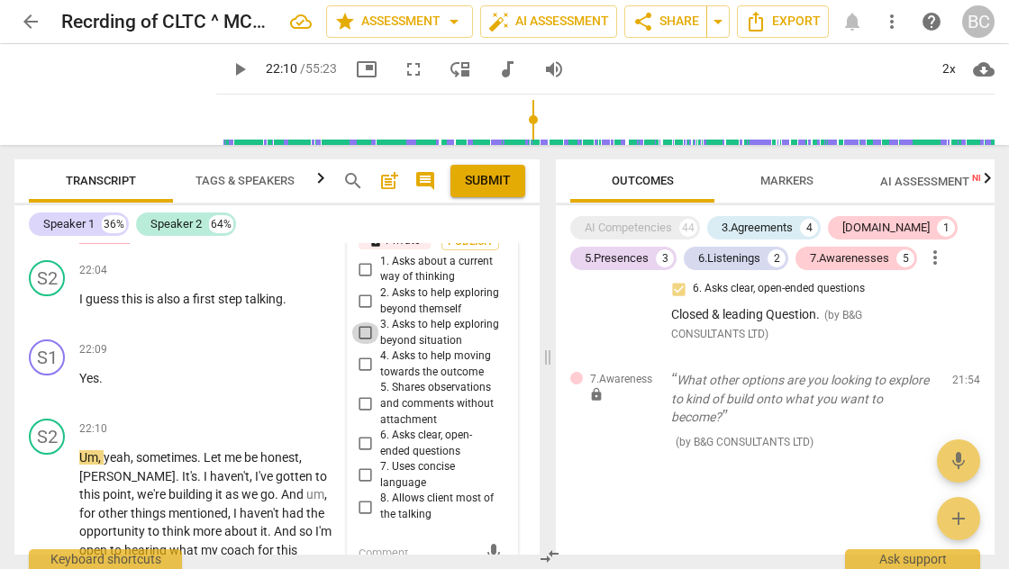
click at [365, 322] on input "3. Asks to help exploring beyond situation" at bounding box center [365, 333] width 29 height 22
checkbox input "true"
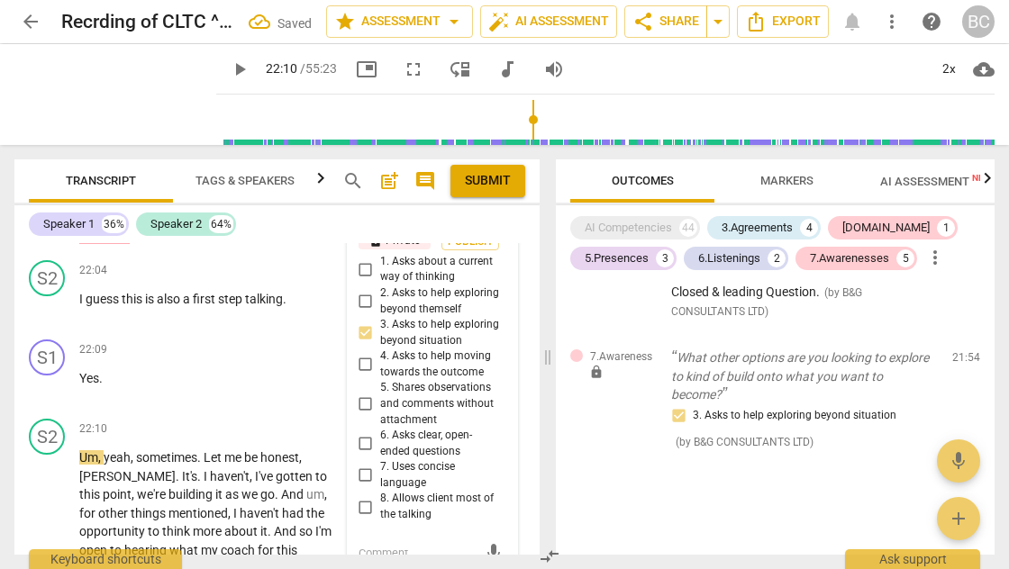
click at [229, 68] on span "play_arrow" at bounding box center [240, 70] width 22 height 22
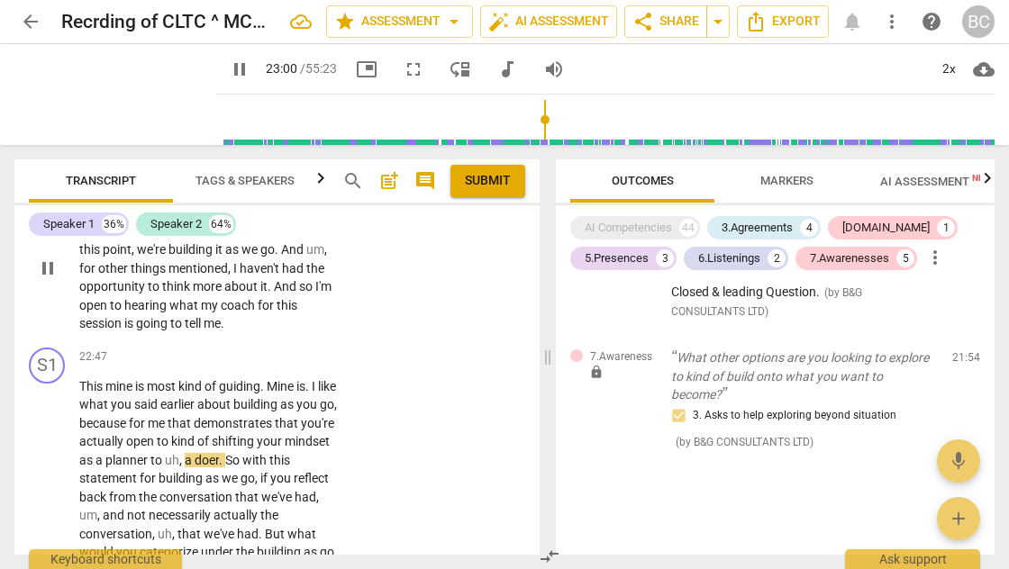
scroll to position [9140, 0]
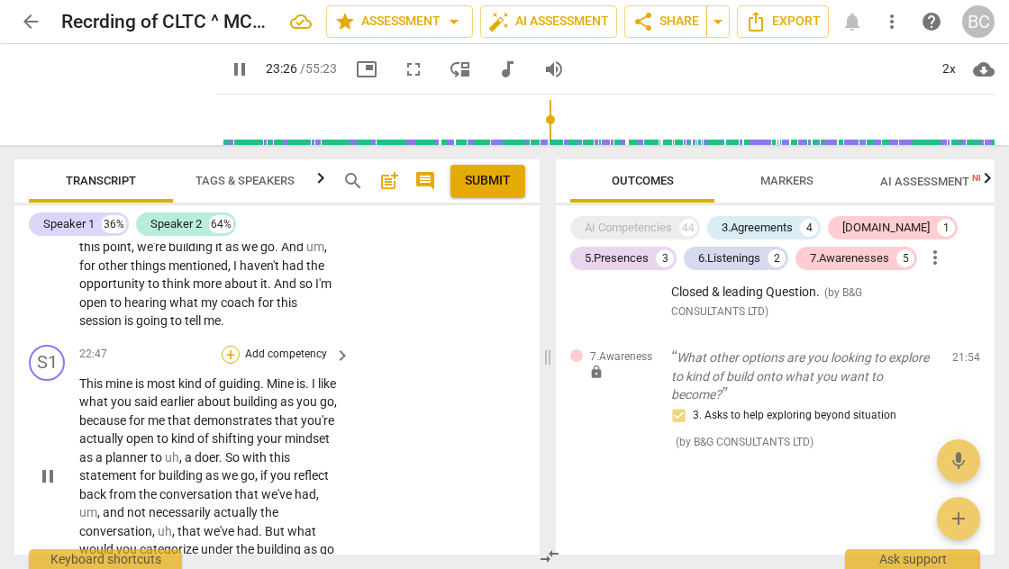
click at [230, 346] on div "+" at bounding box center [231, 355] width 18 height 18
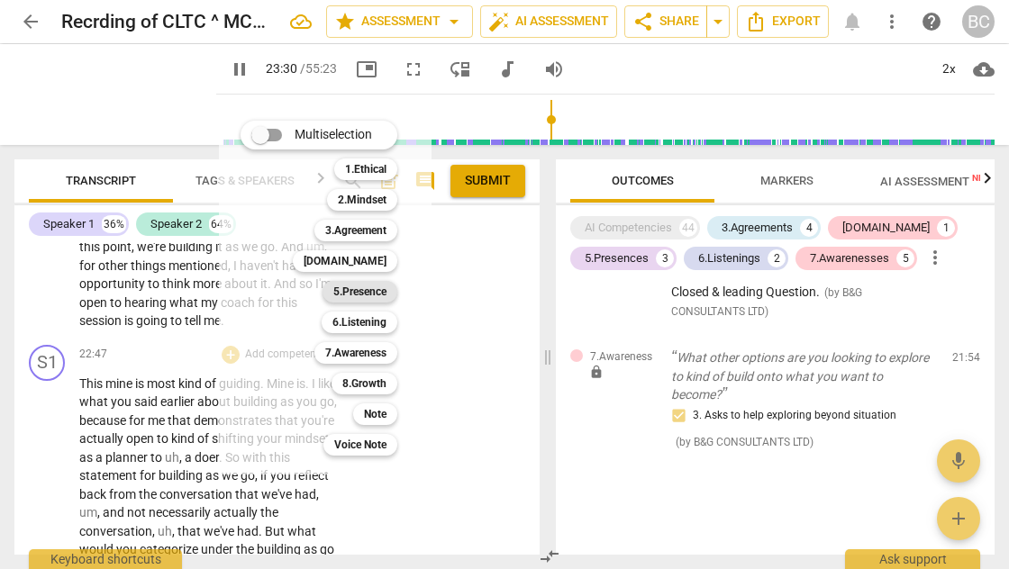
click at [359, 290] on b "5.Presence" at bounding box center [359, 292] width 53 height 22
type input "1411"
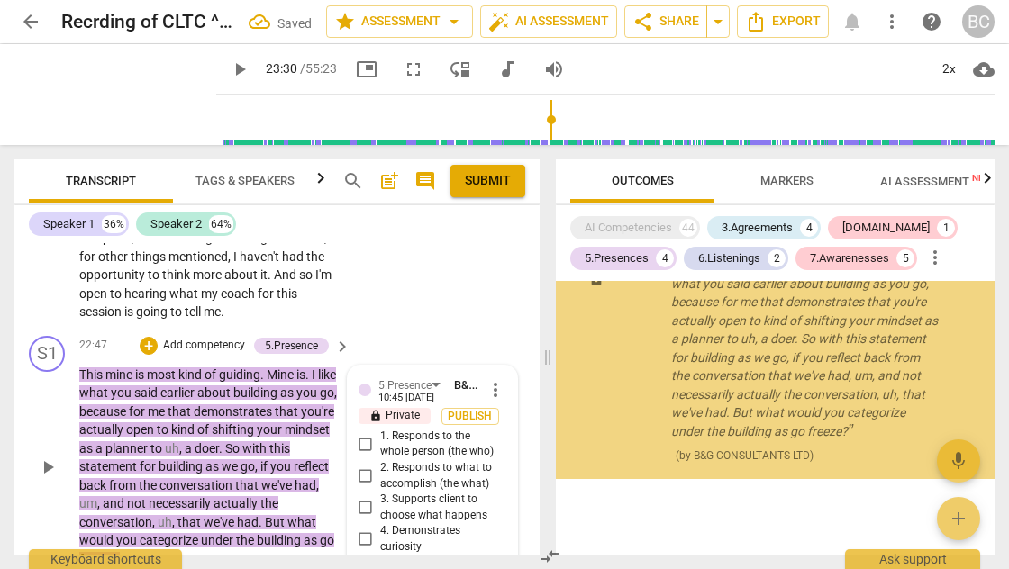
scroll to position [3239, 0]
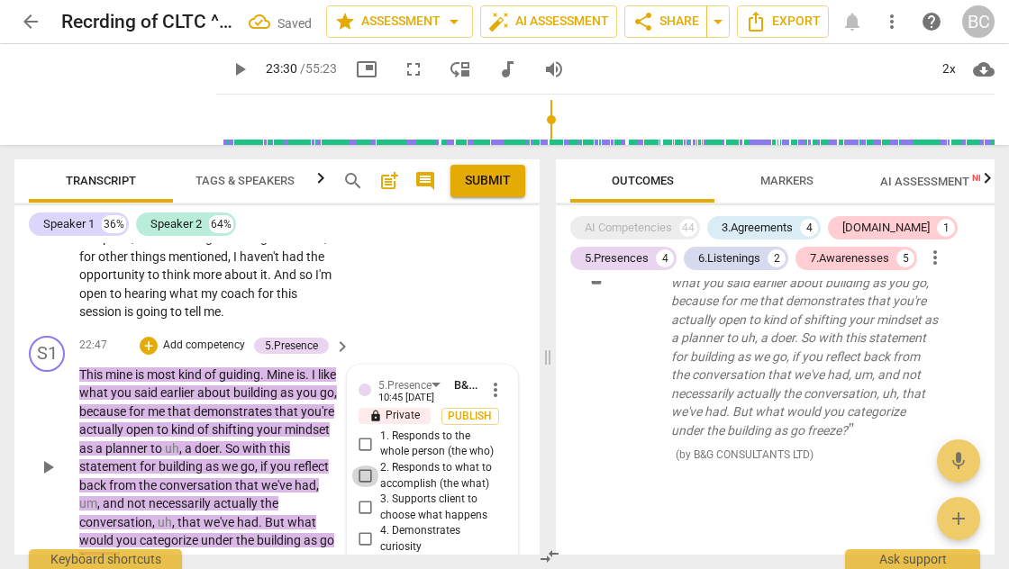
click at [360, 466] on input "2. Responds to what to accomplish (the what)" at bounding box center [365, 477] width 29 height 22
checkbox input "true"
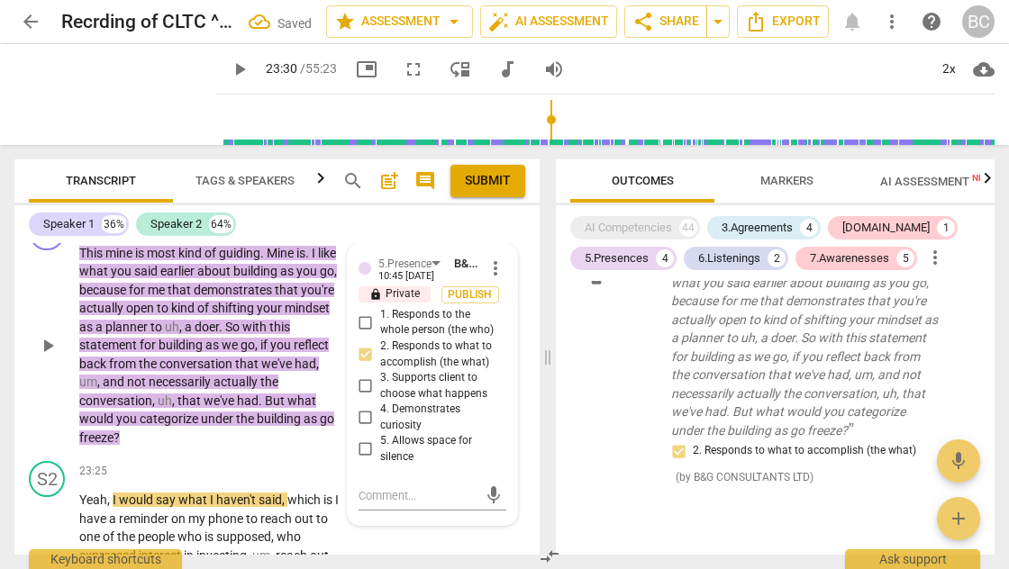
scroll to position [9138, 0]
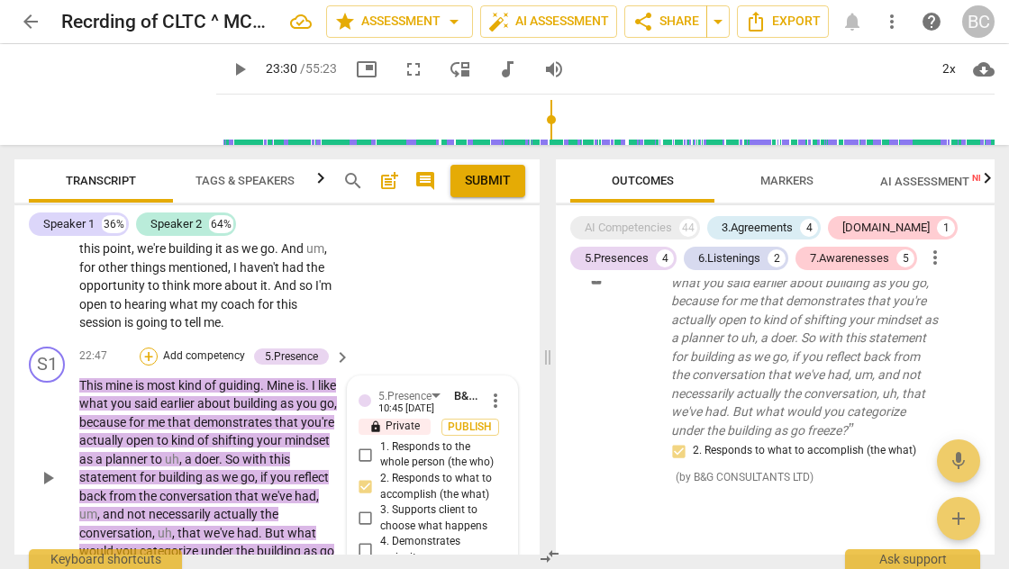
click at [149, 348] on div "+" at bounding box center [149, 357] width 18 height 18
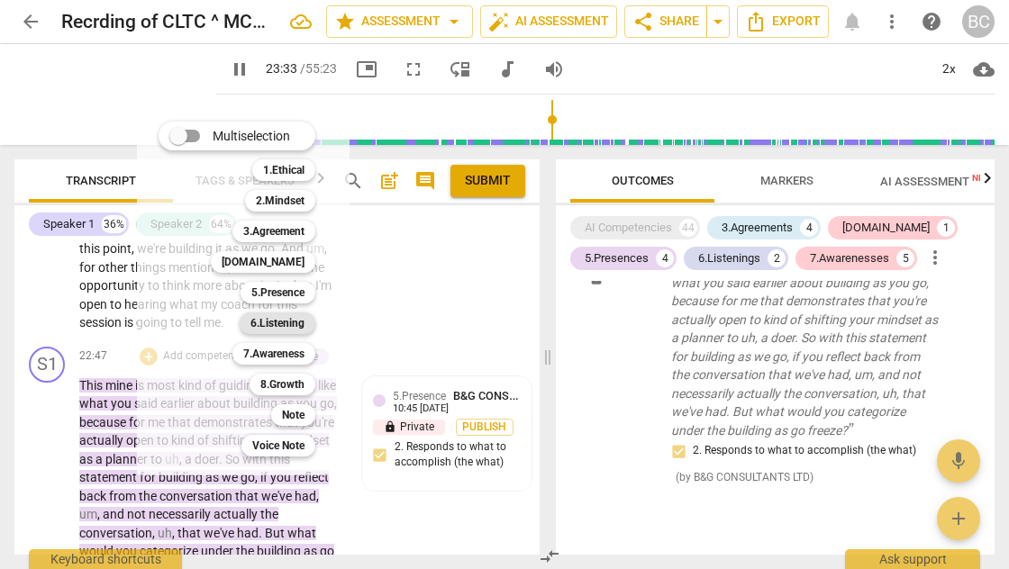
click at [276, 324] on b "6.Listening" at bounding box center [277, 324] width 54 height 22
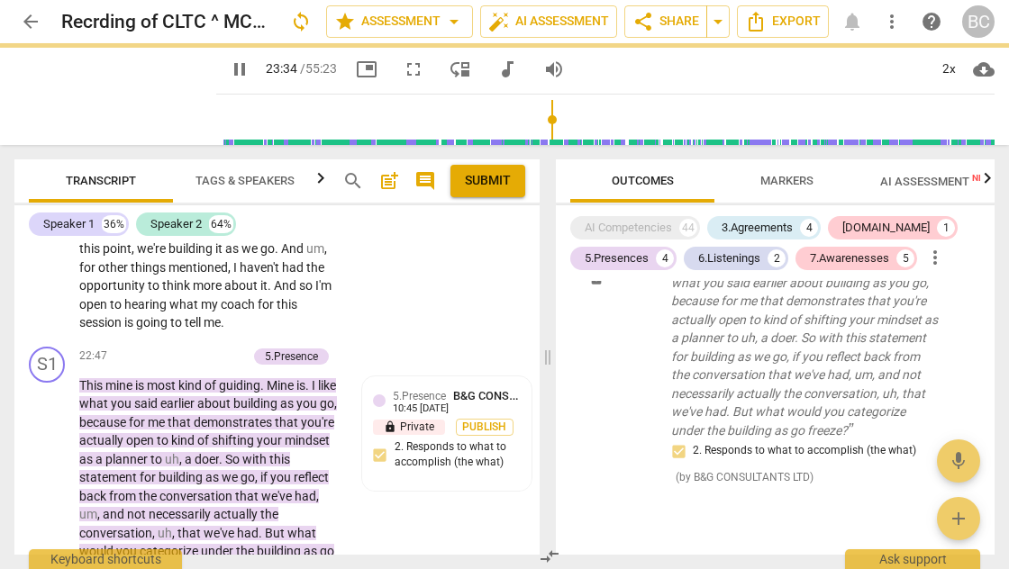
type input "1415"
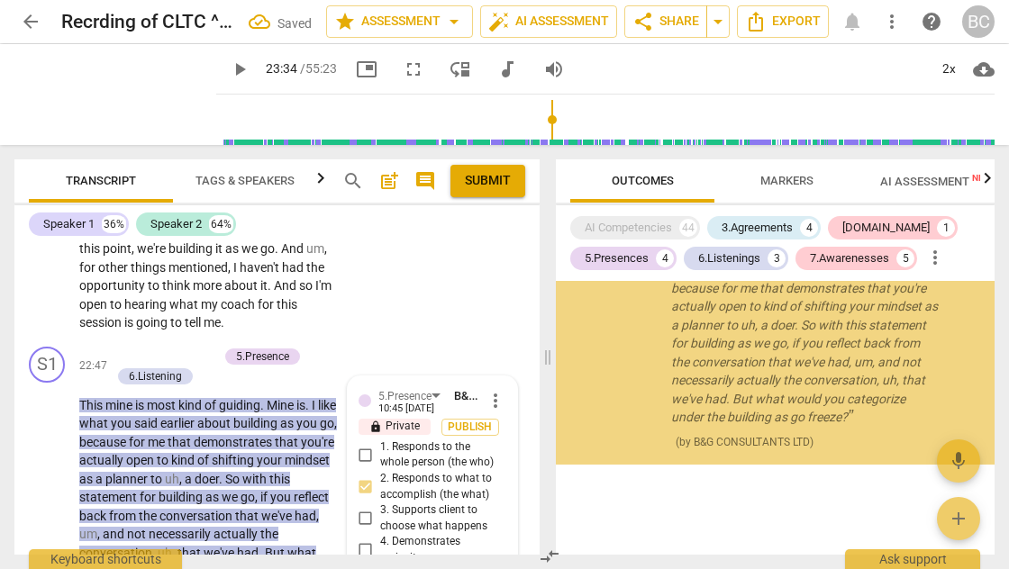
scroll to position [9149, 0]
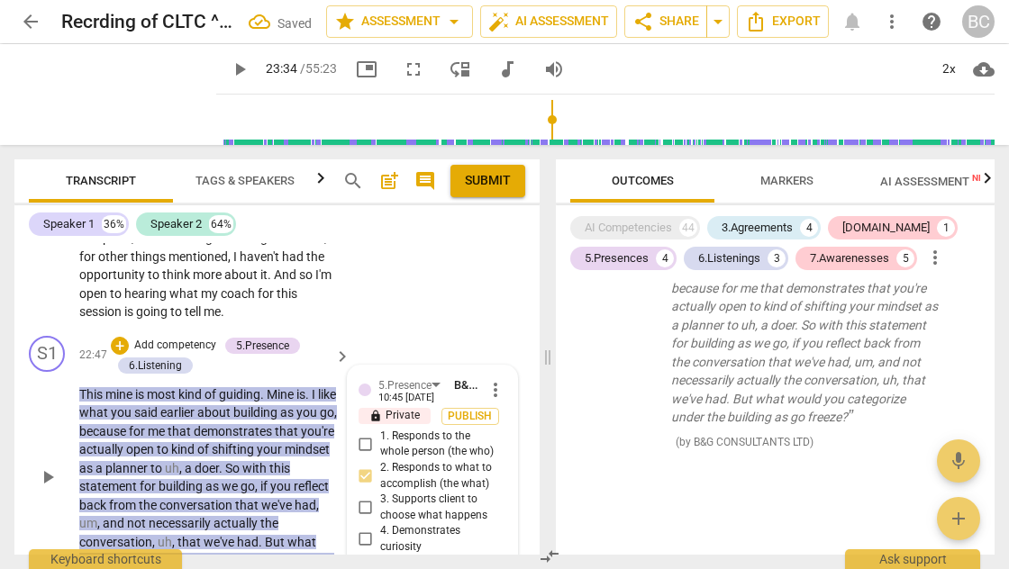
click at [438, 460] on span "2. Responds to what to accomplish (the what)" at bounding box center [439, 476] width 119 height 32
click at [380, 466] on input "2. Responds to what to accomplish (the what)" at bounding box center [365, 477] width 29 height 22
checkbox input "true"
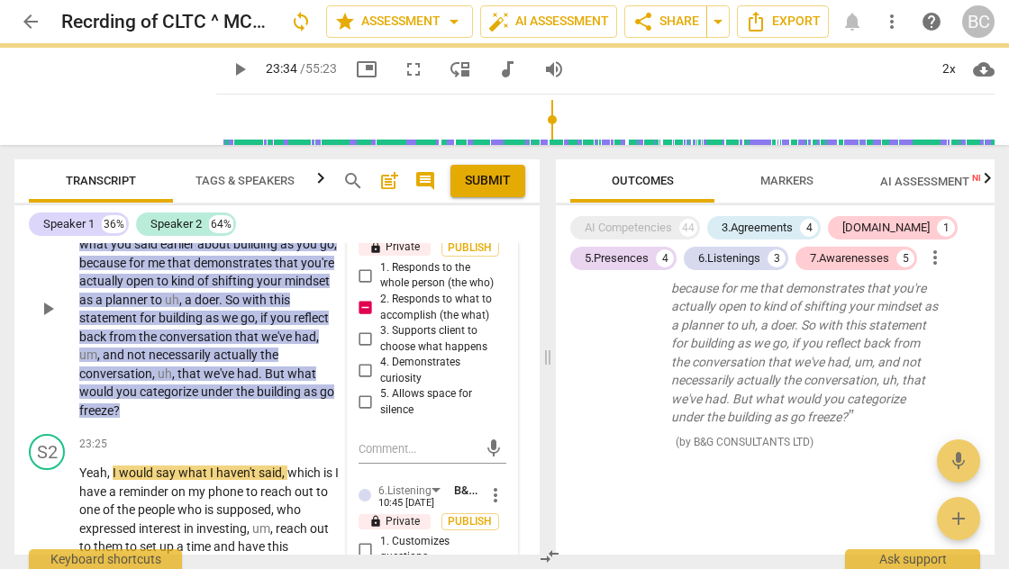
click at [364, 539] on input "1. Customizes questions" at bounding box center [365, 550] width 29 height 22
checkbox input "true"
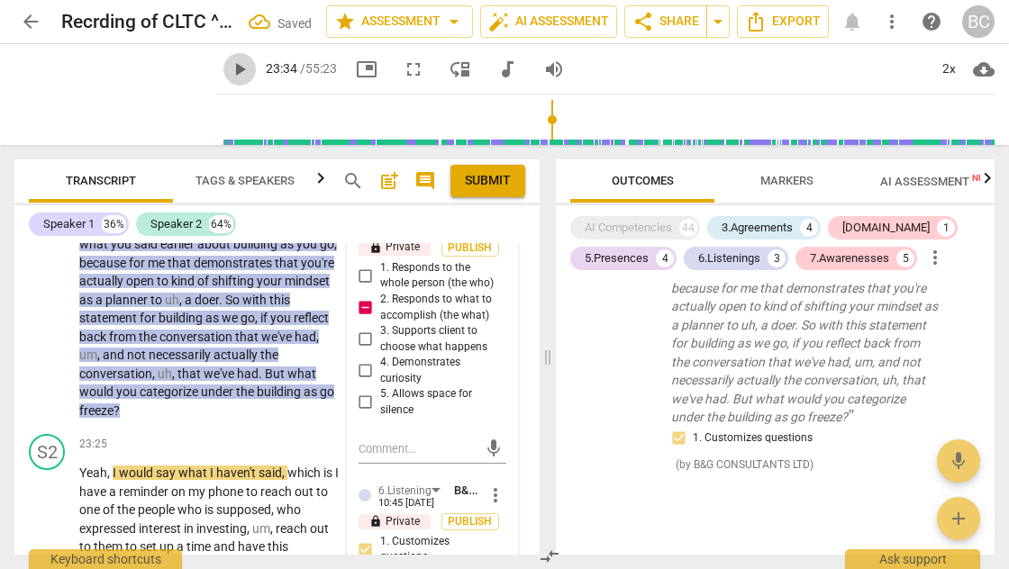
click at [229, 66] on span "play_arrow" at bounding box center [240, 70] width 22 height 22
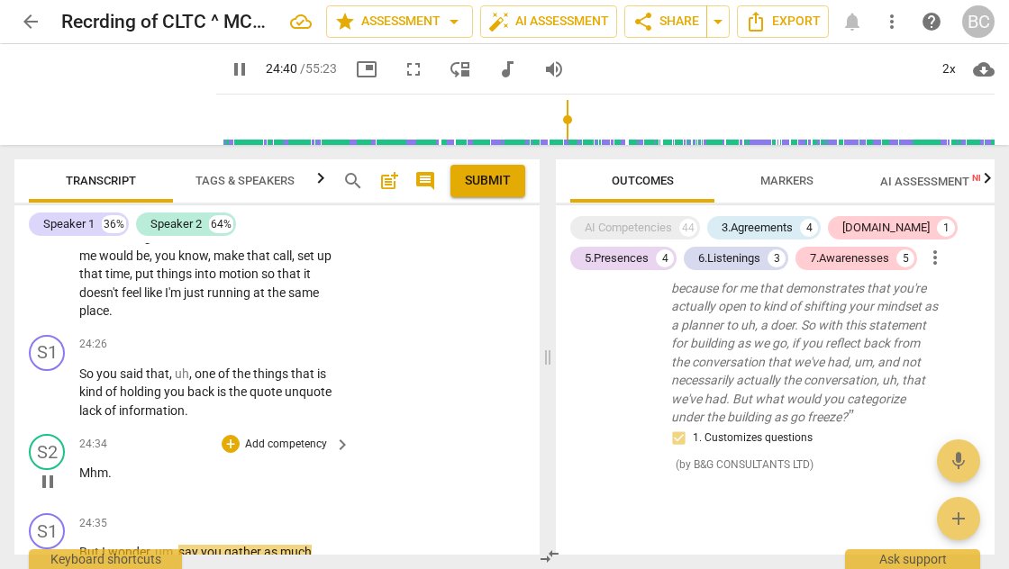
scroll to position [9753, 0]
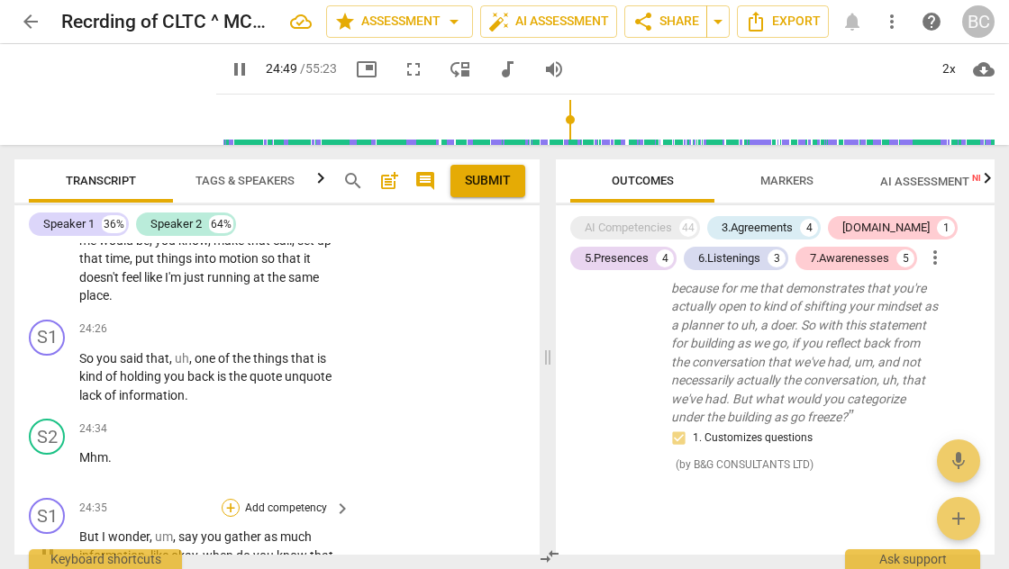
click at [232, 499] on div "+" at bounding box center [231, 508] width 18 height 18
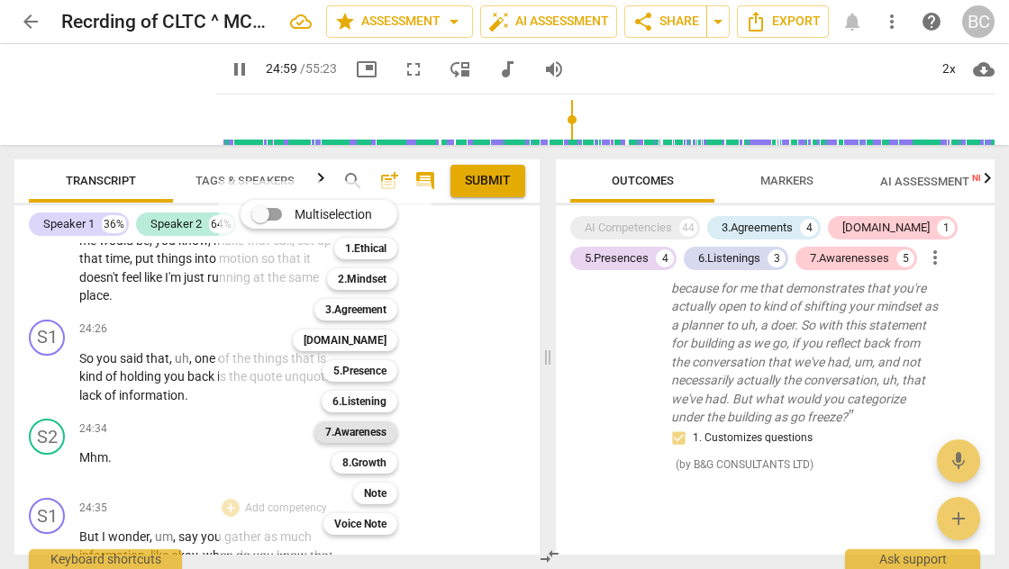
click at [375, 431] on b "7.Awareness" at bounding box center [355, 433] width 61 height 22
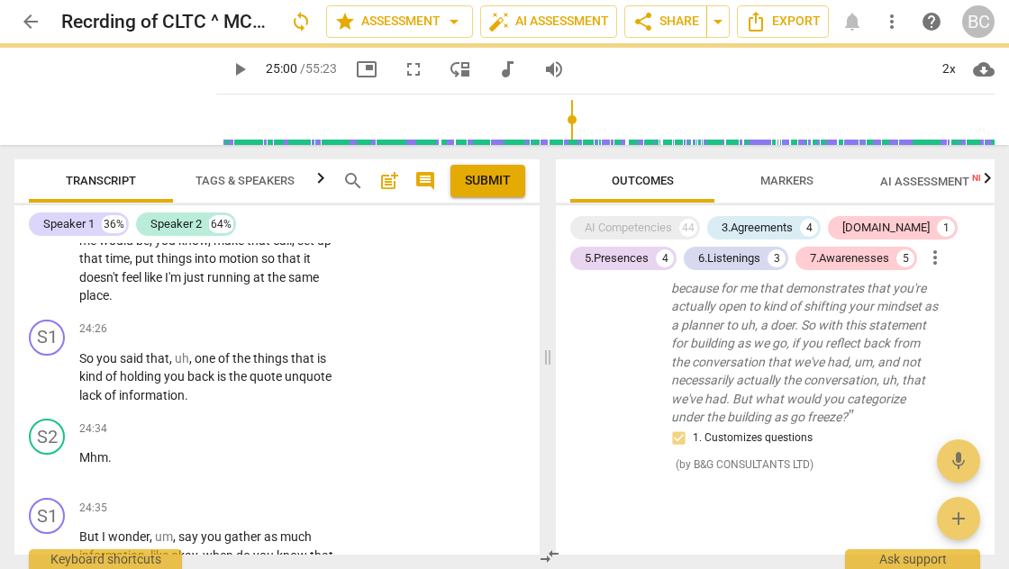
type input "1501"
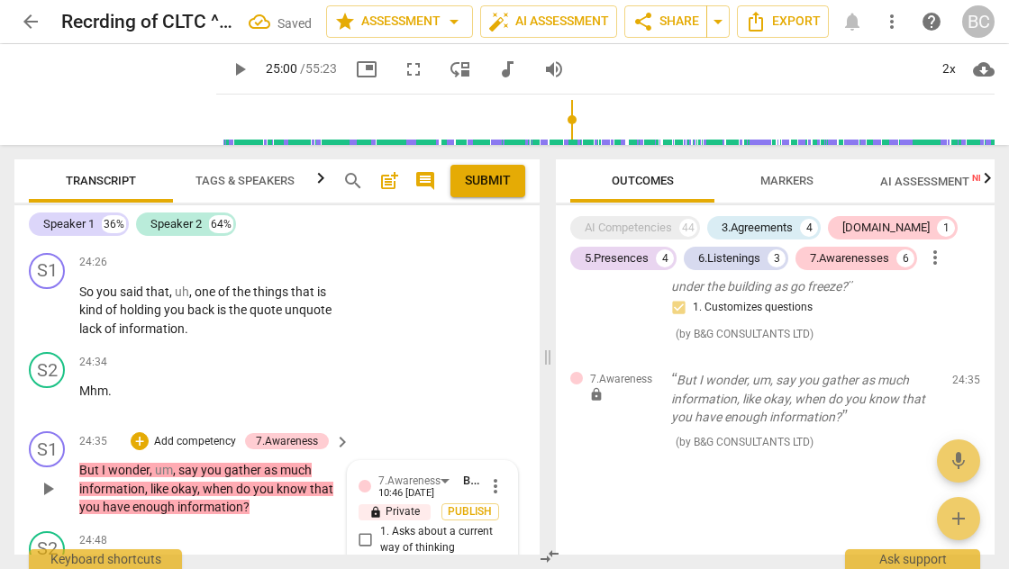
scroll to position [9822, 0]
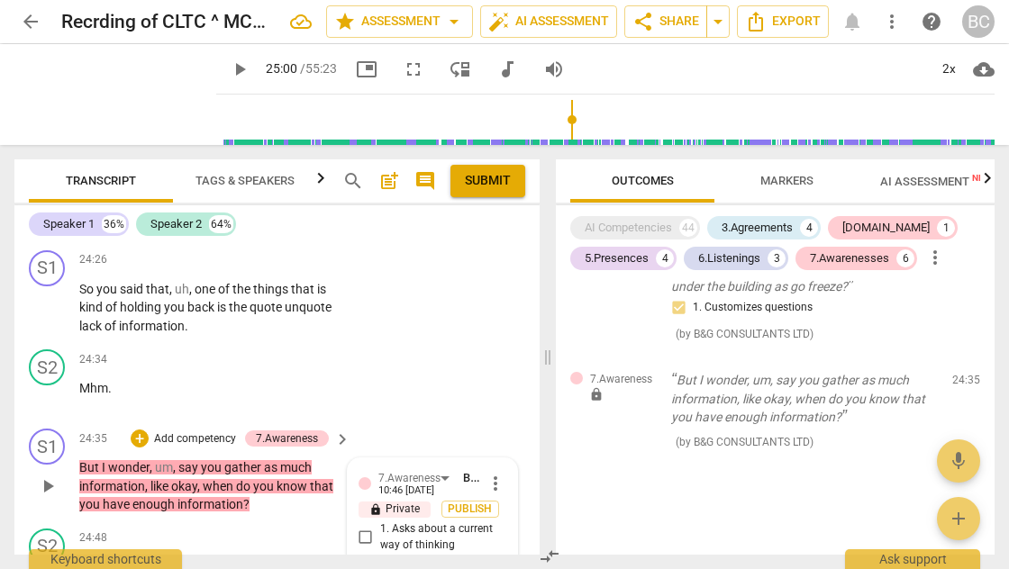
click at [364, 527] on input "1. Asks about a current way of thinking" at bounding box center [365, 538] width 29 height 22
checkbox input "true"
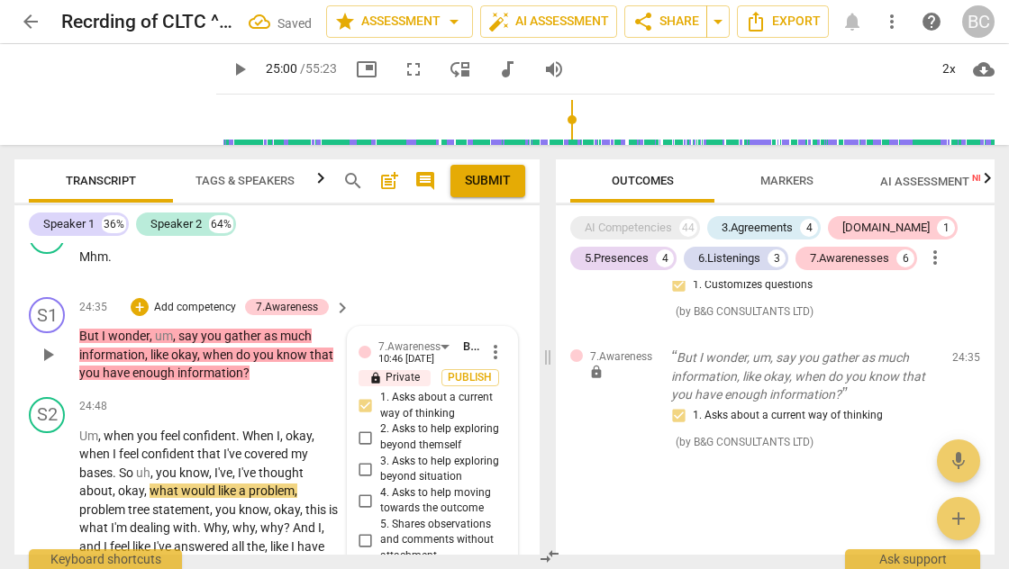
scroll to position [9957, 0]
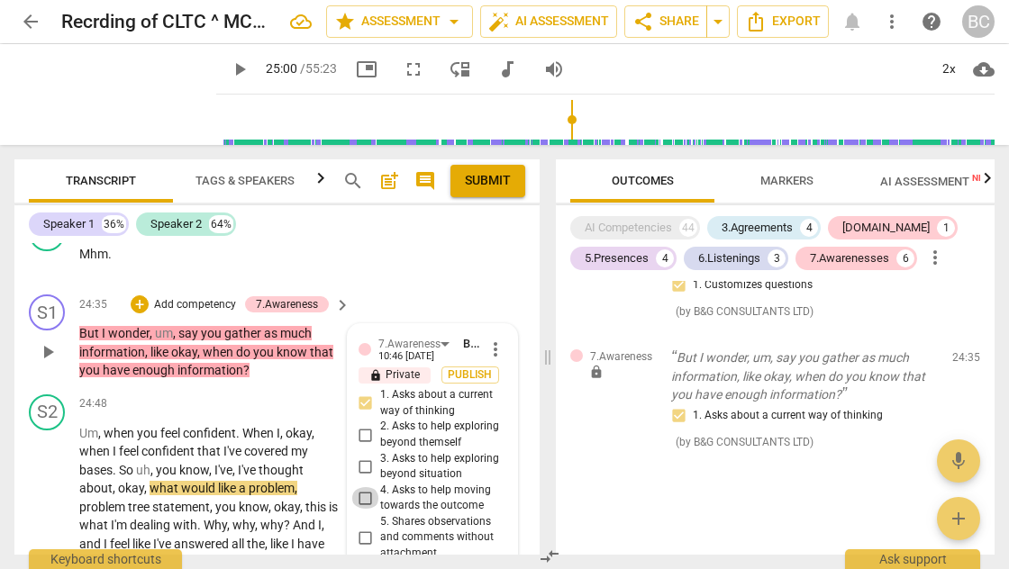
click at [364, 487] on input "4. Asks to help moving towards the outcome" at bounding box center [365, 498] width 29 height 22
checkbox input "true"
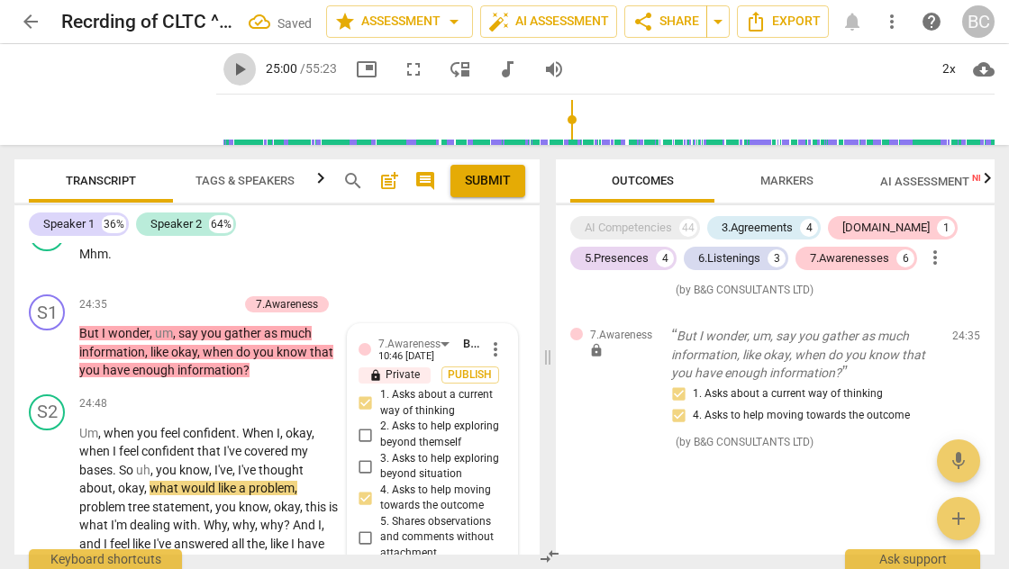
click at [229, 69] on span "play_arrow" at bounding box center [240, 70] width 22 height 22
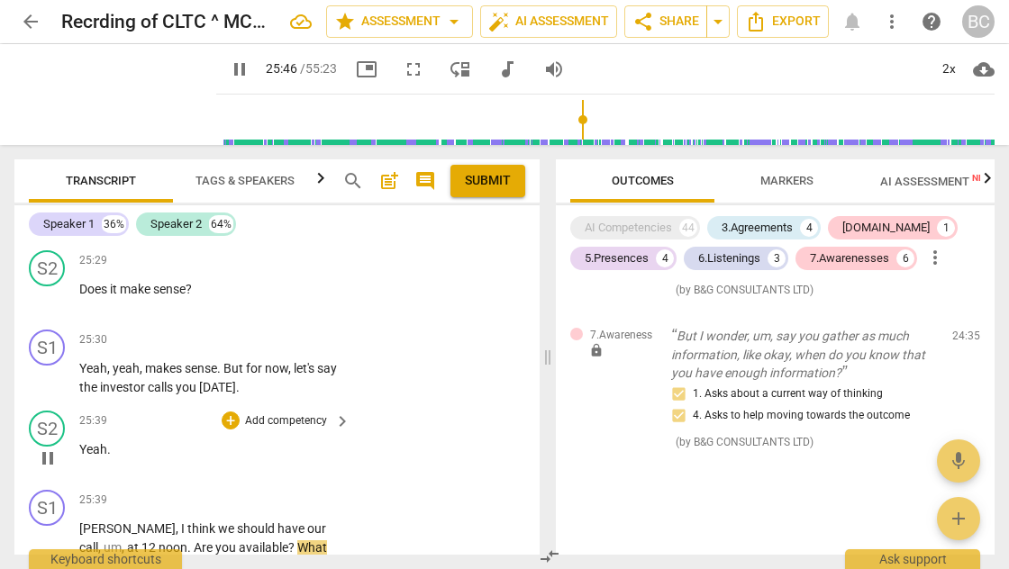
scroll to position [10490, 0]
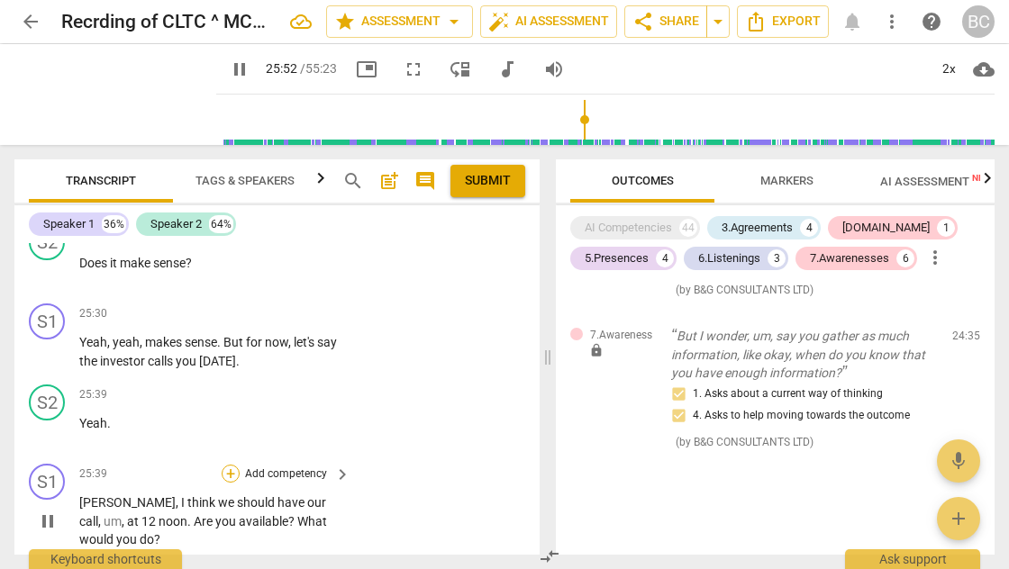
click at [232, 465] on div "+" at bounding box center [231, 474] width 18 height 18
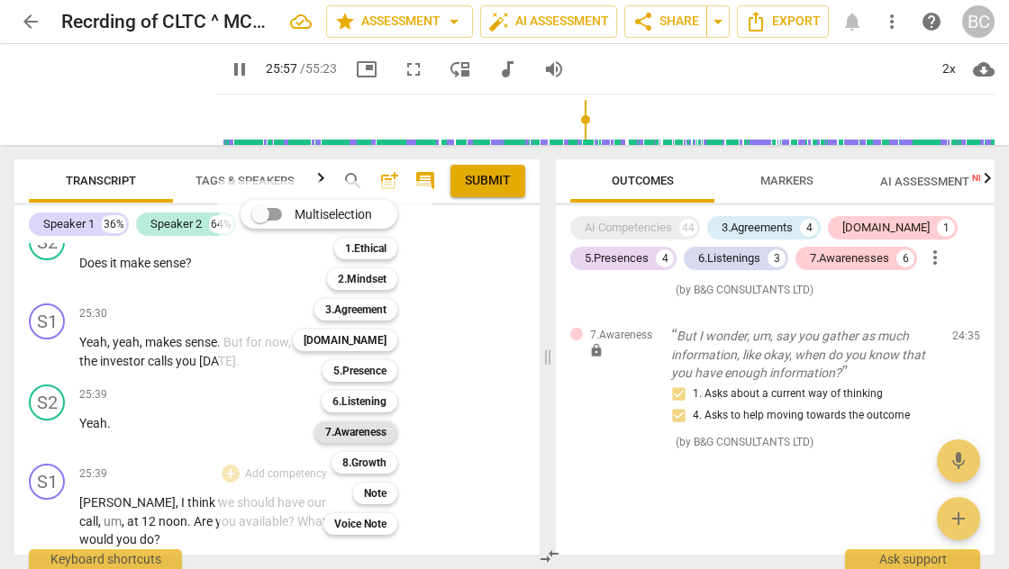
click at [345, 433] on b "7.Awareness" at bounding box center [355, 433] width 61 height 22
type input "1558"
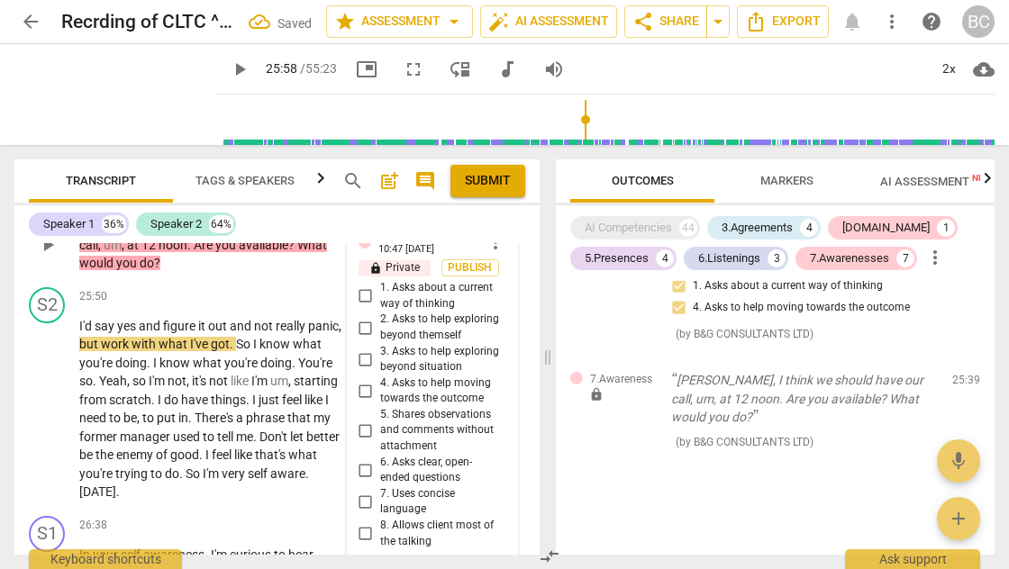
scroll to position [10485, 0]
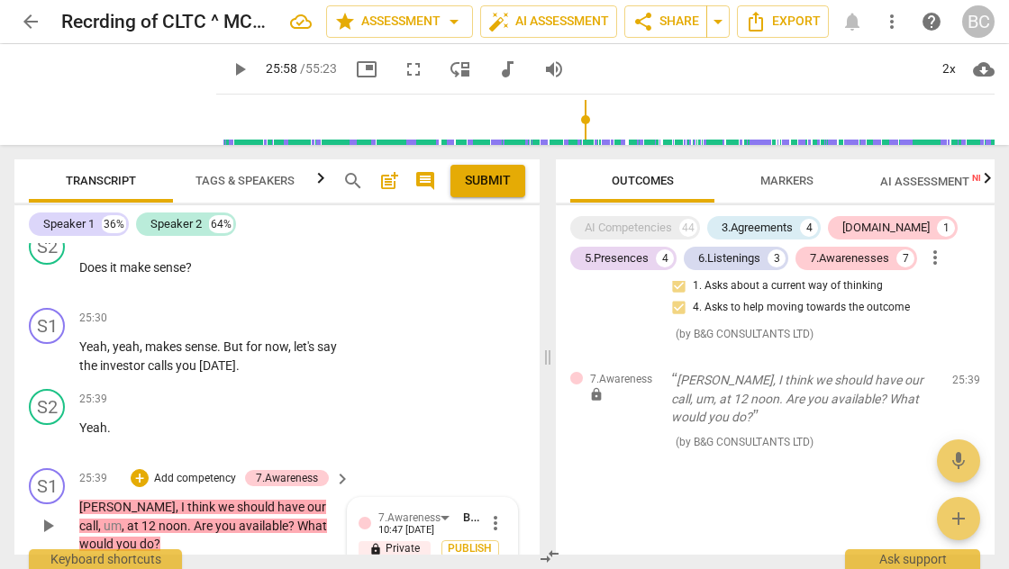
click at [360, 567] on input "1. Asks about a current way of thinking" at bounding box center [365, 578] width 29 height 22
checkbox input "true"
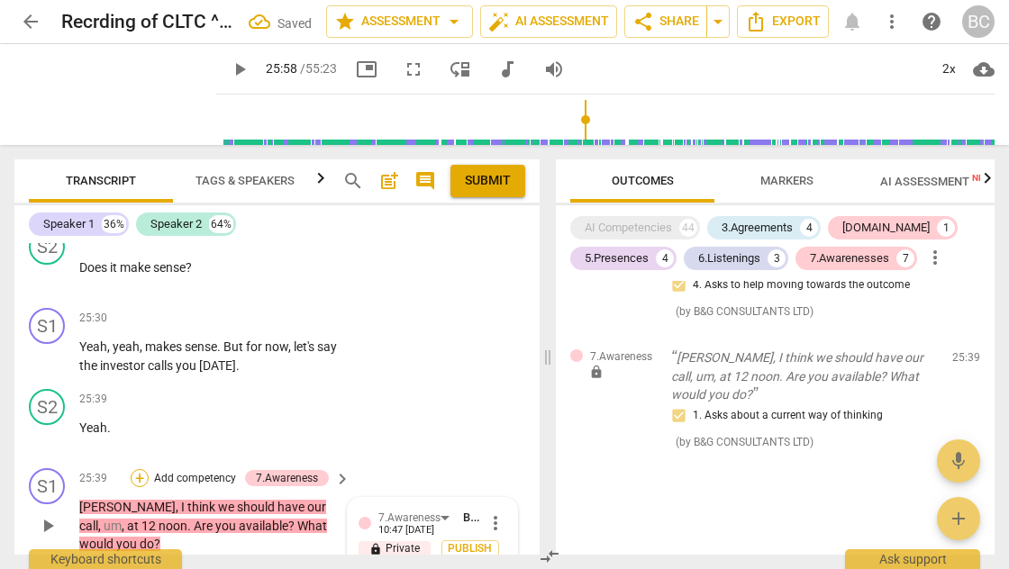
click at [137, 469] on div "+" at bounding box center [140, 478] width 18 height 18
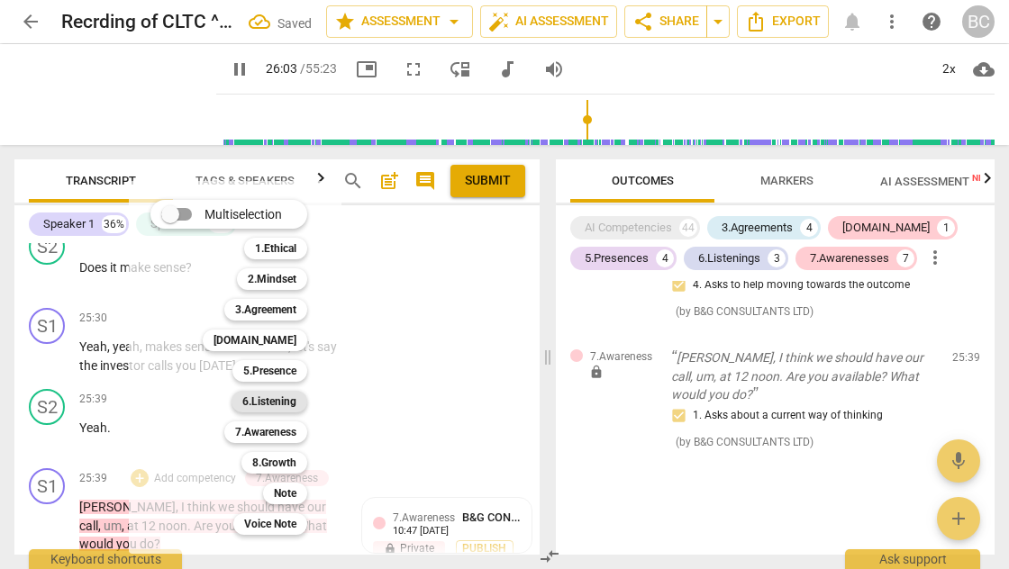
scroll to position [10806, 0]
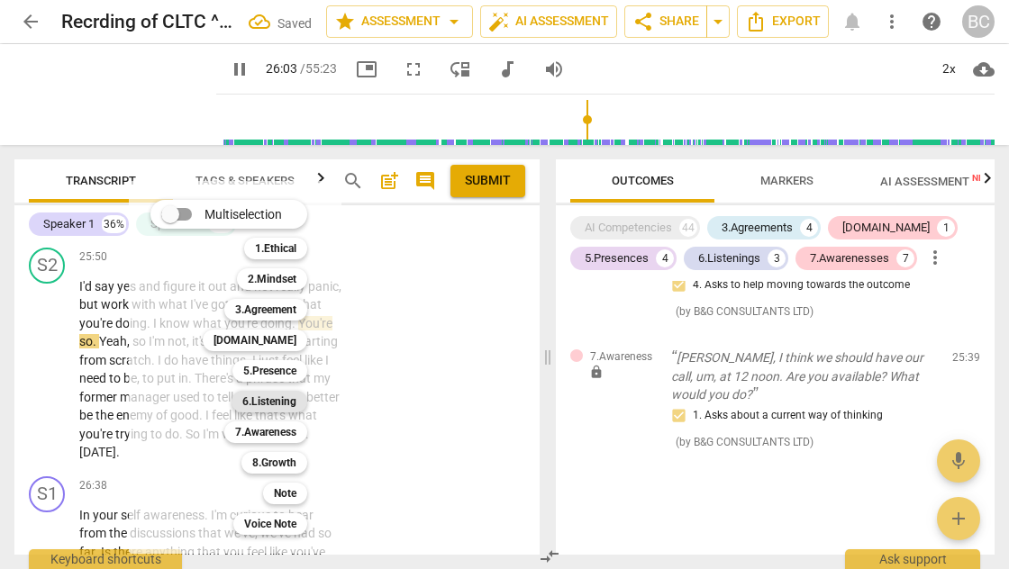
click at [286, 396] on b "6.Listening" at bounding box center [269, 402] width 54 height 22
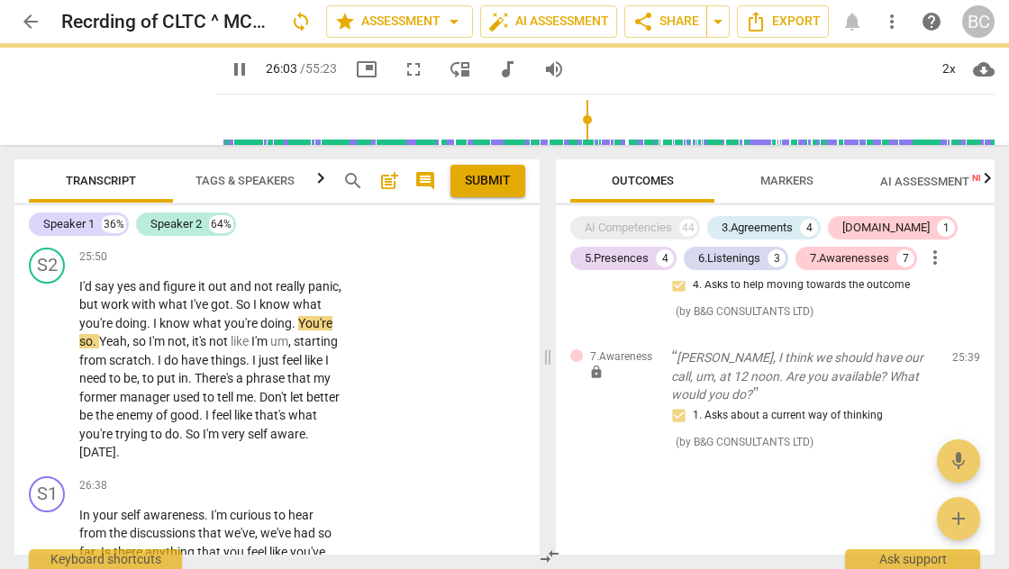
type input "1564"
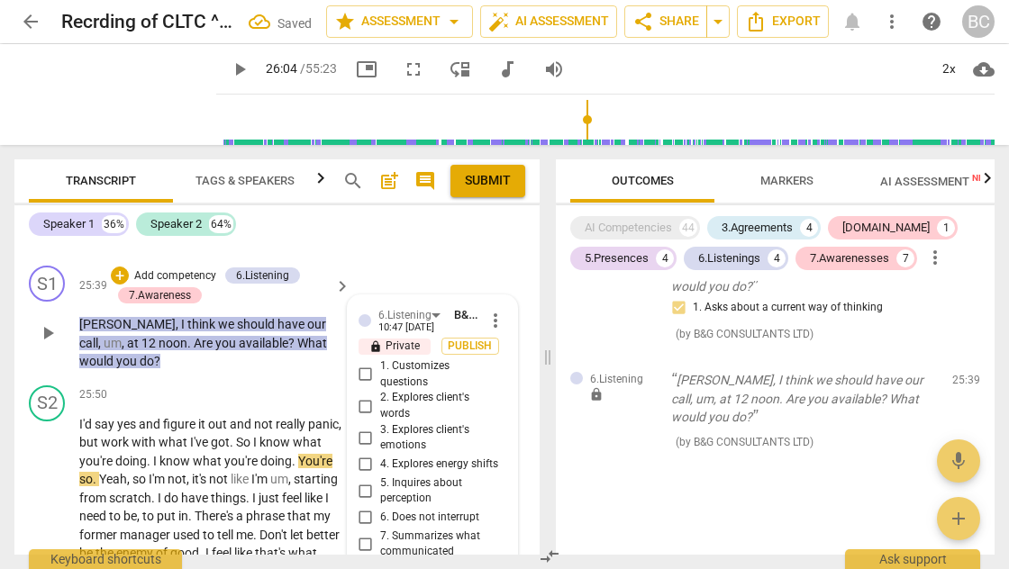
scroll to position [10592, 0]
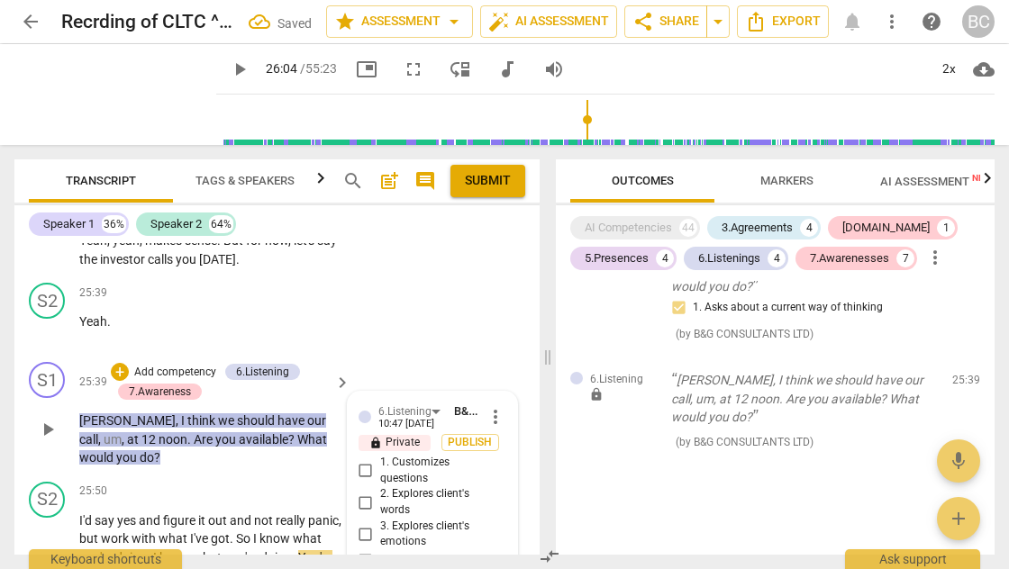
click at [363, 460] on input "1. Customizes questions" at bounding box center [365, 471] width 29 height 22
checkbox input "true"
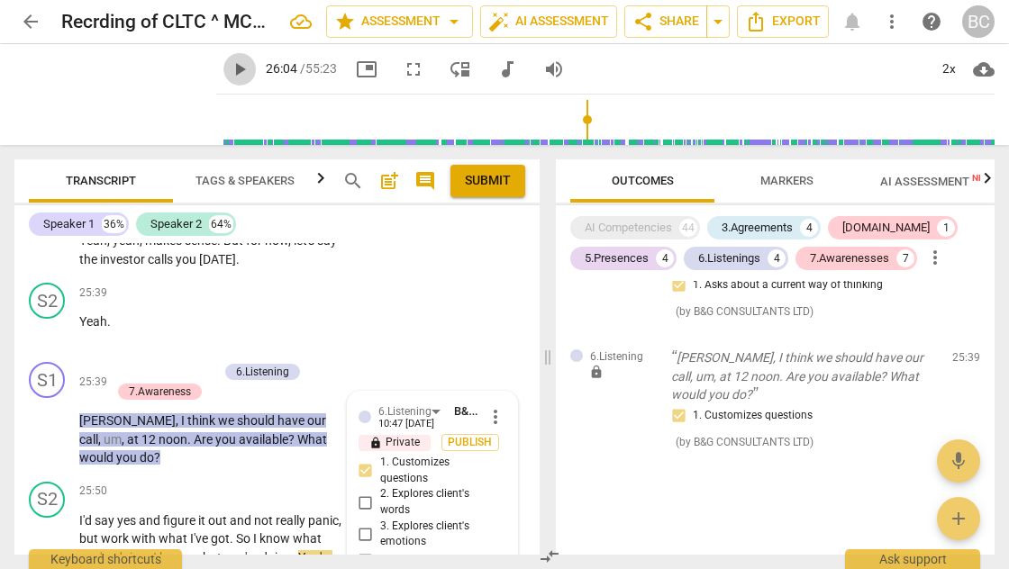
click at [229, 70] on span "play_arrow" at bounding box center [240, 70] width 22 height 22
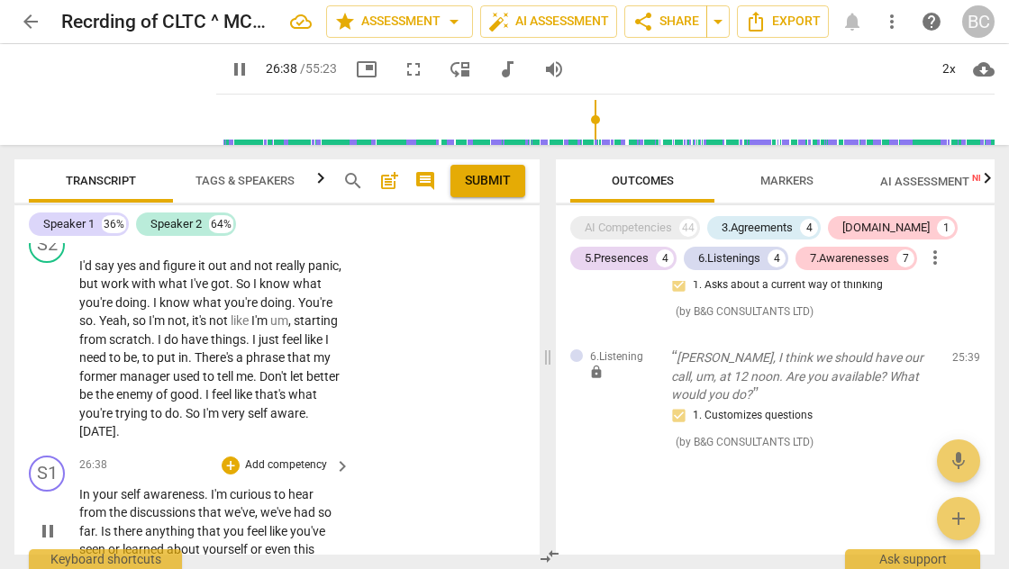
scroll to position [10900, 0]
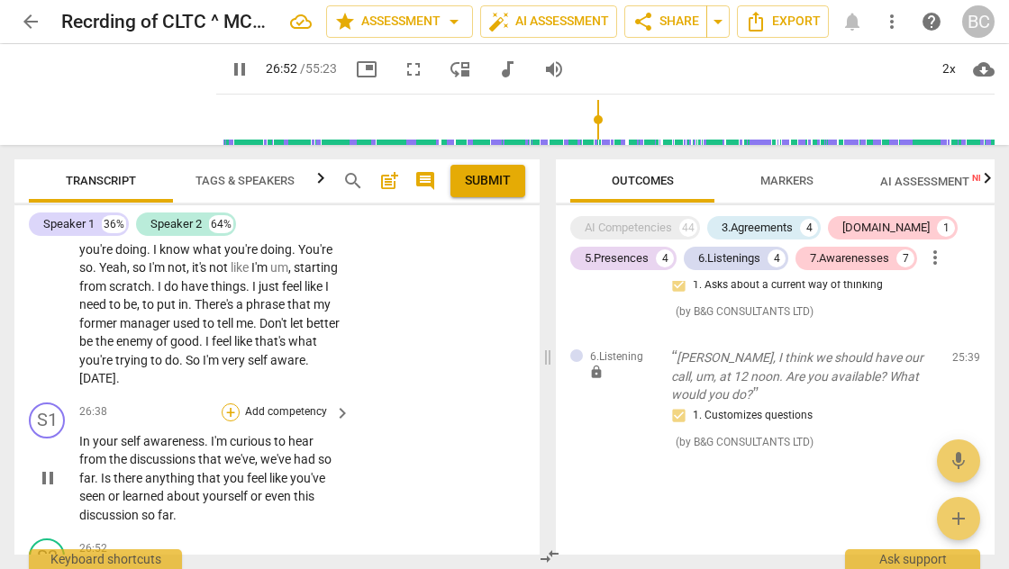
click at [231, 404] on div "+" at bounding box center [231, 413] width 18 height 18
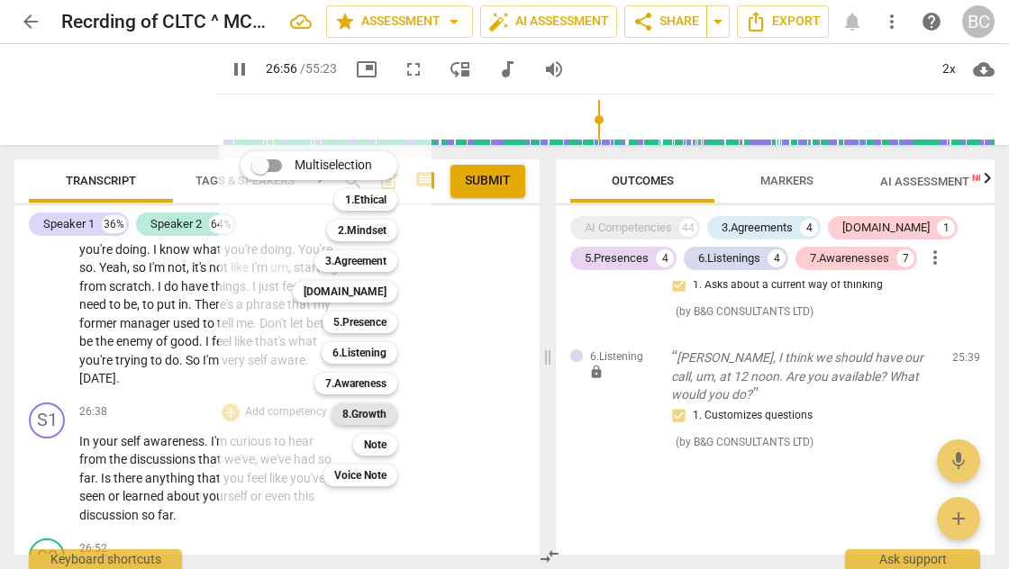
click at [379, 407] on b "8.Growth" at bounding box center [364, 415] width 44 height 22
type input "1617"
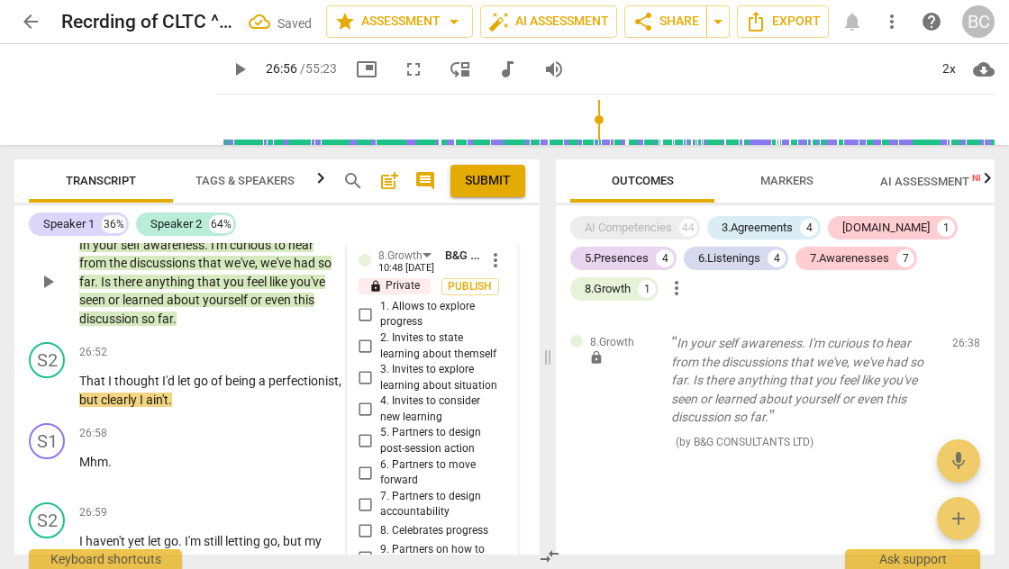
scroll to position [11092, 0]
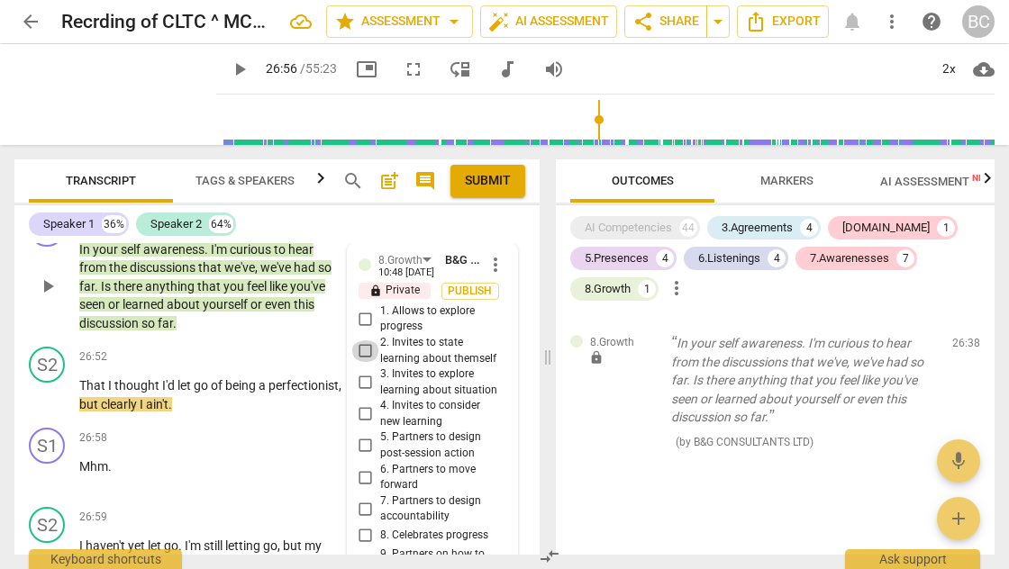
click at [362, 341] on input "2. Invites to state learning about themself" at bounding box center [365, 352] width 29 height 22
checkbox input "true"
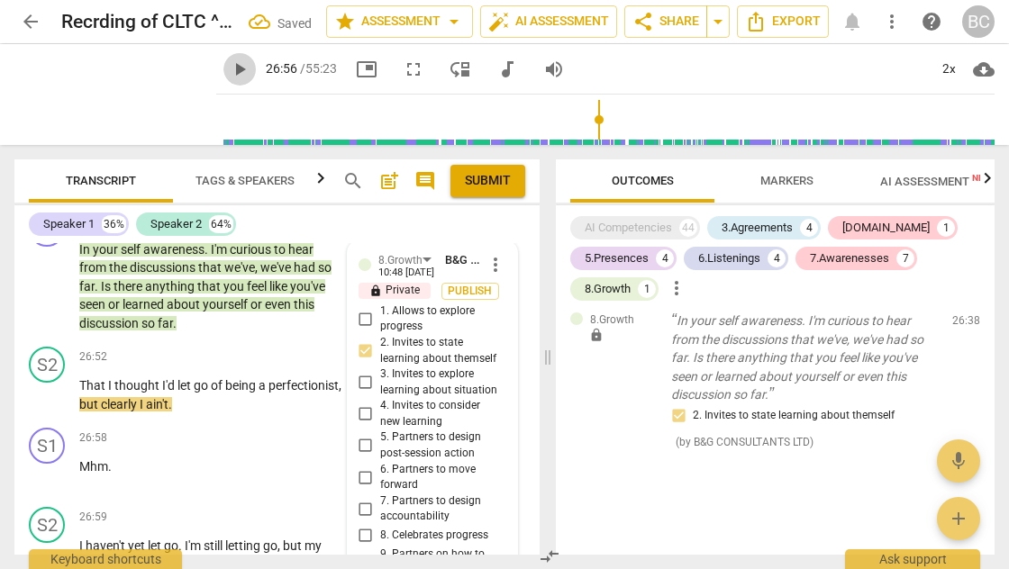
click at [229, 68] on span "play_arrow" at bounding box center [240, 70] width 22 height 22
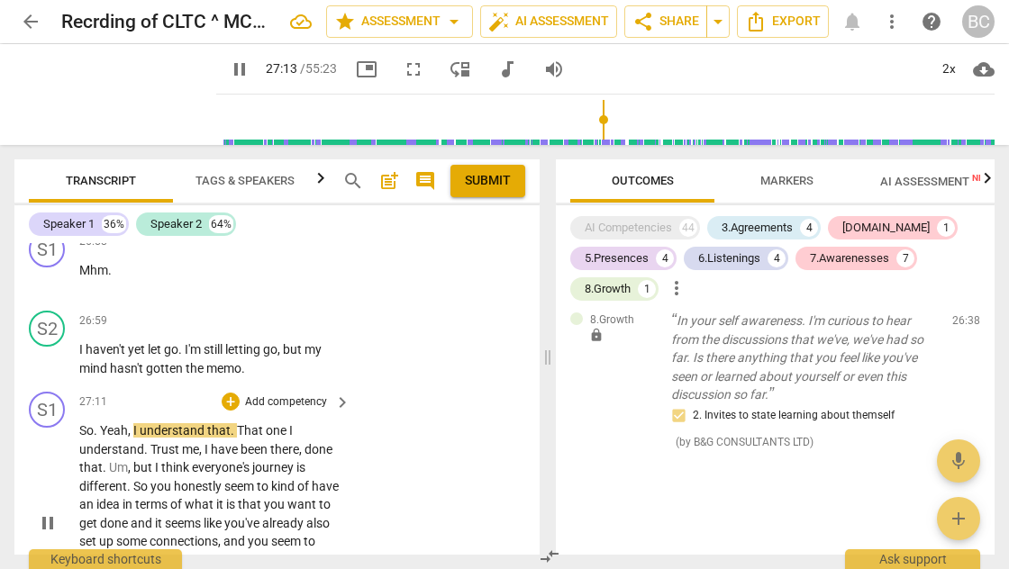
scroll to position [11291, 0]
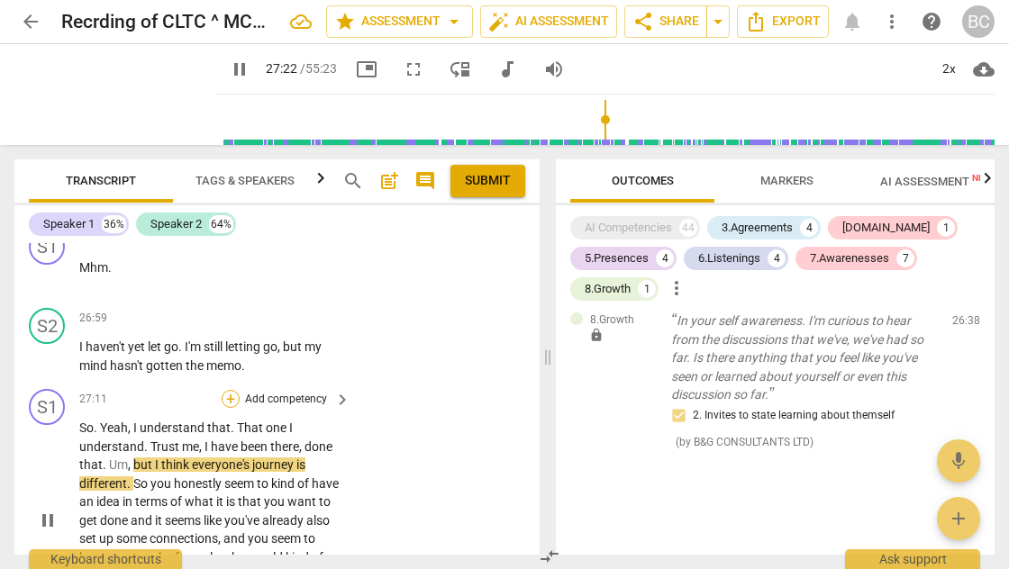
click at [231, 390] on div "+" at bounding box center [231, 399] width 18 height 18
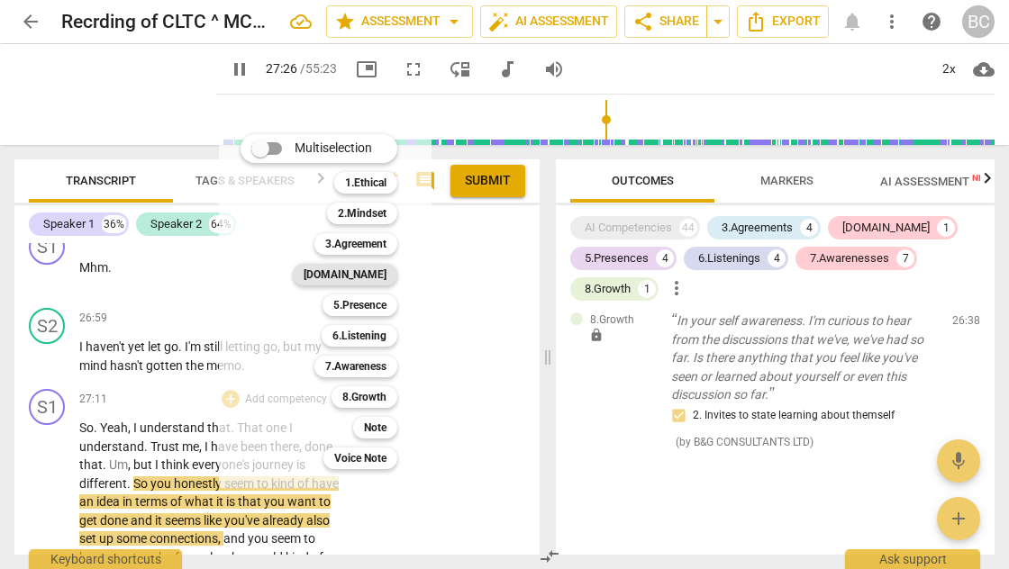
click at [362, 273] on b "[DOMAIN_NAME]" at bounding box center [345, 275] width 83 height 22
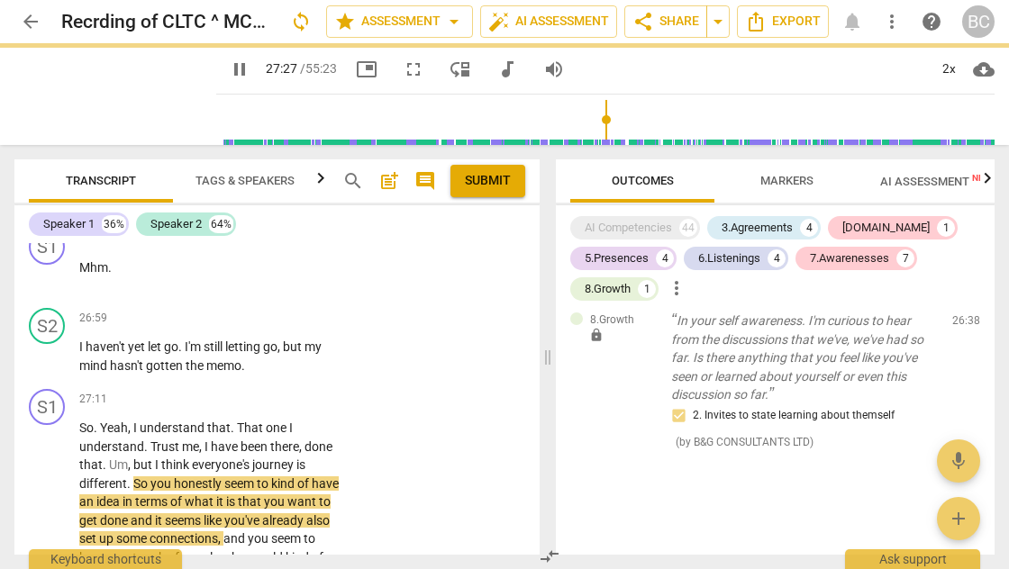
type input "1648"
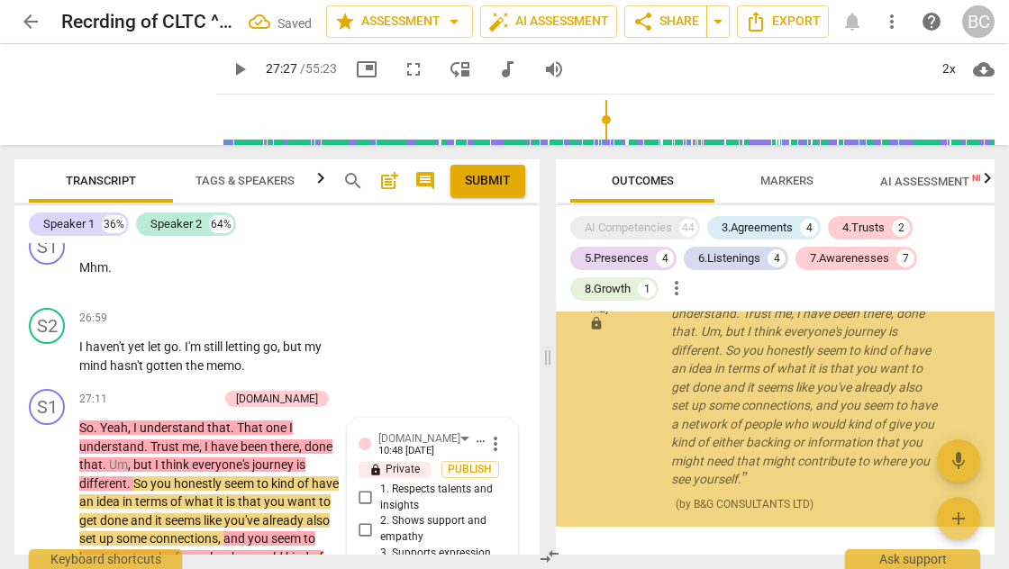
scroll to position [4373, 0]
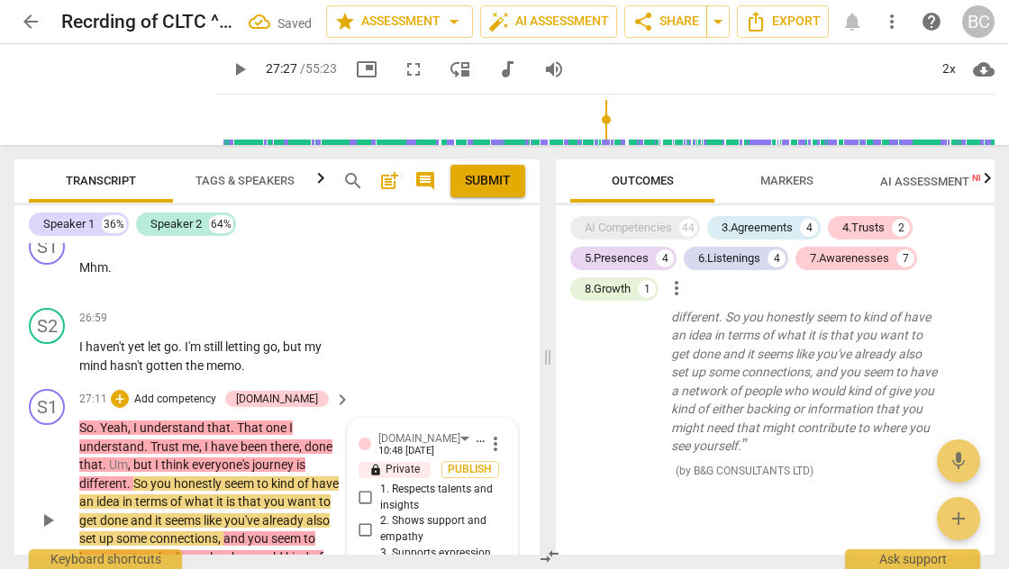
click at [362, 519] on input "2. Shows support and empathy" at bounding box center [365, 530] width 29 height 22
checkbox input "true"
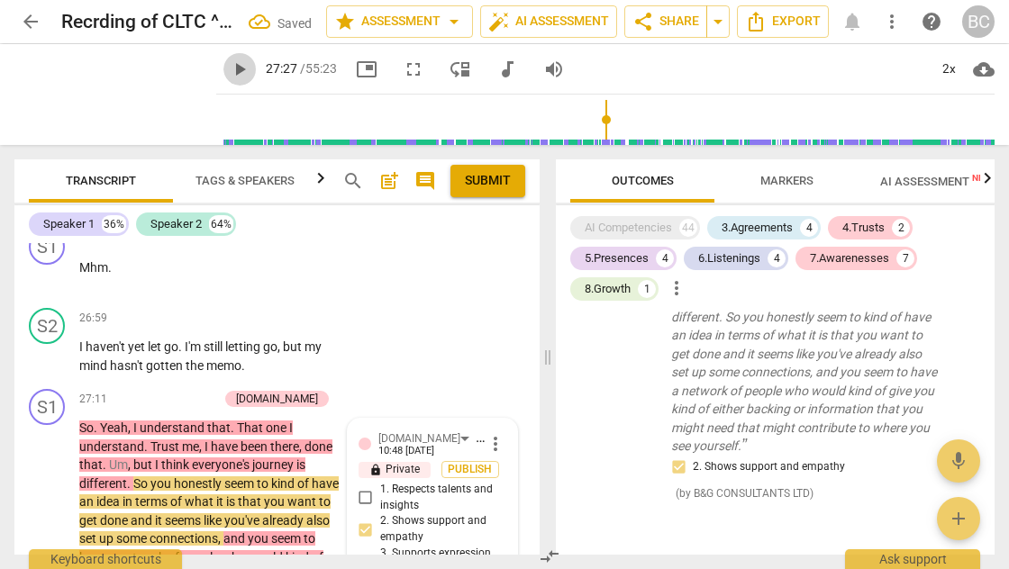
click at [229, 69] on span "play_arrow" at bounding box center [240, 70] width 22 height 22
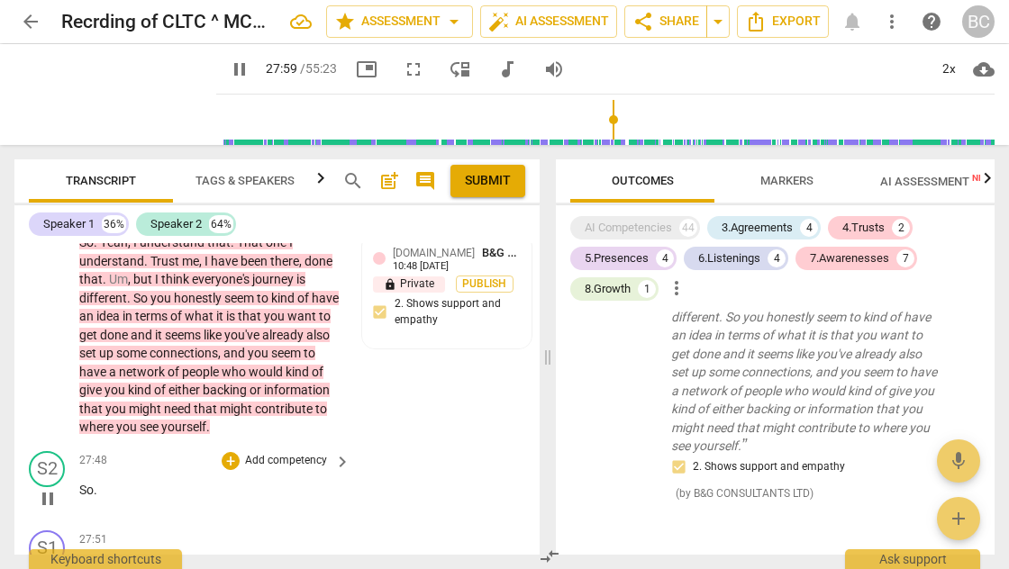
scroll to position [11478, 0]
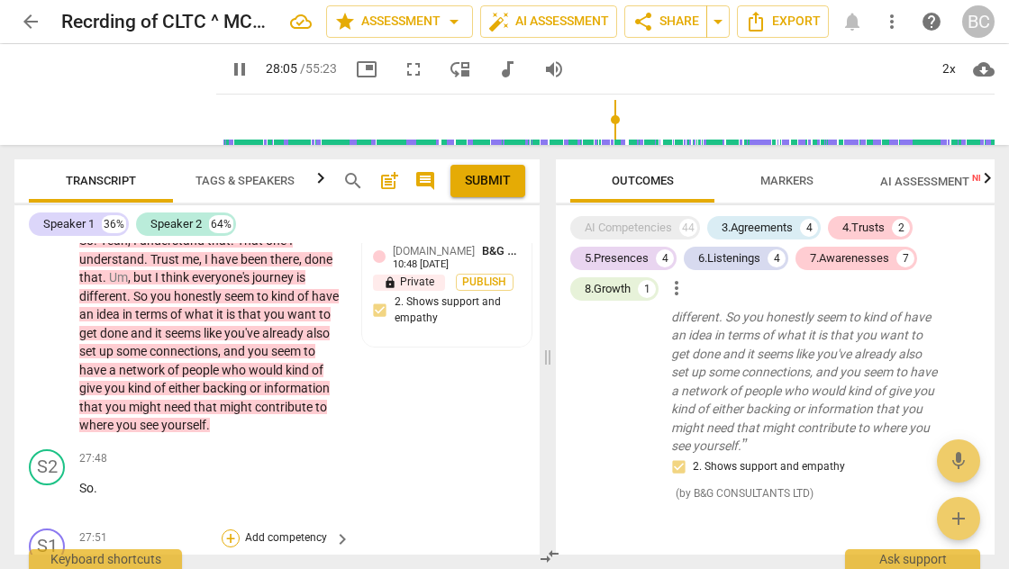
click at [232, 530] on div "+" at bounding box center [231, 539] width 18 height 18
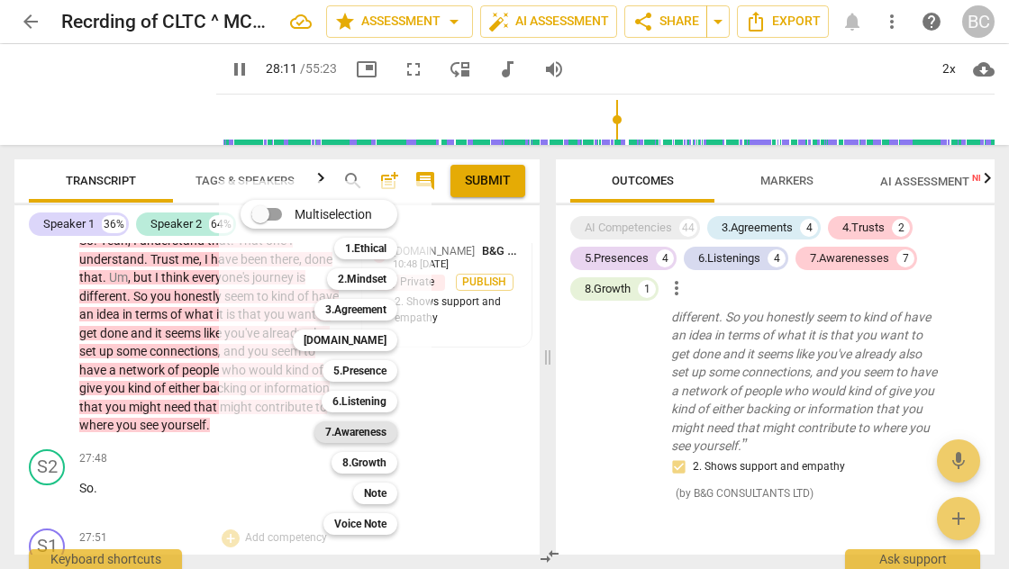
click at [359, 434] on b "7.Awareness" at bounding box center [355, 433] width 61 height 22
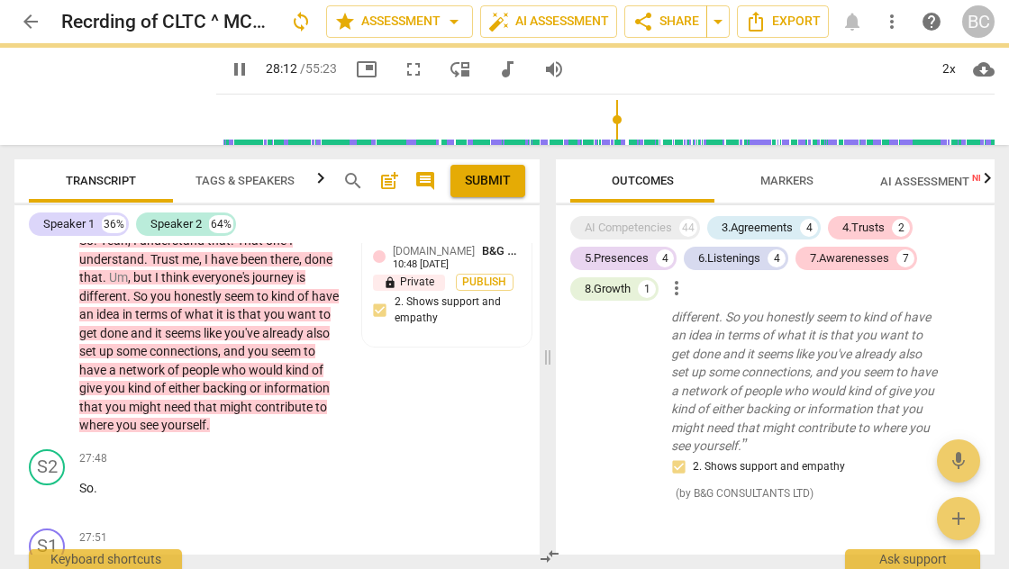
type input "1693"
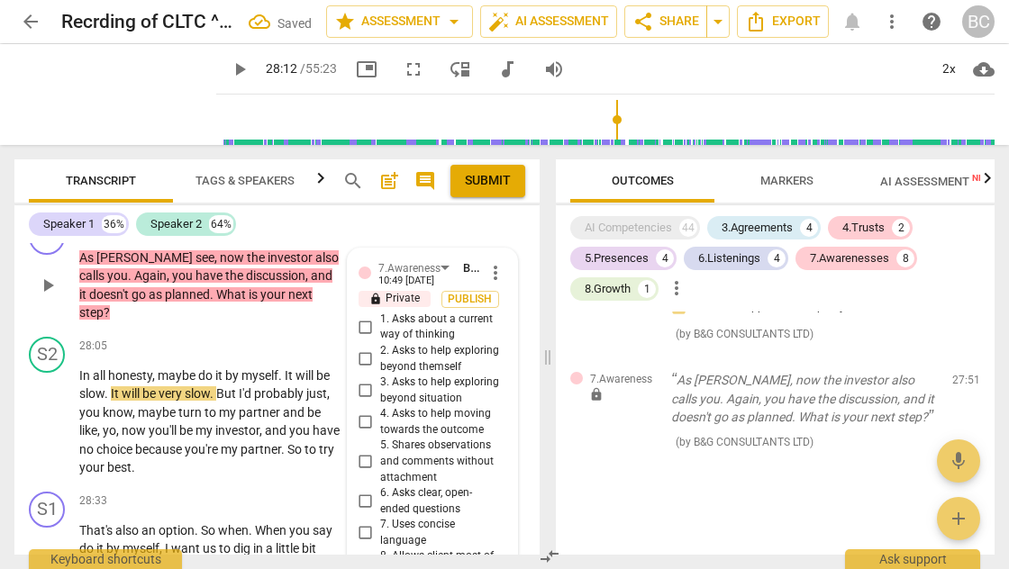
scroll to position [11785, 0]
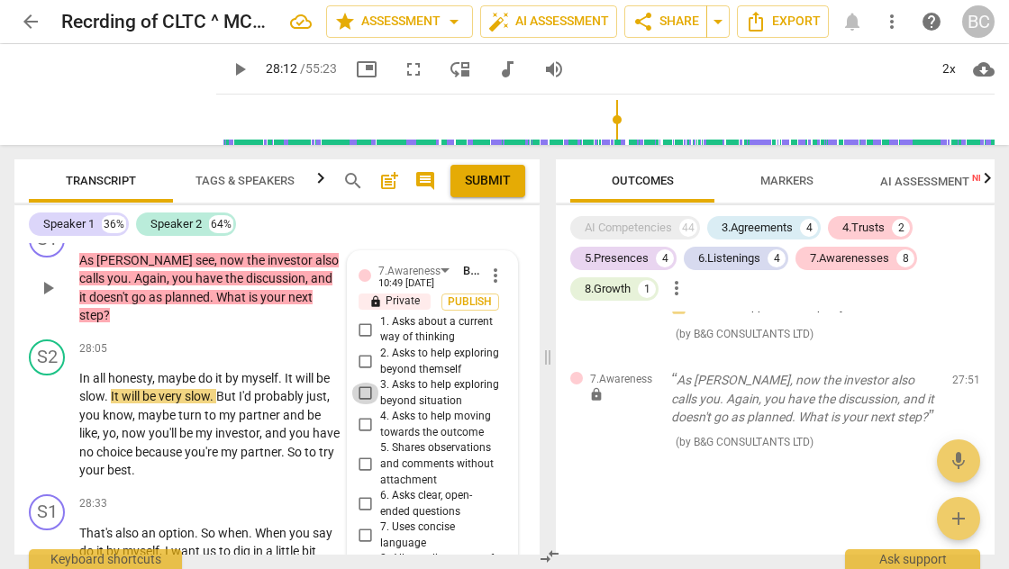
click at [364, 383] on input "3. Asks to help exploring beyond situation" at bounding box center [365, 394] width 29 height 22
checkbox input "true"
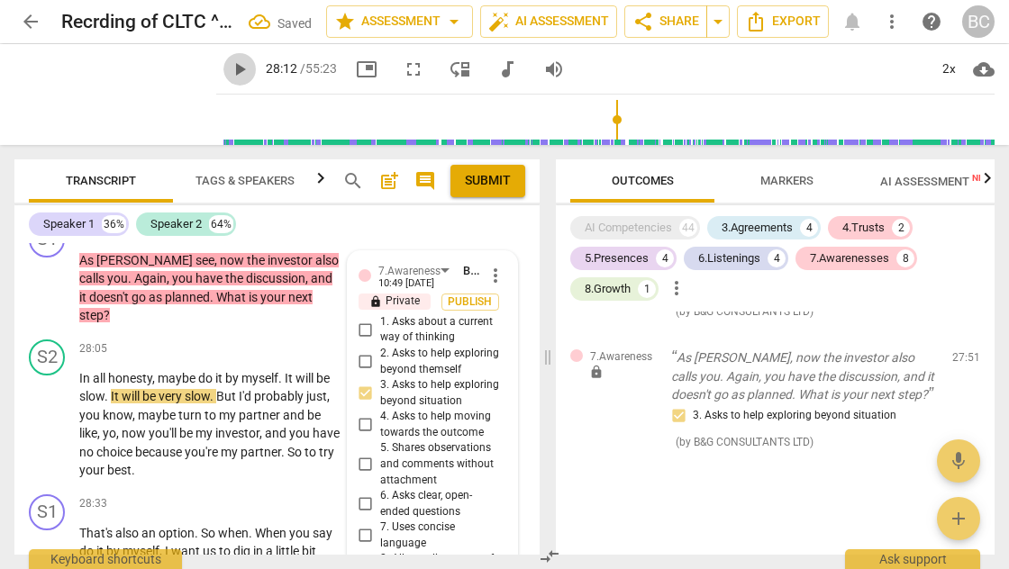
click at [229, 70] on span "play_arrow" at bounding box center [240, 70] width 22 height 22
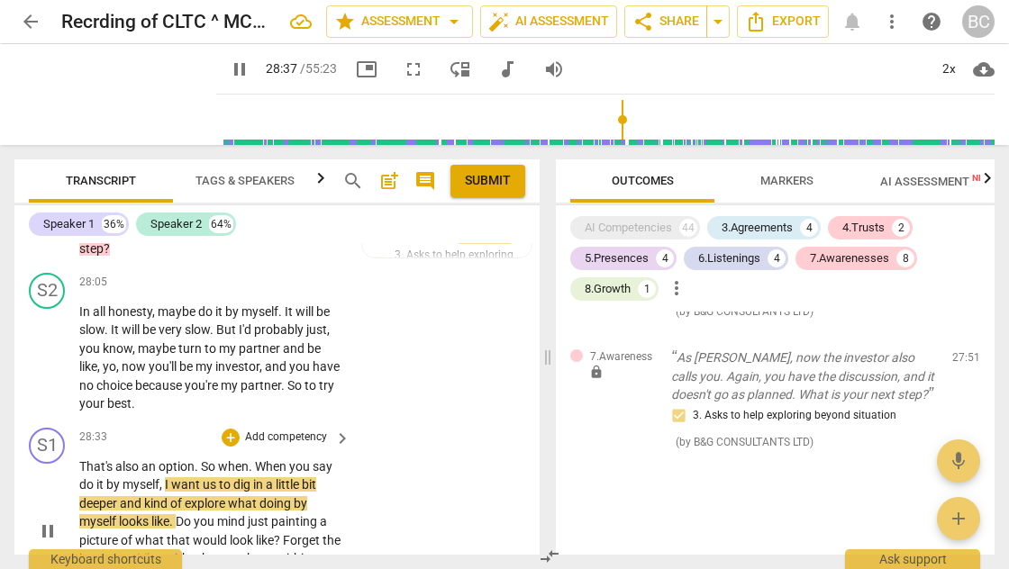
scroll to position [11855, 0]
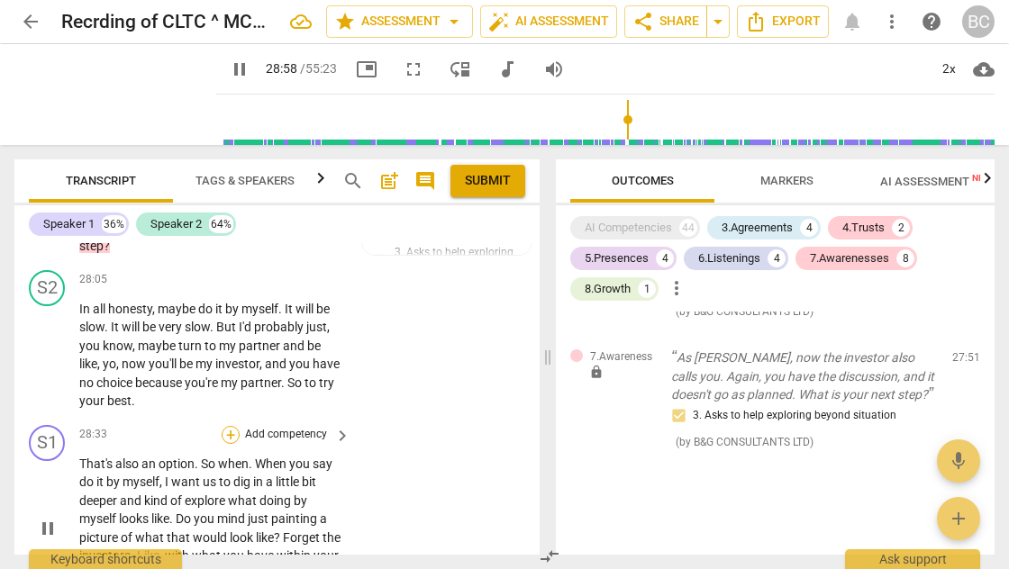
click at [229, 426] on div "+" at bounding box center [231, 435] width 18 height 18
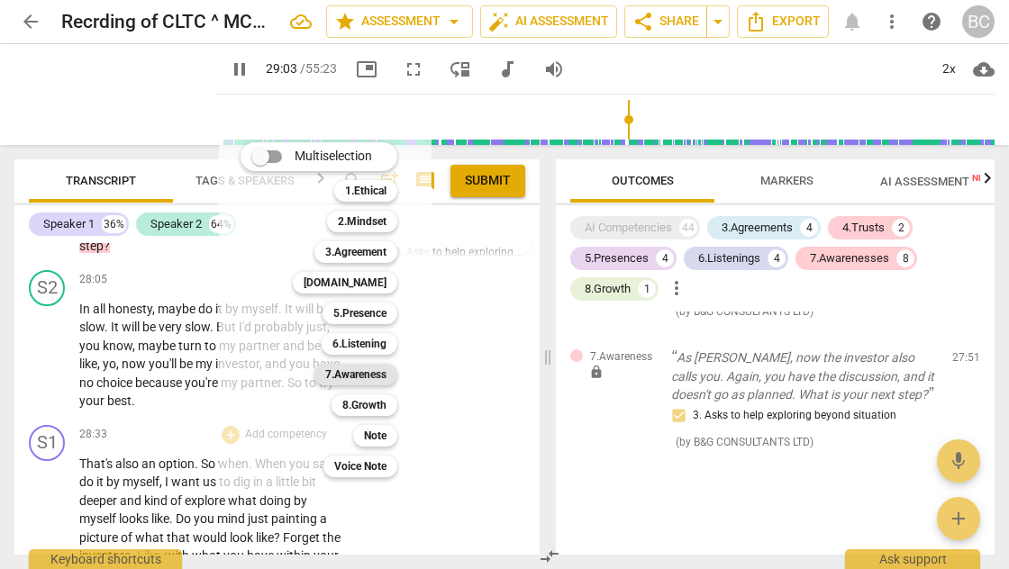
click at [374, 379] on b "7.Awareness" at bounding box center [355, 375] width 61 height 22
type input "1744"
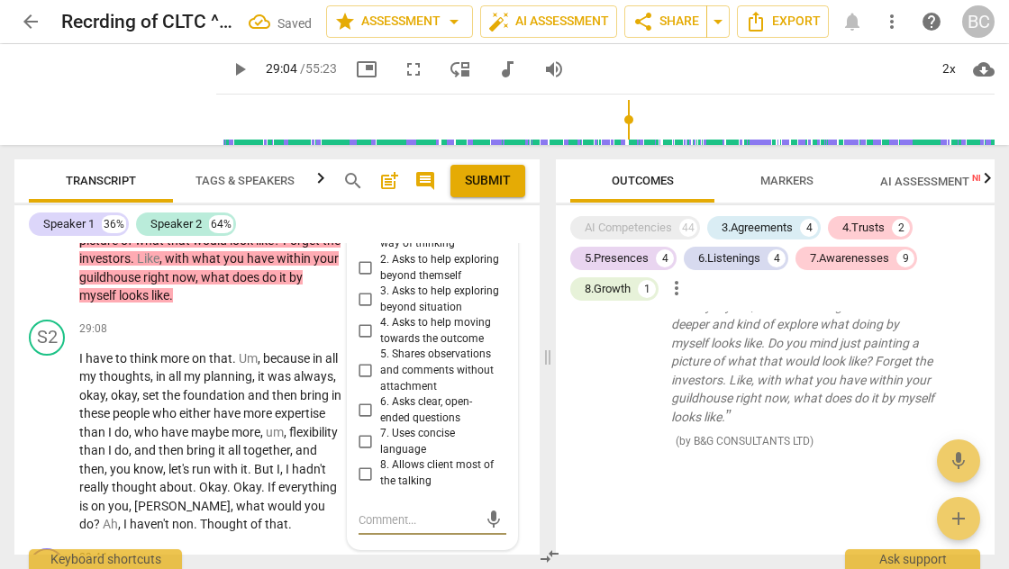
scroll to position [11968, 0]
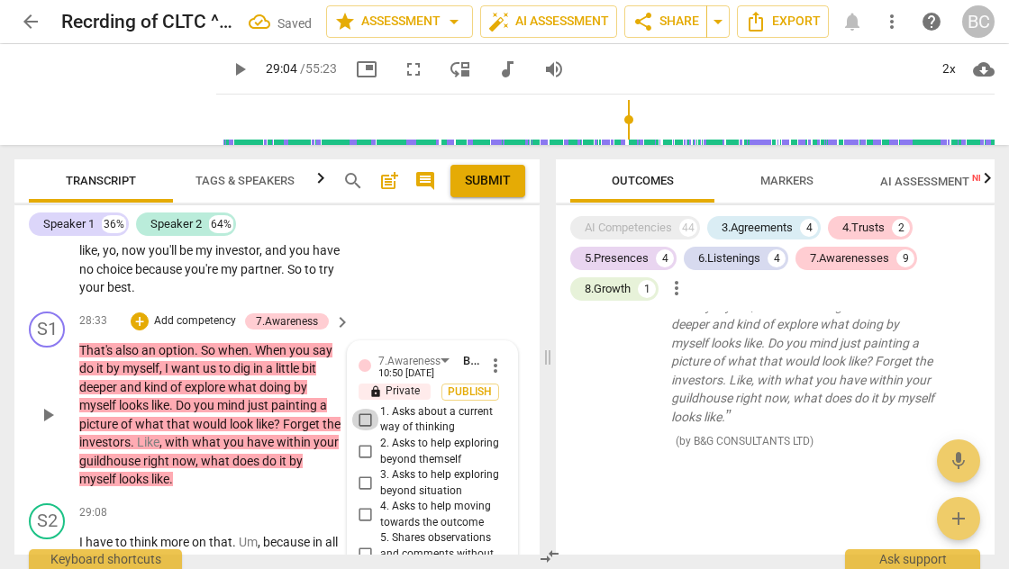
click at [363, 409] on input "1. Asks about a current way of thinking" at bounding box center [365, 420] width 29 height 22
checkbox input "true"
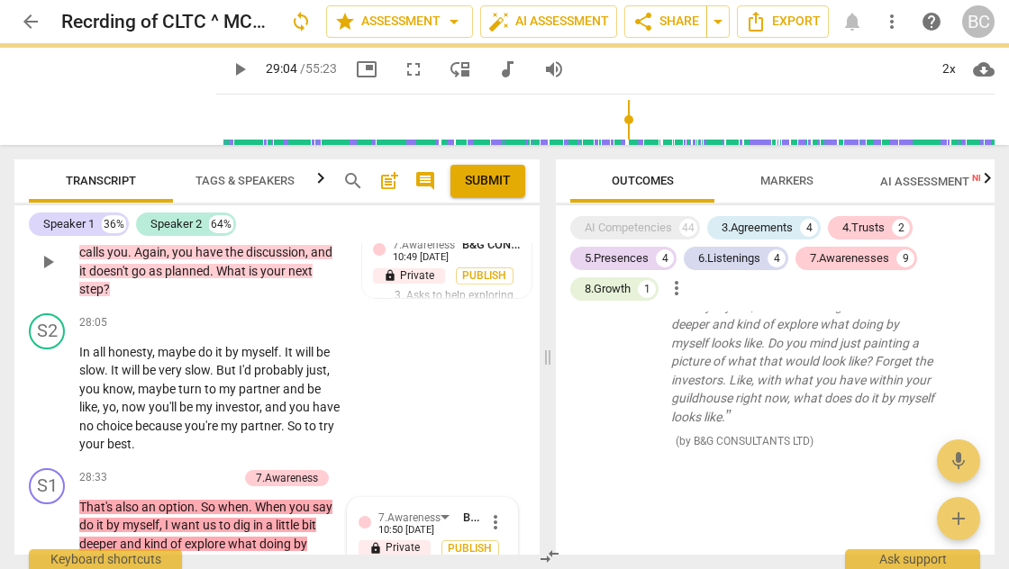
scroll to position [11648, 0]
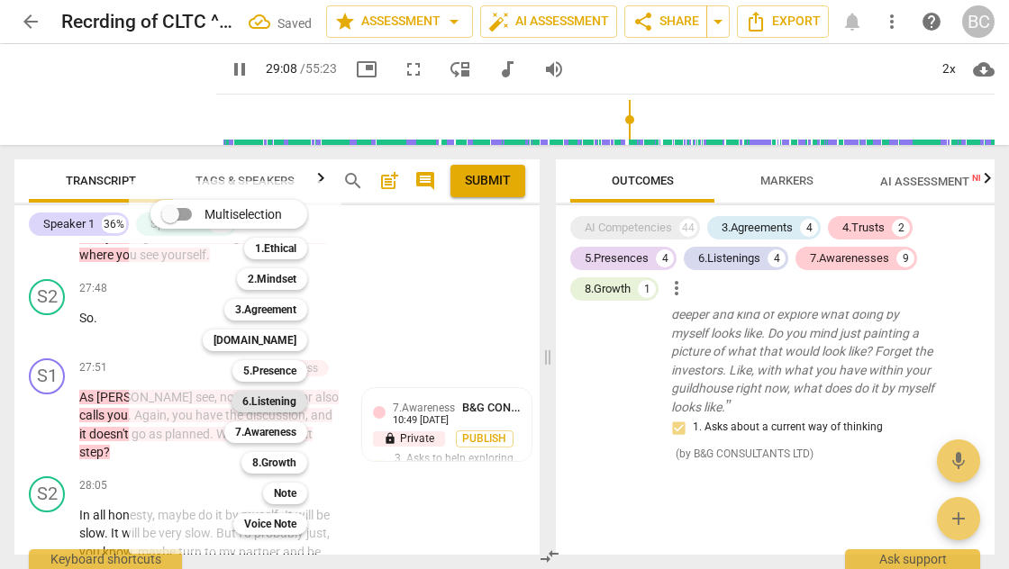
click at [272, 402] on b "6.Listening" at bounding box center [269, 402] width 54 height 22
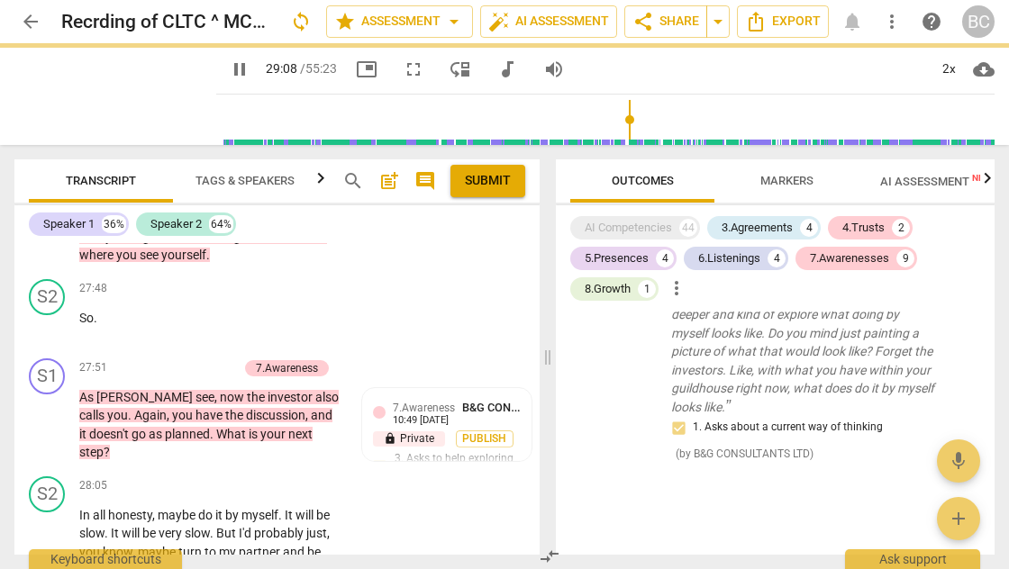
type input "1749"
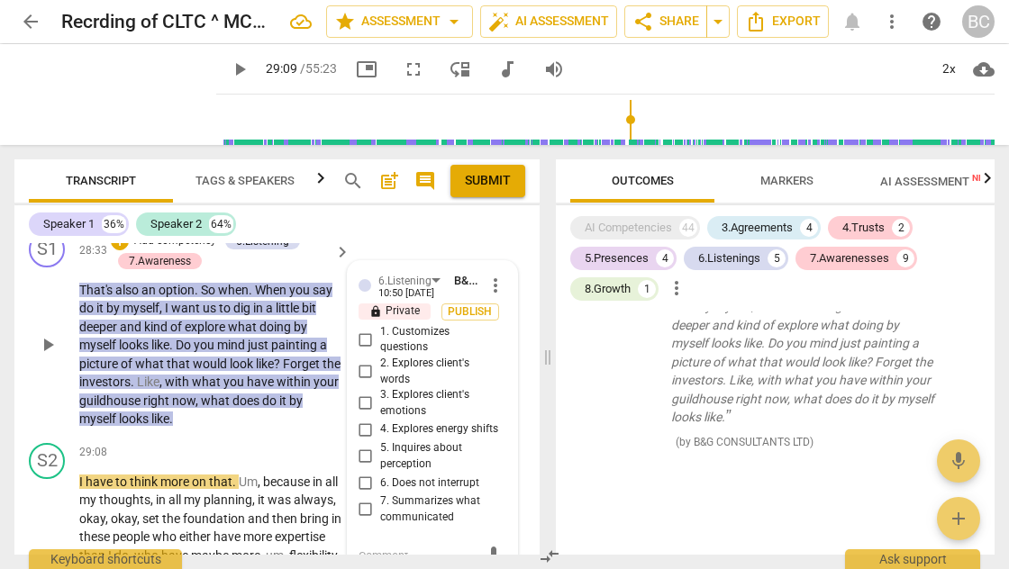
scroll to position [12031, 0]
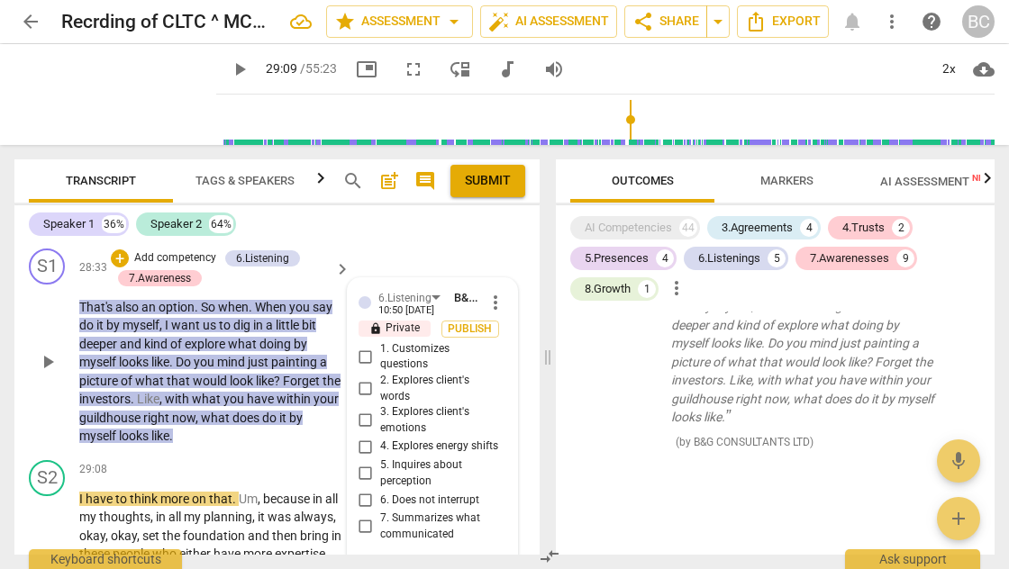
click at [364, 378] on input "2. Explores client's words" at bounding box center [365, 389] width 29 height 22
checkbox input "true"
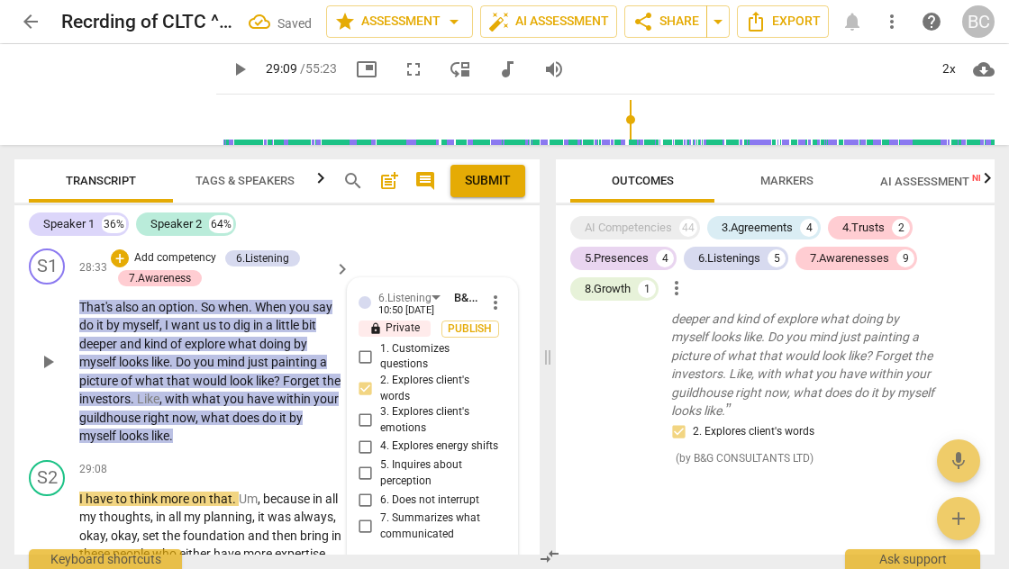
click at [371, 565] on textarea at bounding box center [418, 573] width 119 height 17
type textarea "D"
type textarea "Do"
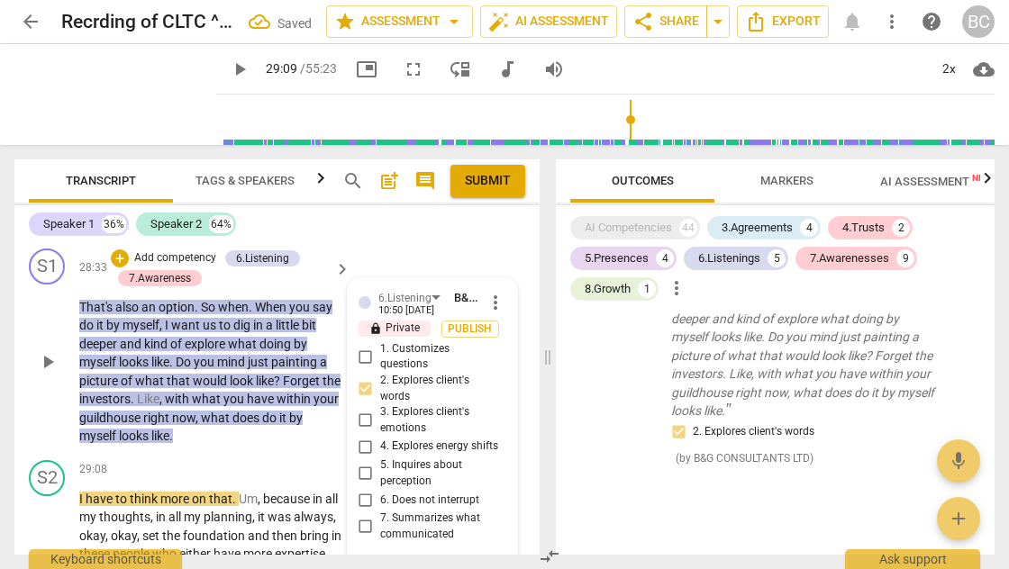
type textarea "Do"
type textarea "Do i"
type textarea "Do it"
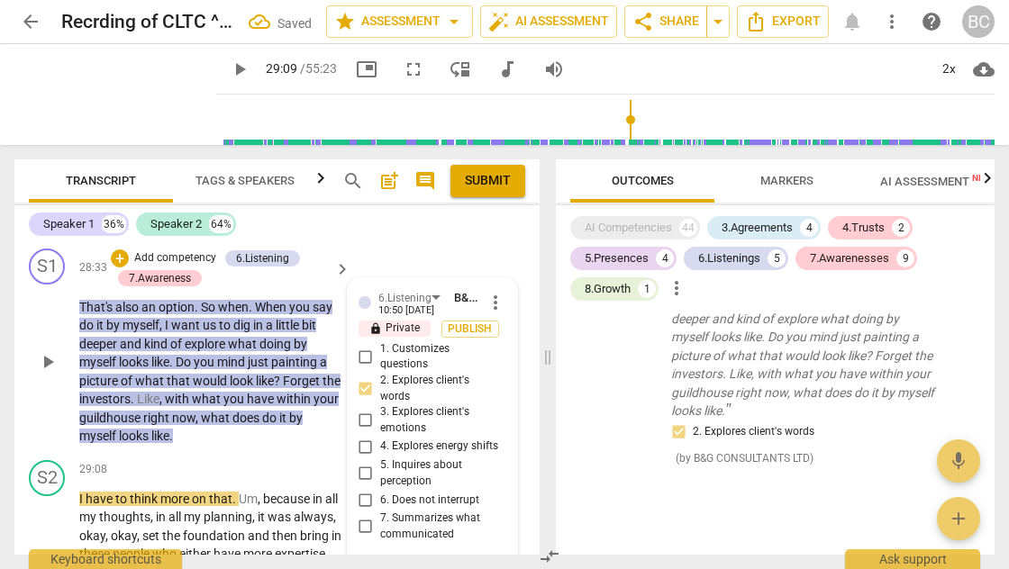
type textarea "Do it"
type textarea "Do it b"
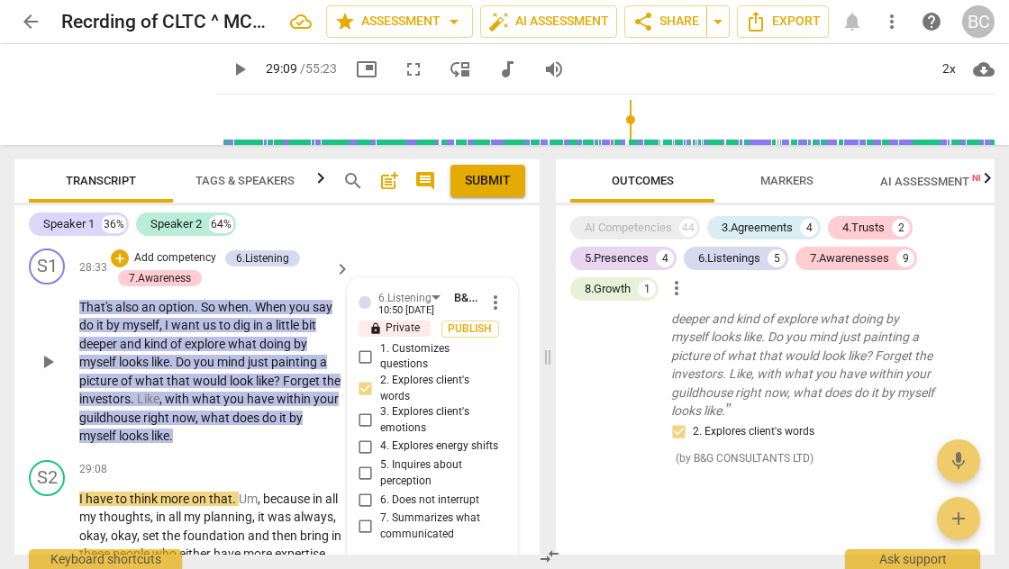
type textarea "Do it bt"
type textarea "Do it b"
click at [359, 565] on textarea "Do it by myself"" at bounding box center [418, 573] width 119 height 17
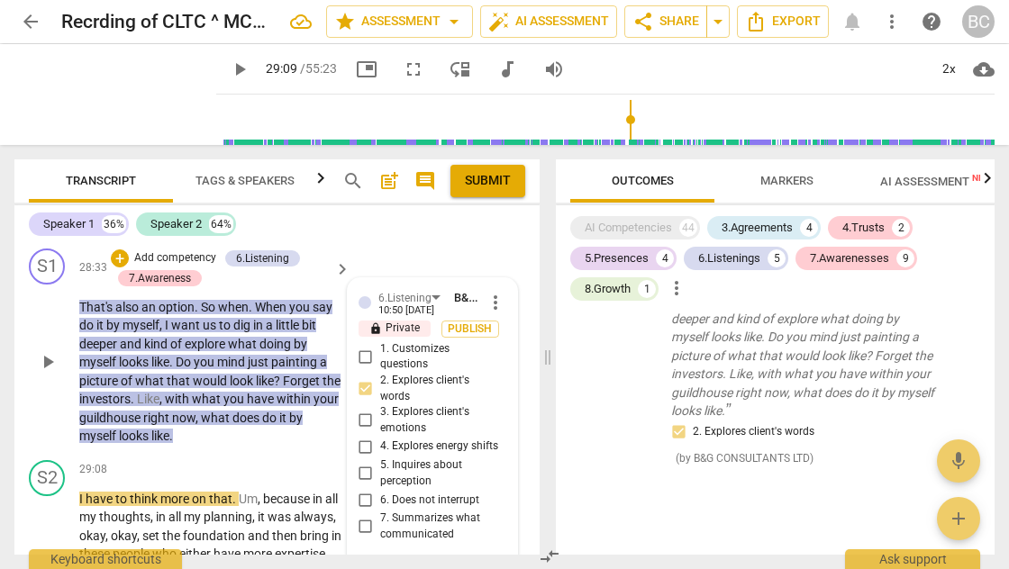
click at [490, 563] on span "send" at bounding box center [494, 573] width 20 height 20
click at [229, 69] on span "play_arrow" at bounding box center [240, 70] width 22 height 22
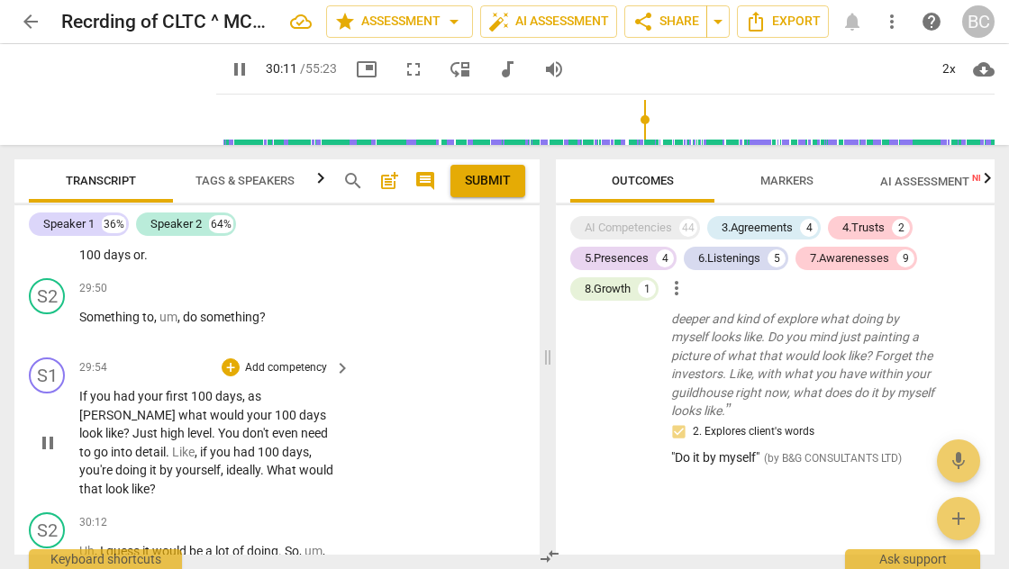
scroll to position [12475, 0]
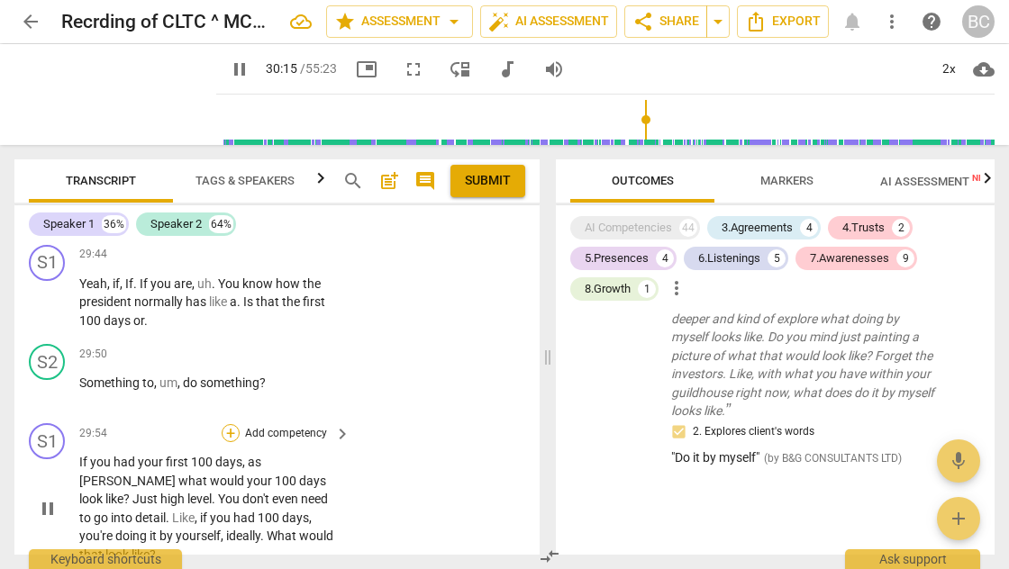
click at [232, 424] on div "+" at bounding box center [231, 433] width 18 height 18
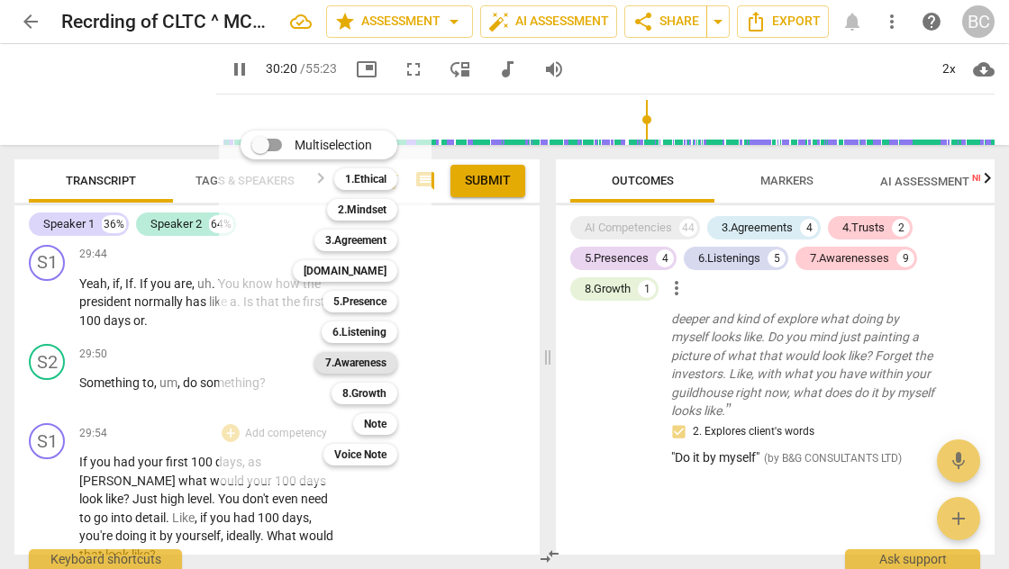
click at [370, 359] on b "7.Awareness" at bounding box center [355, 363] width 61 height 22
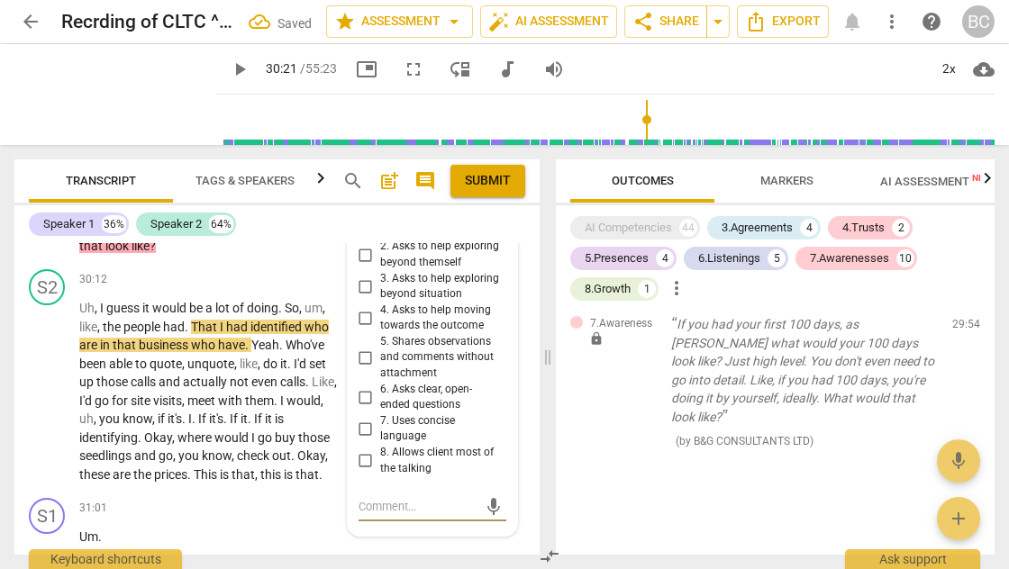
scroll to position [12639, 0]
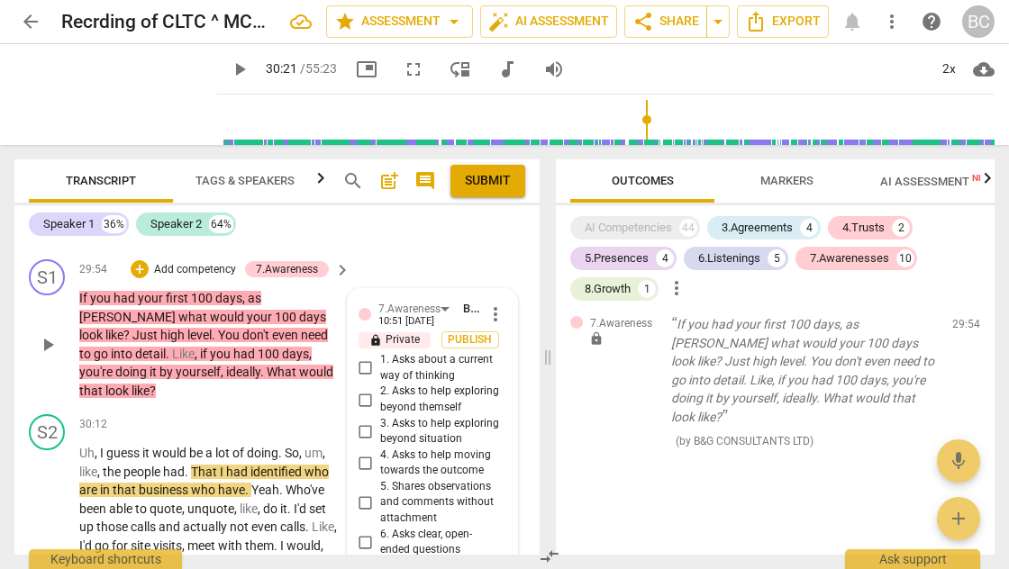
click at [362, 421] on input "3. Asks to help exploring beyond situation" at bounding box center [365, 432] width 29 height 22
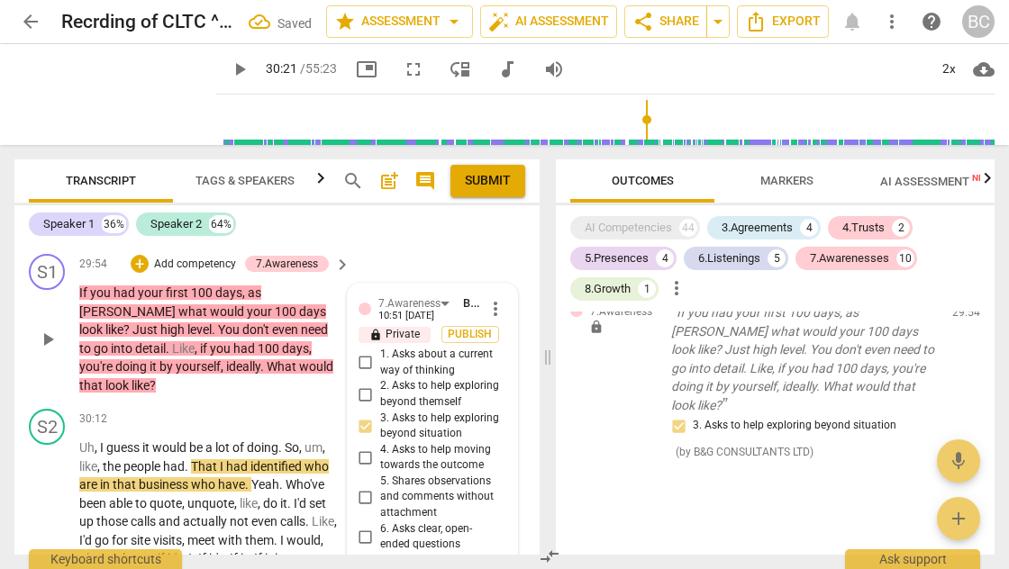
scroll to position [12683, 0]
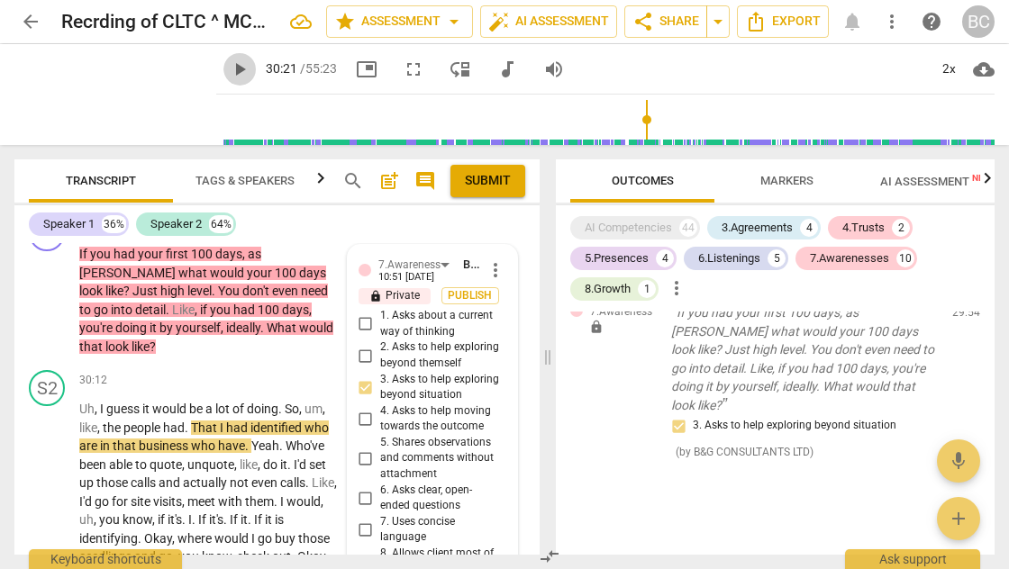
click at [229, 72] on span "play_arrow" at bounding box center [240, 70] width 22 height 22
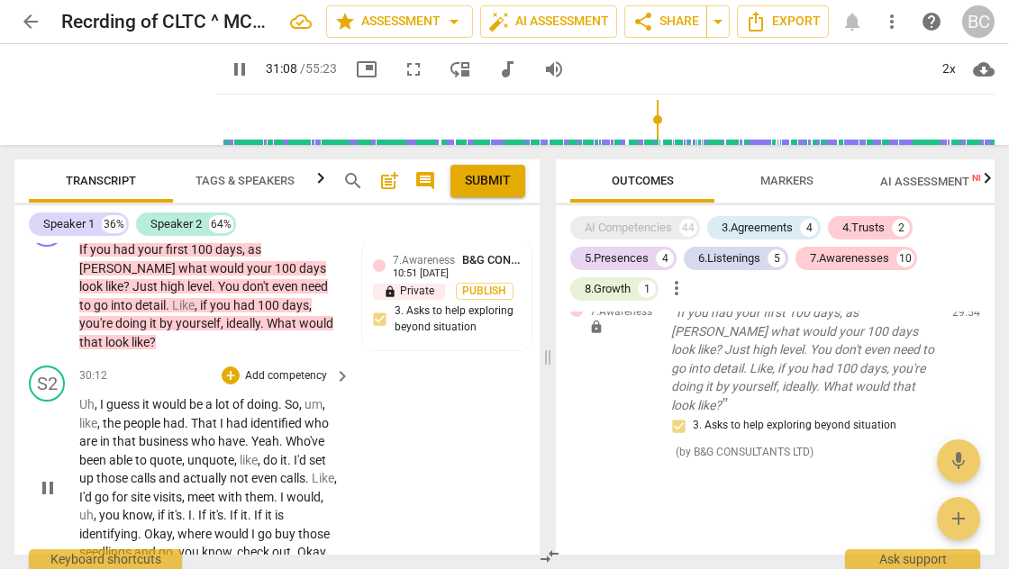
scroll to position [13008, 0]
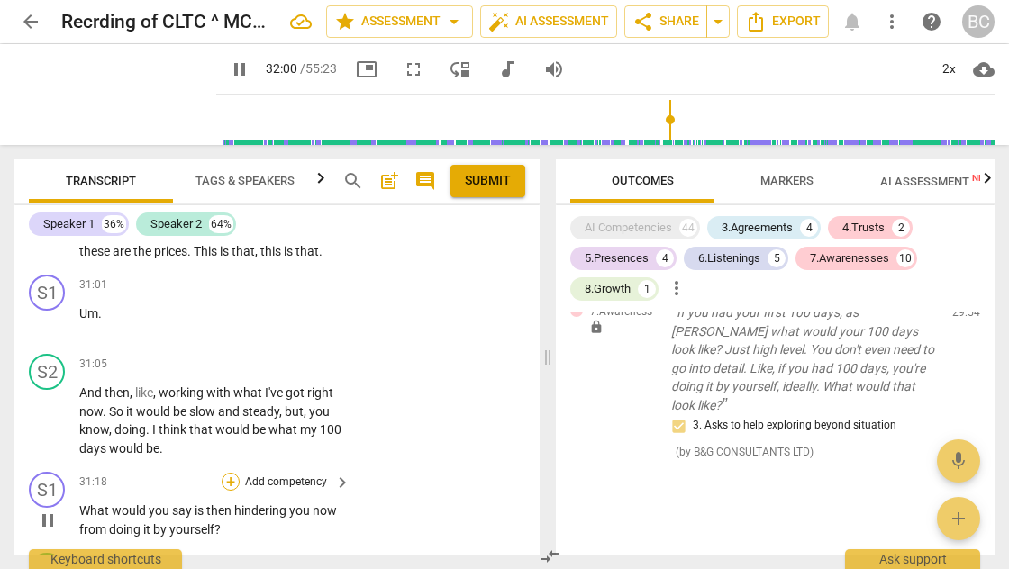
click at [233, 473] on div "+" at bounding box center [231, 482] width 18 height 18
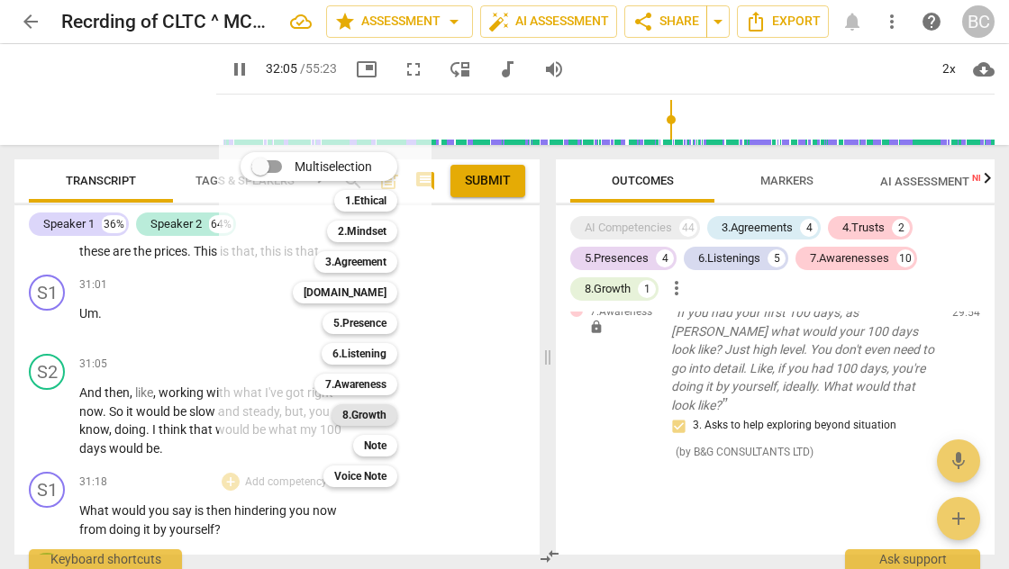
click at [379, 416] on b "8.Growth" at bounding box center [364, 415] width 44 height 22
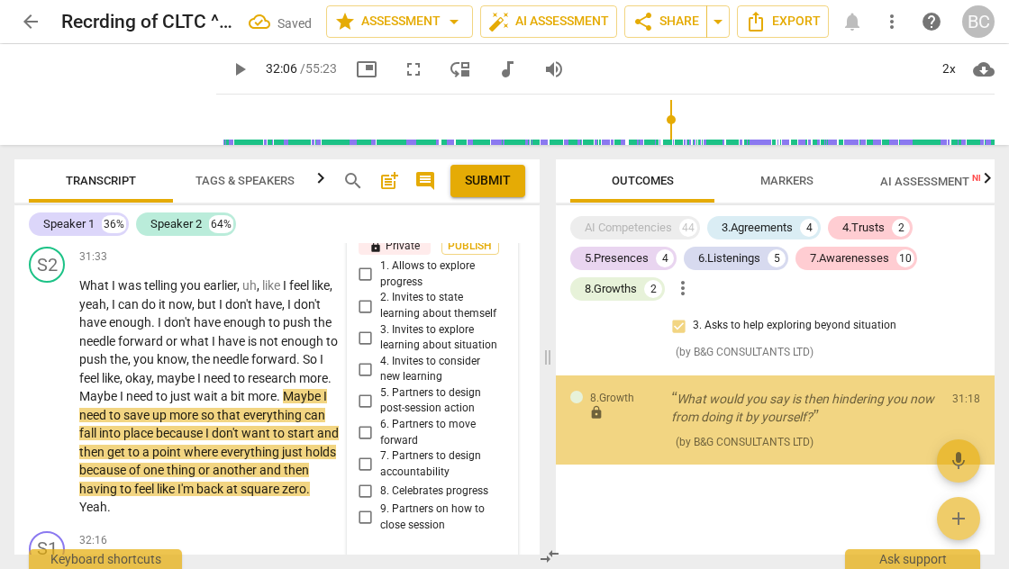
scroll to position [5315, 0]
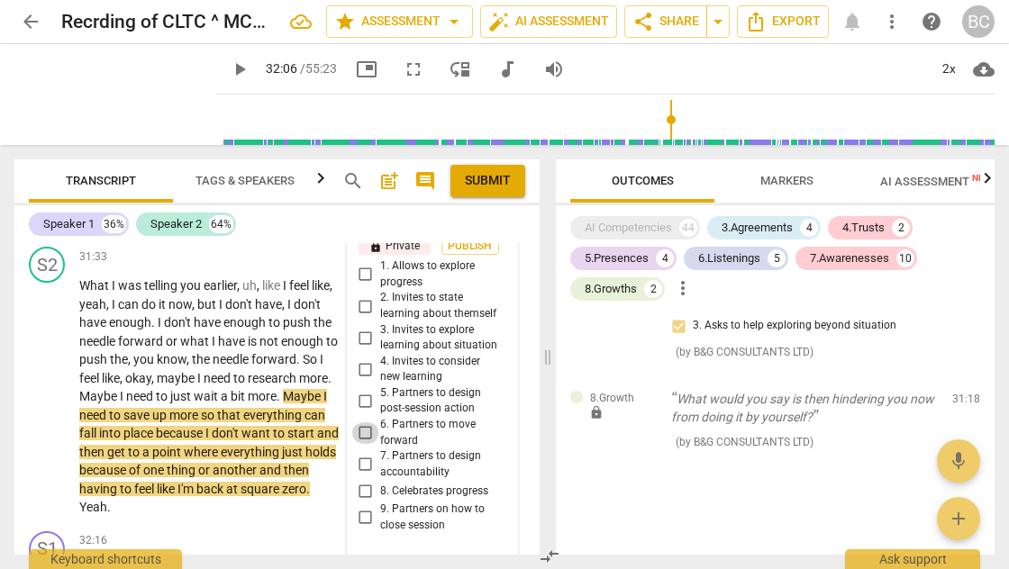
click at [360, 422] on input "6. Partners to move forward" at bounding box center [365, 433] width 29 height 22
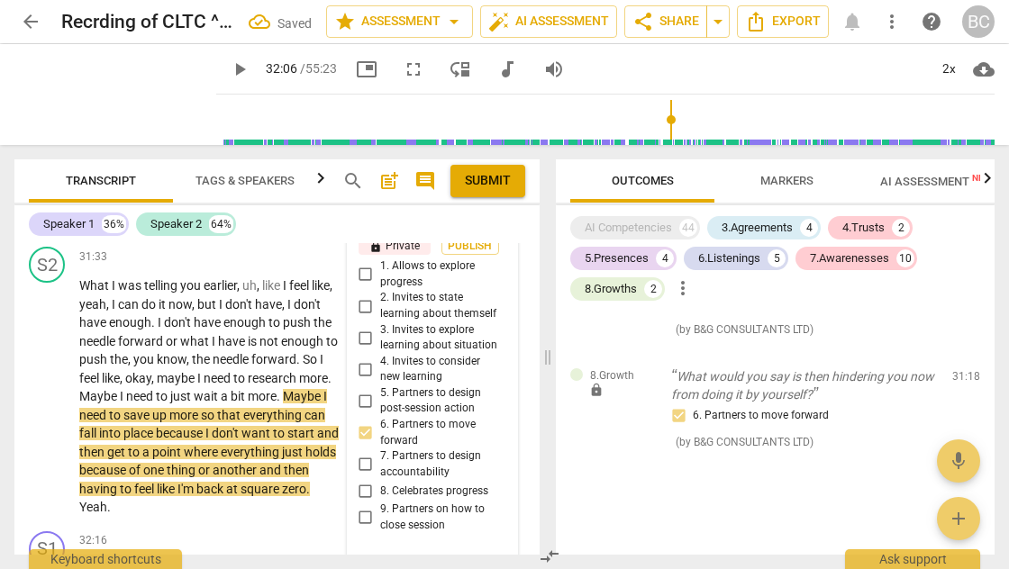
click at [229, 63] on span "play_arrow" at bounding box center [240, 70] width 22 height 22
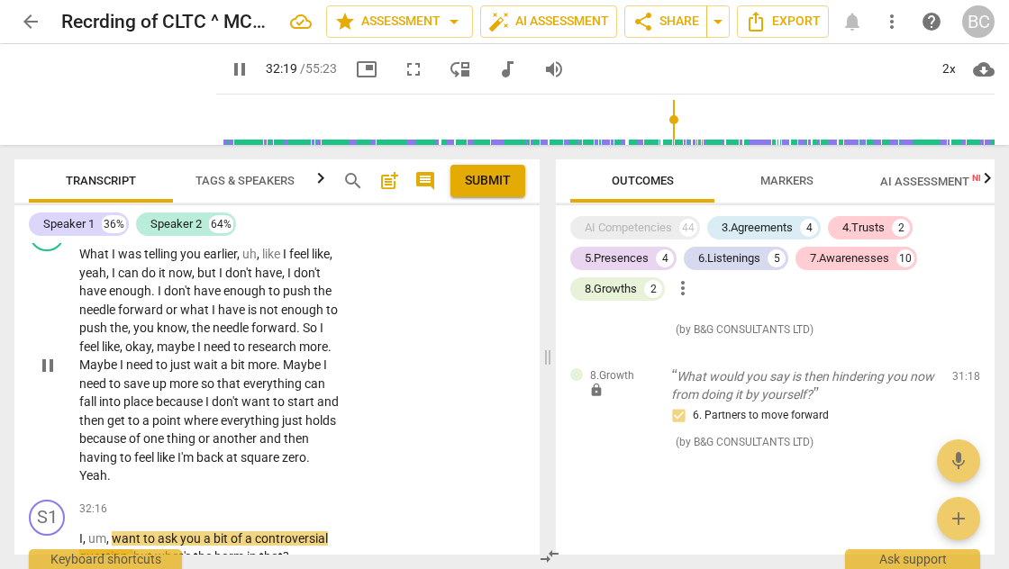
scroll to position [13353, 0]
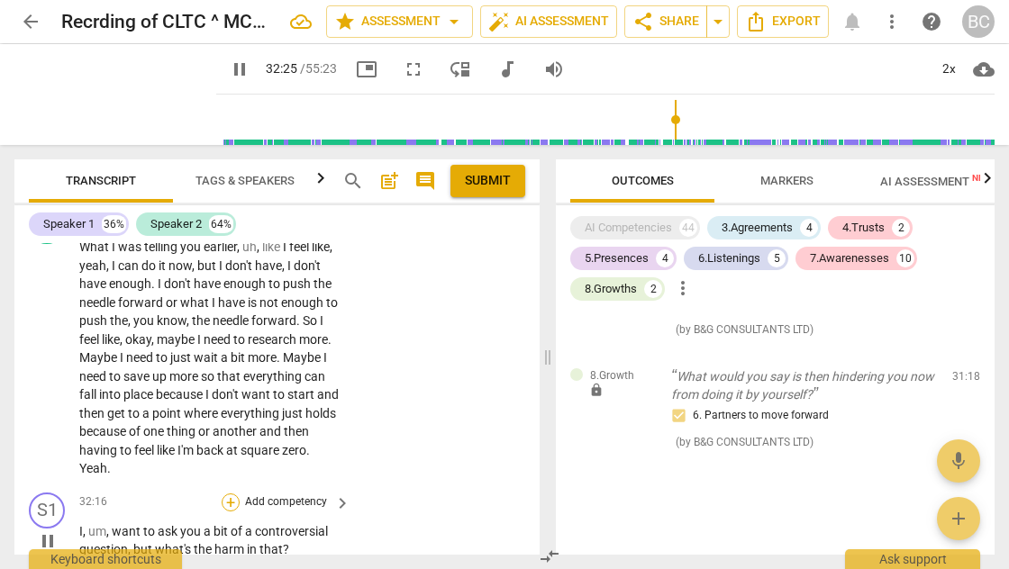
click at [231, 494] on div "+" at bounding box center [231, 503] width 18 height 18
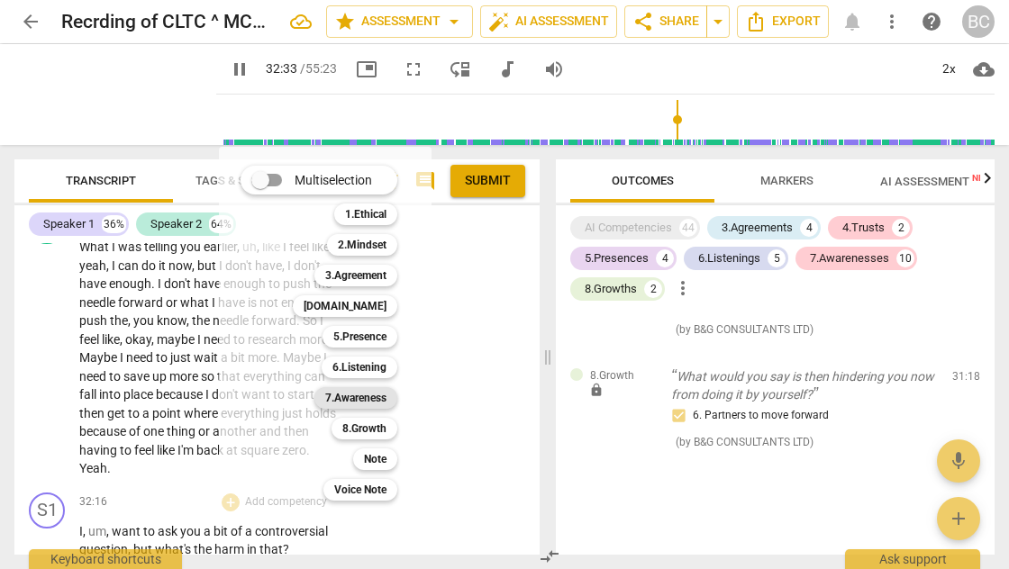
click at [380, 404] on b "7.Awareness" at bounding box center [355, 398] width 61 height 22
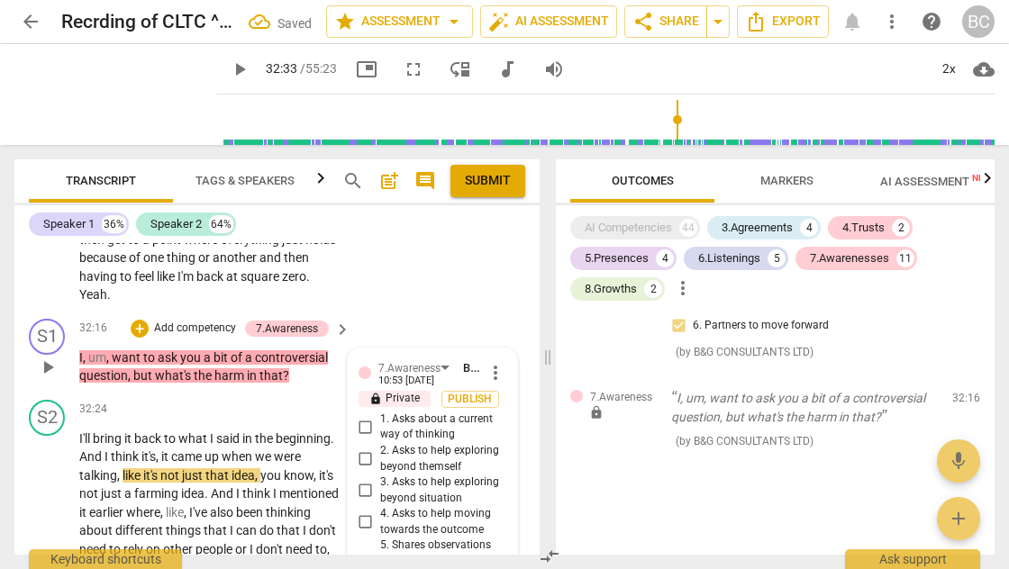
scroll to position [13494, 0]
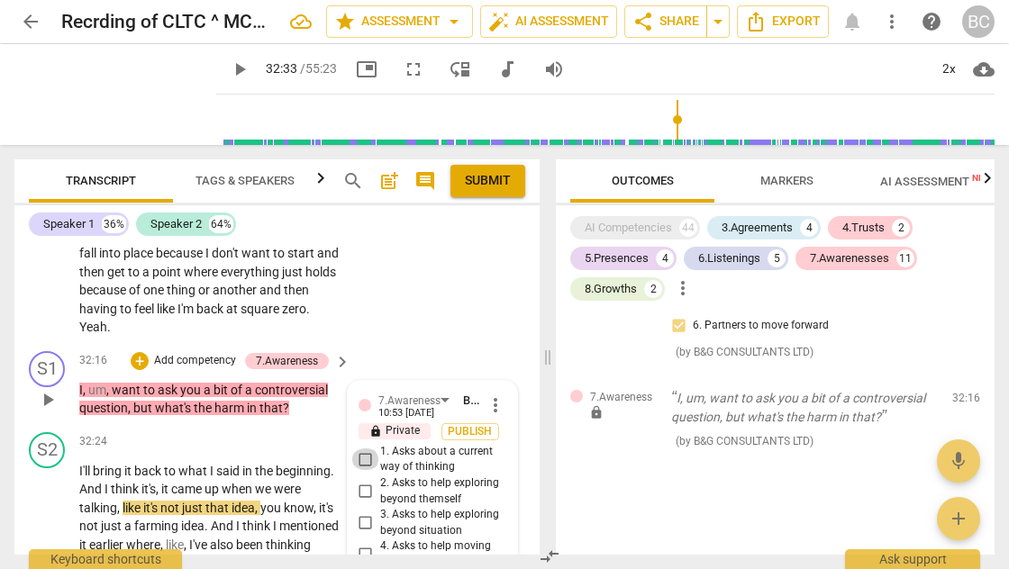
click at [363, 449] on input "1. Asks about a current way of thinking" at bounding box center [365, 460] width 29 height 22
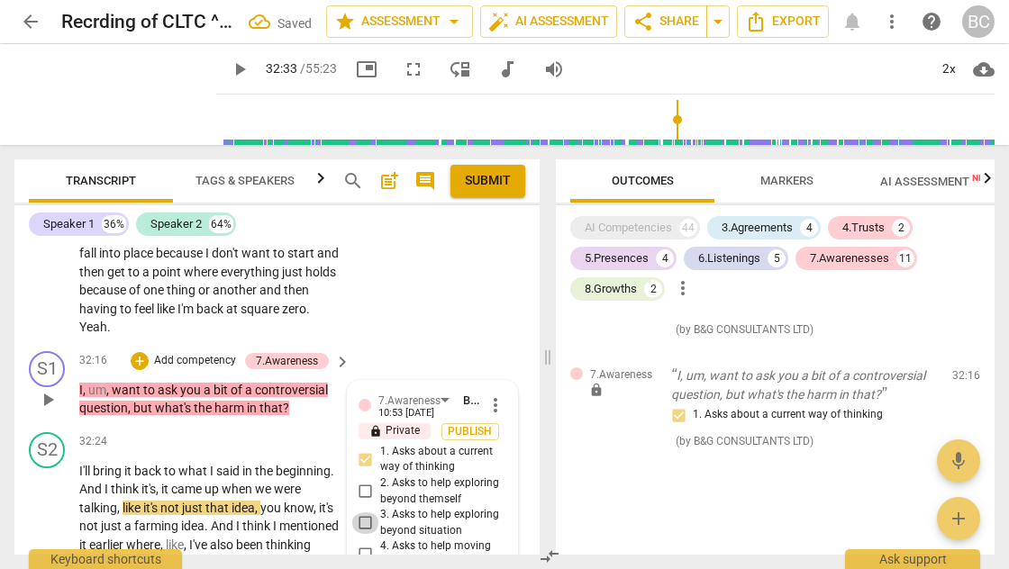
click at [364, 513] on input "3. Asks to help exploring beyond situation" at bounding box center [365, 524] width 29 height 22
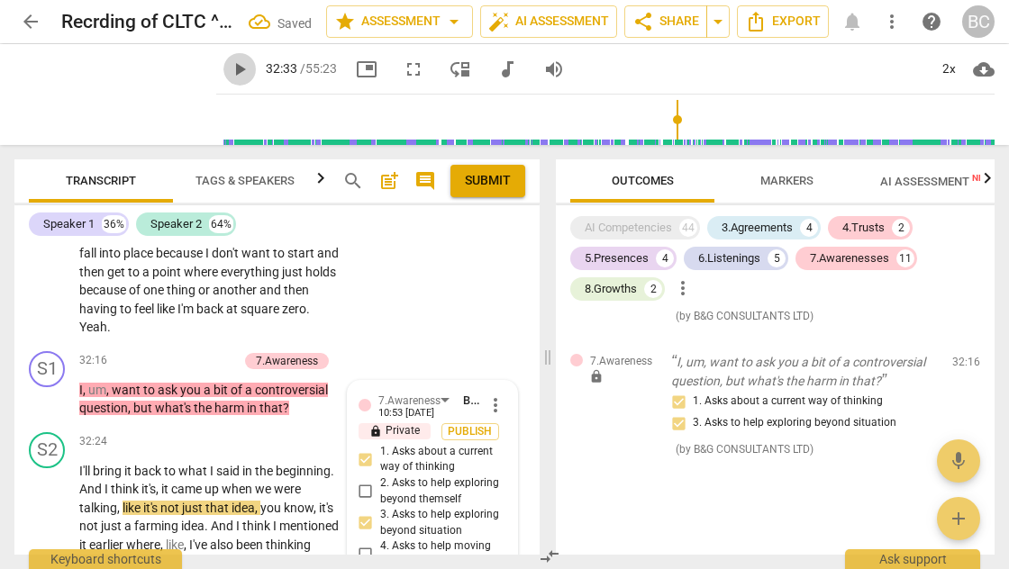
click at [229, 69] on span "play_arrow" at bounding box center [240, 70] width 22 height 22
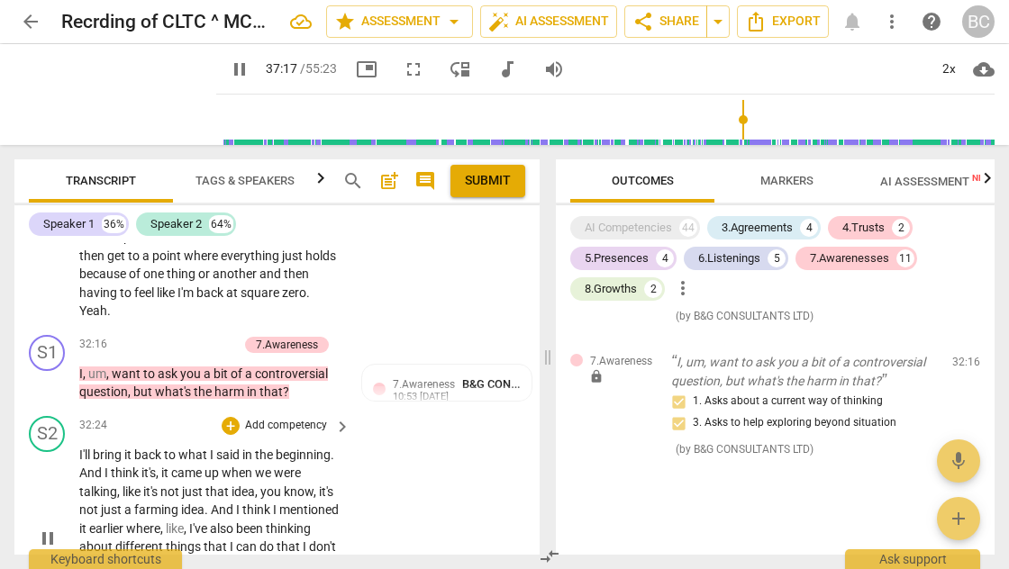
scroll to position [13557, 0]
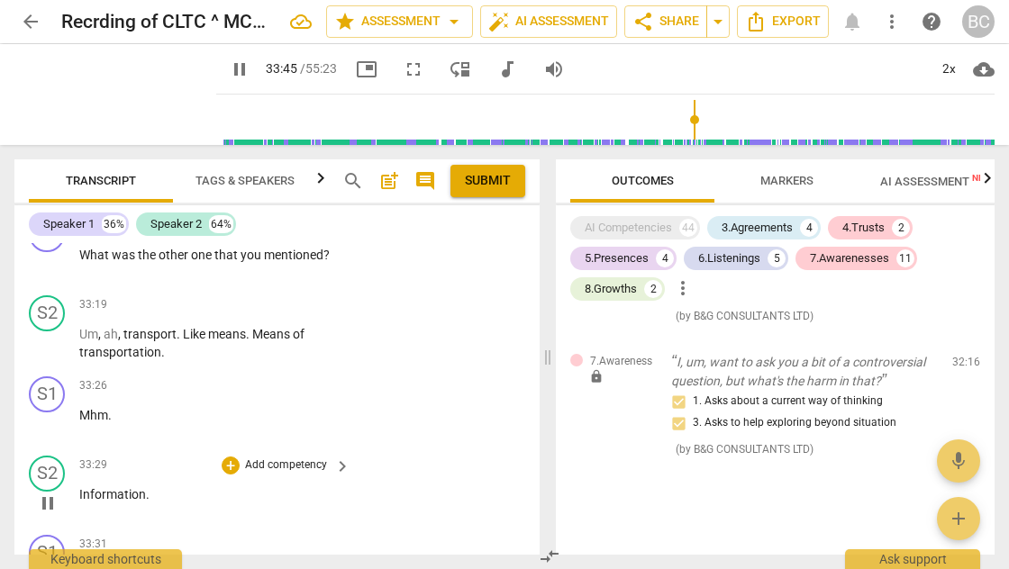
scroll to position [14366, 0]
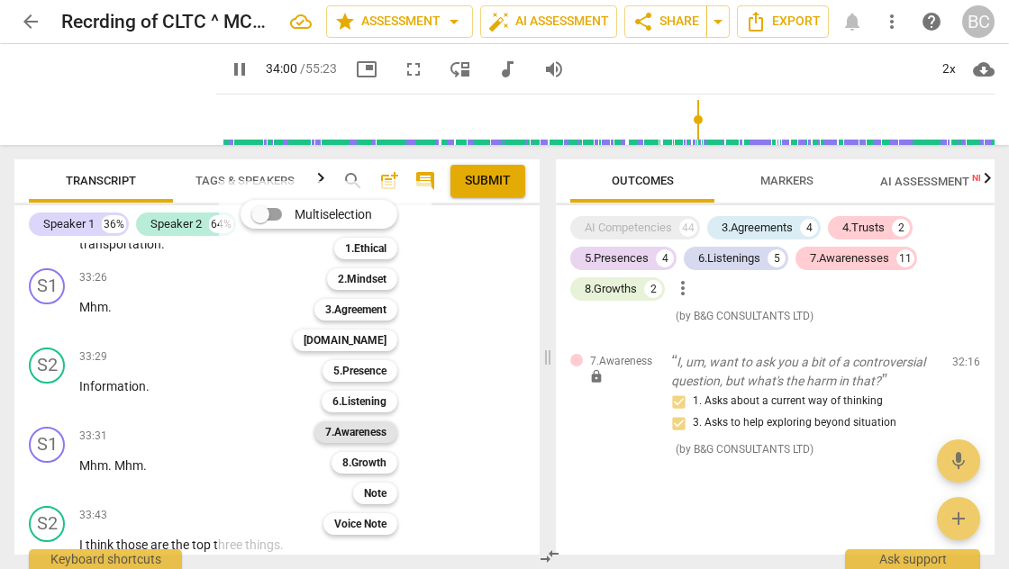
click at [367, 431] on b "7.Awareness" at bounding box center [355, 433] width 61 height 22
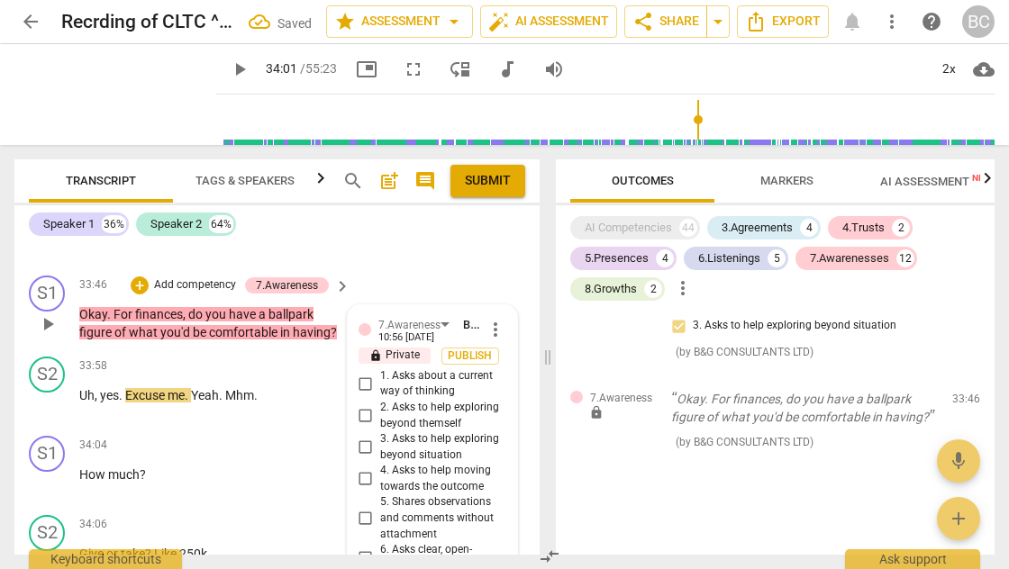
scroll to position [14422, 0]
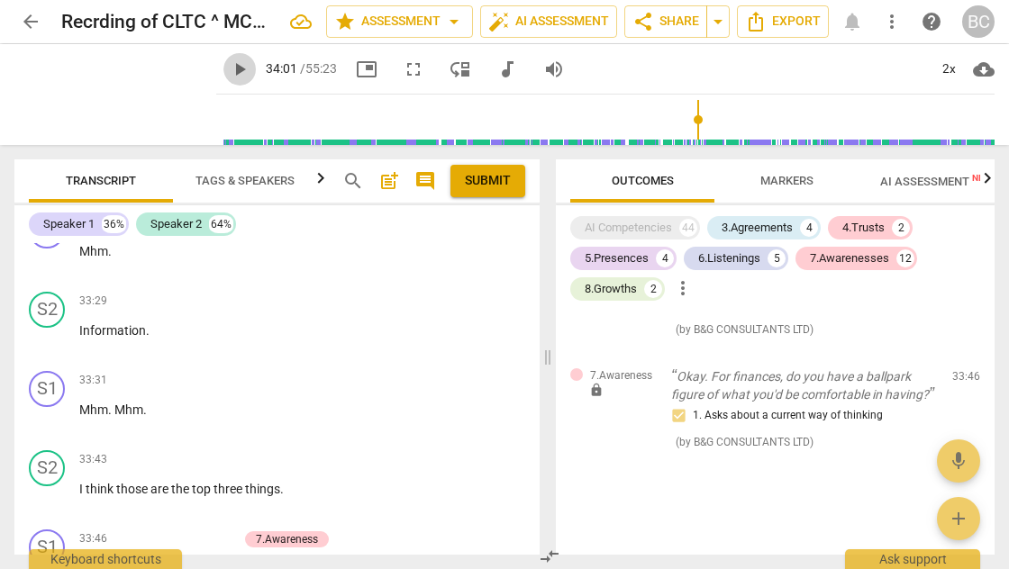
click at [229, 69] on span "play_arrow" at bounding box center [240, 70] width 22 height 22
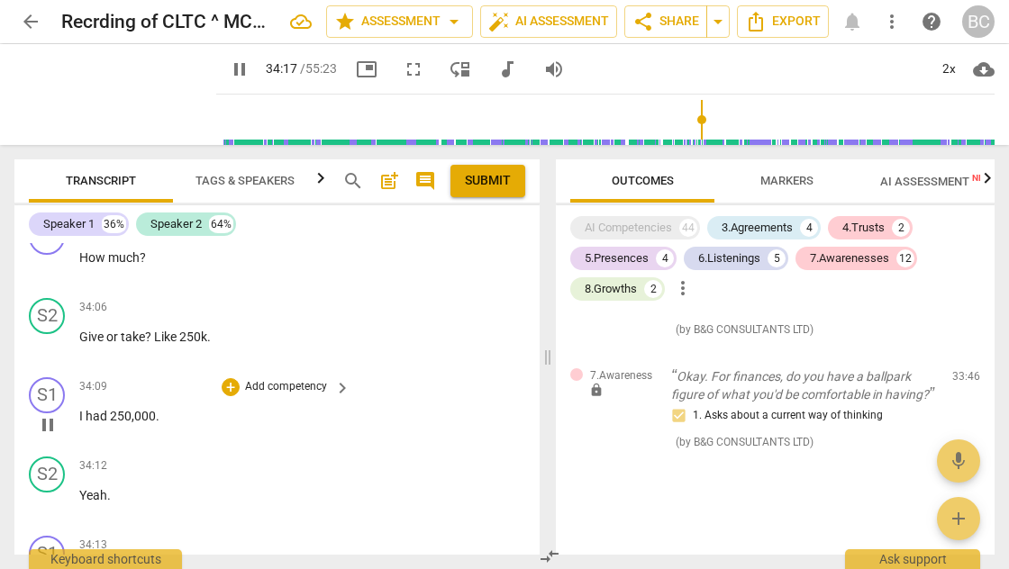
scroll to position [14921, 0]
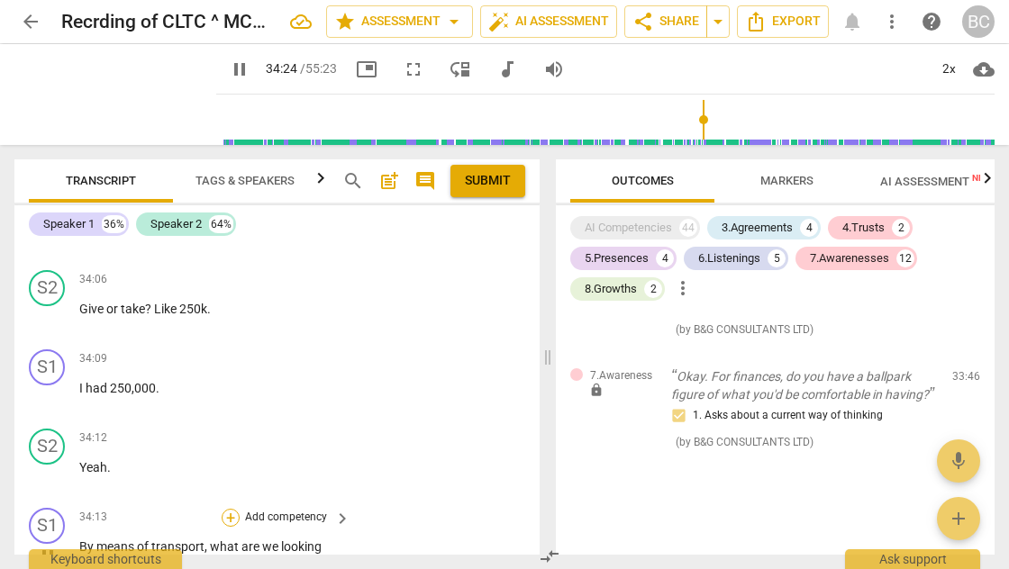
click at [229, 509] on div "+" at bounding box center [231, 518] width 18 height 18
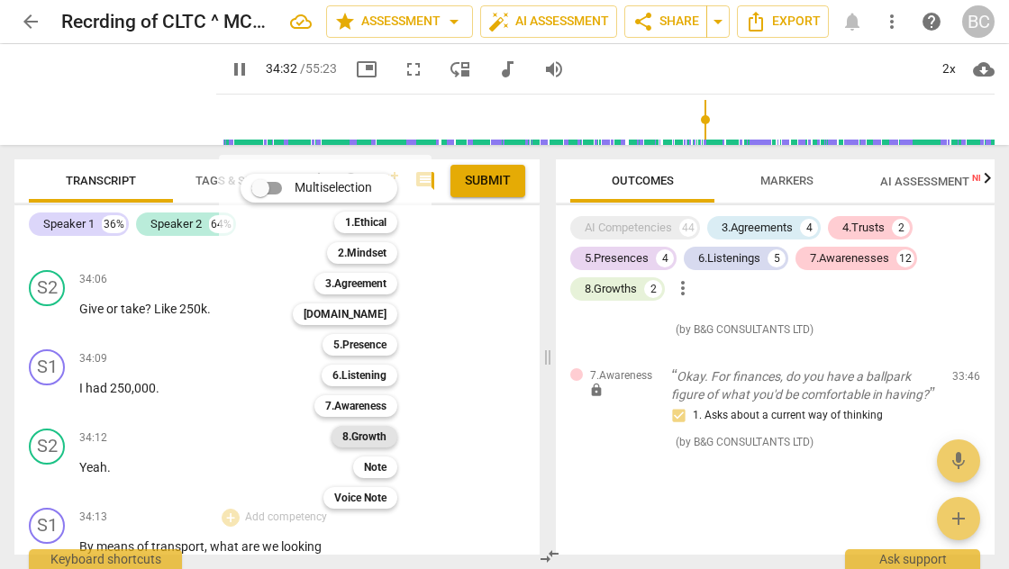
click at [359, 440] on b "8.Growth" at bounding box center [364, 437] width 44 height 22
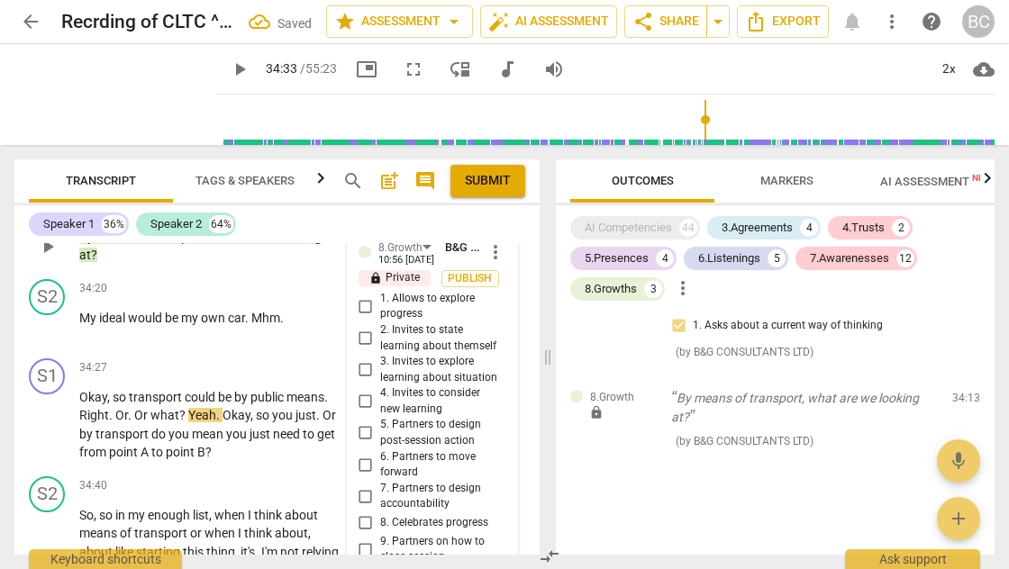
scroll to position [15229, 0]
click at [360, 456] on input "6. Partners to move forward" at bounding box center [365, 467] width 29 height 22
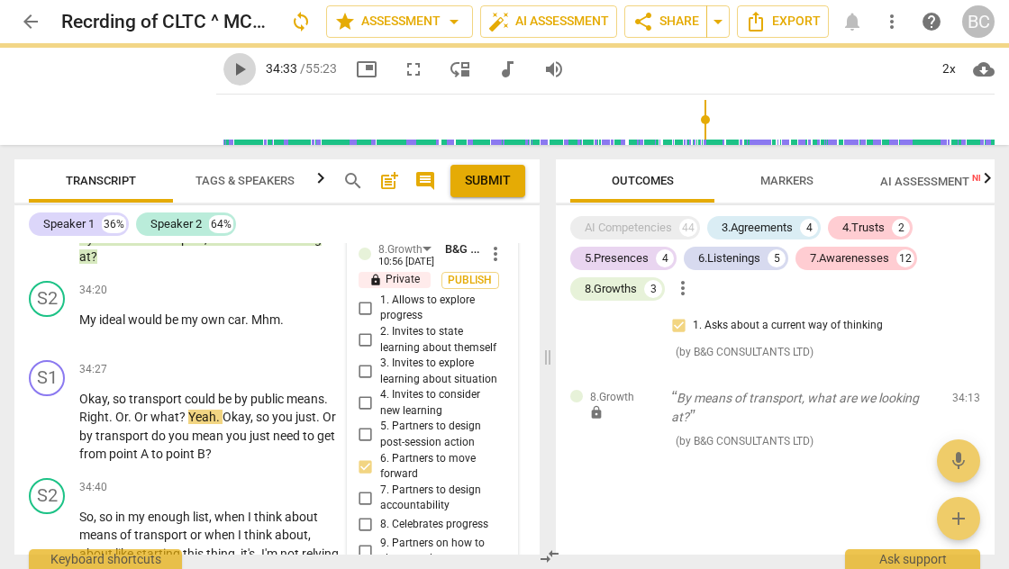
click at [229, 63] on span "play_arrow" at bounding box center [240, 70] width 22 height 22
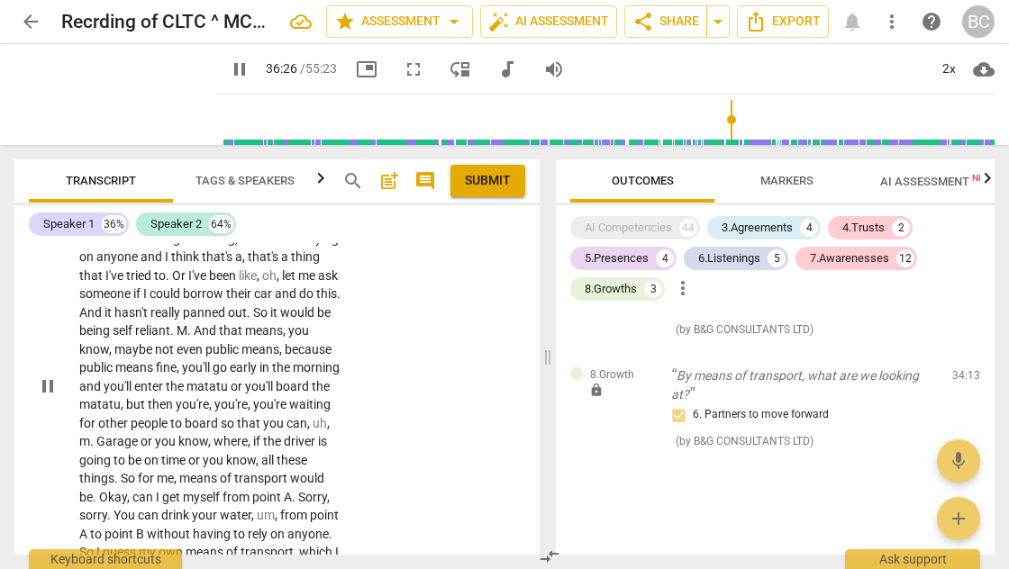
scroll to position [15552, 0]
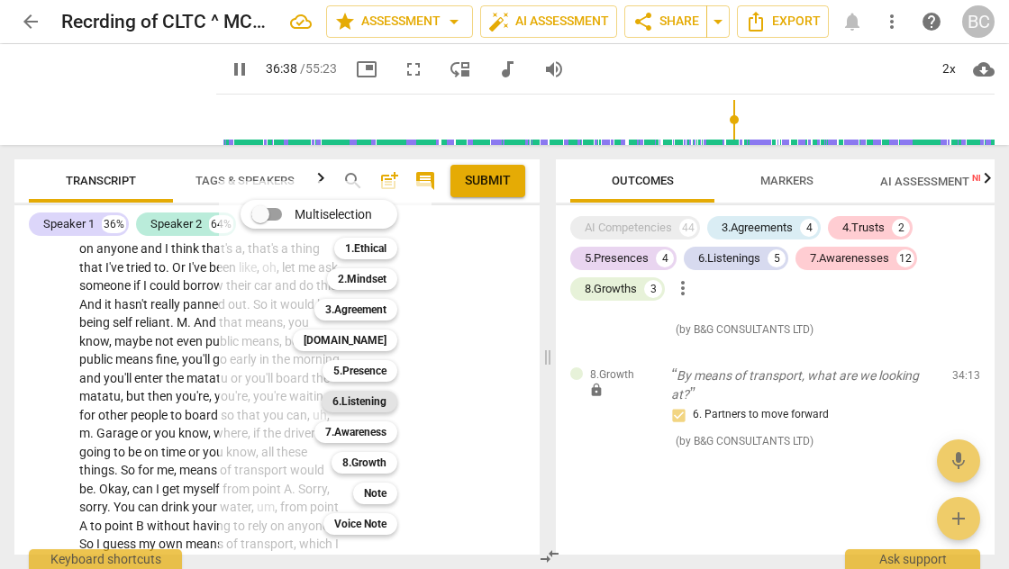
click at [376, 396] on b "6.Listening" at bounding box center [359, 402] width 54 height 22
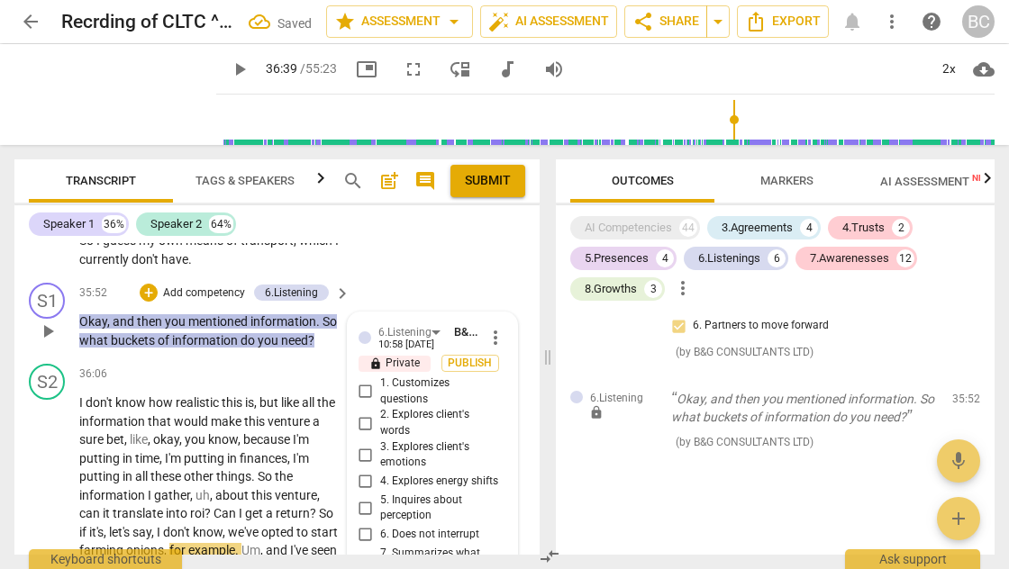
scroll to position [15800, 0]
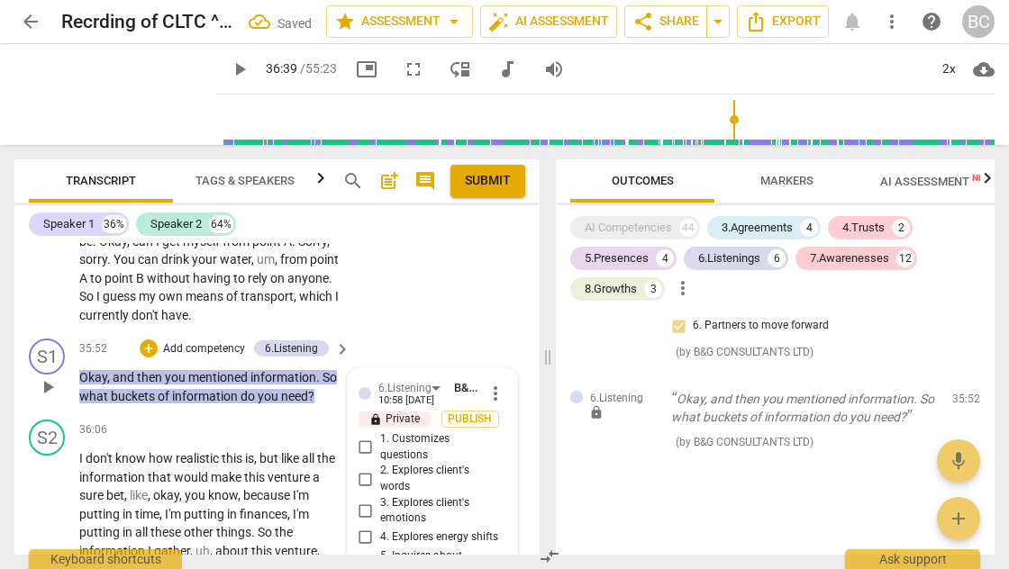
click at [362, 437] on input "1. Customizes questions" at bounding box center [365, 448] width 29 height 22
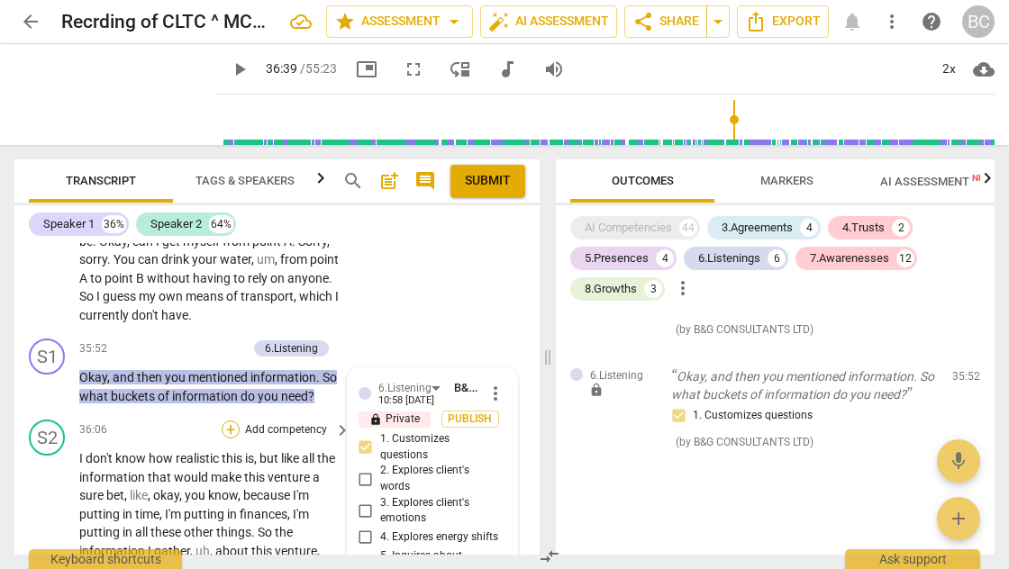
click at [231, 421] on div "+" at bounding box center [231, 430] width 18 height 18
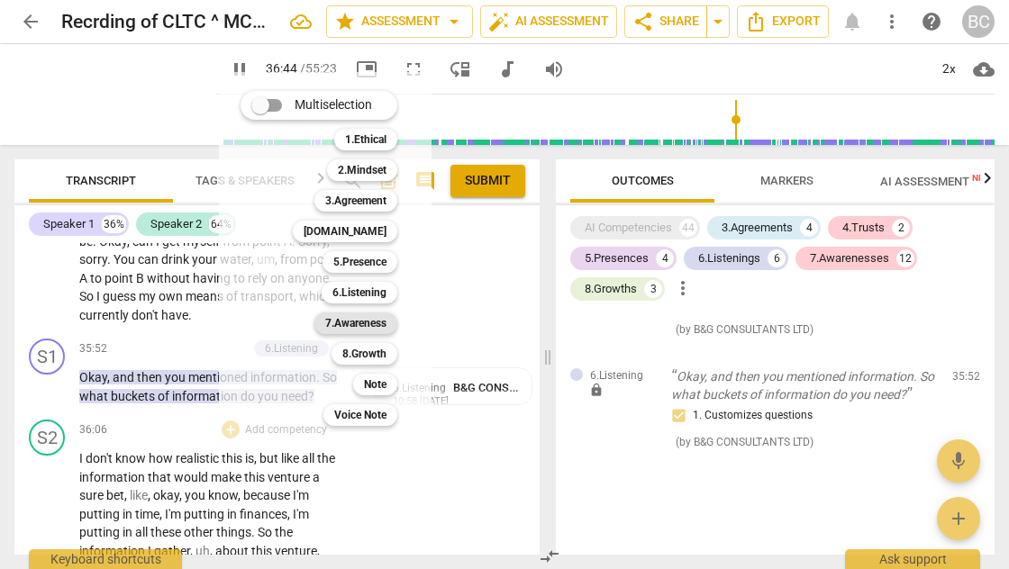
click at [357, 324] on b "7.Awareness" at bounding box center [355, 324] width 61 height 22
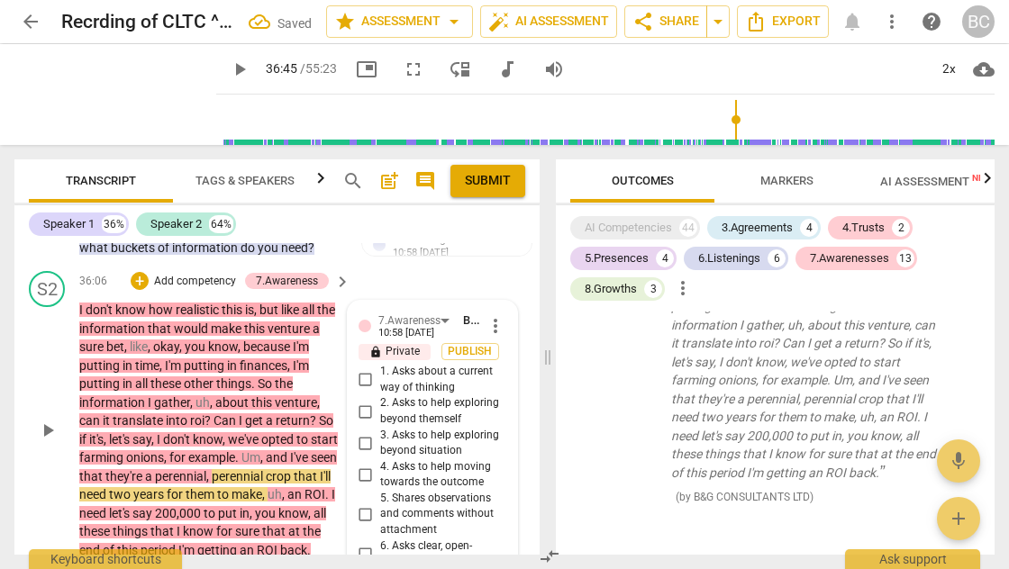
scroll to position [15812, 0]
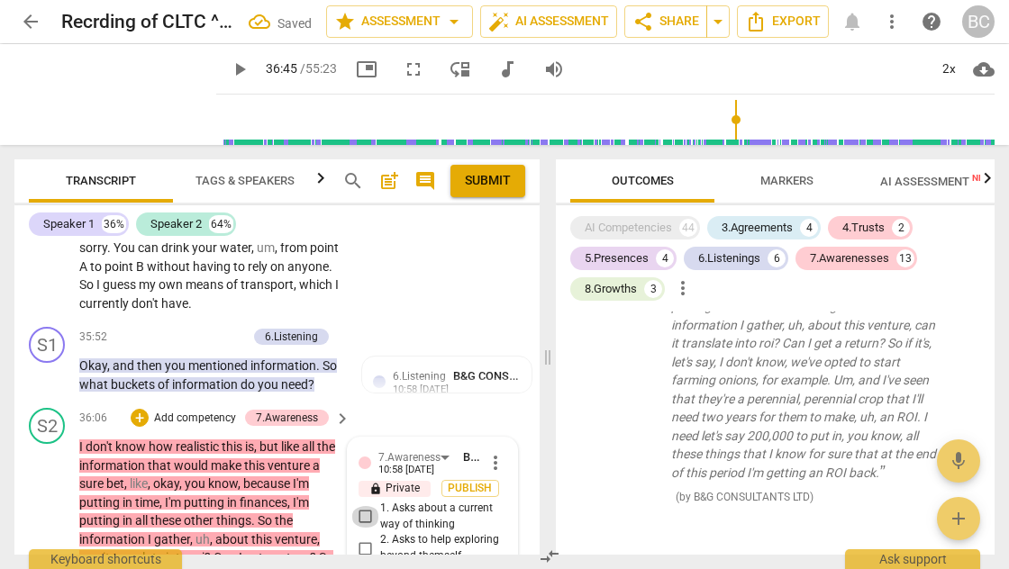
click at [365, 506] on input "1. Asks about a current way of thinking" at bounding box center [365, 517] width 29 height 22
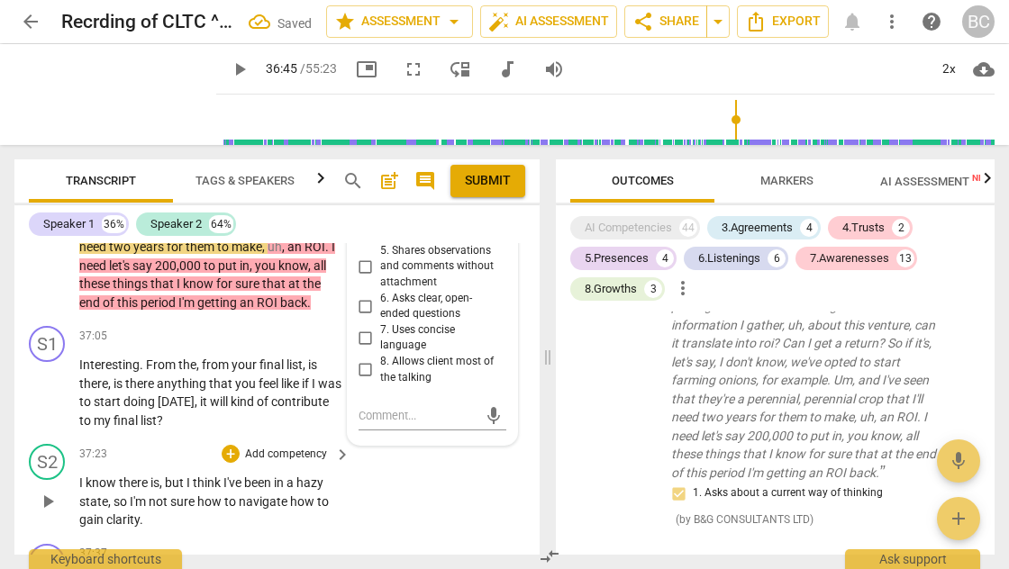
scroll to position [15903, 0]
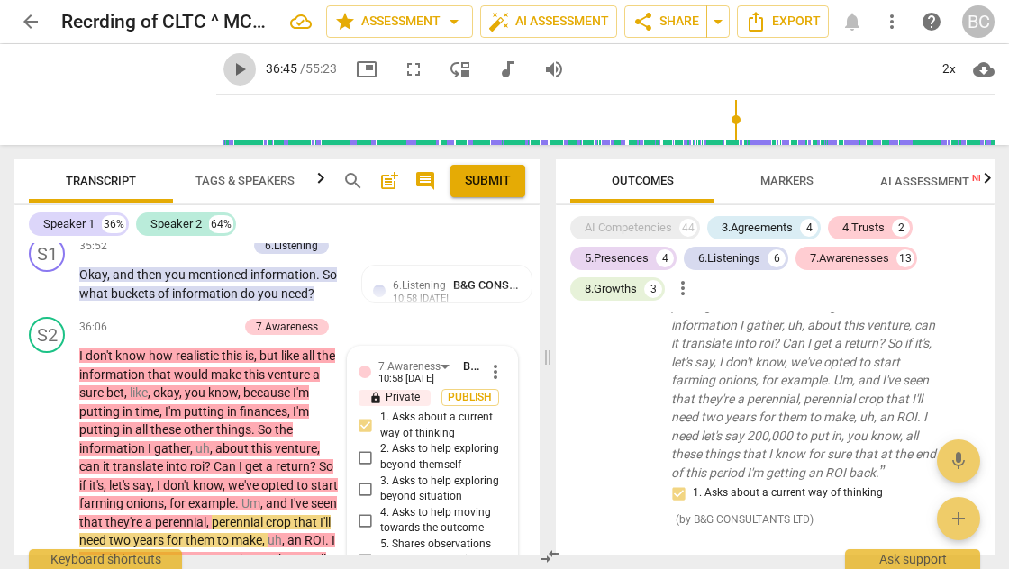
click at [229, 70] on span "play_arrow" at bounding box center [240, 70] width 22 height 22
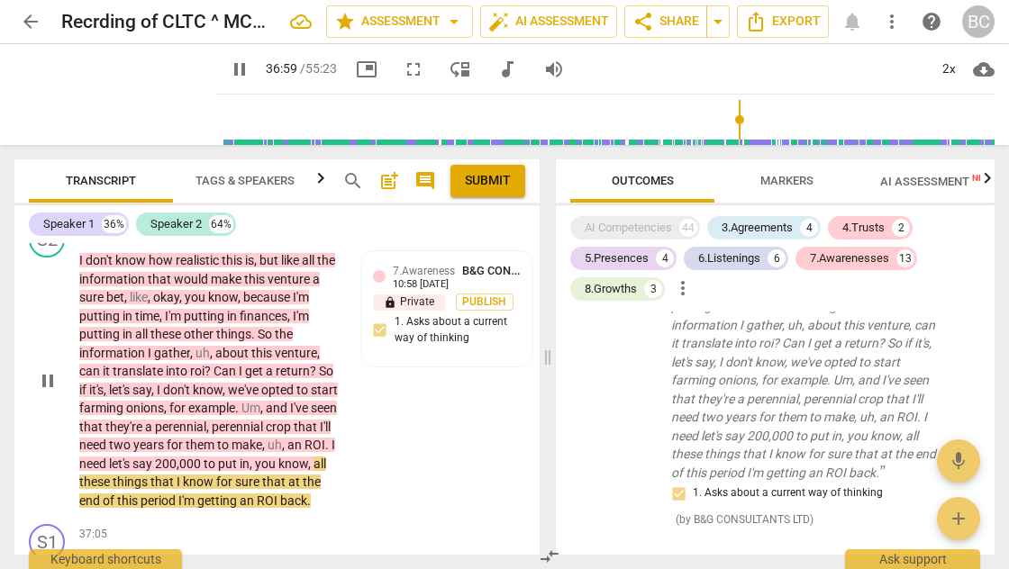
scroll to position [16062, 0]
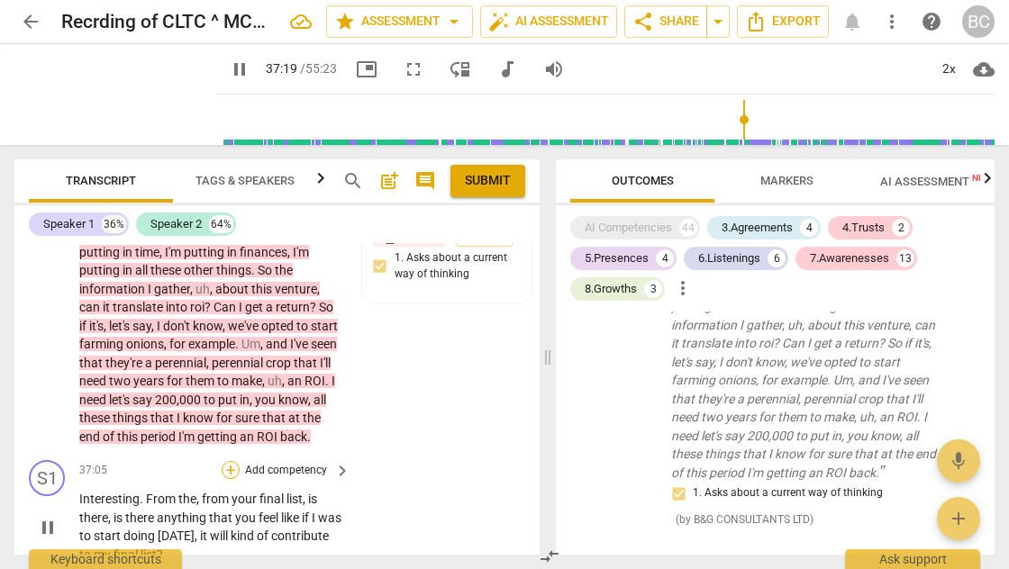
click at [223, 461] on div "+" at bounding box center [231, 470] width 18 height 18
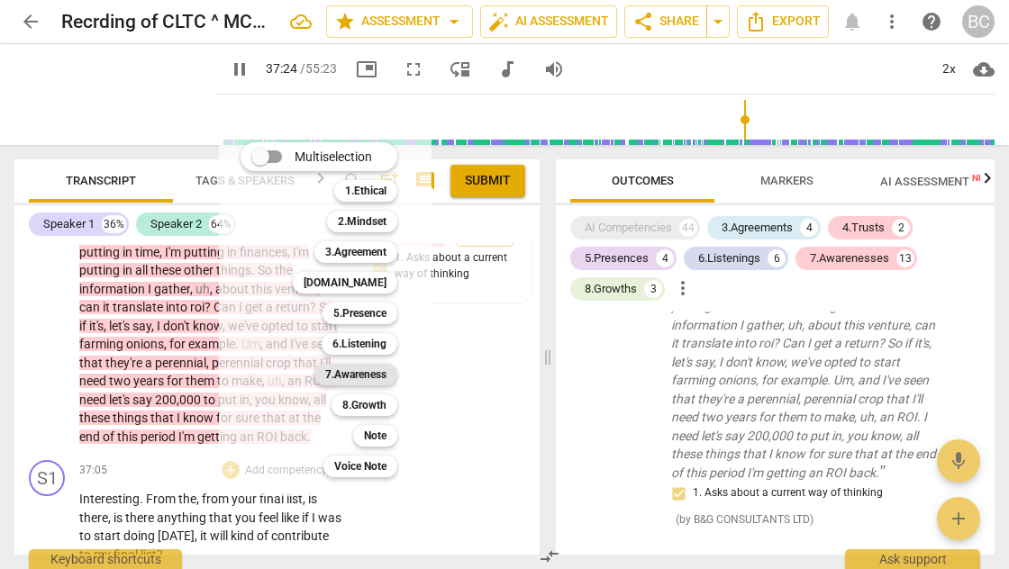
click at [363, 376] on b "7.Awareness" at bounding box center [355, 375] width 61 height 22
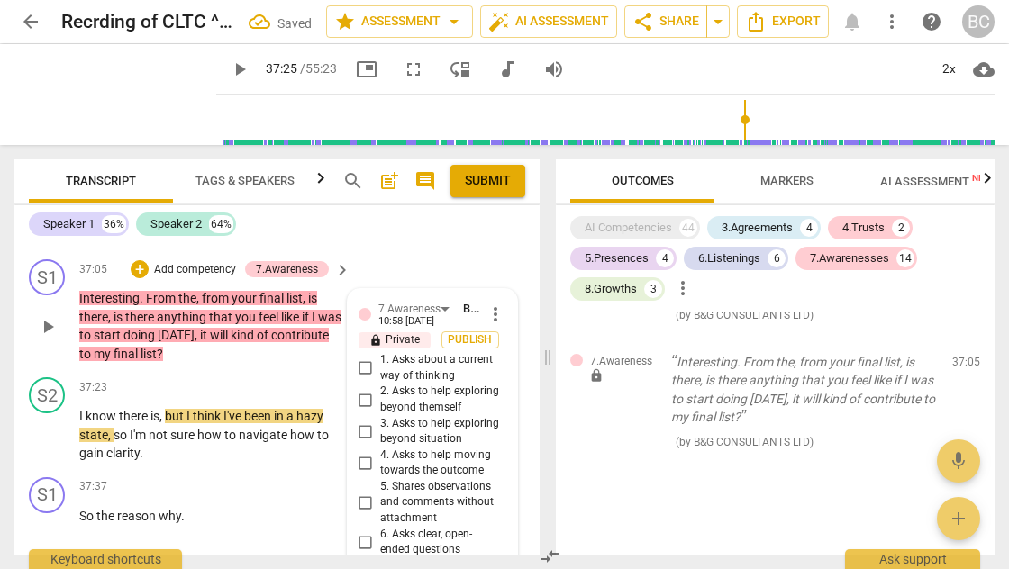
scroll to position [16150, 0]
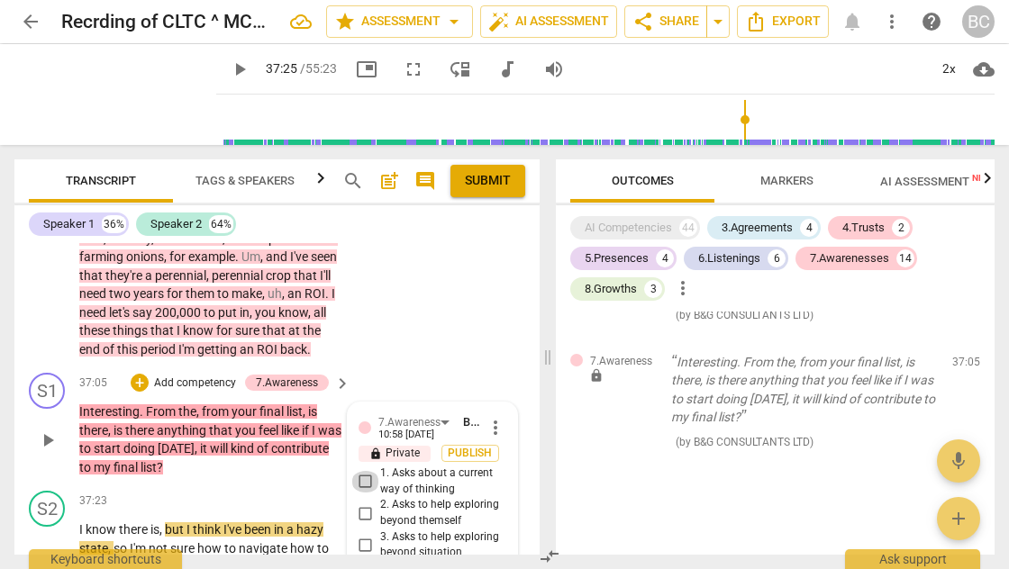
click at [366, 471] on input "1. Asks about a current way of thinking" at bounding box center [365, 482] width 29 height 22
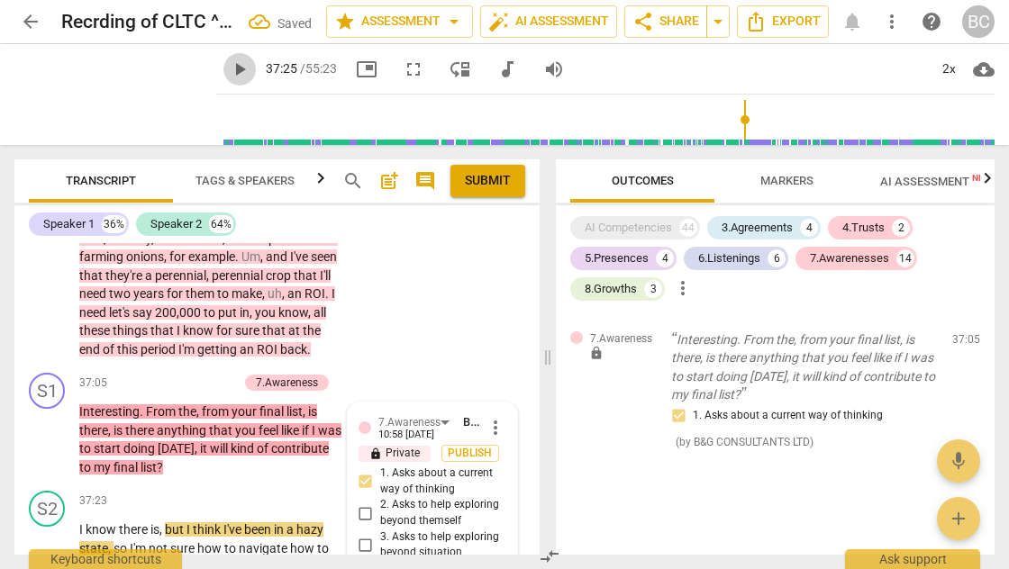
click at [229, 71] on span "play_arrow" at bounding box center [240, 70] width 22 height 22
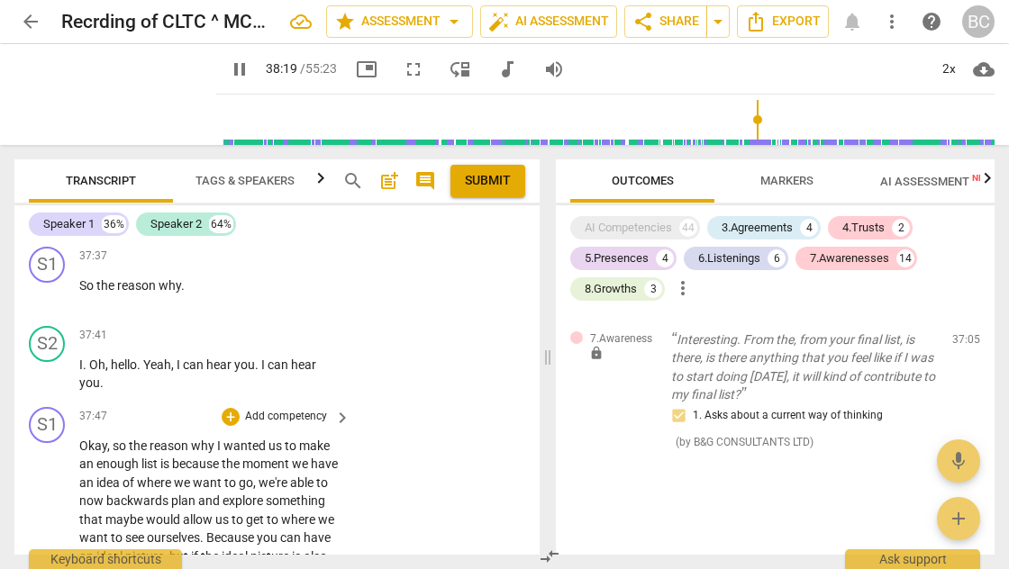
scroll to position [16492, 0]
click at [230, 410] on div "+" at bounding box center [231, 419] width 18 height 18
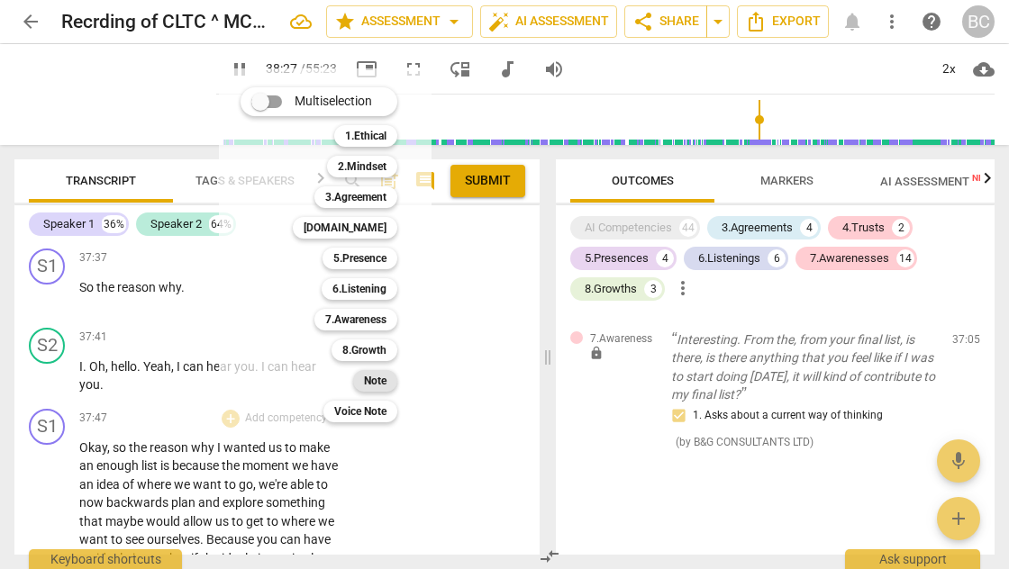
click at [376, 380] on b "Note" at bounding box center [375, 381] width 23 height 22
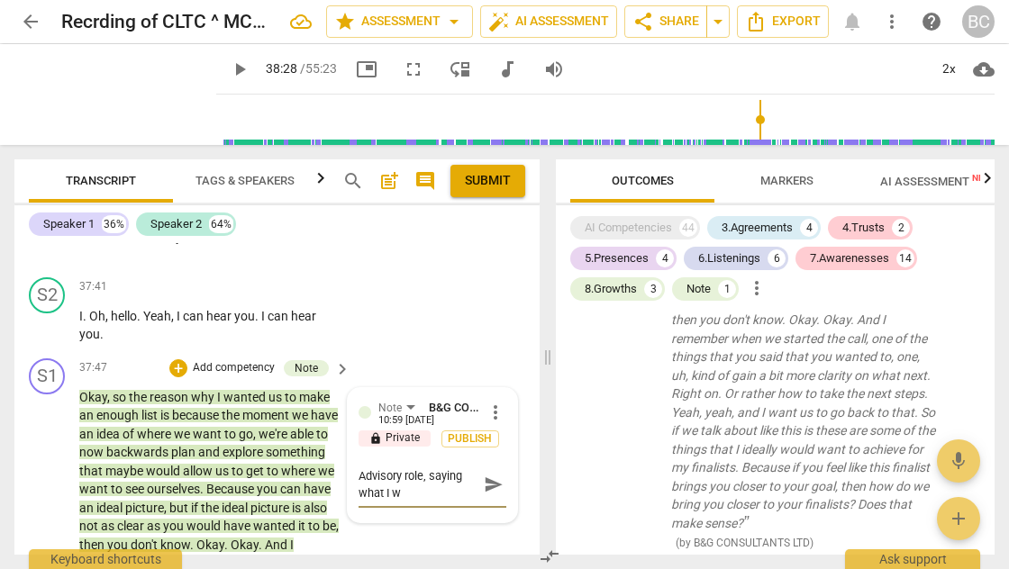
scroll to position [0, 0]
click at [492, 475] on span "send" at bounding box center [494, 485] width 20 height 20
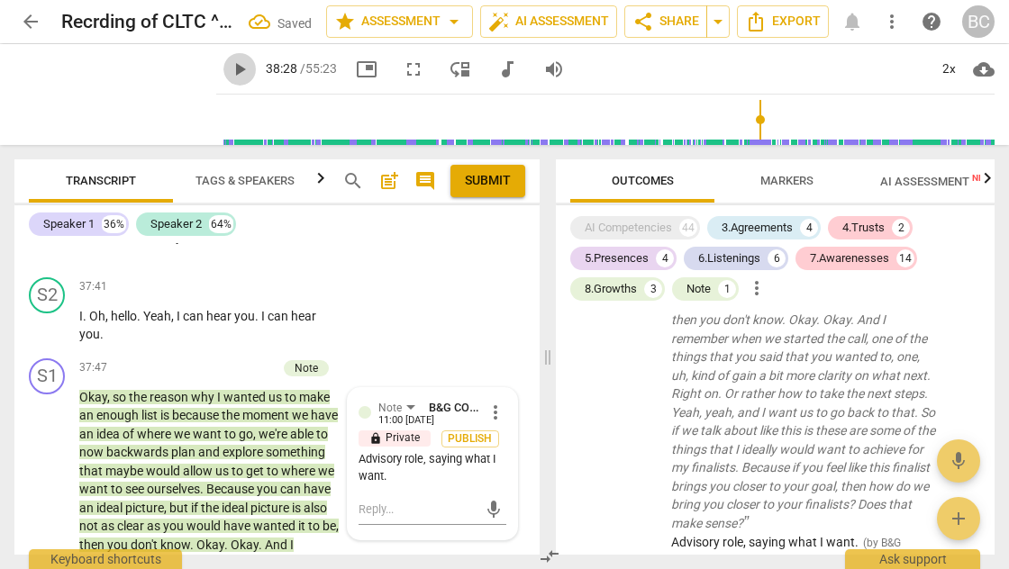
click at [229, 68] on span "play_arrow" at bounding box center [240, 70] width 22 height 22
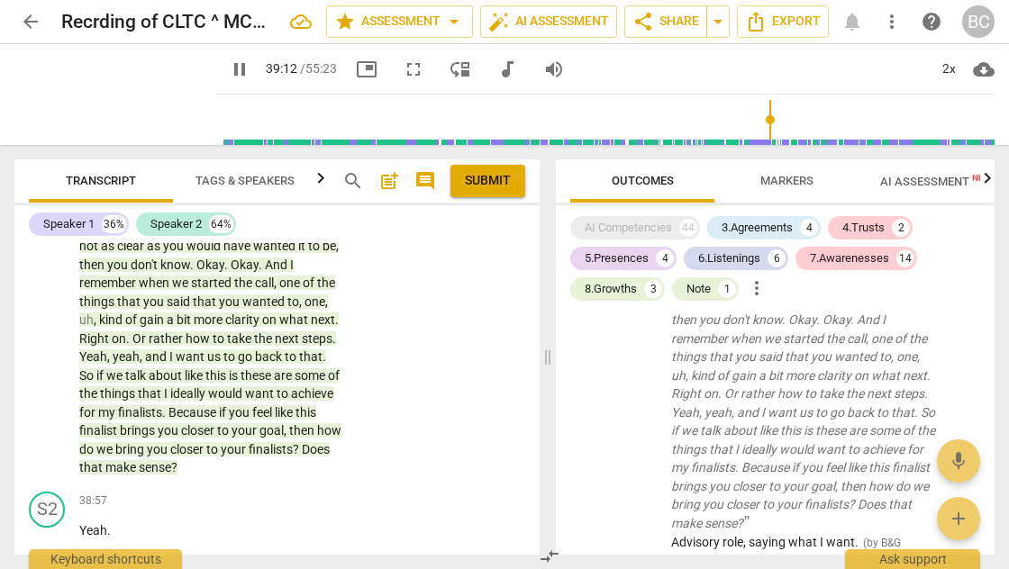
scroll to position [16830, 0]
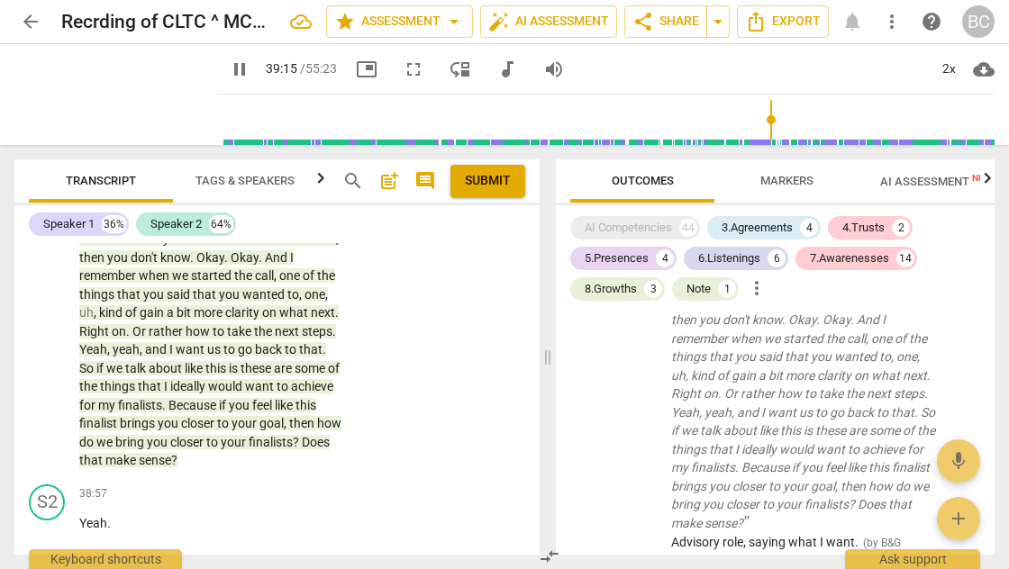
click at [230, 565] on div "+" at bounding box center [231, 574] width 18 height 18
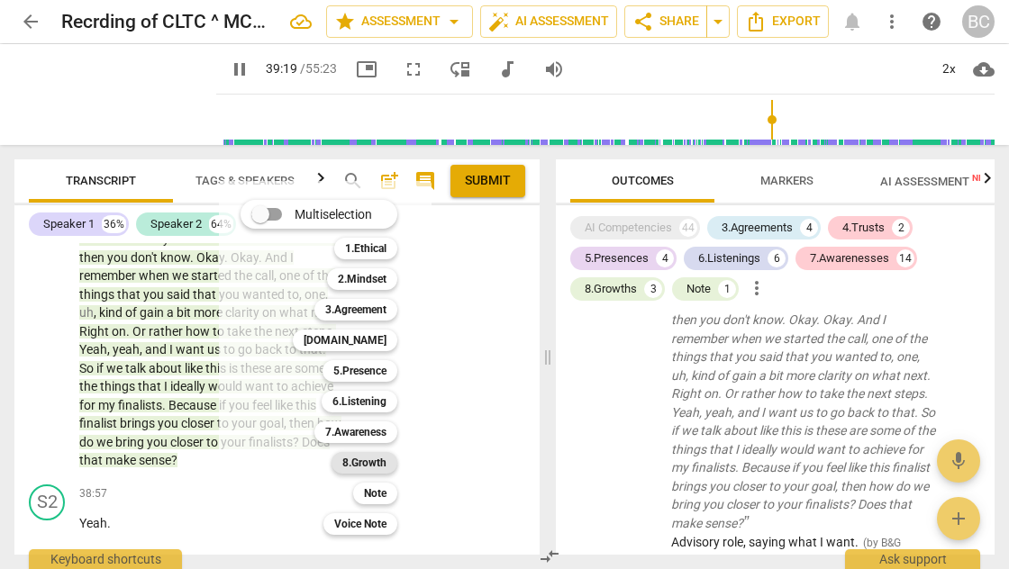
click at [386, 464] on b "8.Growth" at bounding box center [364, 463] width 44 height 22
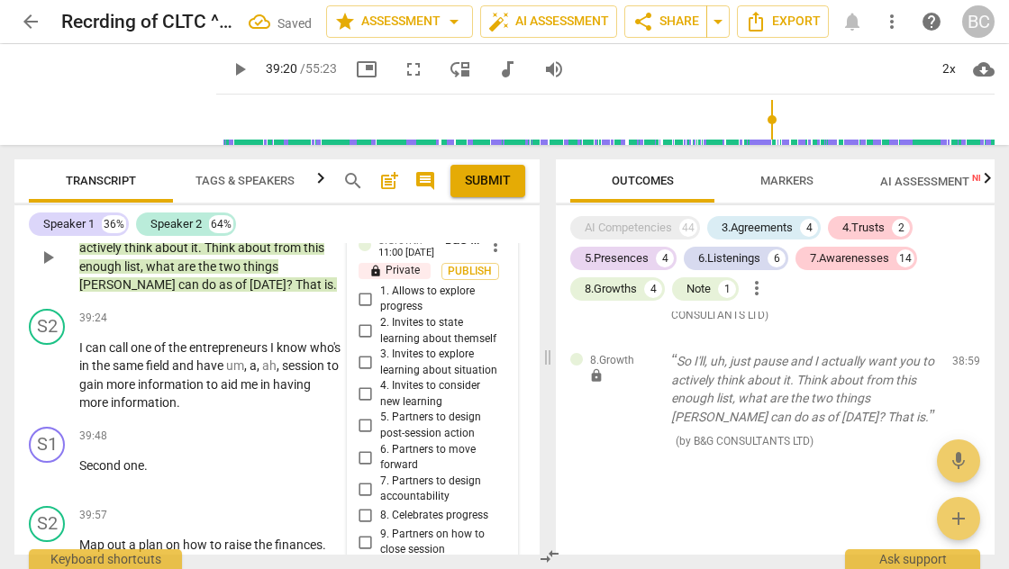
scroll to position [17200, 0]
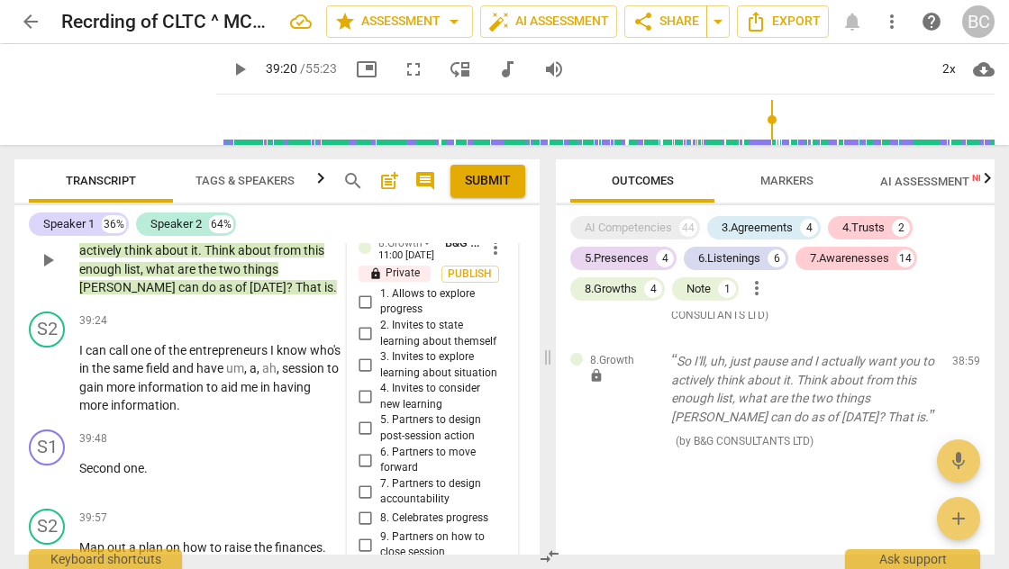
click at [362, 418] on input "5. Partners to design post-session action" at bounding box center [365, 429] width 29 height 22
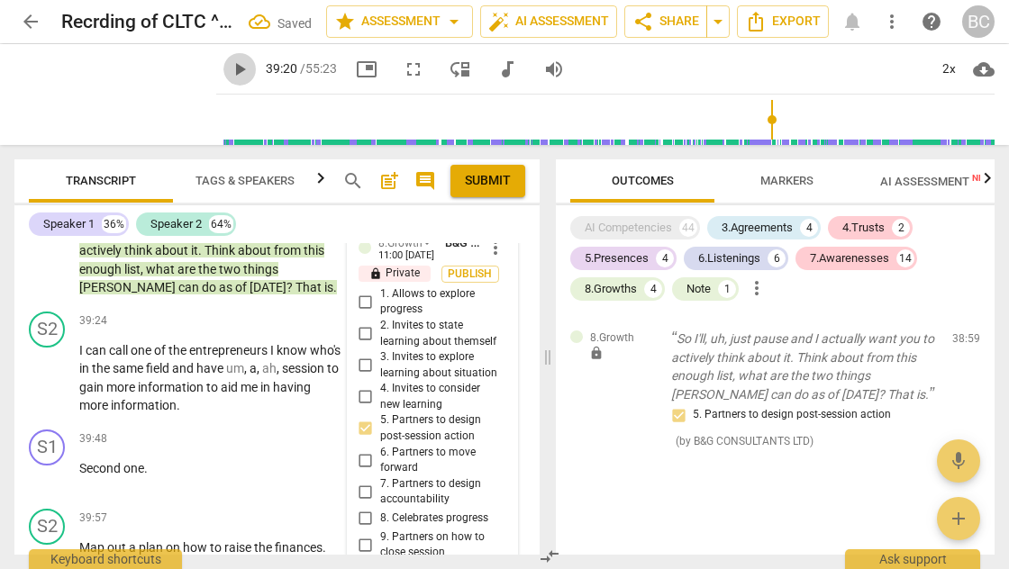
click at [229, 70] on span "play_arrow" at bounding box center [240, 70] width 22 height 22
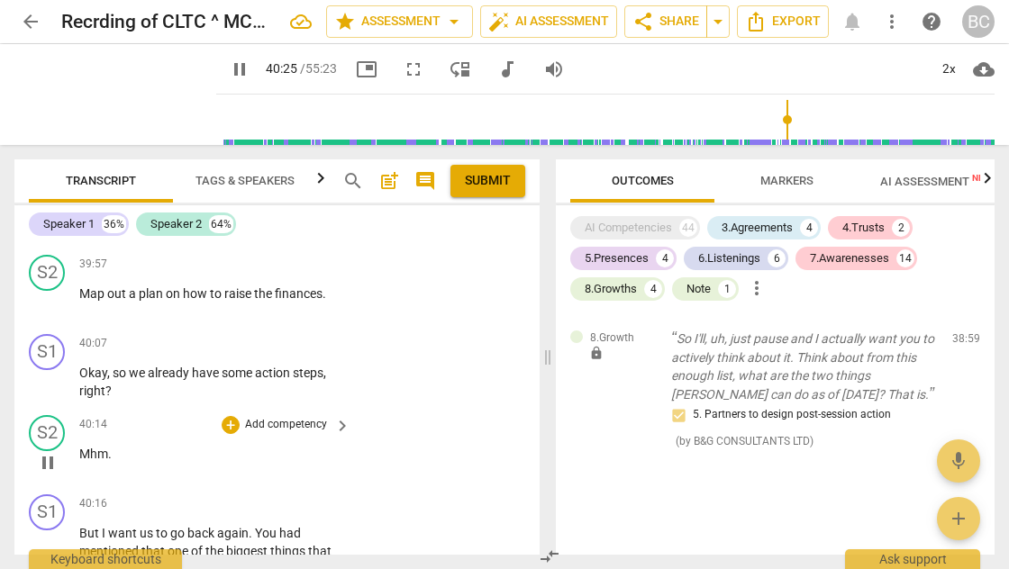
scroll to position [17514, 0]
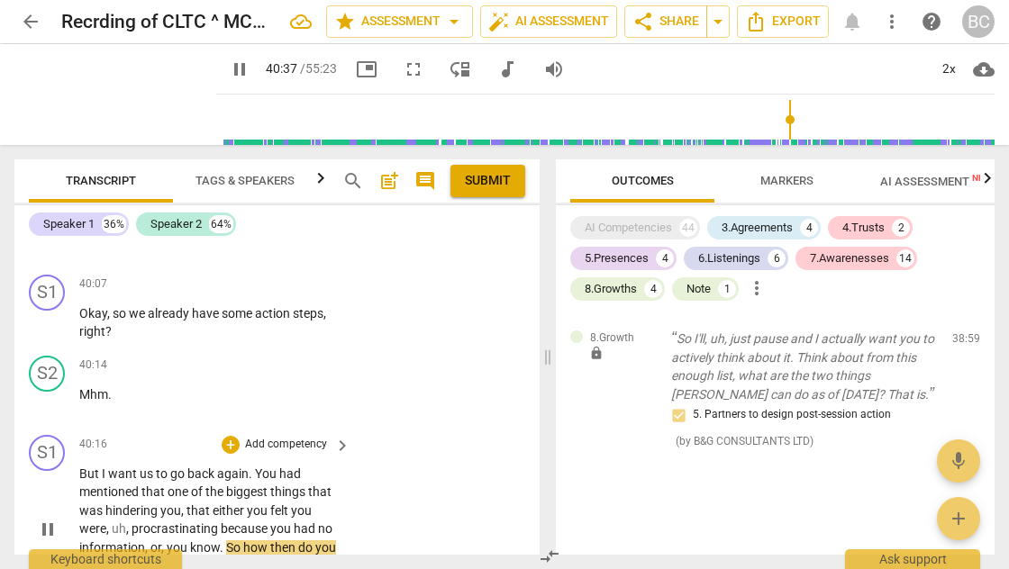
click at [227, 435] on div "+ Add competency keyboard_arrow_right" at bounding box center [285, 445] width 134 height 20
click at [229, 436] on div "+" at bounding box center [231, 445] width 18 height 18
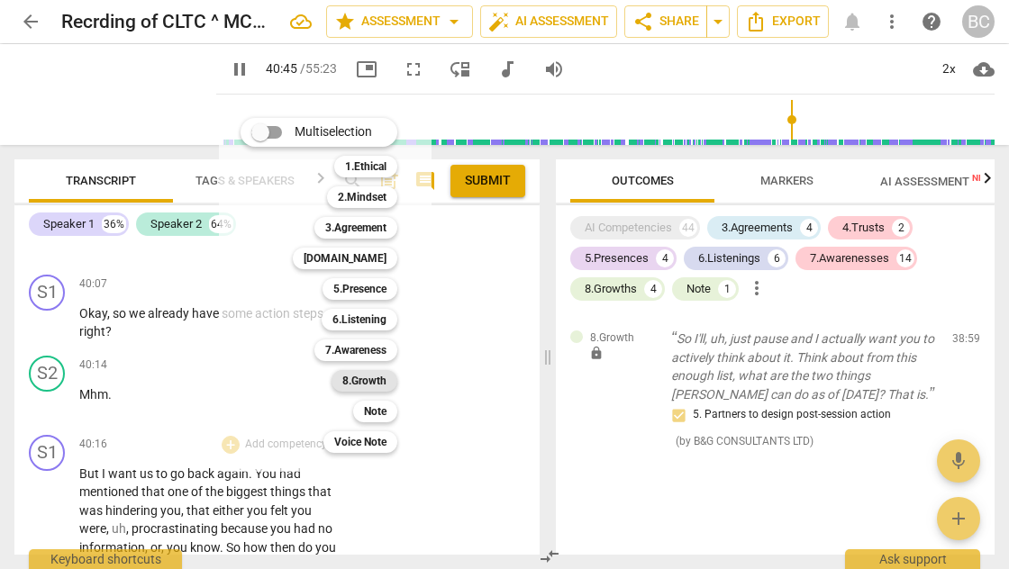
click at [361, 382] on b "8.Growth" at bounding box center [364, 381] width 44 height 22
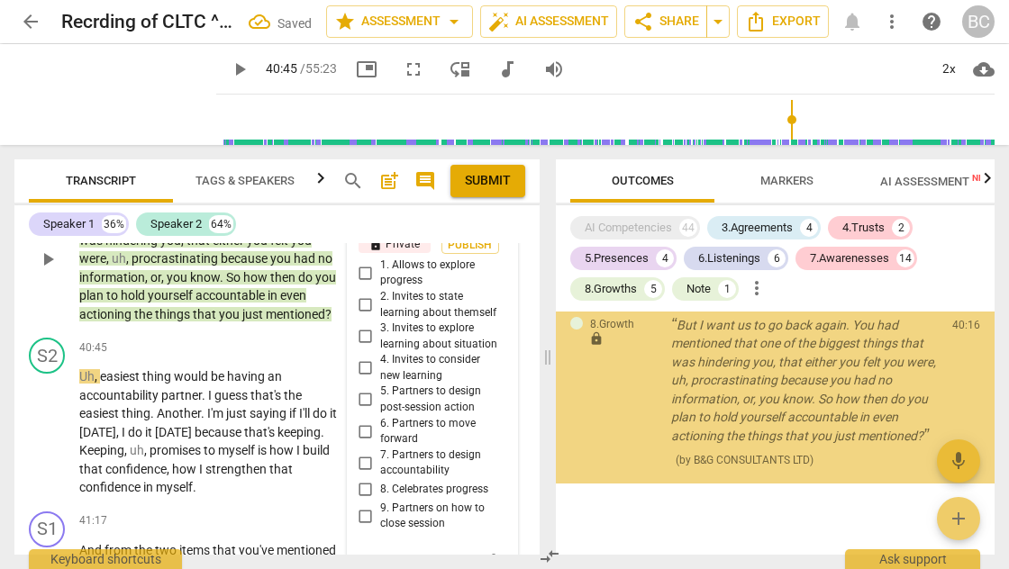
scroll to position [7036, 0]
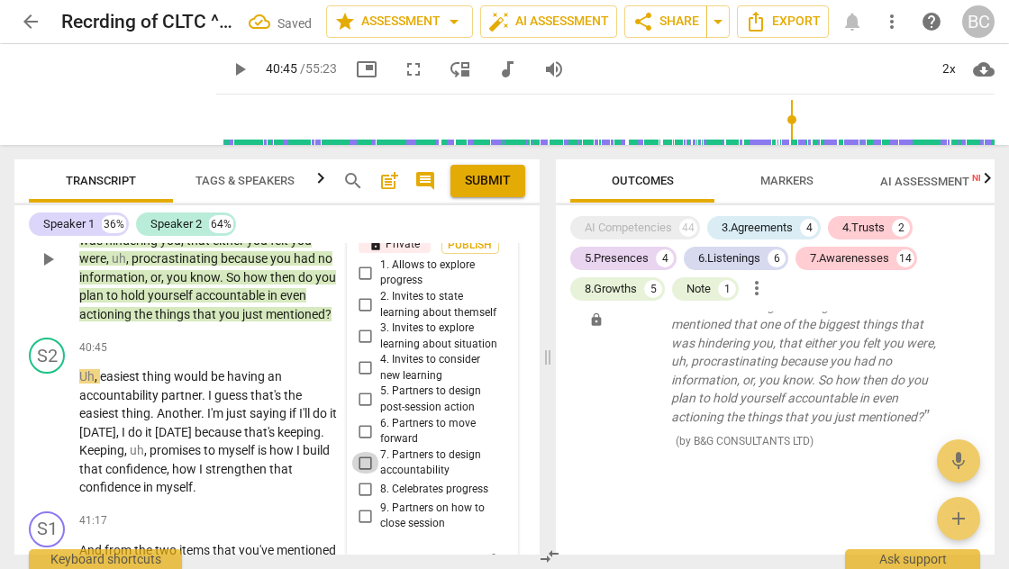
click at [362, 452] on input "7. Partners to design accountability" at bounding box center [365, 463] width 29 height 22
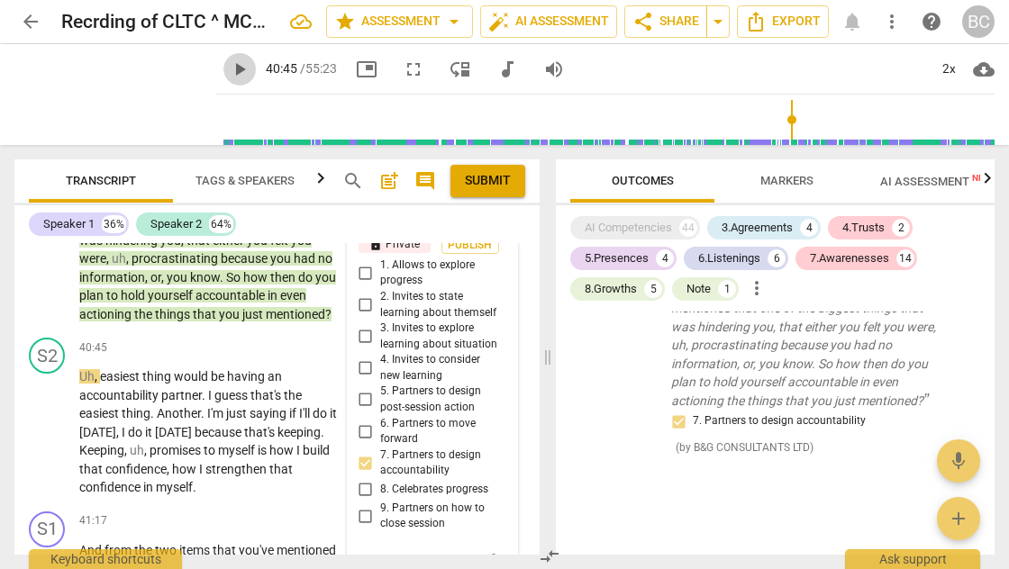
click at [229, 68] on span "play_arrow" at bounding box center [240, 70] width 22 height 22
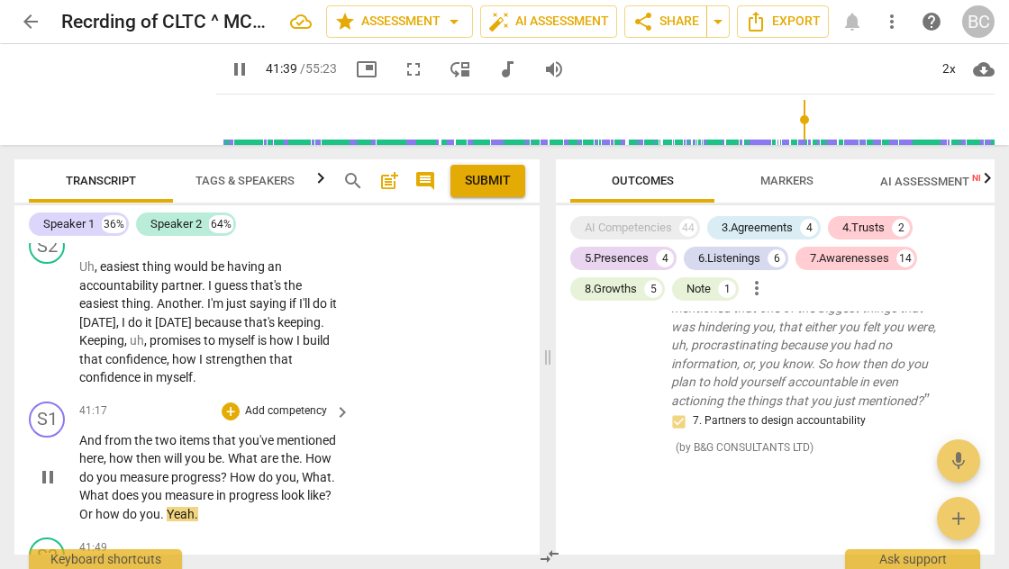
scroll to position [17852, 0]
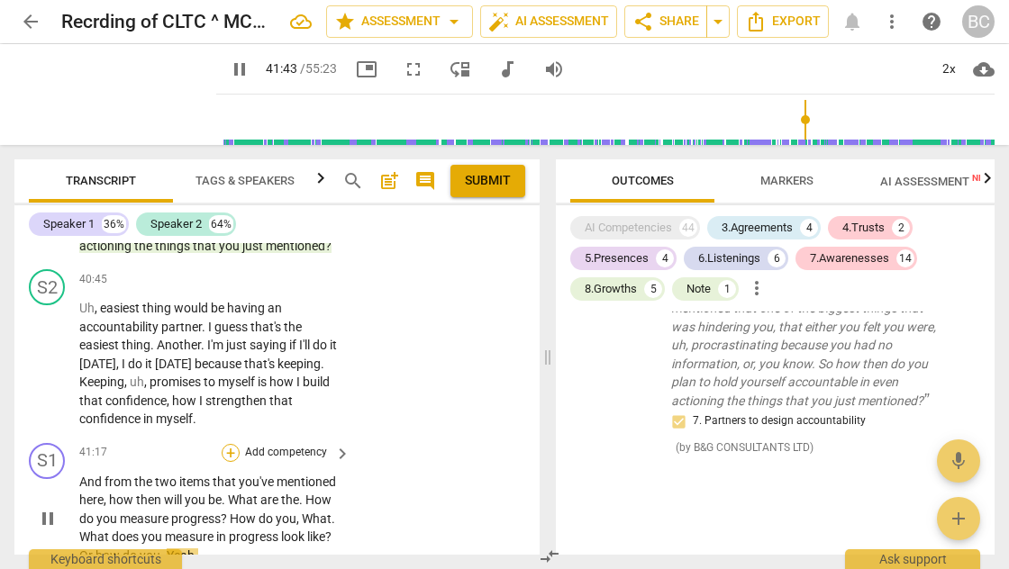
click at [231, 444] on div "+" at bounding box center [231, 453] width 18 height 18
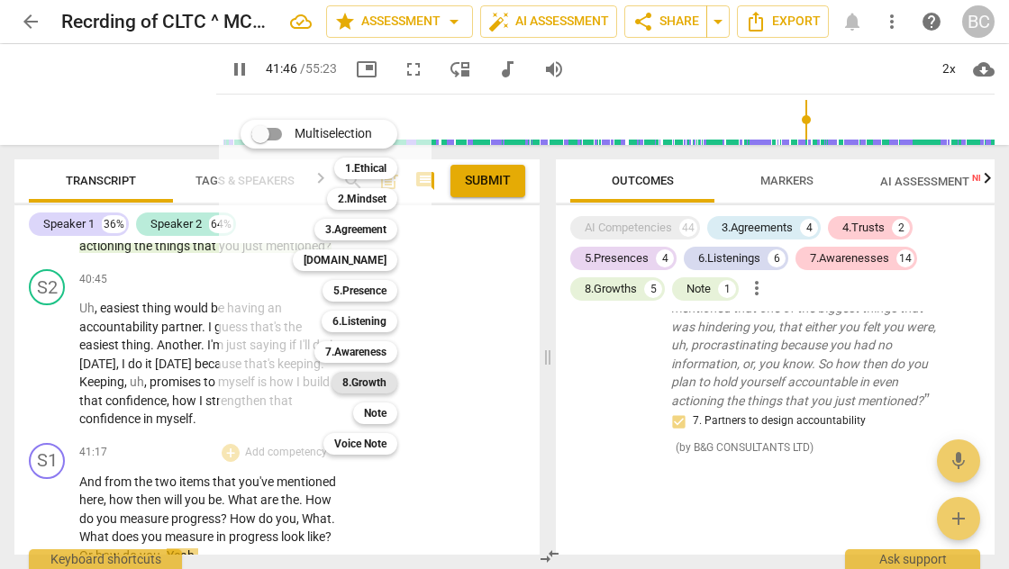
click at [363, 379] on b "8.Growth" at bounding box center [364, 383] width 44 height 22
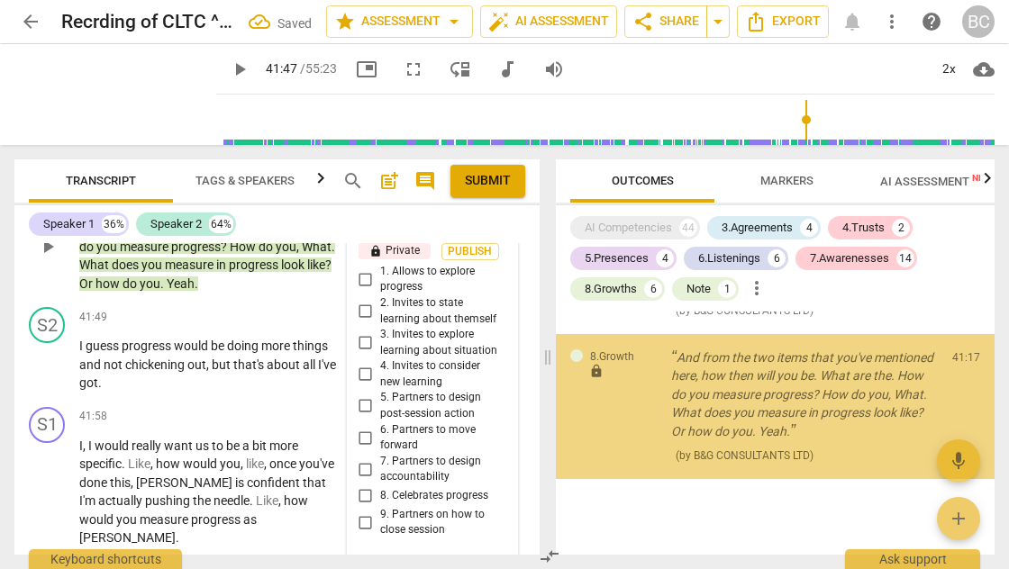
scroll to position [7219, 0]
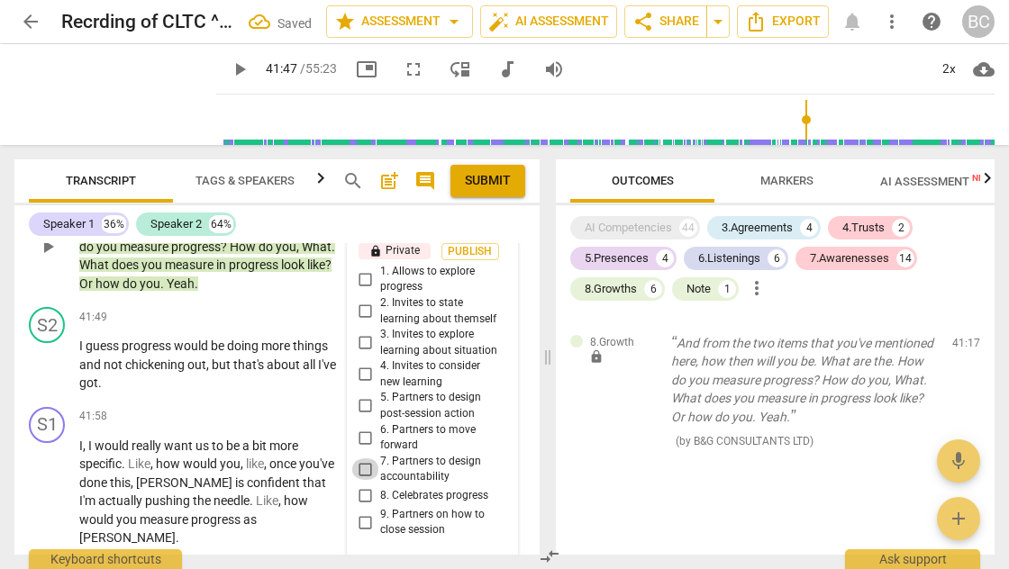
click at [362, 459] on input "7. Partners to design accountability" at bounding box center [365, 470] width 29 height 22
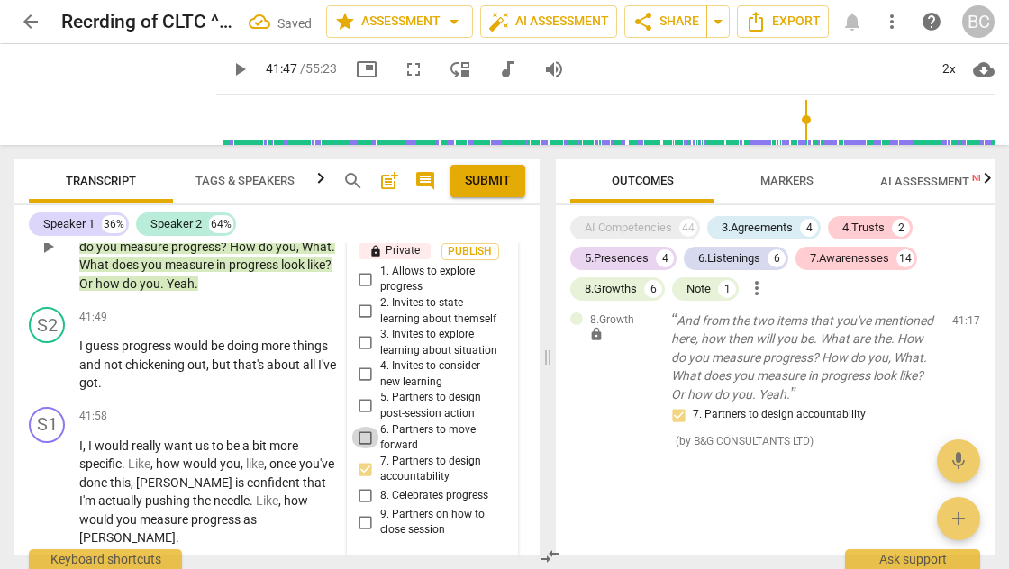
click at [364, 427] on input "6. Partners to move forward" at bounding box center [365, 438] width 29 height 22
click at [229, 69] on span "play_arrow" at bounding box center [240, 70] width 22 height 22
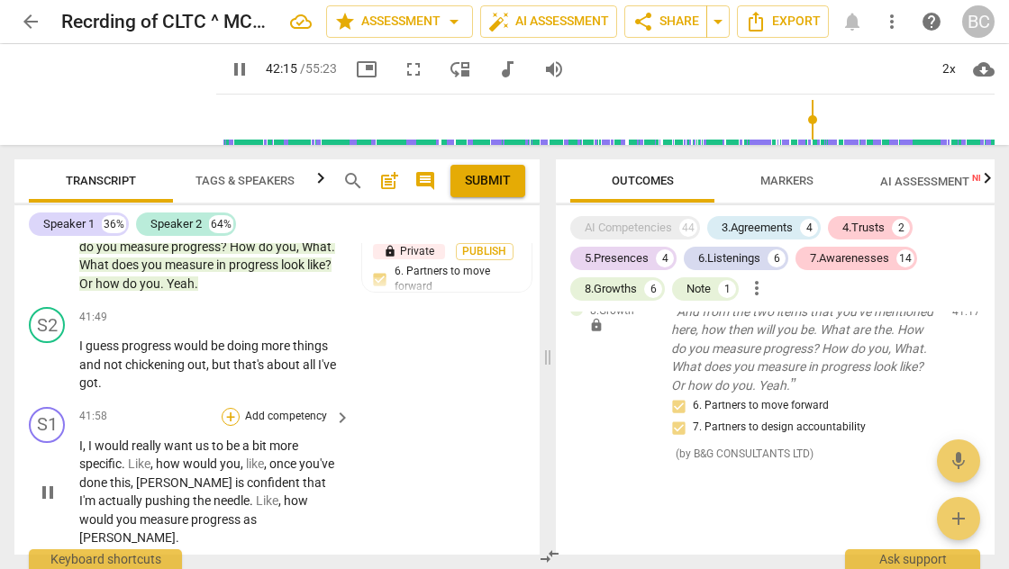
click at [228, 408] on div "+" at bounding box center [231, 417] width 18 height 18
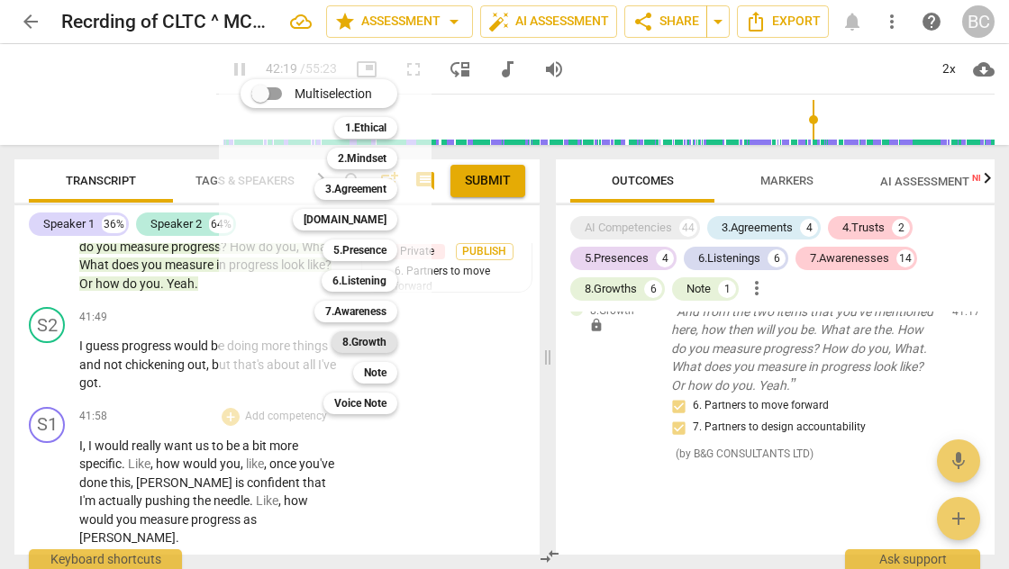
click at [357, 336] on b "8.Growth" at bounding box center [364, 342] width 44 height 22
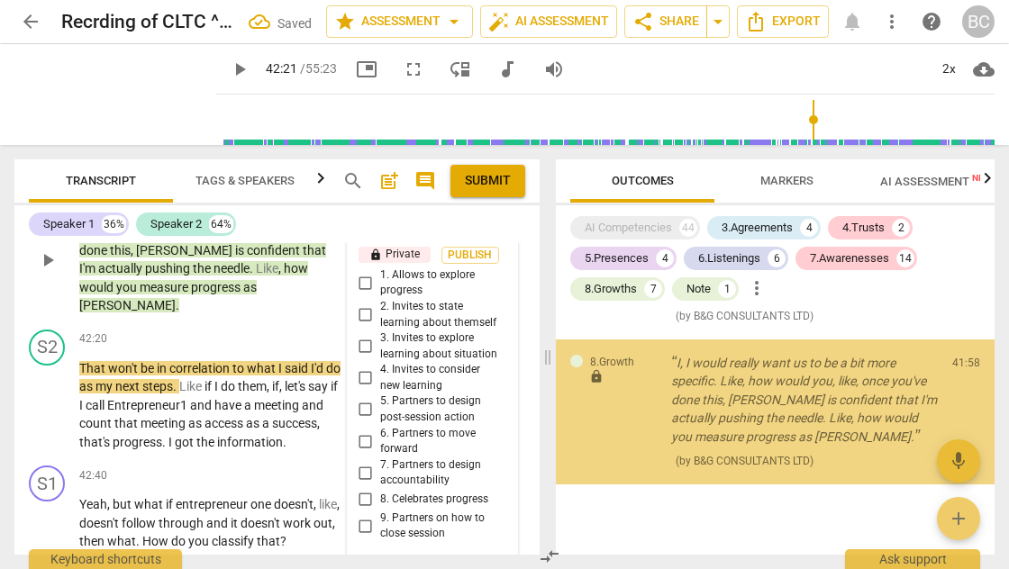
scroll to position [7406, 0]
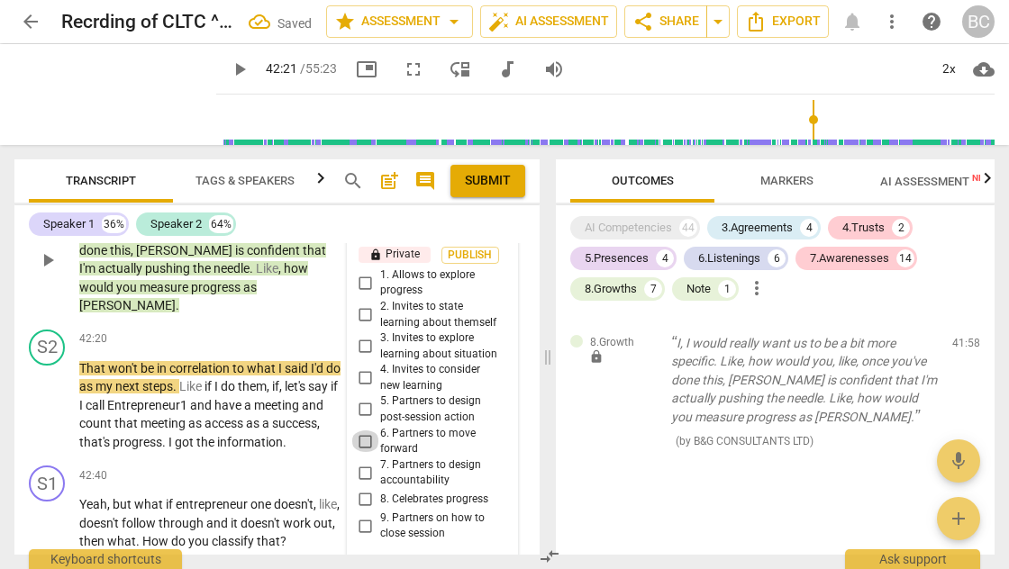
click at [361, 431] on input "6. Partners to move forward" at bounding box center [365, 442] width 29 height 22
click at [360, 462] on input "7. Partners to design accountability" at bounding box center [365, 473] width 29 height 22
click at [229, 65] on span "play_arrow" at bounding box center [240, 70] width 22 height 22
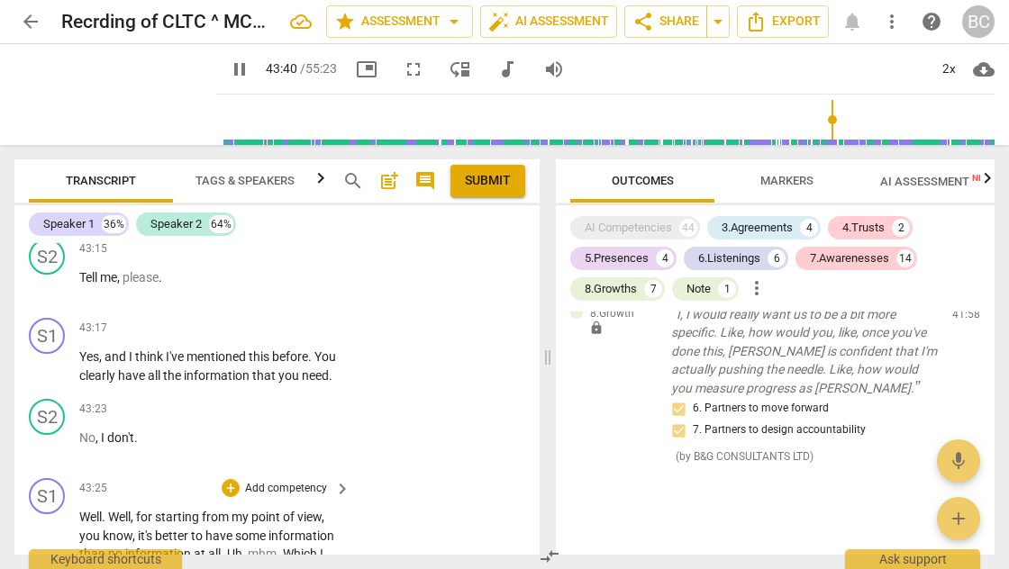
scroll to position [19114, 0]
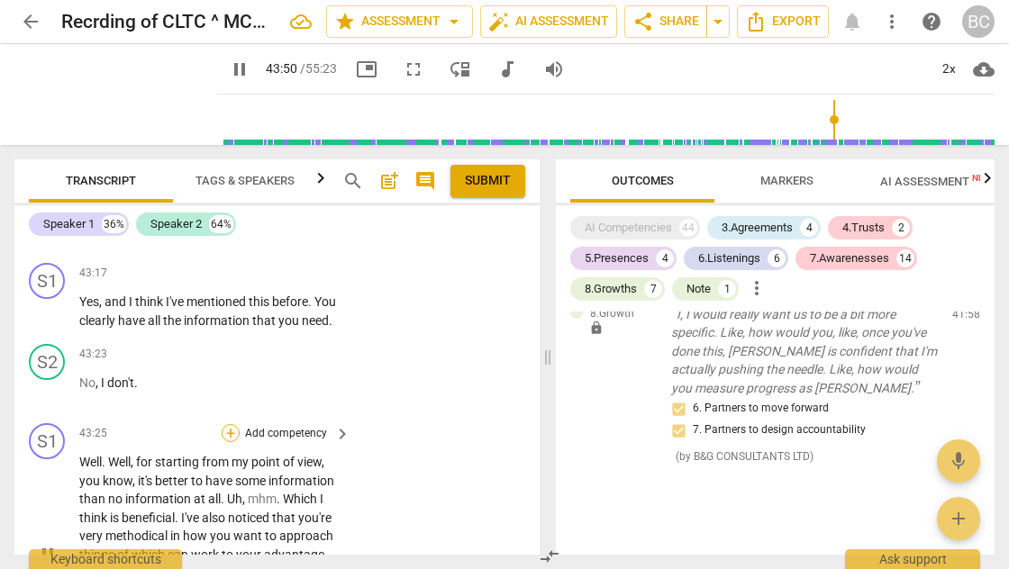
click at [232, 424] on div "+" at bounding box center [231, 433] width 18 height 18
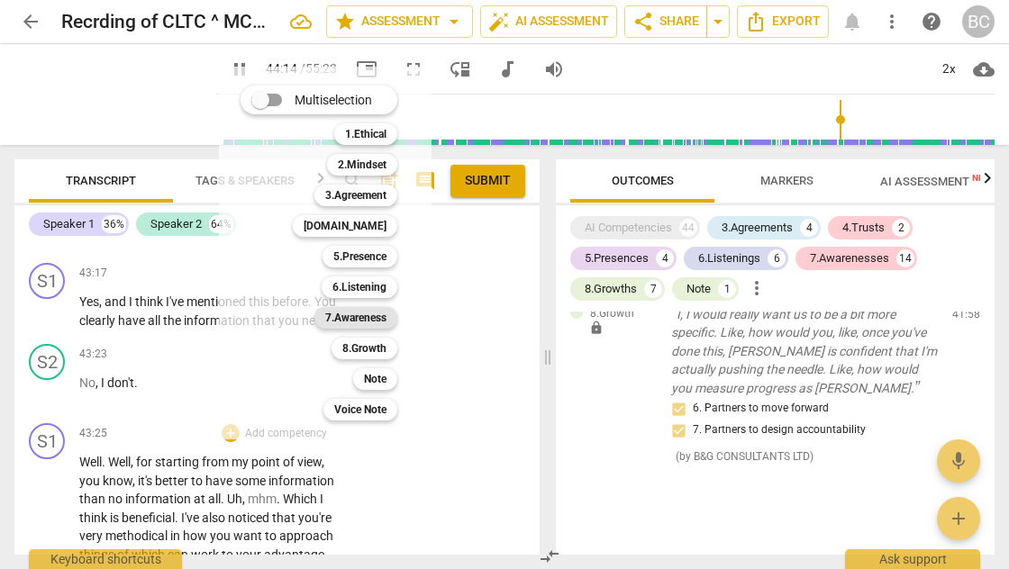
click at [365, 318] on b "7.Awareness" at bounding box center [355, 318] width 61 height 22
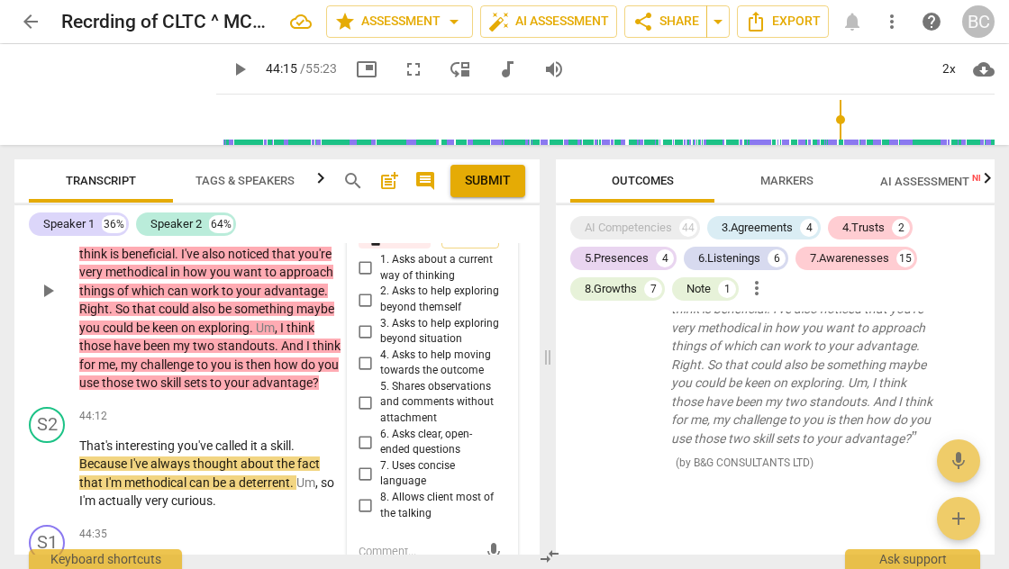
scroll to position [19096, 0]
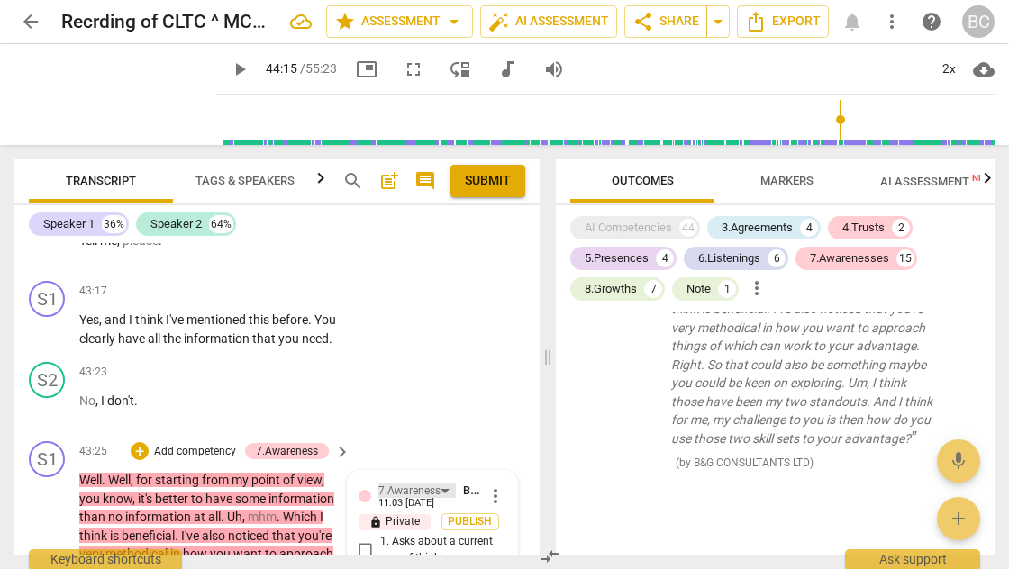
click at [445, 483] on div "7.Awareness" at bounding box center [416, 490] width 77 height 15
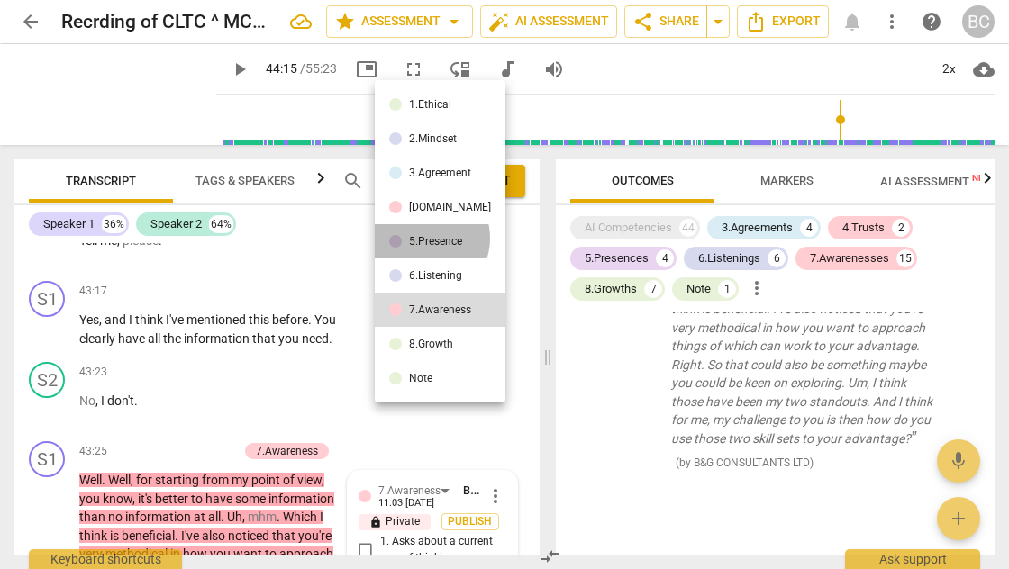
click at [427, 238] on div "5.Presence" at bounding box center [435, 241] width 53 height 11
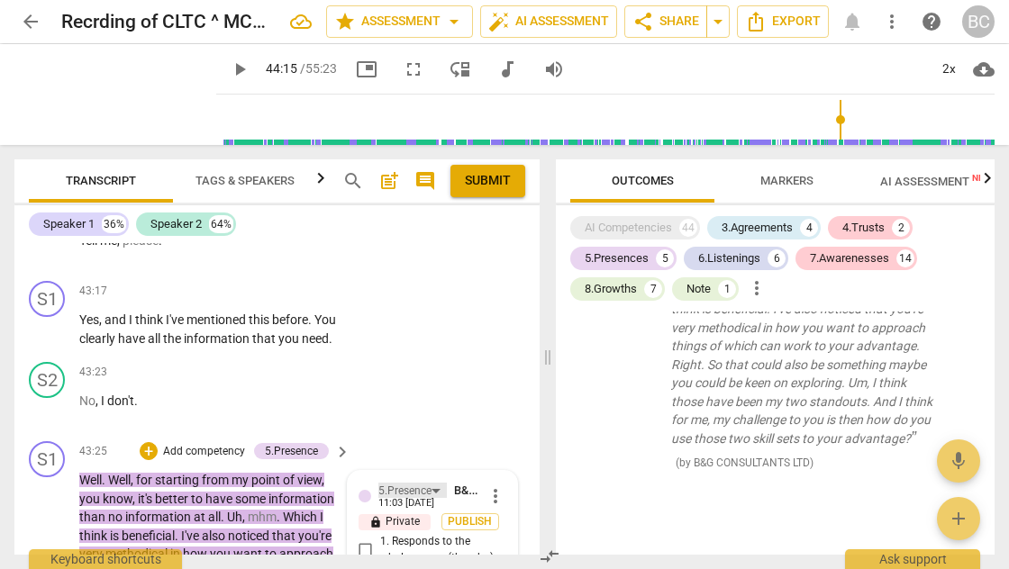
click at [436, 483] on div "5.Presence" at bounding box center [412, 490] width 68 height 15
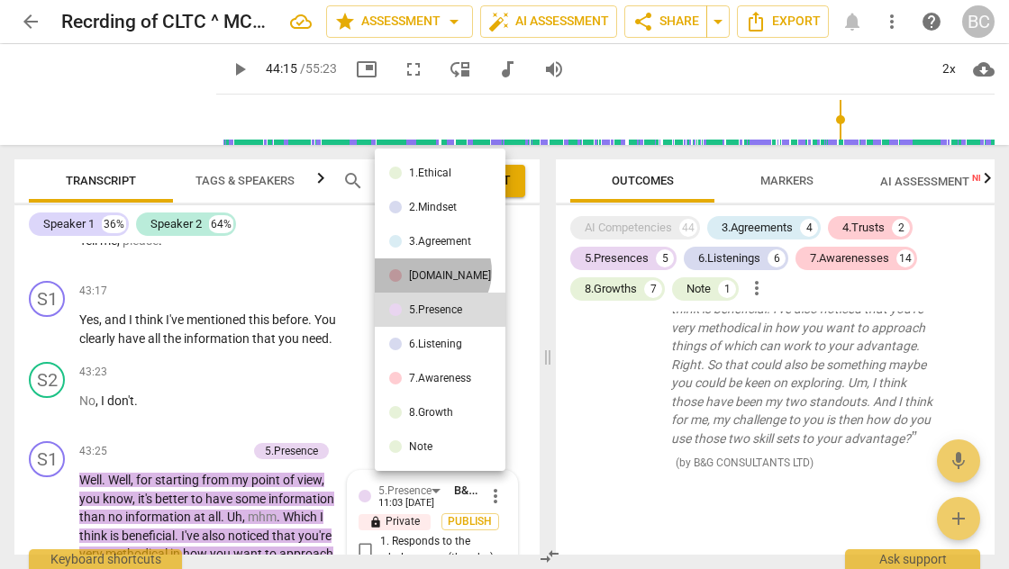
click at [431, 271] on div "[DOMAIN_NAME]" at bounding box center [450, 275] width 82 height 11
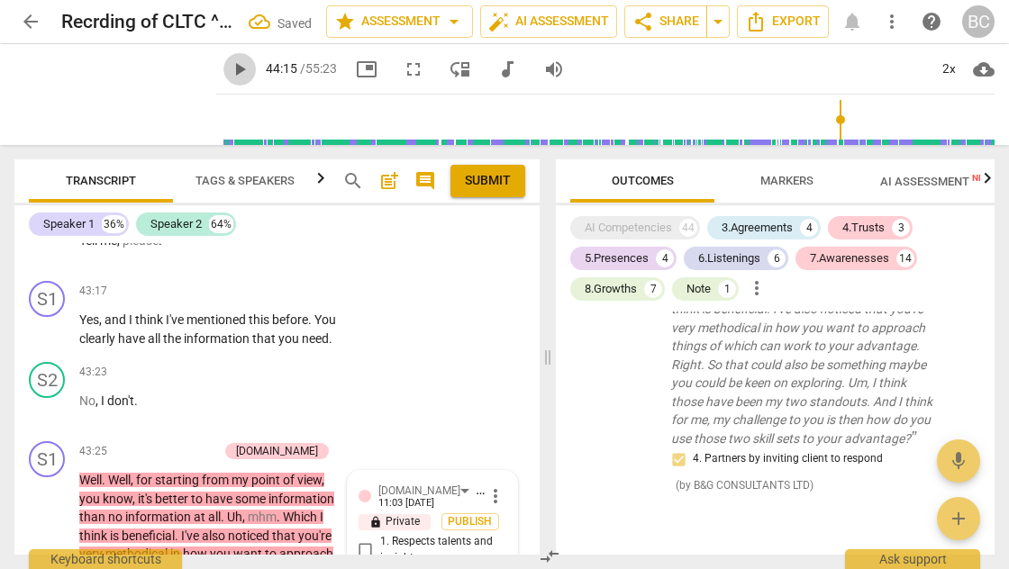
click at [229, 74] on span "play_arrow" at bounding box center [240, 70] width 22 height 22
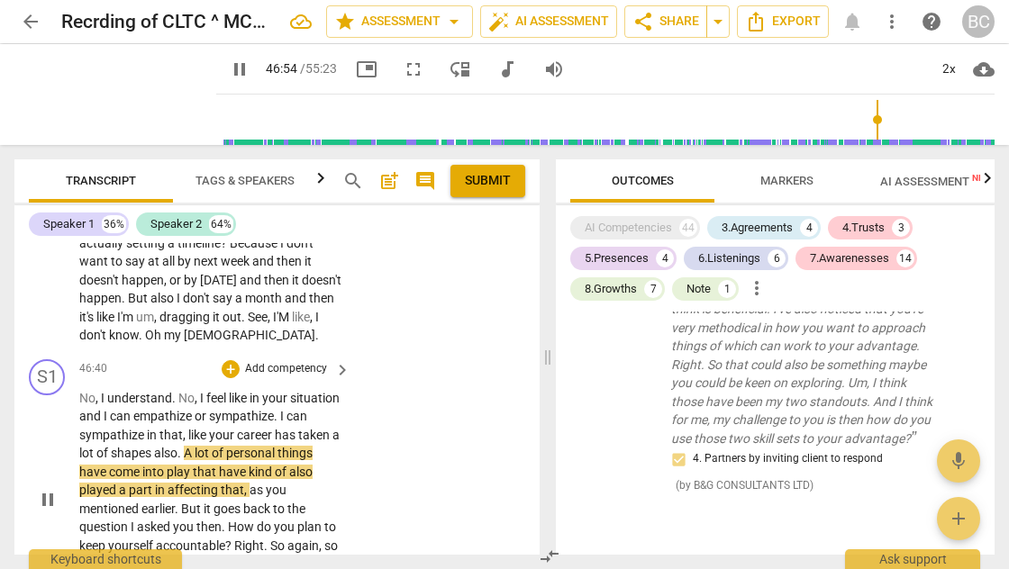
scroll to position [20274, 0]
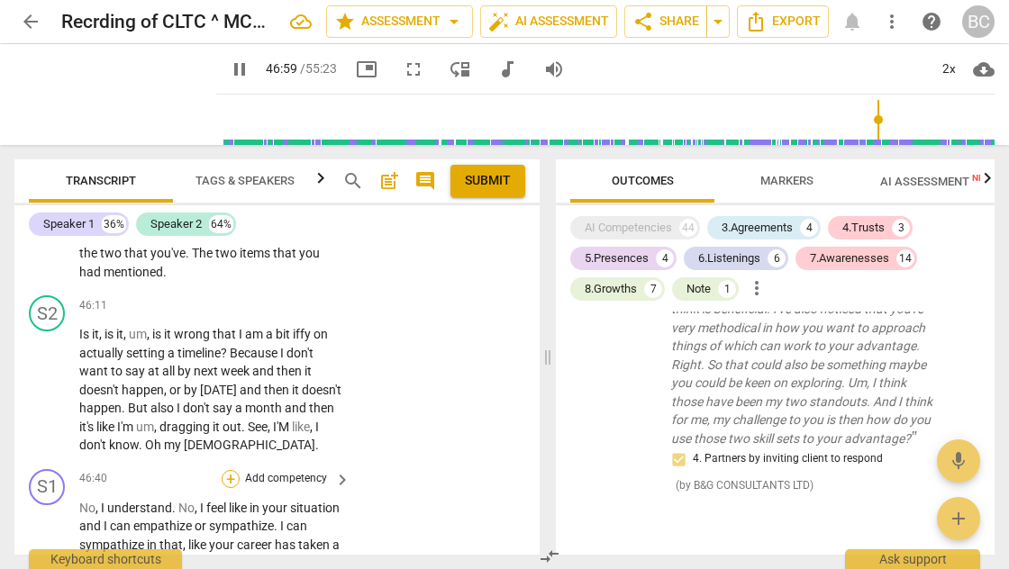
click at [232, 470] on div "+" at bounding box center [231, 479] width 18 height 18
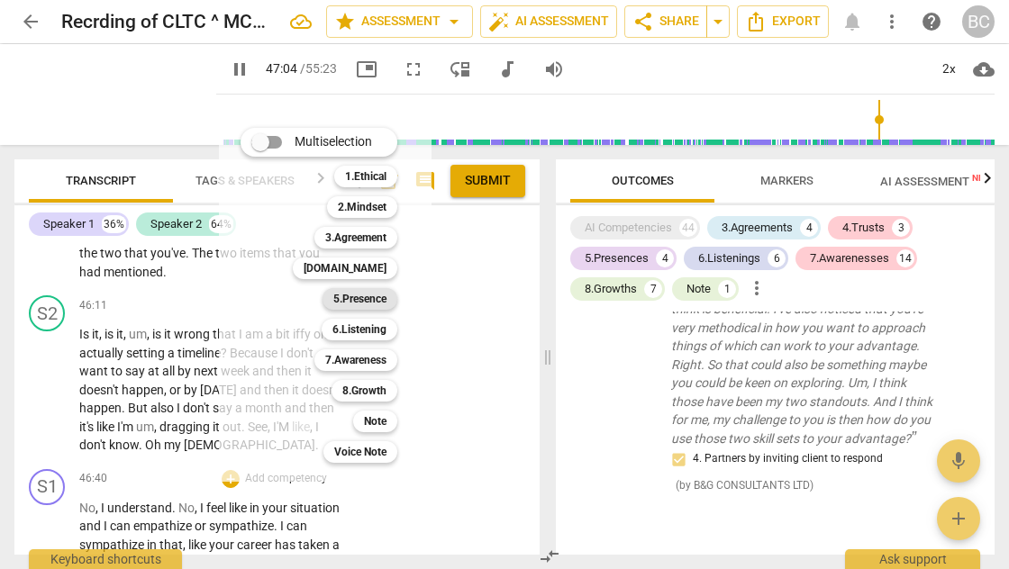
click at [362, 299] on b "5.Presence" at bounding box center [359, 299] width 53 height 22
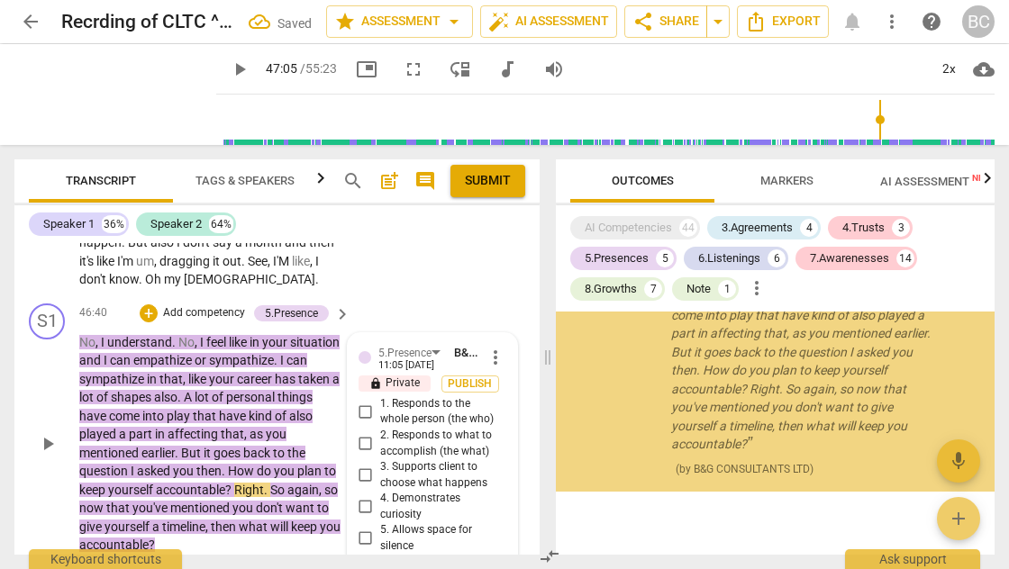
scroll to position [20329, 0]
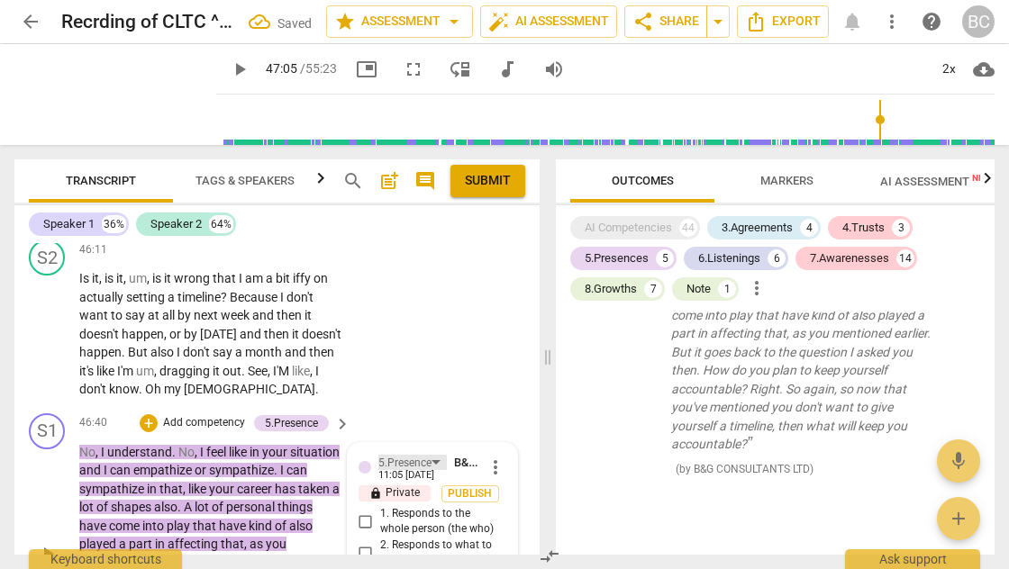
click at [436, 455] on div "5.Presence" at bounding box center [412, 462] width 68 height 15
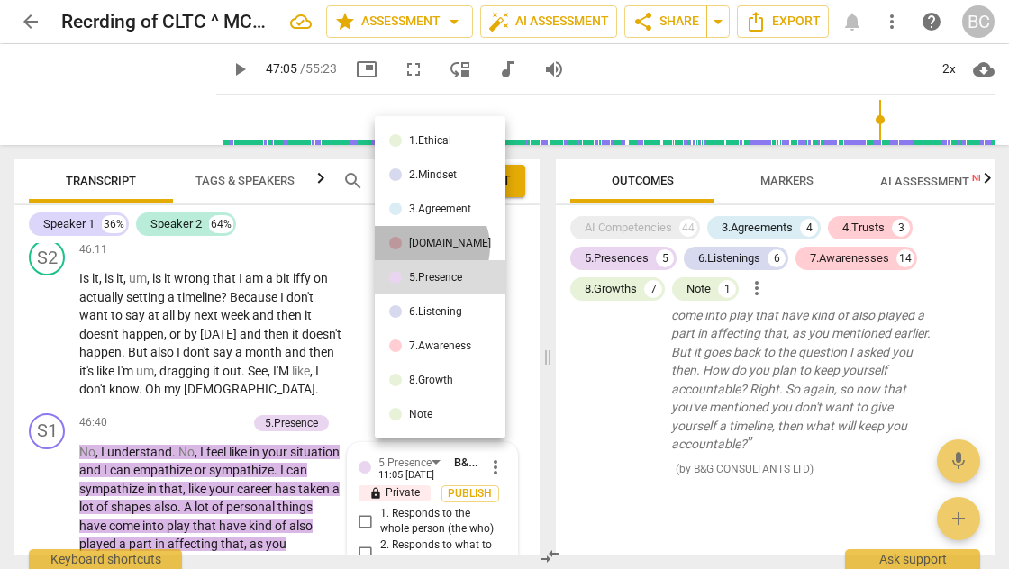
click at [427, 247] on div "[DOMAIN_NAME]" at bounding box center [450, 243] width 82 height 11
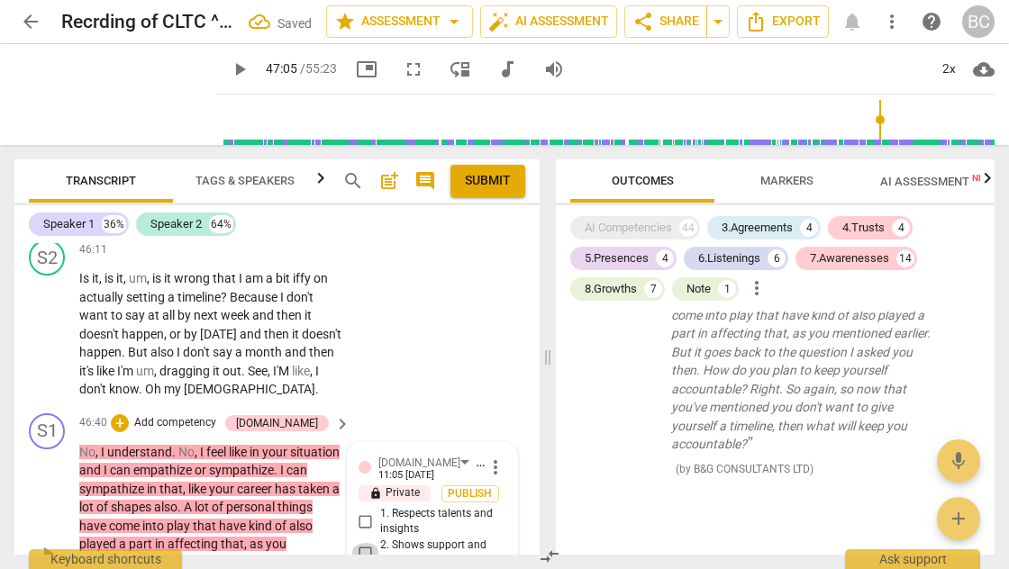
click at [364, 543] on input "2. Shows support and empathy" at bounding box center [365, 554] width 29 height 22
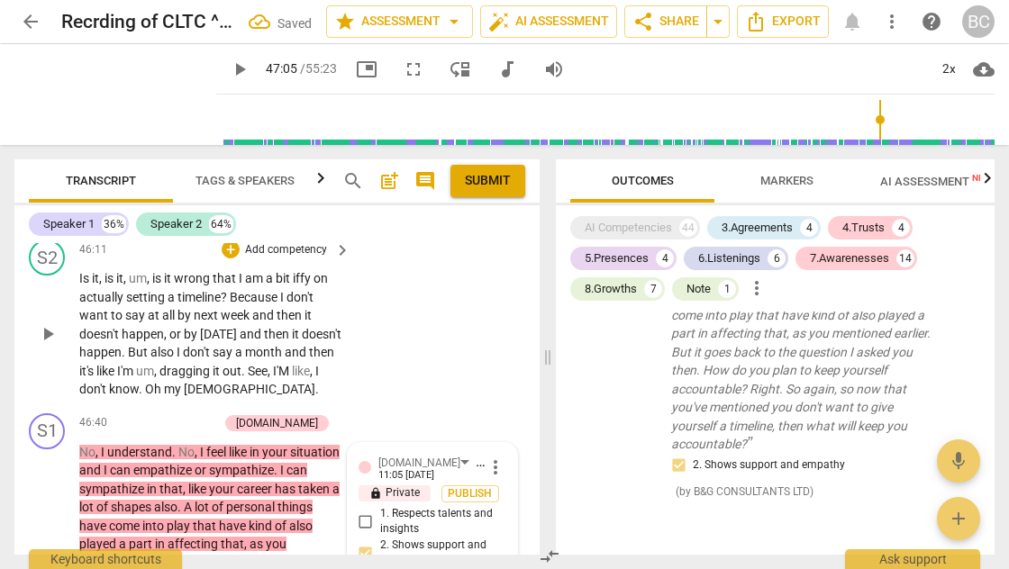
scroll to position [20231, 0]
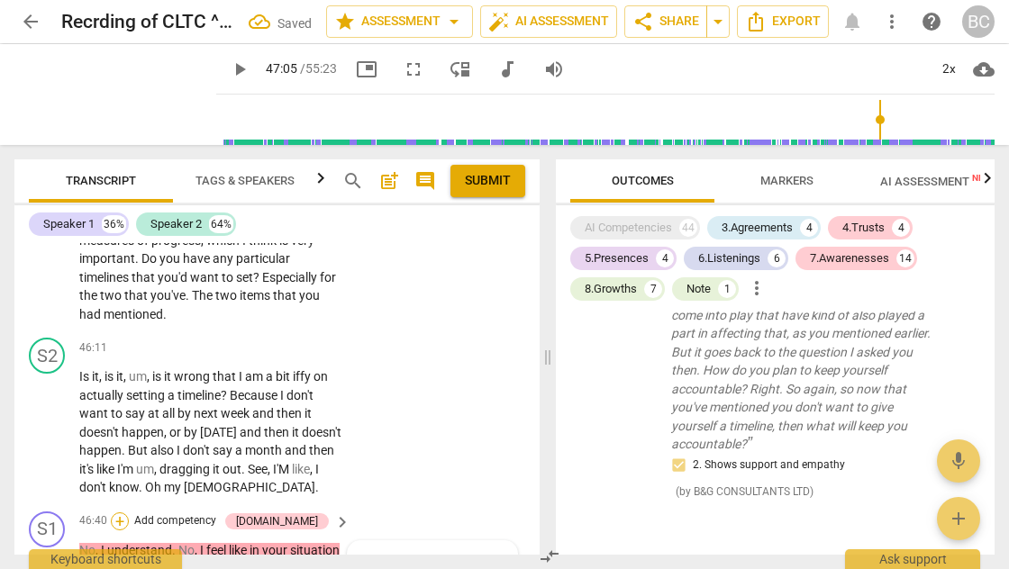
click at [129, 513] on div "+" at bounding box center [120, 522] width 18 height 18
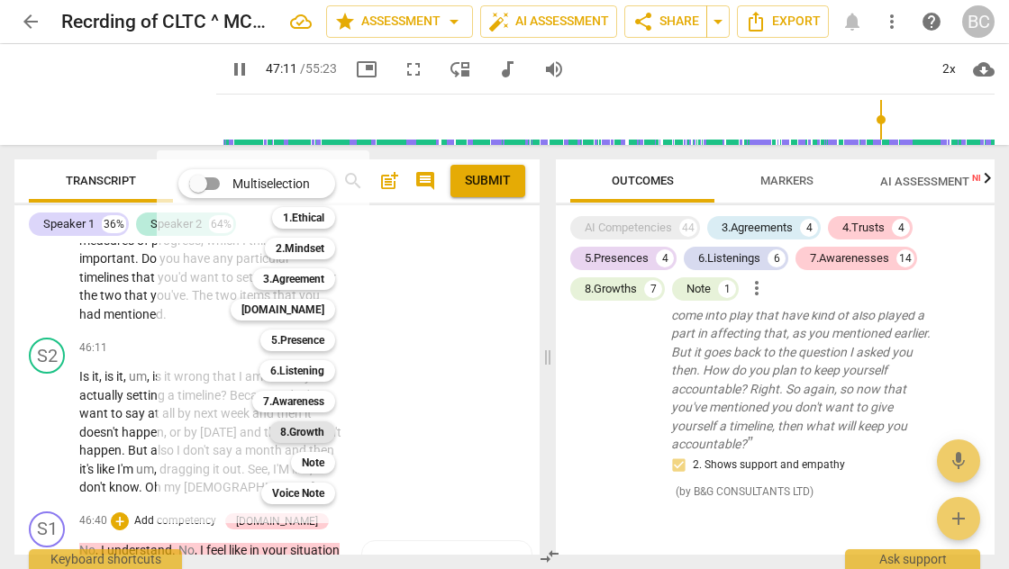
click at [306, 432] on b "8.Growth" at bounding box center [302, 433] width 44 height 22
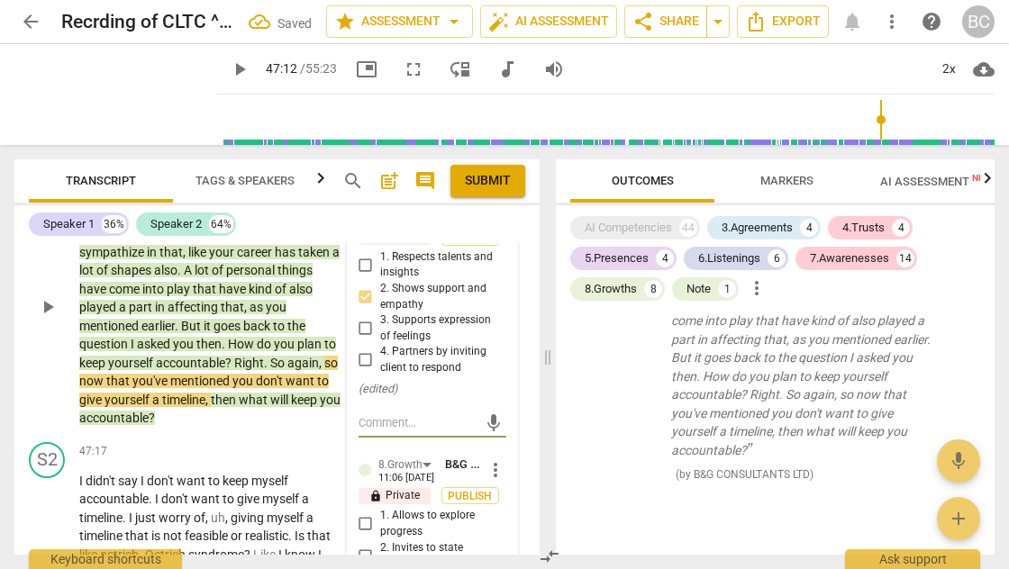
scroll to position [20623, 0]
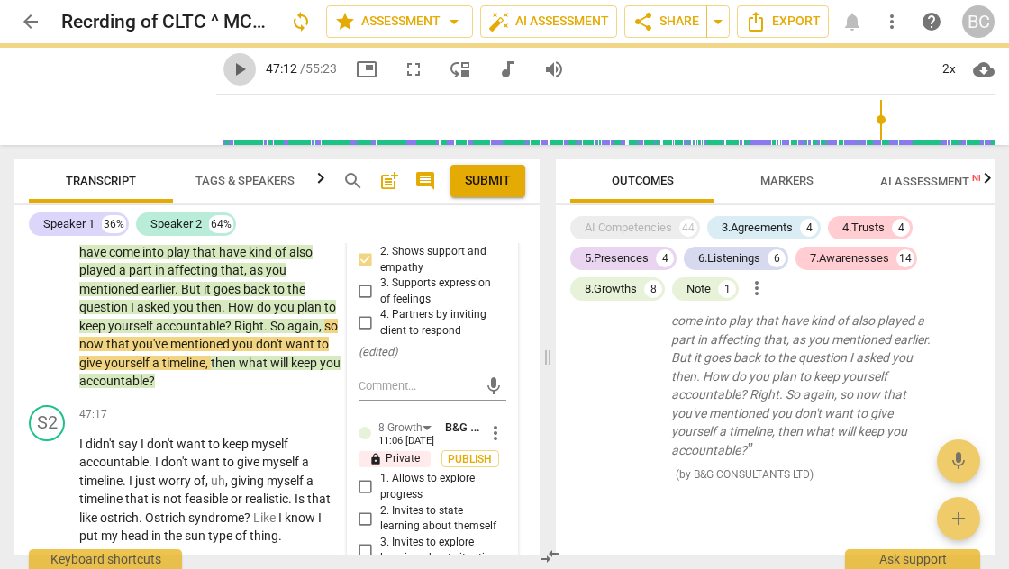
click at [229, 69] on span "play_arrow" at bounding box center [240, 70] width 22 height 22
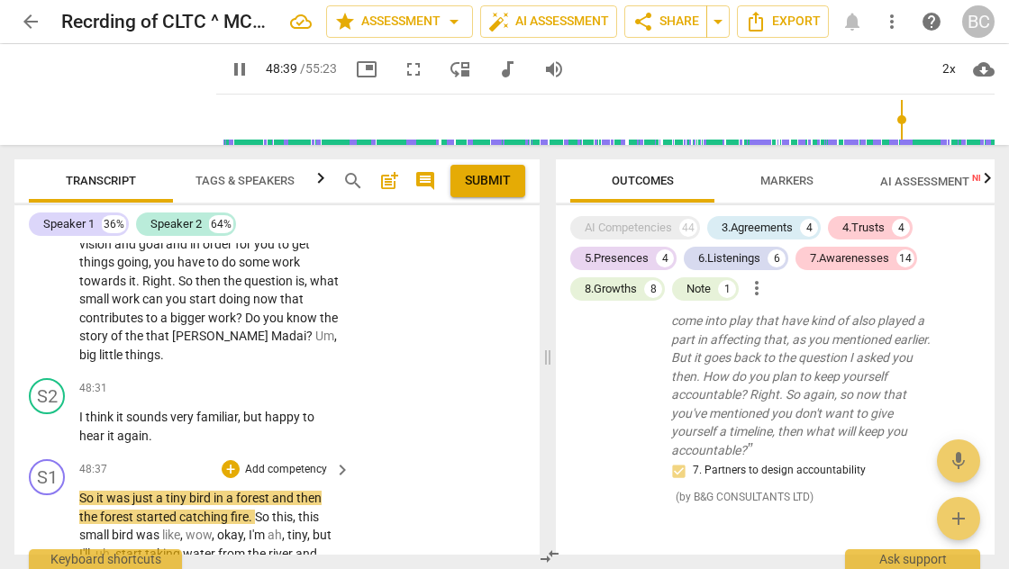
scroll to position [21054, 0]
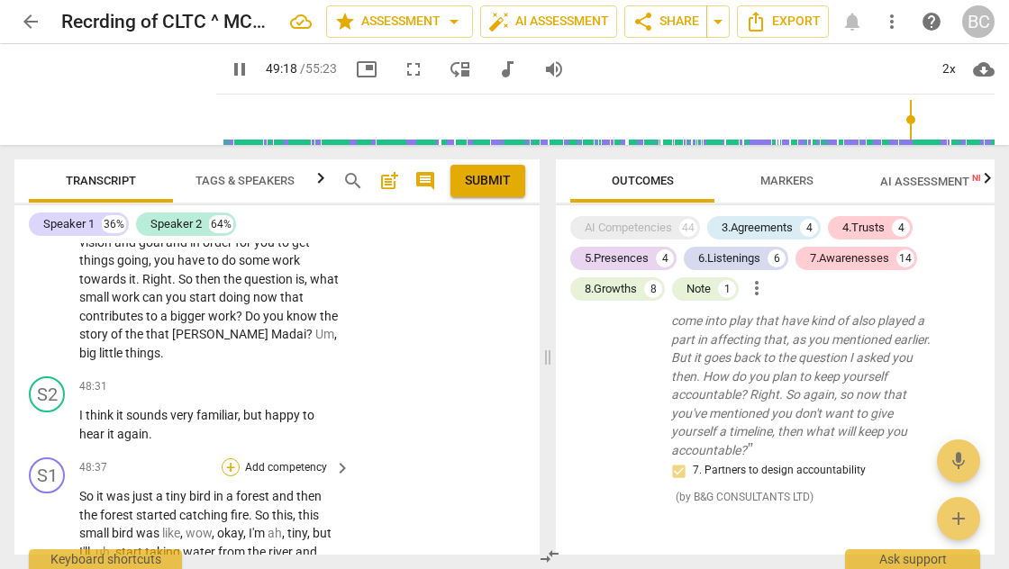
click at [229, 459] on div "+" at bounding box center [231, 468] width 18 height 18
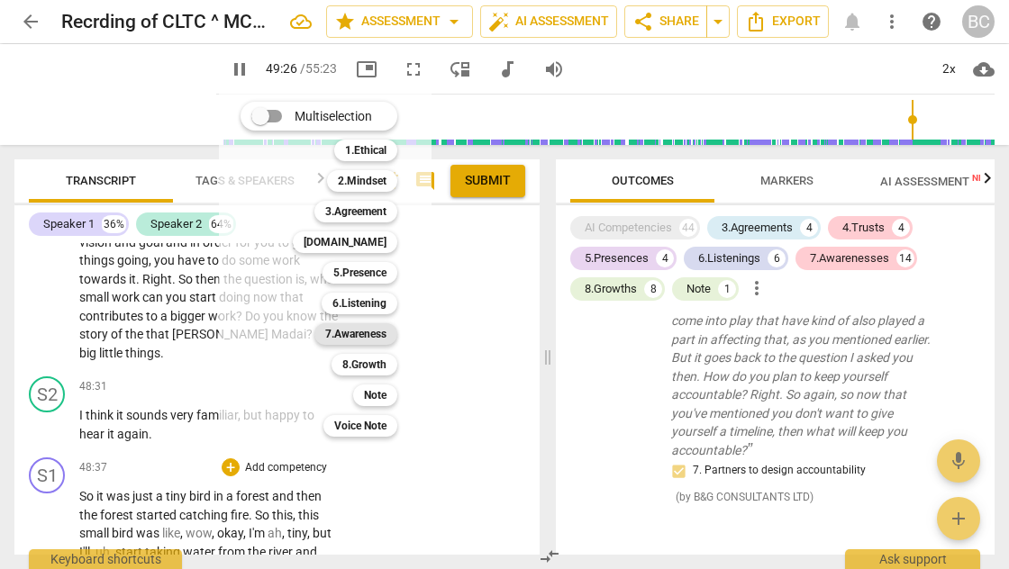
click at [369, 331] on b "7.Awareness" at bounding box center [355, 334] width 61 height 22
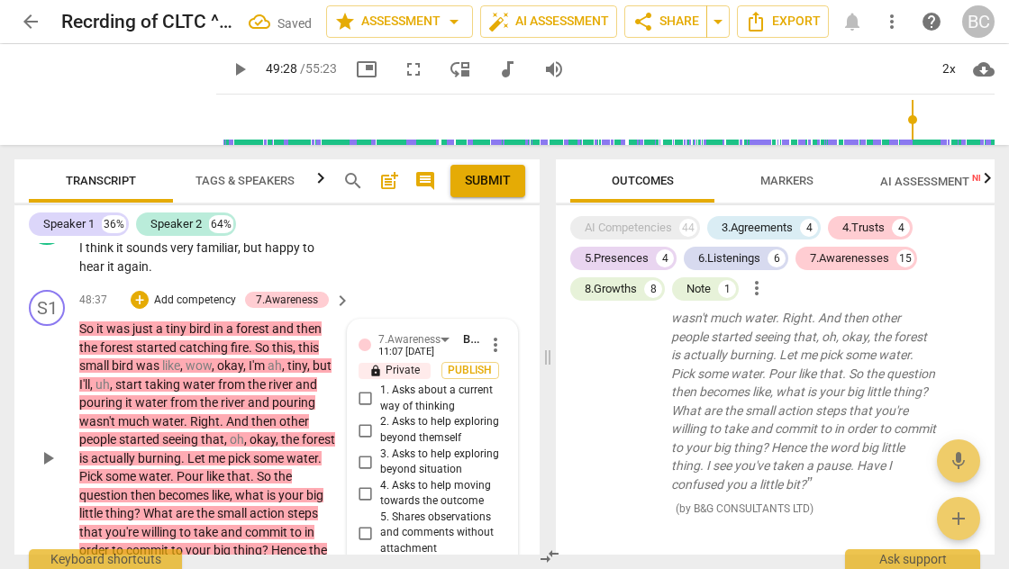
scroll to position [21152, 0]
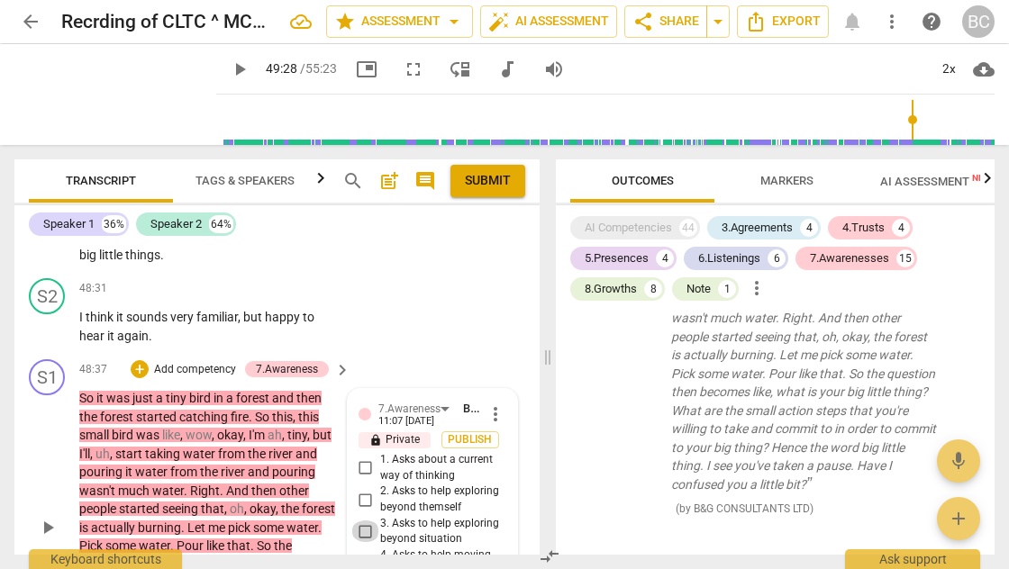
click at [360, 521] on input "3. Asks to help exploring beyond situation" at bounding box center [365, 532] width 29 height 22
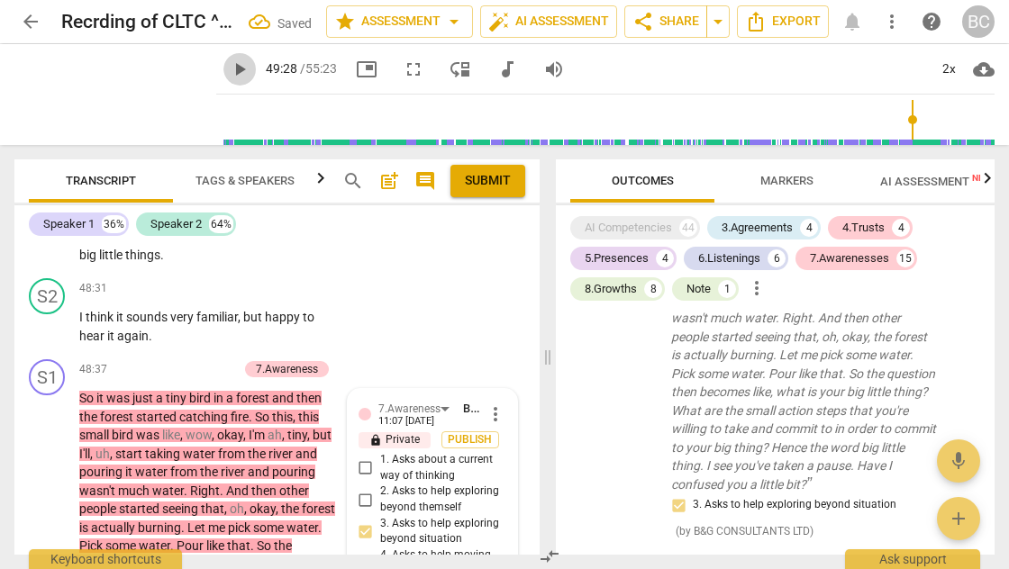
click at [229, 68] on span "play_arrow" at bounding box center [240, 70] width 22 height 22
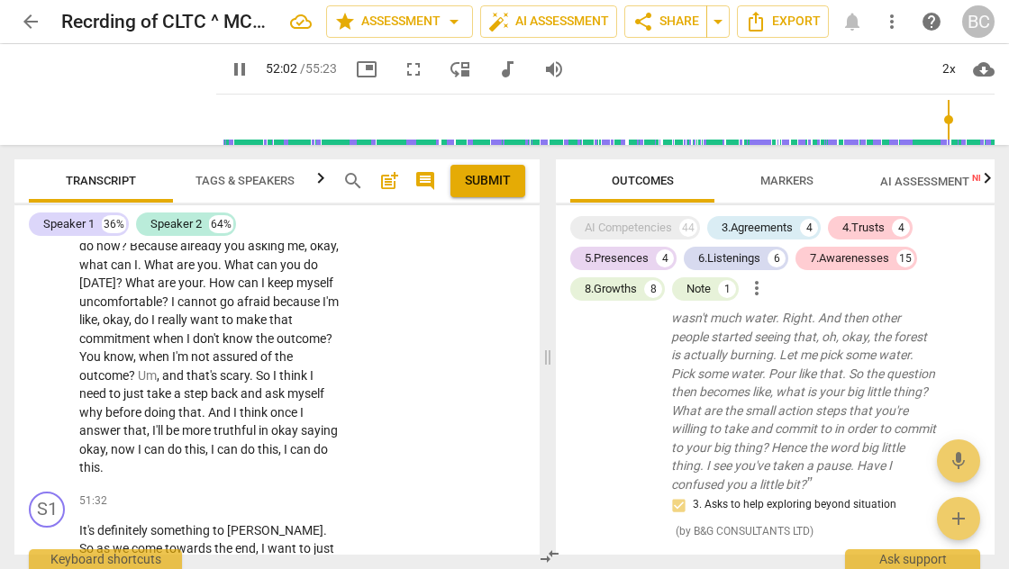
scroll to position [22196, 0]
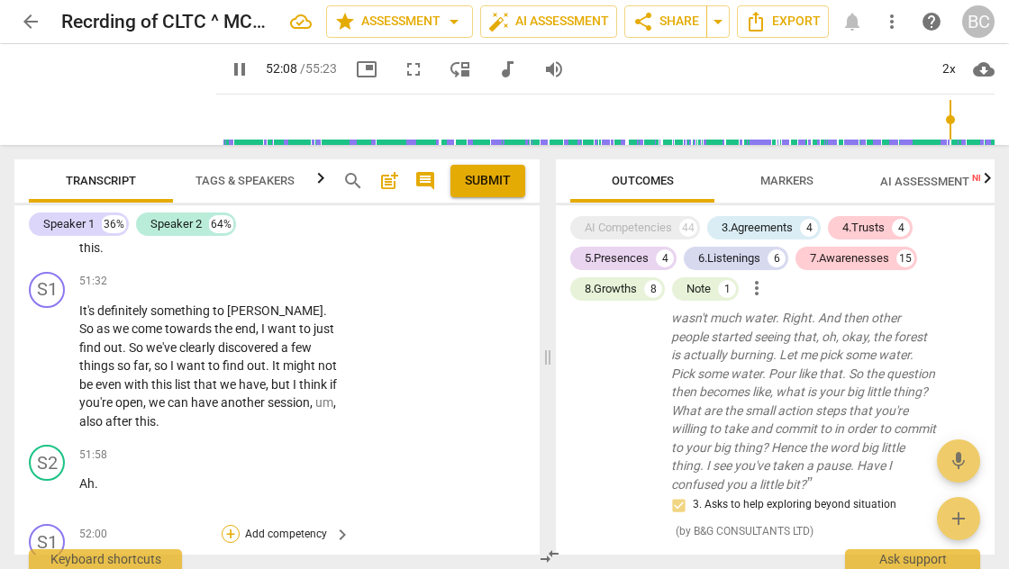
click at [227, 525] on div "+" at bounding box center [231, 534] width 18 height 18
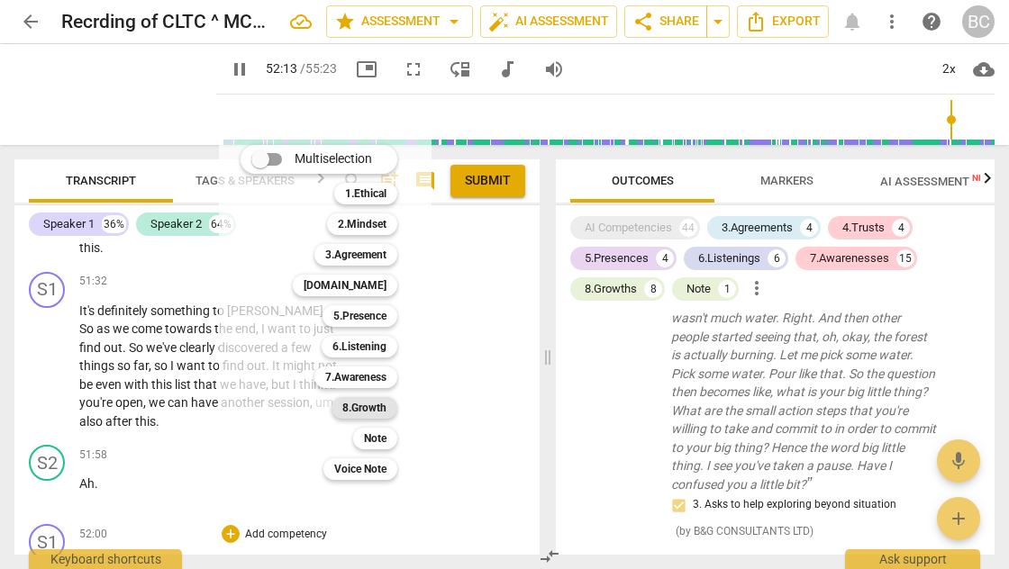
click at [362, 409] on b "8.Growth" at bounding box center [364, 408] width 44 height 22
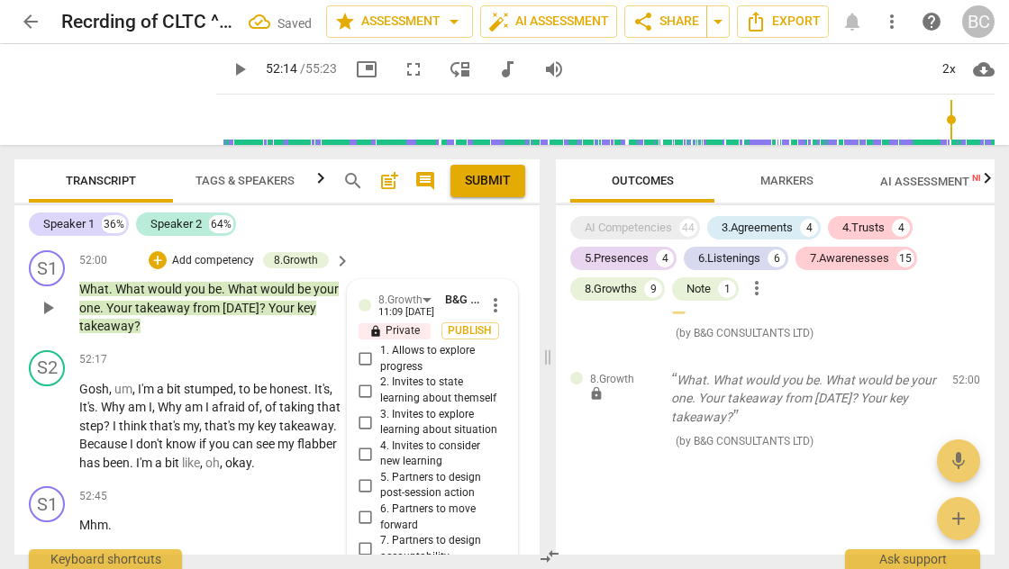
scroll to position [22248, 0]
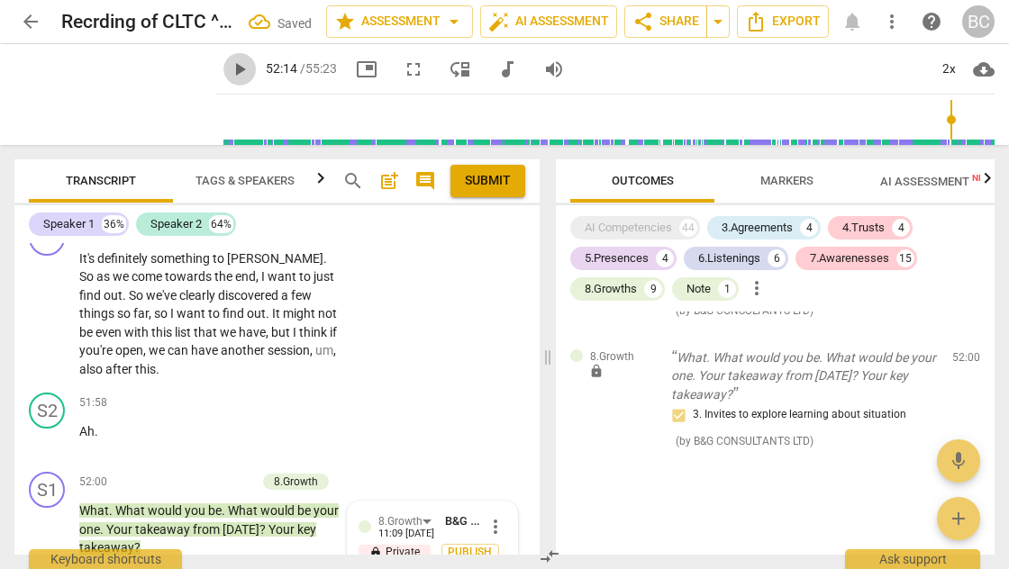
click at [229, 70] on span "play_arrow" at bounding box center [240, 70] width 22 height 22
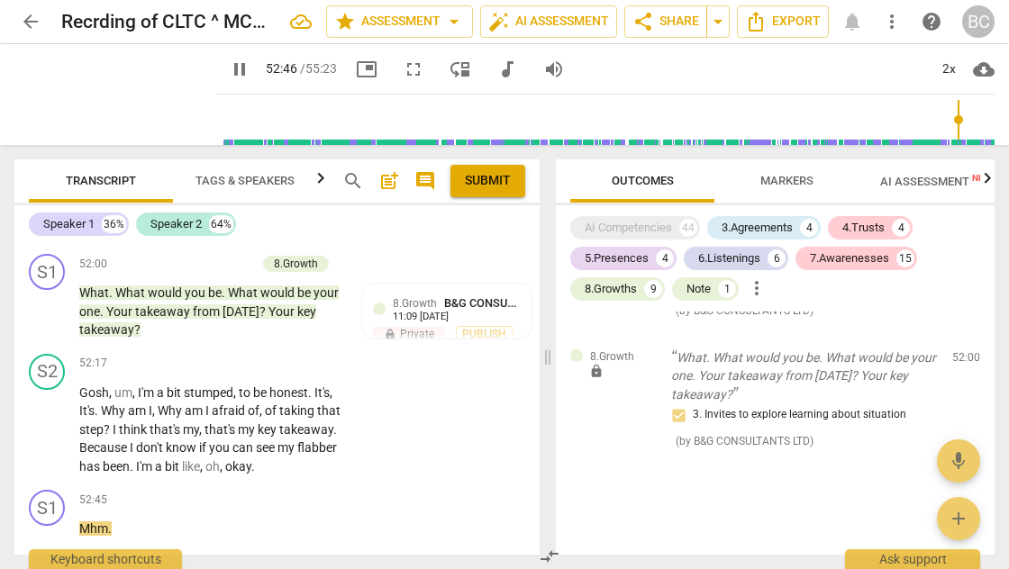
scroll to position [22655, 0]
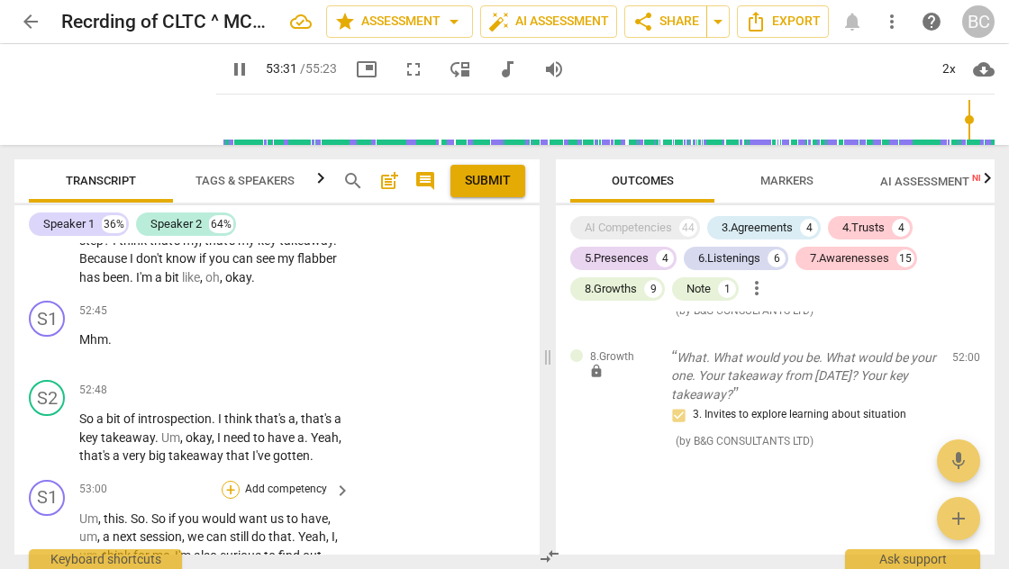
click at [224, 481] on div "+" at bounding box center [231, 490] width 18 height 18
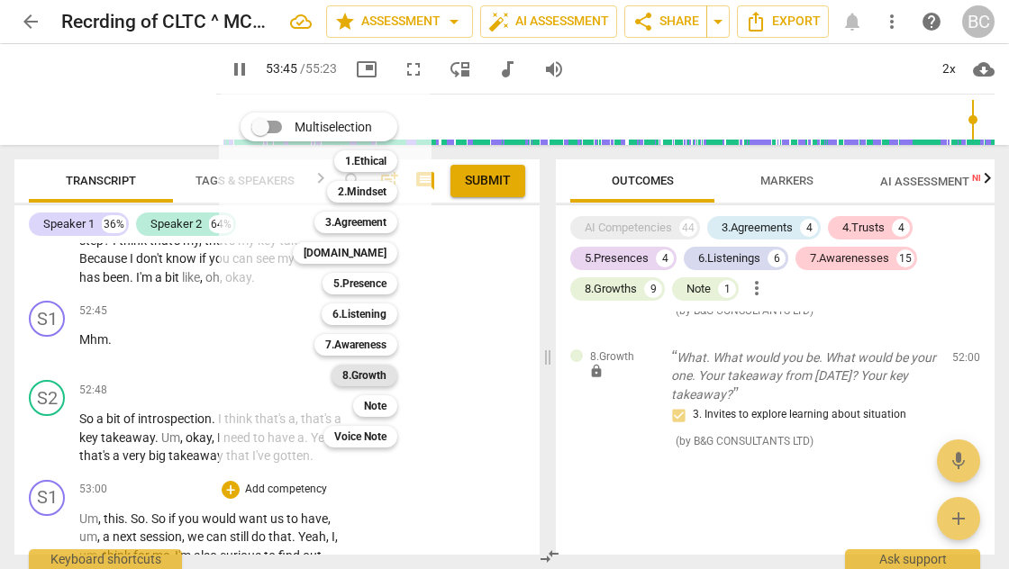
click at [373, 373] on b "8.Growth" at bounding box center [364, 376] width 44 height 22
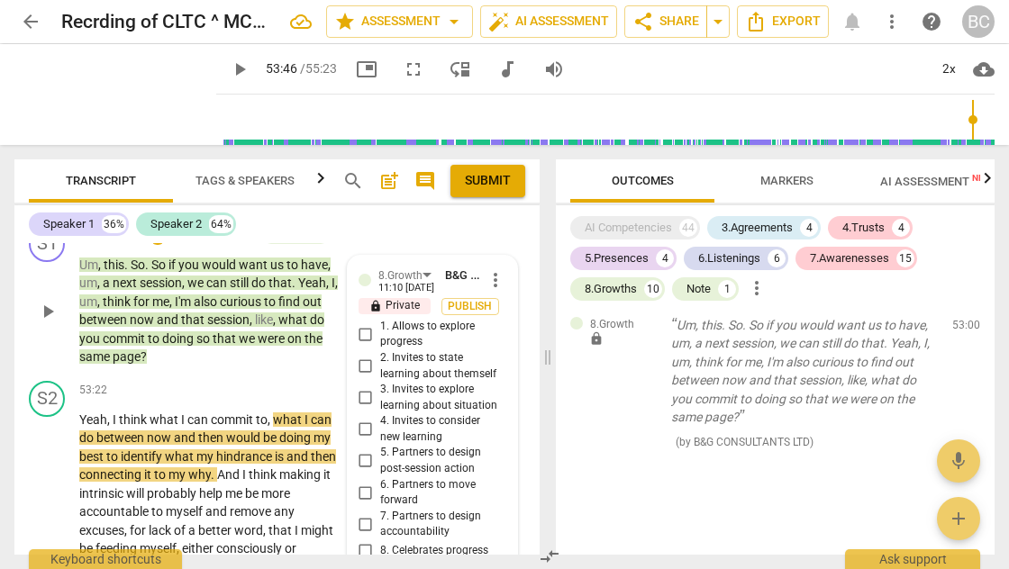
scroll to position [22912, 0]
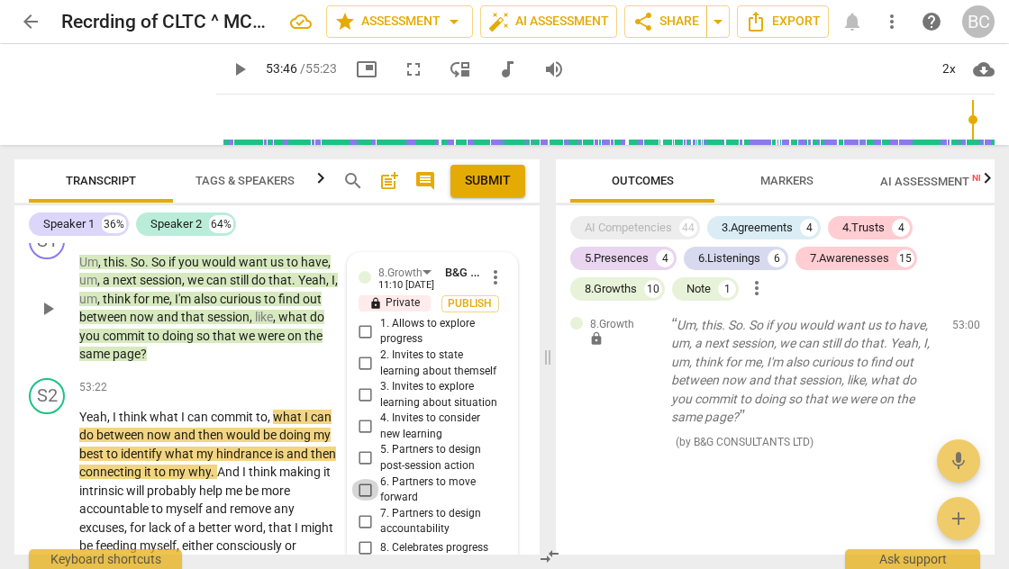
click at [365, 479] on input "6. Partners to move forward" at bounding box center [365, 490] width 29 height 22
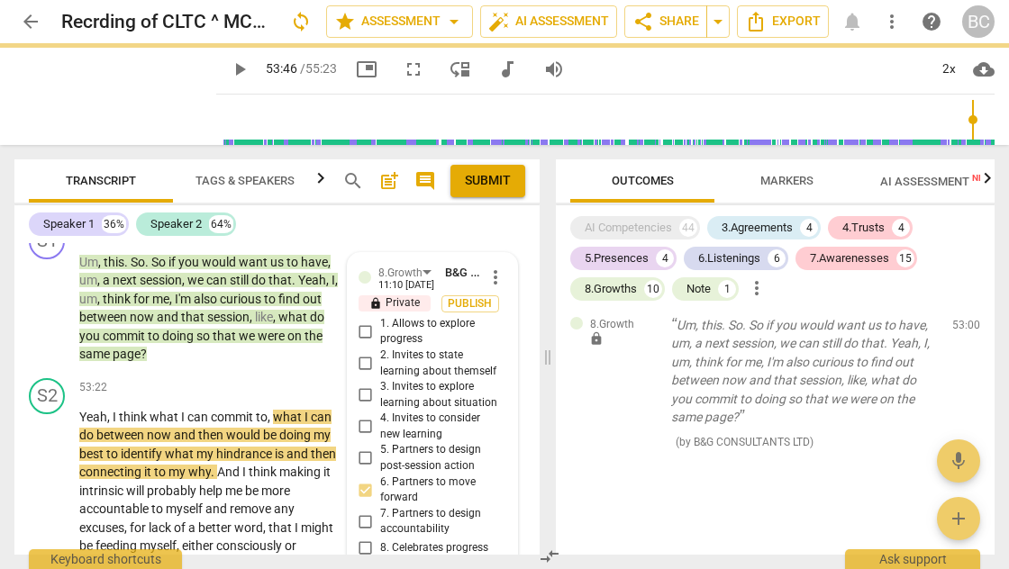
click at [229, 68] on span "play_arrow" at bounding box center [240, 70] width 22 height 22
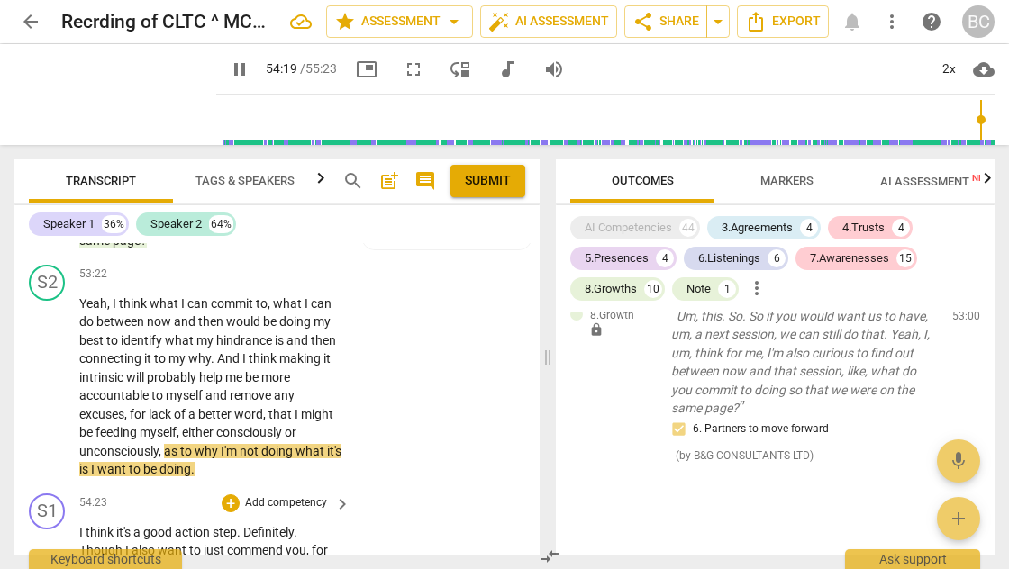
scroll to position [23028, 0]
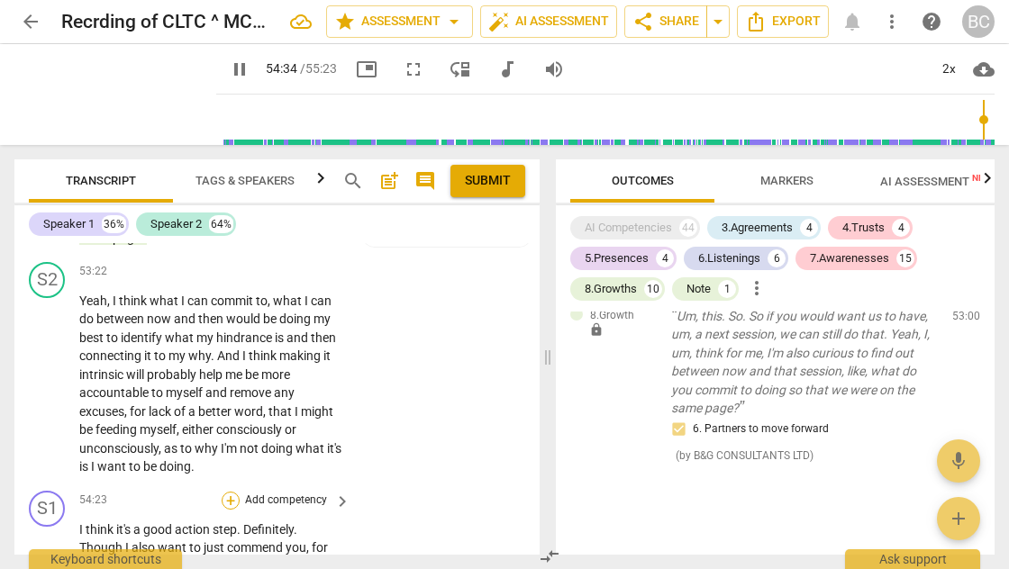
click at [227, 492] on div "+" at bounding box center [231, 501] width 18 height 18
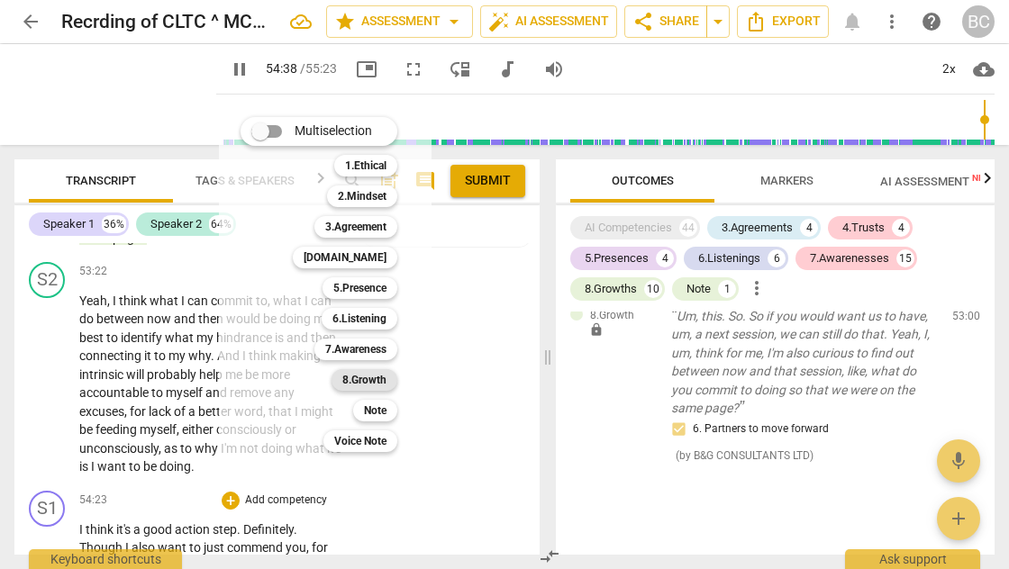
click at [354, 377] on b "8.Growth" at bounding box center [364, 380] width 44 height 22
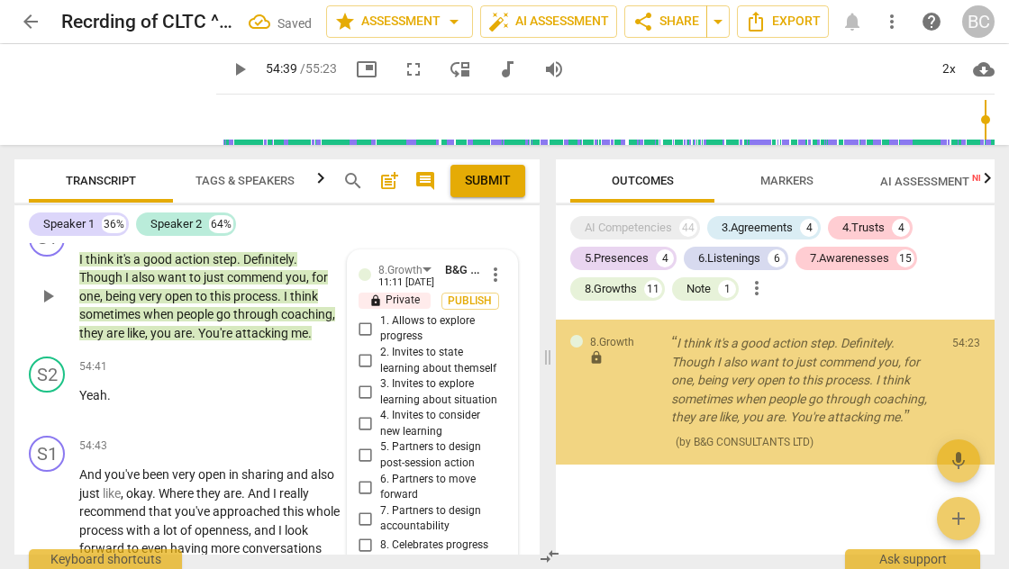
scroll to position [9122, 0]
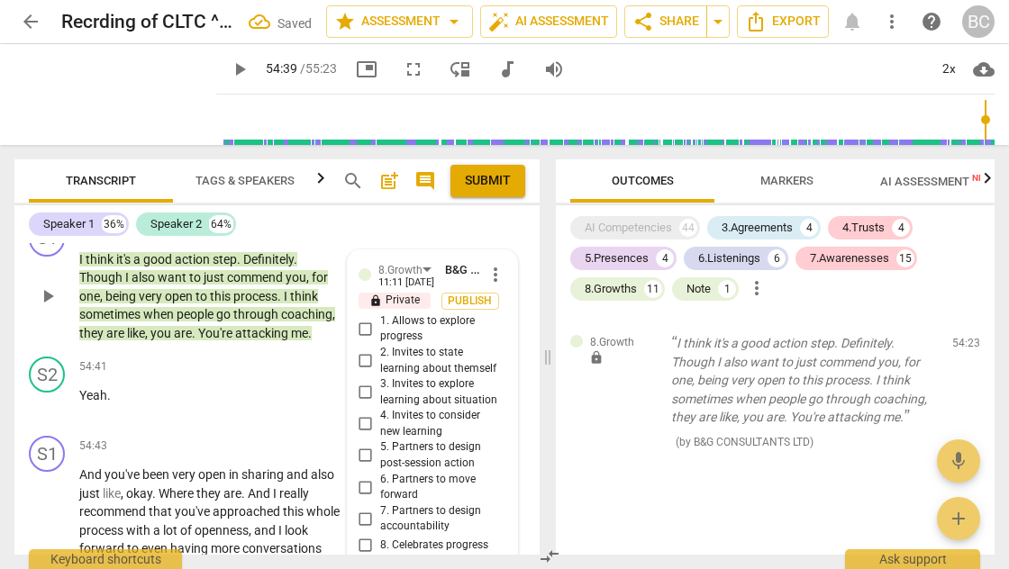
click at [365, 535] on input "8. Celebrates progress" at bounding box center [365, 546] width 29 height 22
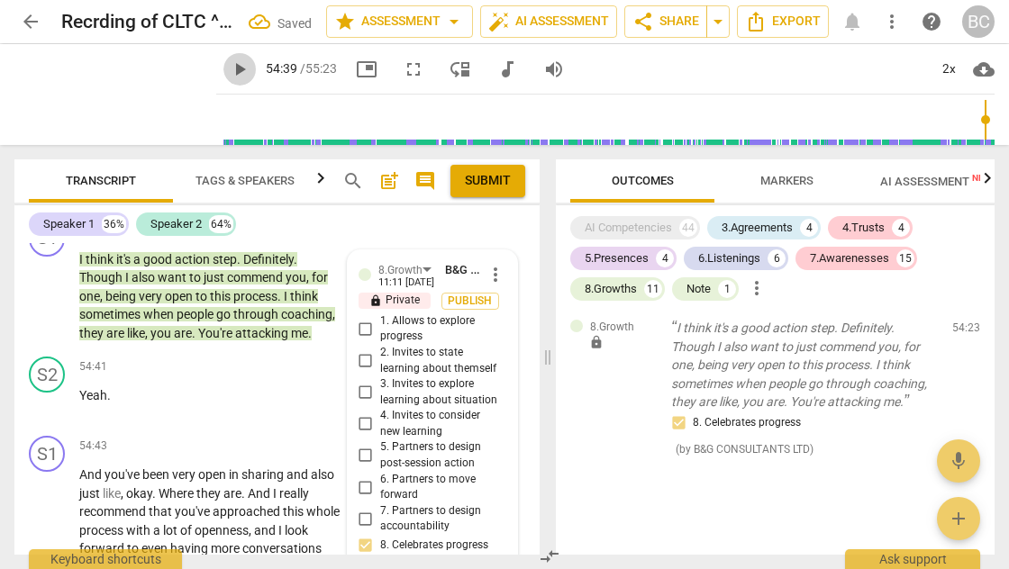
click at [229, 65] on span "play_arrow" at bounding box center [240, 70] width 22 height 22
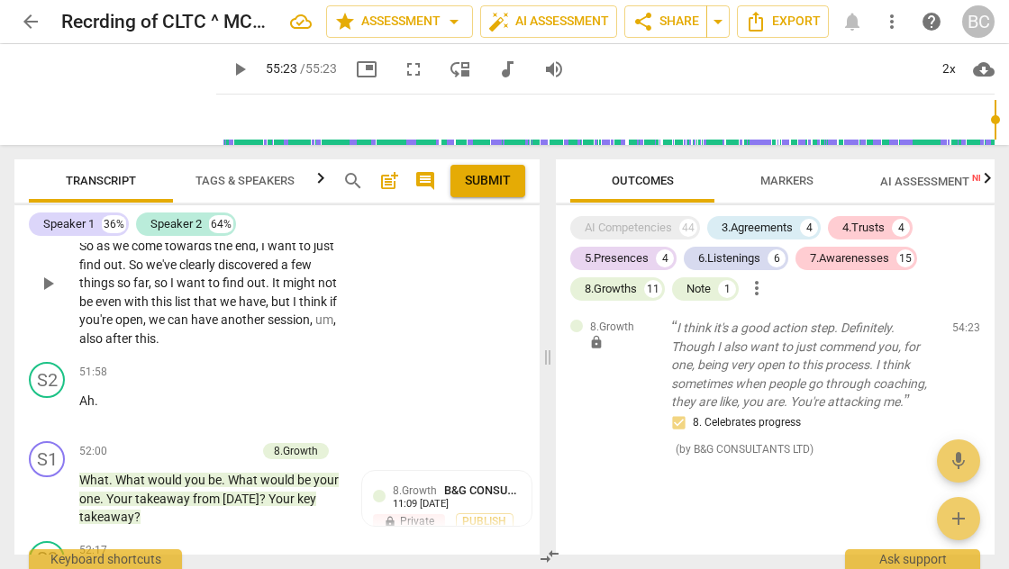
scroll to position [21241, 0]
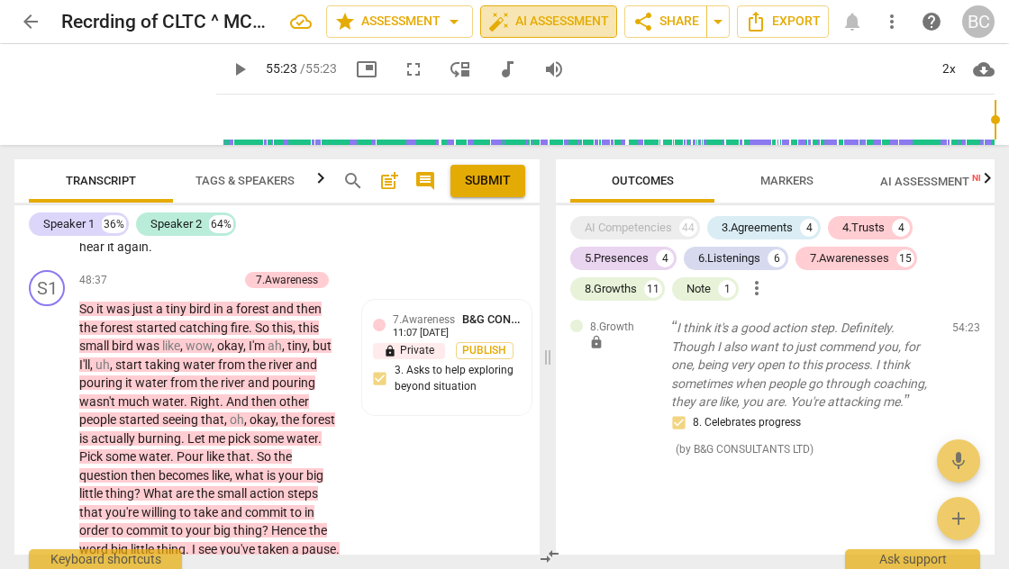
click at [586, 25] on span "auto_fix_high AI Assessment" at bounding box center [548, 22] width 121 height 22
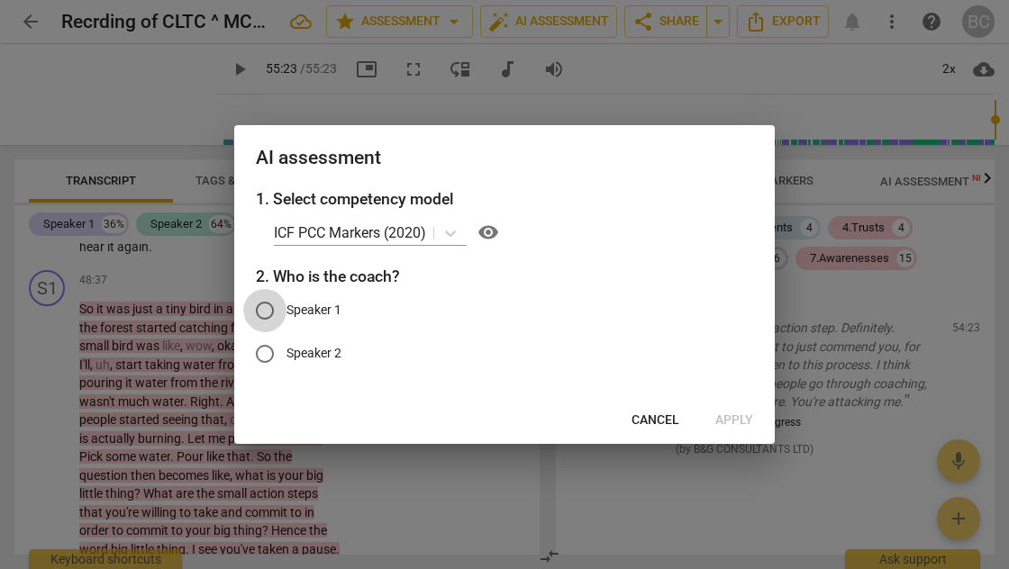
click at [263, 313] on input "Speaker 1" at bounding box center [264, 310] width 43 height 43
click at [731, 416] on span "Apply" at bounding box center [734, 421] width 38 height 18
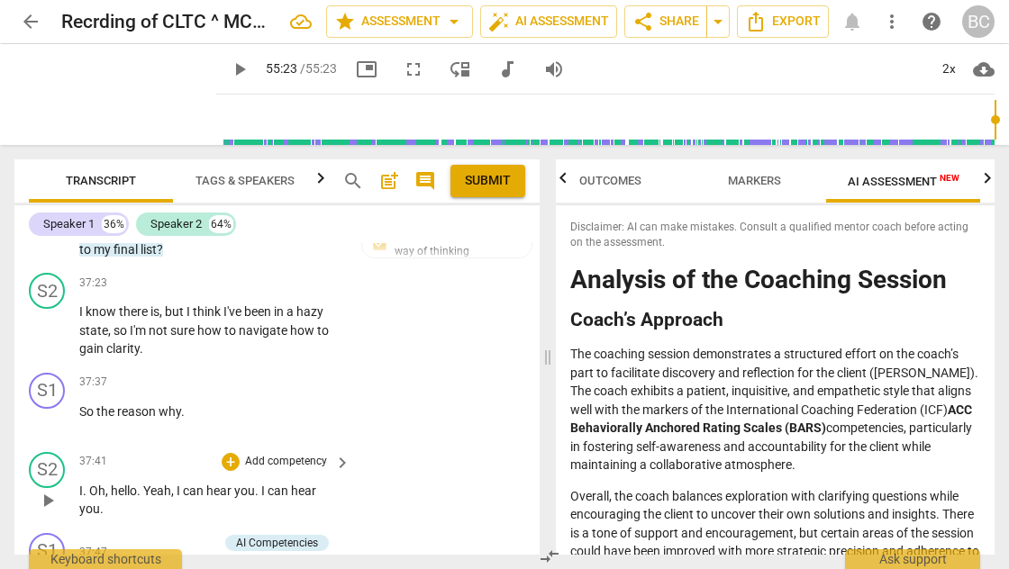
scroll to position [15861, 0]
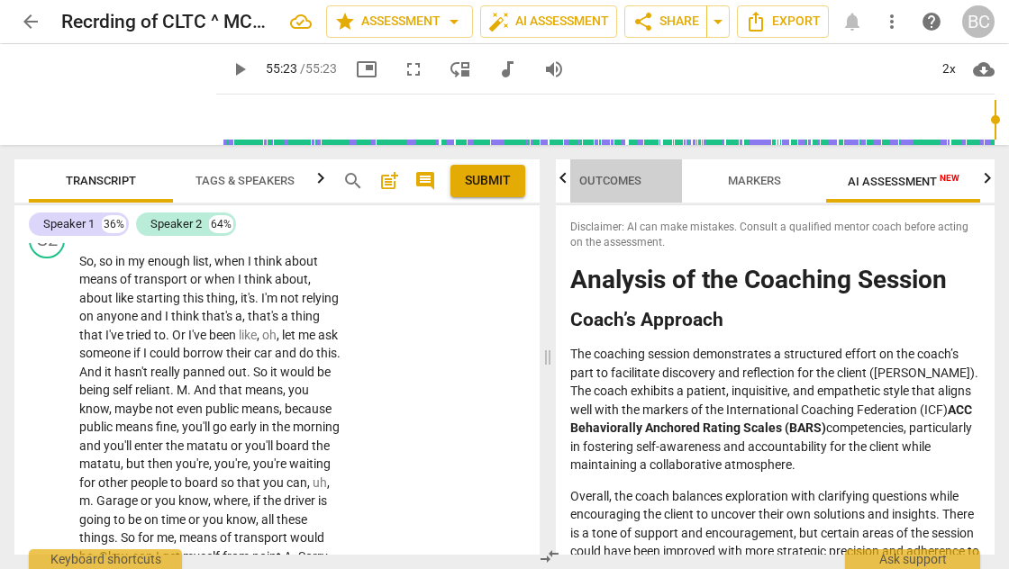
click at [599, 179] on span "Outcomes" at bounding box center [610, 181] width 62 height 14
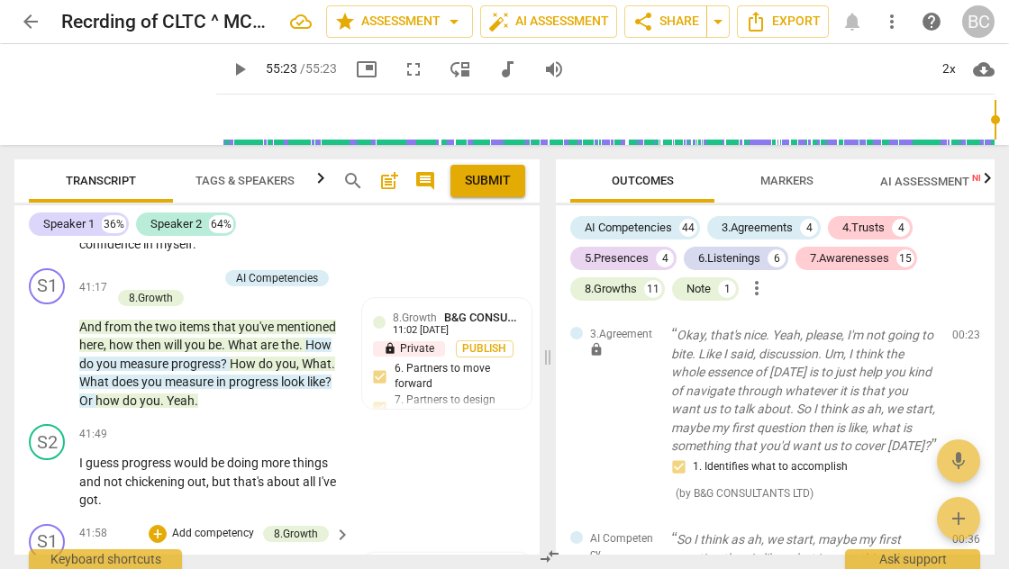
scroll to position [17474, 0]
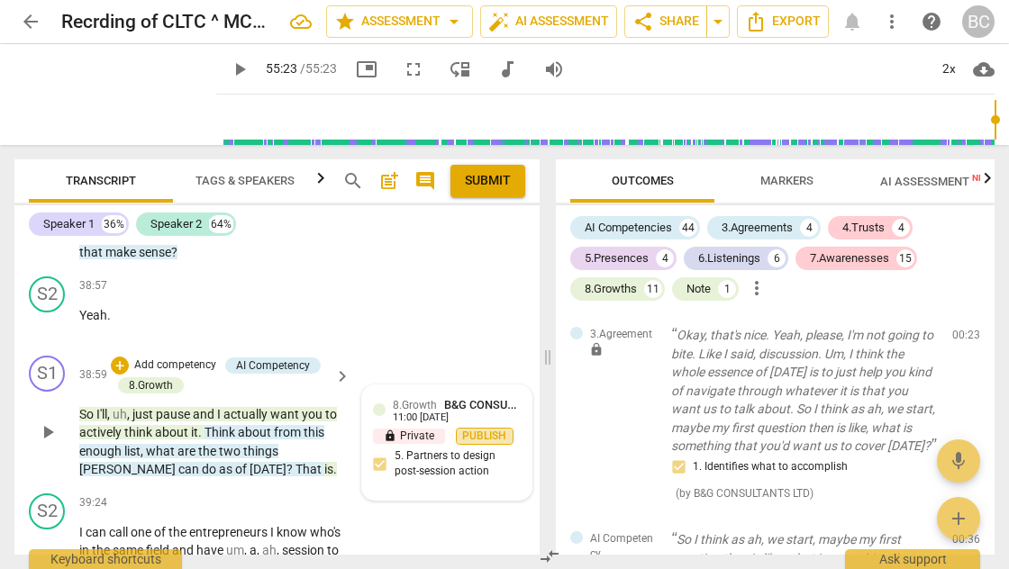
click at [471, 429] on span "Publish" at bounding box center [484, 436] width 27 height 15
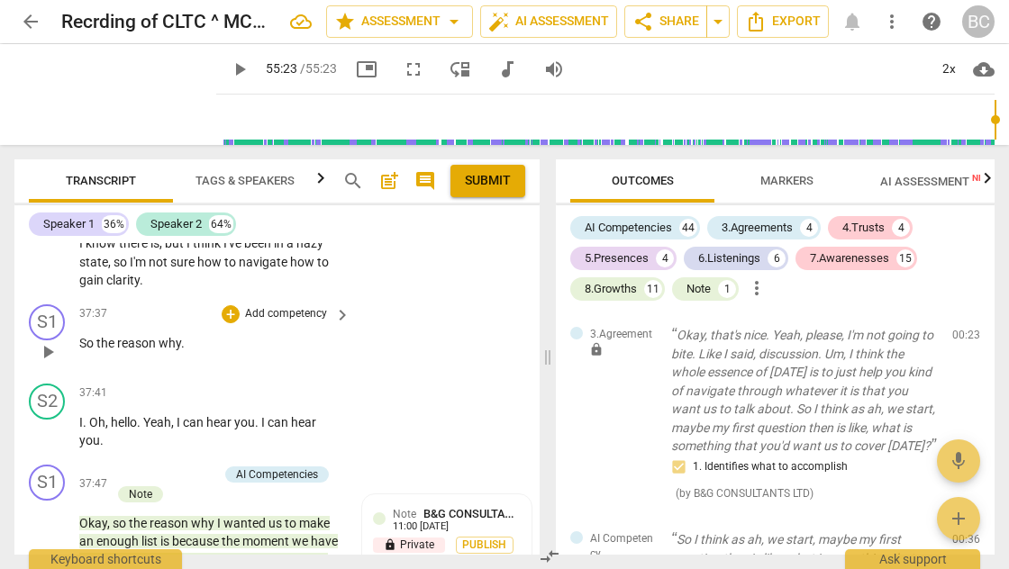
scroll to position [16855, 0]
